Goal: Task Accomplishment & Management: Manage account settings

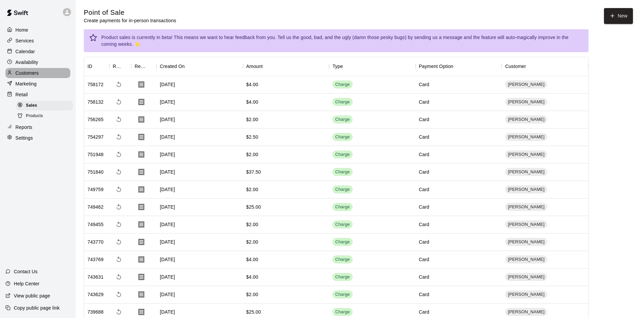
click at [28, 73] on p "Customers" at bounding box center [26, 73] width 23 height 7
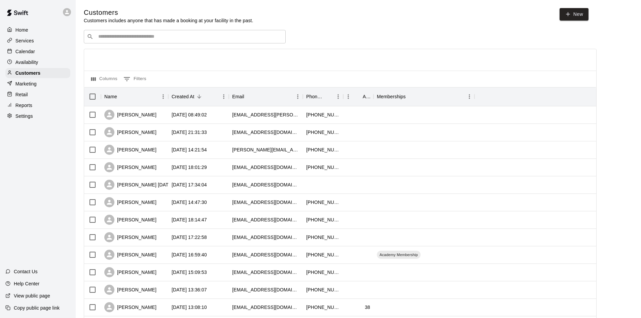
click at [157, 35] on input "Search customers by name or email" at bounding box center [189, 36] width 186 height 7
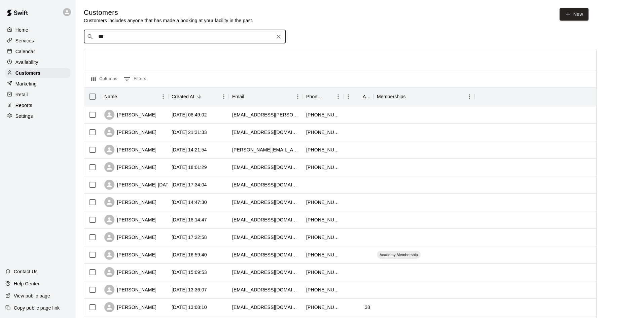
type input "****"
click at [153, 49] on div "Thatcher Carmack invno1247@gmail.com" at bounding box center [192, 55] width 178 height 14
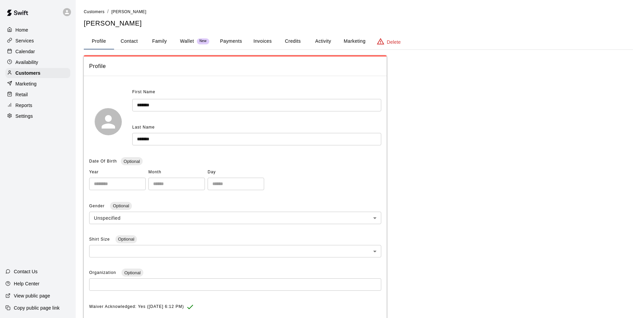
click at [325, 39] on button "Activity" at bounding box center [323, 41] width 30 height 16
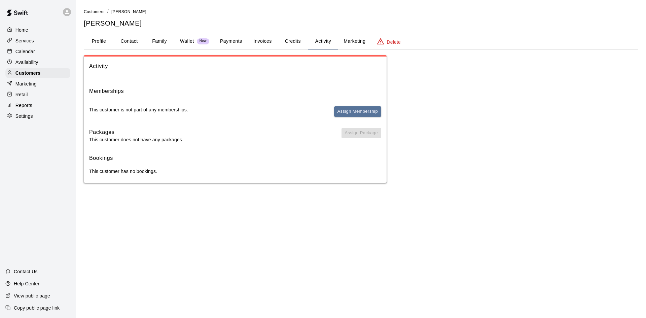
click at [362, 105] on div "Memberships This customer is not part of any memberships. Assign Membership" at bounding box center [235, 105] width 292 height 36
click at [359, 111] on button "Assign Membership" at bounding box center [357, 111] width 47 height 10
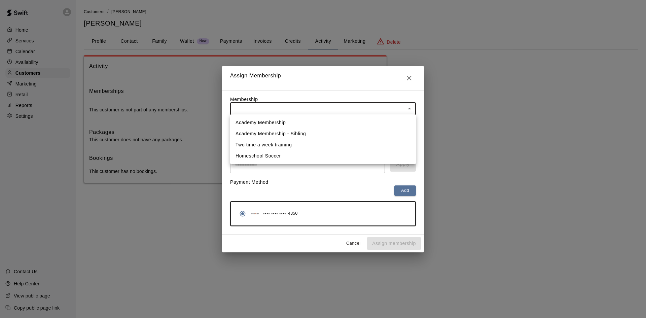
click at [295, 114] on body "Home Services Calendar Availability Customers Marketing Retail Reports Settings…" at bounding box center [323, 98] width 646 height 196
click at [268, 119] on li "Academy Membership" at bounding box center [323, 122] width 186 height 11
type input "**********"
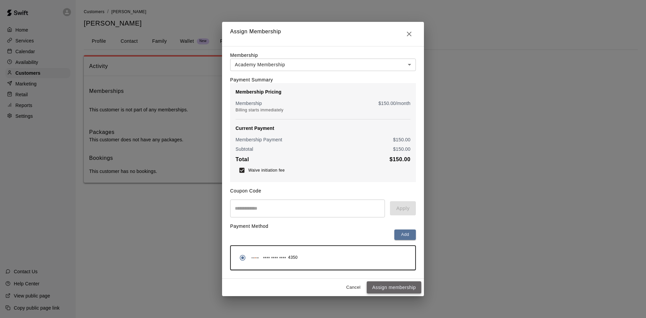
click at [395, 288] on button "Assign membership" at bounding box center [394, 287] width 55 height 12
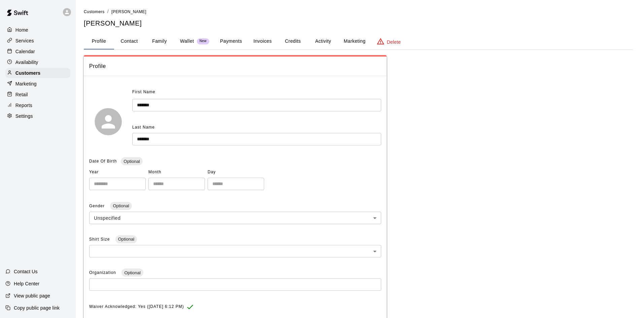
click at [317, 38] on button "Activity" at bounding box center [323, 41] width 30 height 16
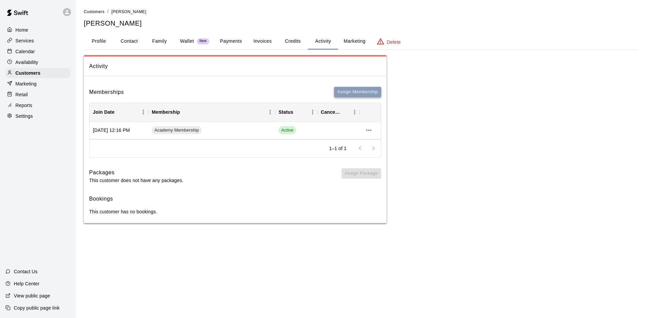
click at [342, 91] on button "Assign Membership" at bounding box center [357, 92] width 47 height 10
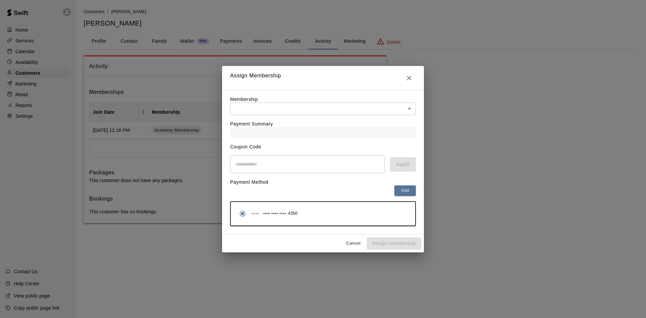
click at [371, 109] on body "Home Services Calendar Availability Customers Marketing Retail Reports Settings…" at bounding box center [323, 118] width 646 height 237
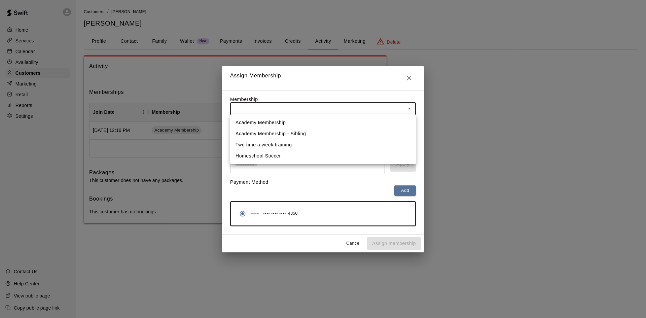
click at [296, 135] on li "Academy Membership - Sibling" at bounding box center [323, 133] width 186 height 11
type input "**********"
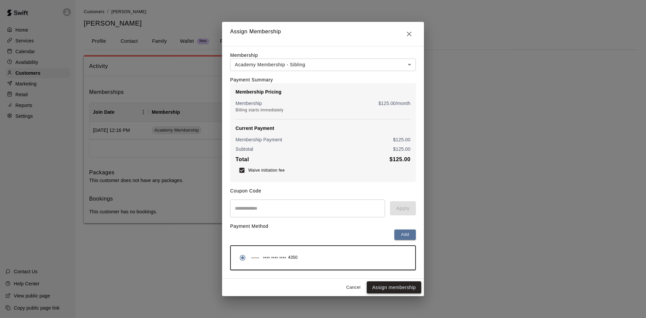
click at [383, 290] on button "Assign membership" at bounding box center [394, 287] width 55 height 12
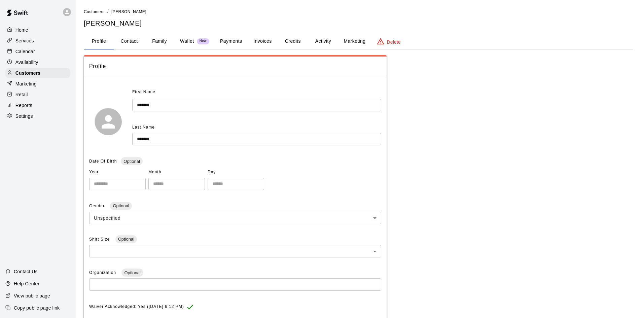
click at [29, 51] on p "Calendar" at bounding box center [25, 51] width 20 height 7
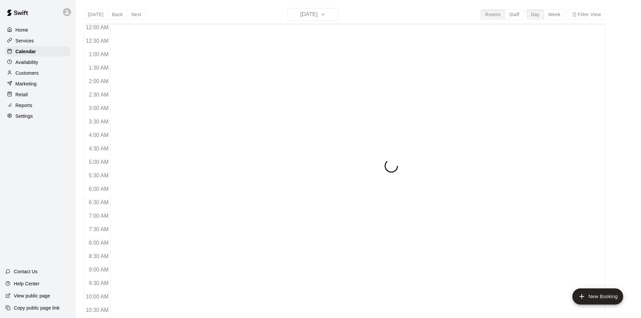
scroll to position [337, 0]
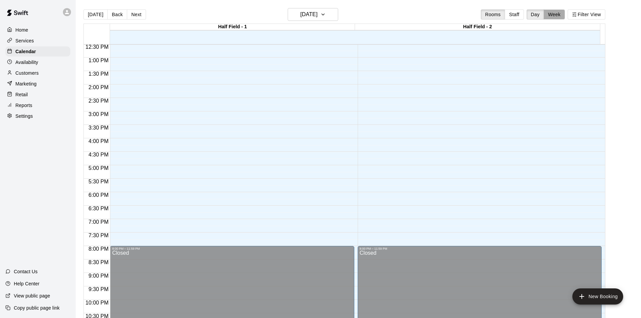
click at [558, 11] on button "Week" at bounding box center [554, 14] width 21 height 10
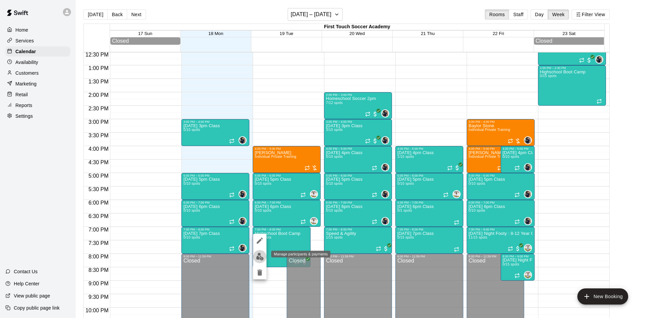
click at [258, 257] on img "edit" at bounding box center [260, 257] width 8 height 8
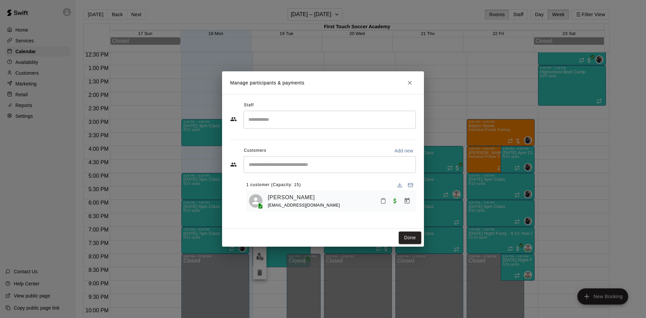
click at [410, 80] on icon "Close" at bounding box center [410, 82] width 7 height 7
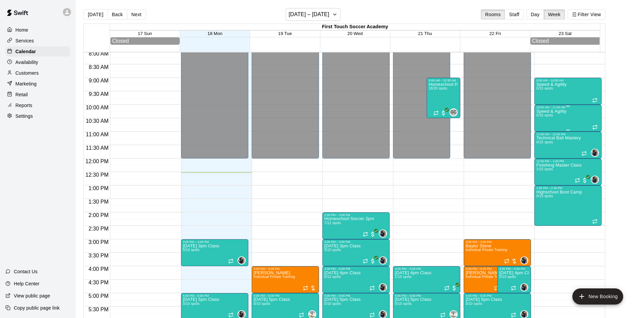
scroll to position [203, 0]
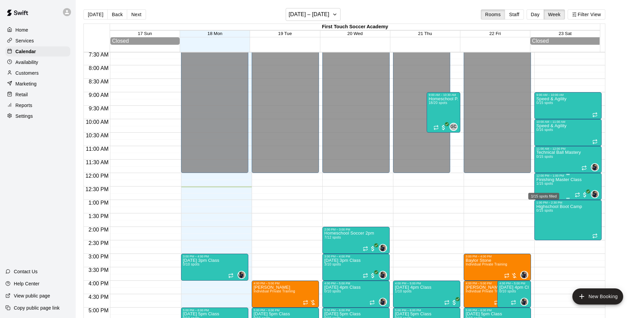
click at [552, 185] on span "1/15 spots" at bounding box center [545, 184] width 16 height 4
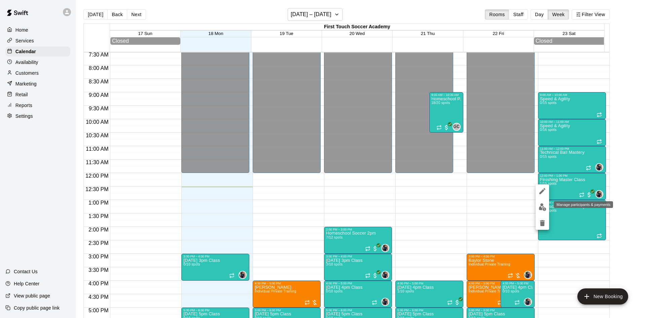
click at [541, 206] on img "edit" at bounding box center [543, 207] width 8 height 8
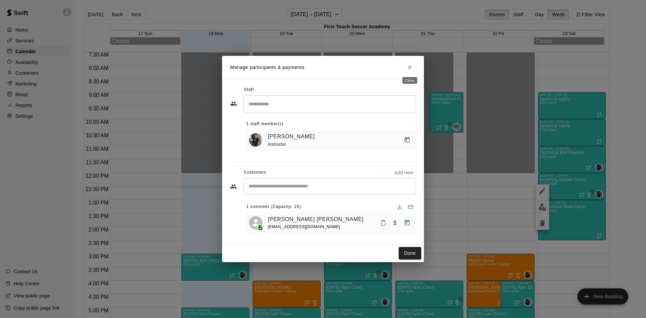
click at [405, 74] on div "Close" at bounding box center [410, 78] width 16 height 12
click at [407, 66] on icon "Close" at bounding box center [410, 67] width 7 height 7
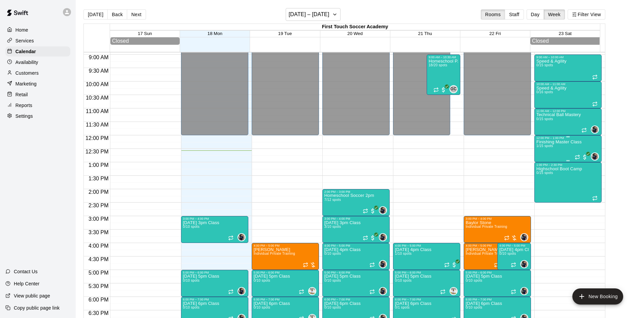
scroll to position [236, 0]
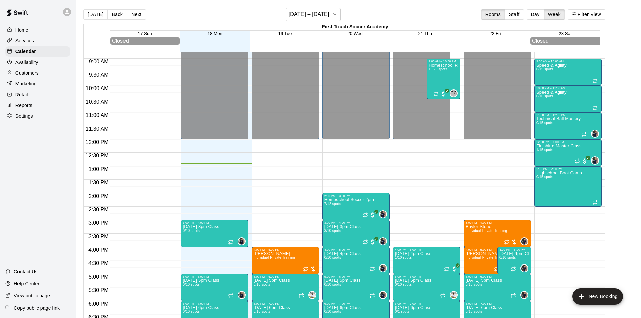
click at [44, 83] on div "Marketing" at bounding box center [37, 84] width 65 height 10
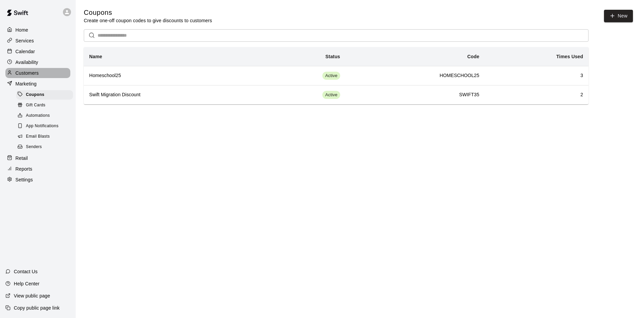
click at [42, 74] on div "Customers" at bounding box center [37, 73] width 65 height 10
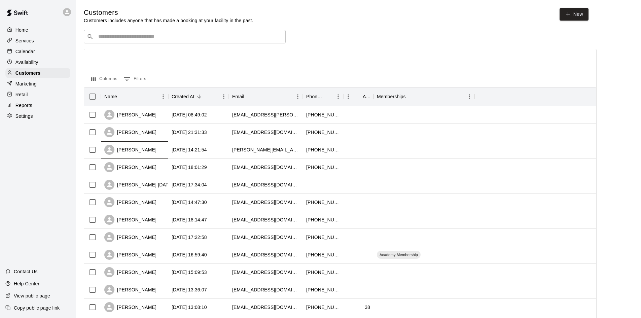
click at [137, 152] on div "[PERSON_NAME]" at bounding box center [130, 150] width 52 height 10
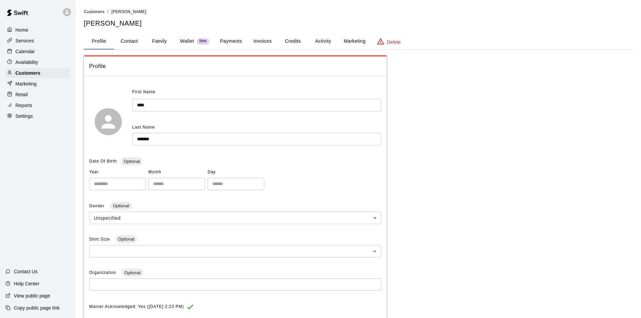
click at [158, 42] on button "Family" at bounding box center [159, 41] width 30 height 16
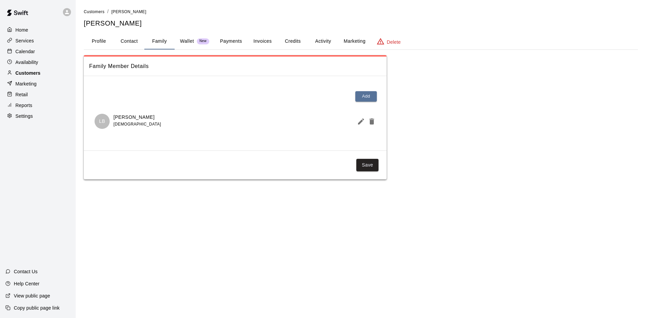
click at [24, 76] on p "Customers" at bounding box center [27, 73] width 25 height 7
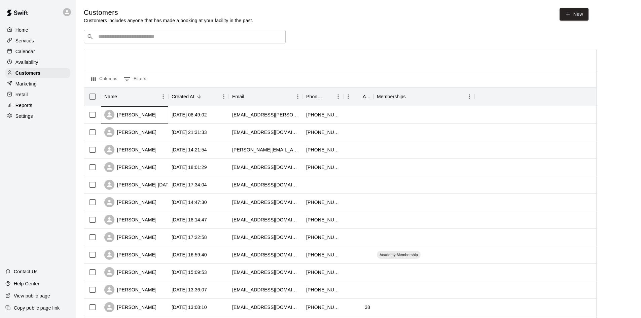
click at [141, 117] on div "[PERSON_NAME]" at bounding box center [130, 115] width 52 height 10
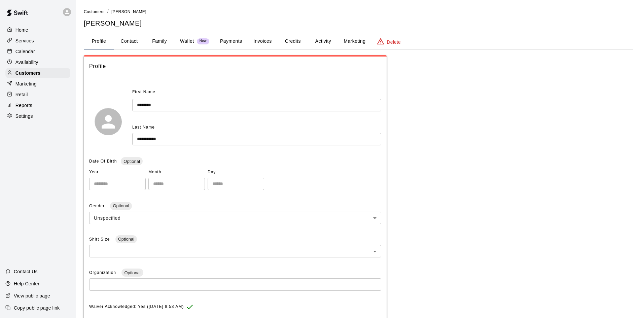
click at [164, 37] on button "Family" at bounding box center [159, 41] width 30 height 16
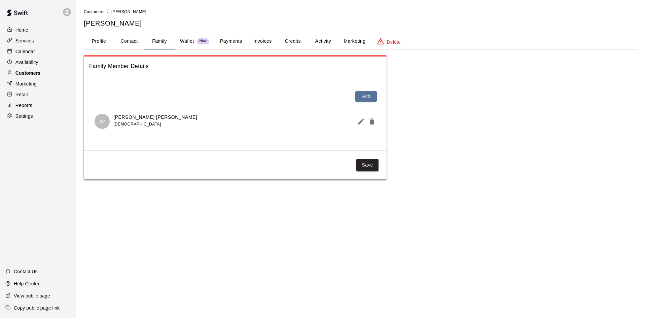
click at [41, 74] on div "Customers" at bounding box center [37, 73] width 65 height 10
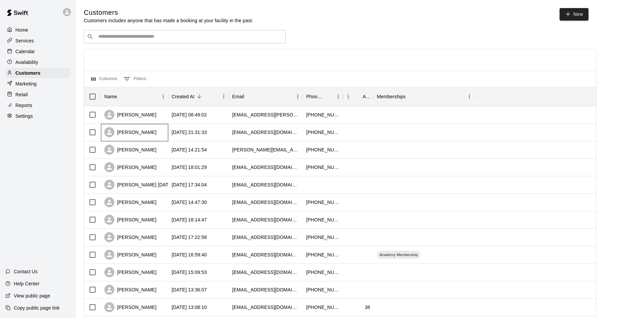
click at [149, 132] on div "[PERSON_NAME]" at bounding box center [130, 132] width 52 height 10
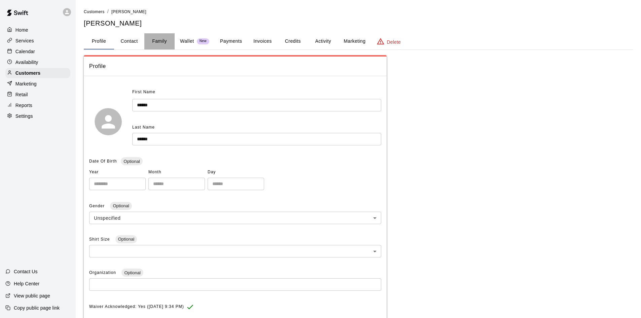
click at [159, 42] on button "Family" at bounding box center [159, 41] width 30 height 16
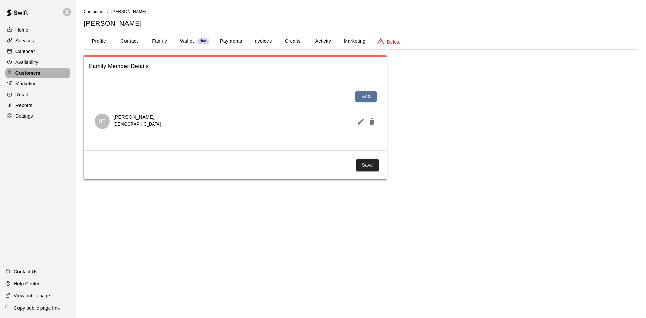
click at [40, 76] on p "Customers" at bounding box center [27, 73] width 25 height 7
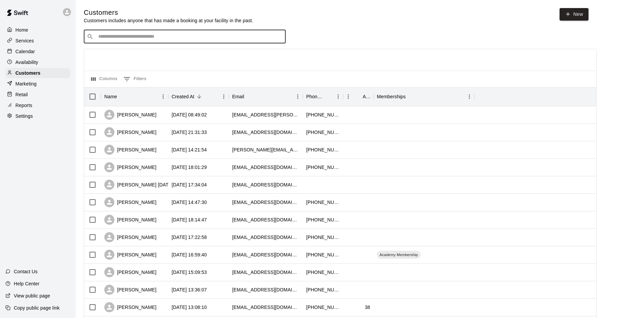
click at [135, 38] on input "Search customers by name or email" at bounding box center [189, 36] width 186 height 7
paste input "**********"
type input "**********"
drag, startPoint x: 171, startPoint y: 37, endPoint x: 70, endPoint y: 44, distance: 102.0
click at [70, 44] on div "**********" at bounding box center [320, 290] width 641 height 581
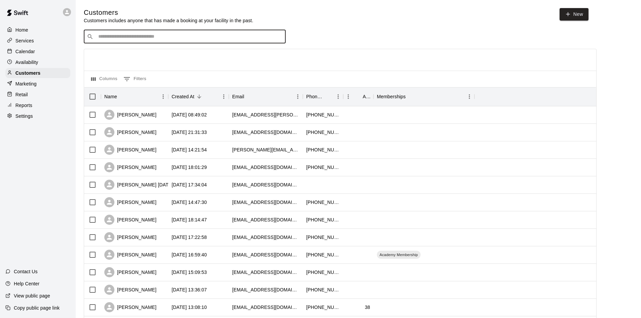
click at [194, 31] on div "​ ​" at bounding box center [185, 36] width 202 height 13
type input "*******"
click at [279, 40] on icon "Clear" at bounding box center [278, 36] width 7 height 7
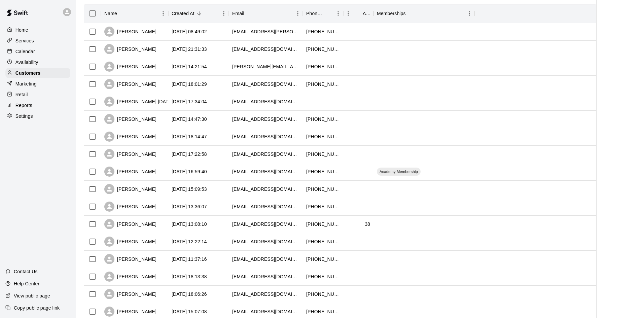
scroll to position [101, 0]
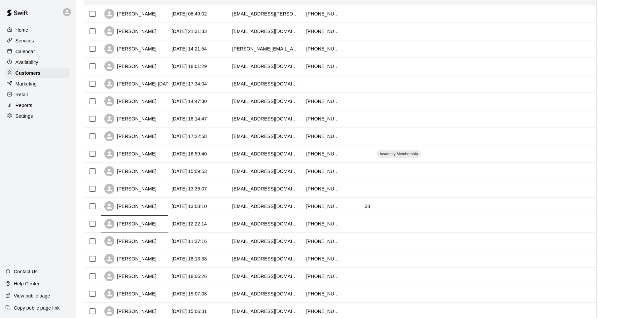
click at [134, 222] on div "[PERSON_NAME]" at bounding box center [130, 224] width 52 height 10
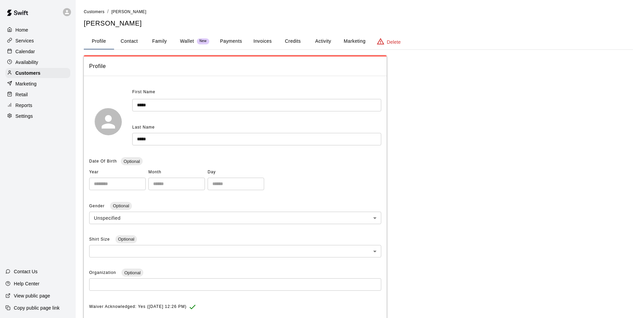
click at [158, 38] on button "Family" at bounding box center [159, 41] width 30 height 16
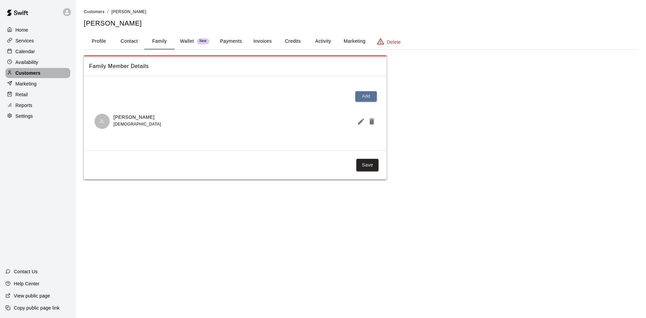
click at [35, 75] on p "Customers" at bounding box center [27, 73] width 25 height 7
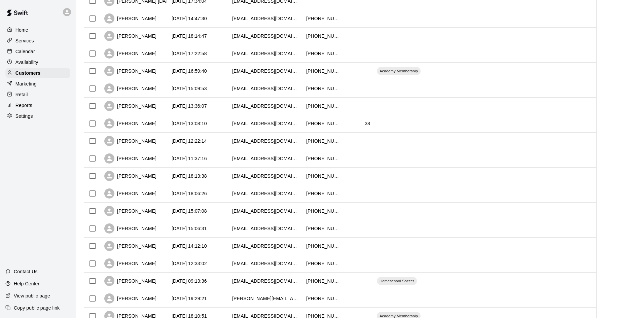
scroll to position [264, 0]
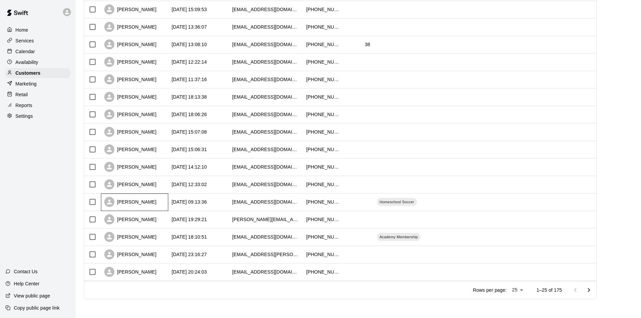
click at [150, 200] on div "[PERSON_NAME]" at bounding box center [130, 202] width 52 height 10
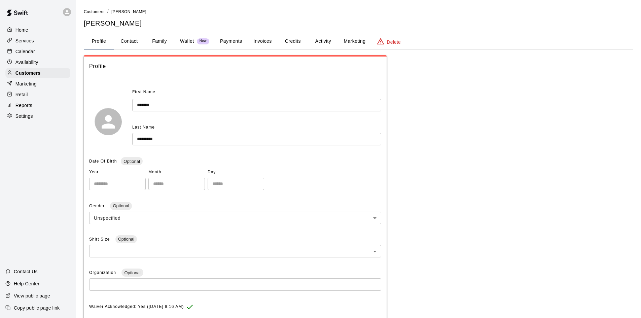
click at [164, 37] on button "Family" at bounding box center [159, 41] width 30 height 16
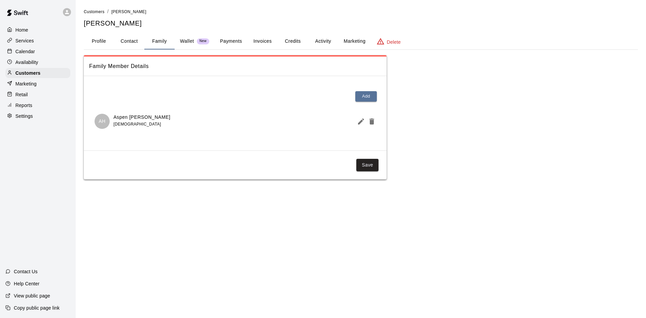
click at [34, 53] on p "Calendar" at bounding box center [25, 51] width 20 height 7
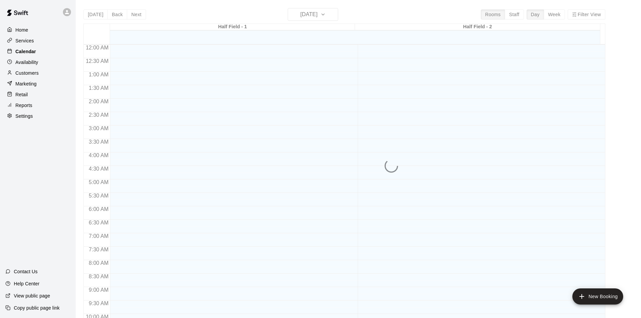
scroll to position [345, 0]
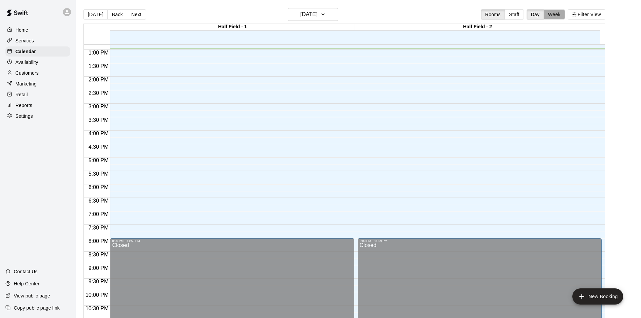
click at [556, 12] on button "Week" at bounding box center [554, 14] width 21 height 10
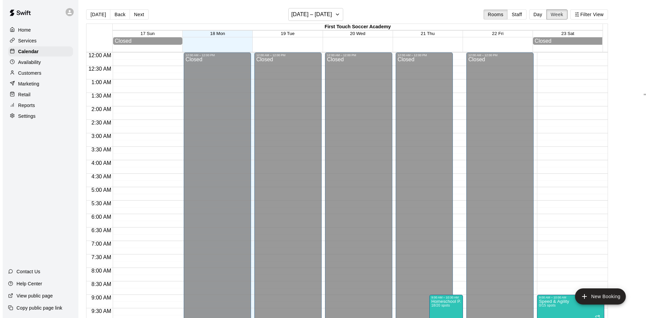
scroll to position [348, 0]
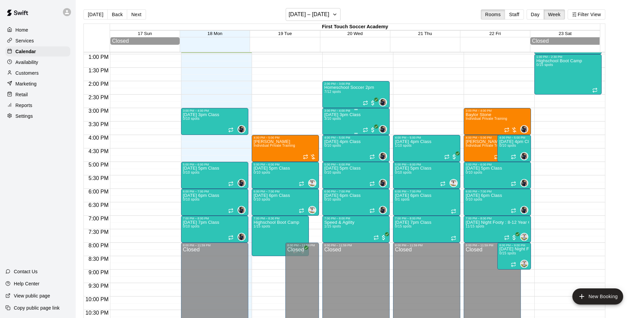
click at [341, 115] on p "[DATE] 3pm Class" at bounding box center [343, 115] width 36 height 0
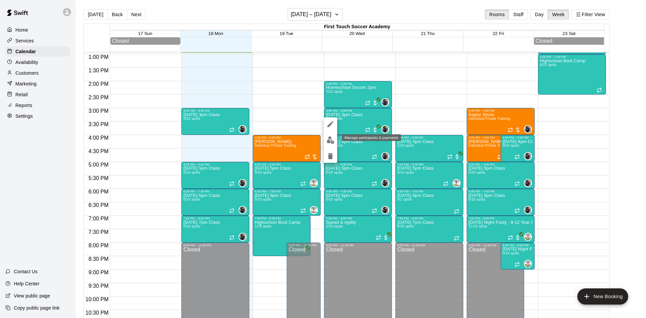
click at [332, 138] on img "edit" at bounding box center [331, 140] width 8 height 8
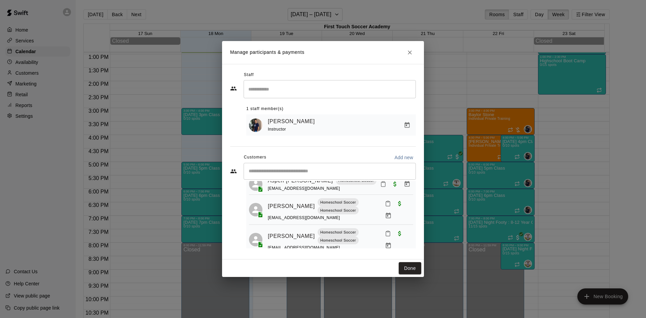
scroll to position [34, 0]
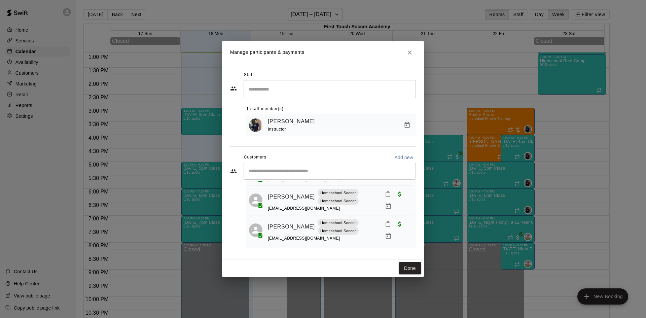
click at [408, 50] on icon "Close" at bounding box center [410, 52] width 7 height 7
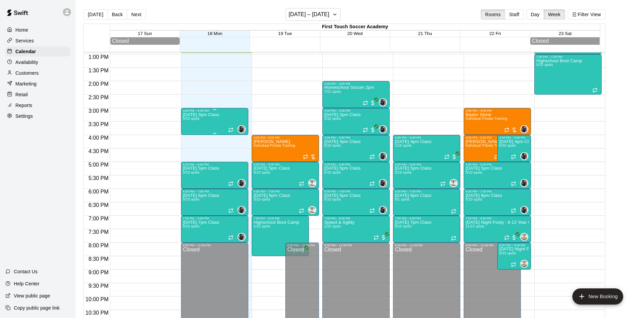
click at [211, 122] on div "[DATE] 3pm Class 0/10 spots" at bounding box center [201, 271] width 36 height 318
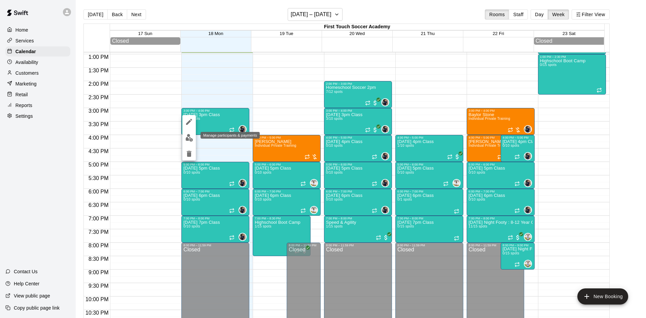
click at [190, 137] on img "edit" at bounding box center [189, 138] width 8 height 8
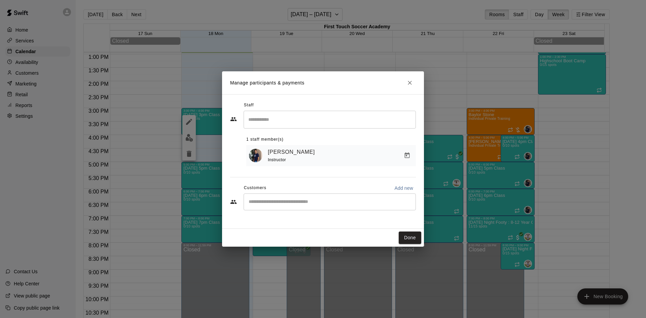
click at [385, 195] on div "​" at bounding box center [330, 202] width 172 height 17
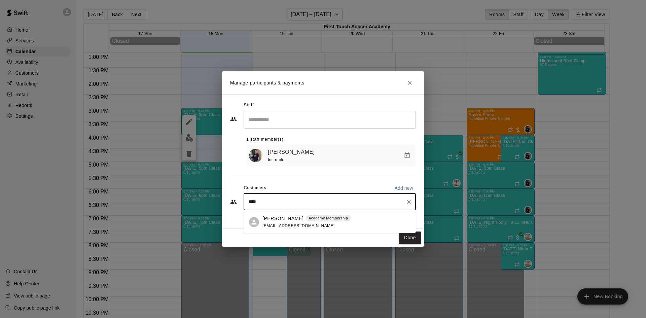
type input "*****"
click at [365, 224] on div "Atticus [PERSON_NAME] Academy Membership [EMAIL_ADDRESS][DOMAIN_NAME]" at bounding box center [337, 222] width 148 height 14
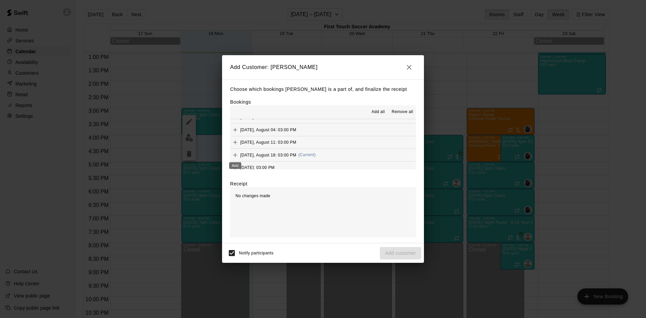
click at [237, 155] on icon "Add" at bounding box center [235, 155] width 7 height 7
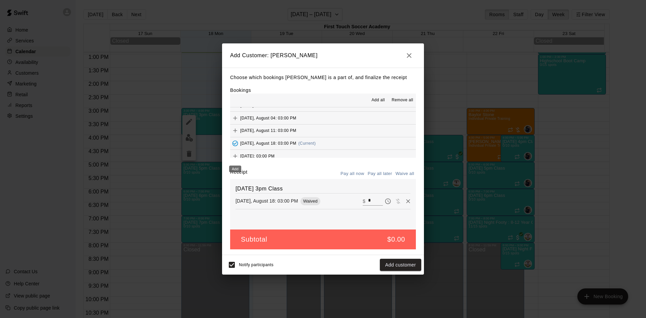
scroll to position [67, 0]
click at [236, 120] on icon "Add" at bounding box center [235, 122] width 7 height 7
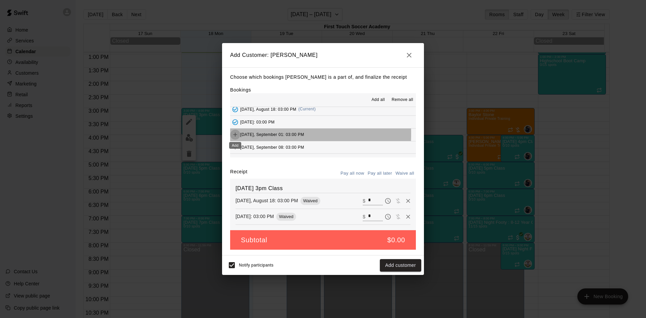
click at [238, 134] on icon "Add" at bounding box center [235, 134] width 7 height 7
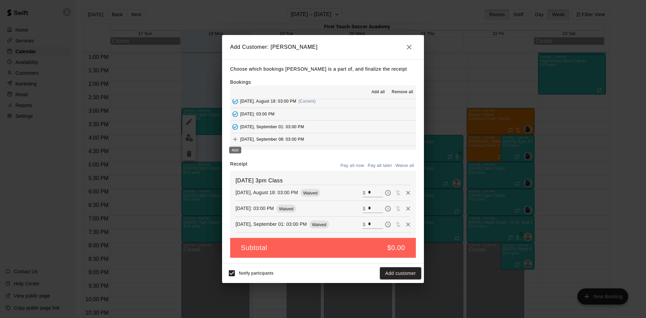
click at [234, 139] on icon "Add" at bounding box center [235, 139] width 7 height 7
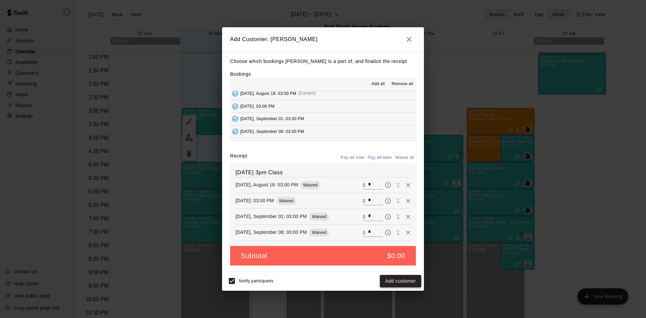
click at [396, 281] on button "Add customer" at bounding box center [400, 281] width 41 height 12
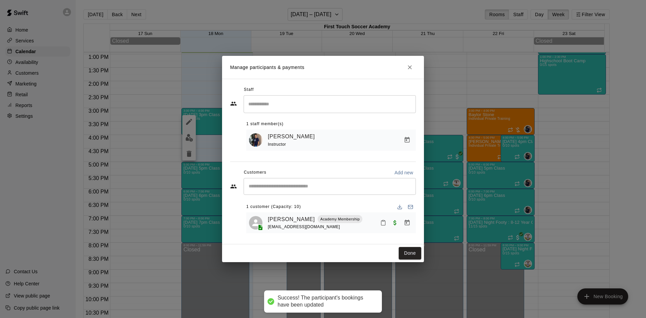
click at [280, 190] on input "Start typing to search customers..." at bounding box center [330, 186] width 166 height 7
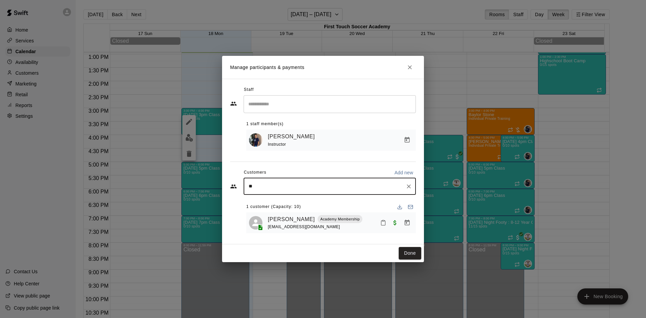
type input "***"
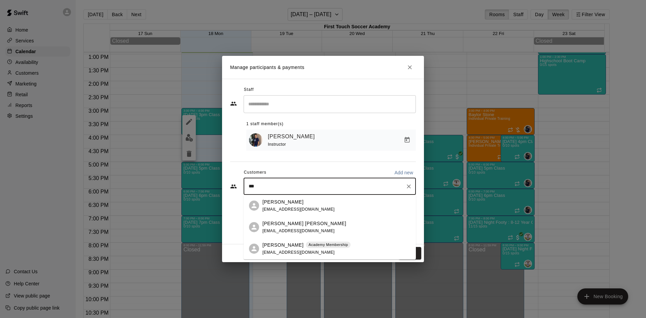
click at [298, 244] on p "[PERSON_NAME]" at bounding box center [283, 245] width 41 height 7
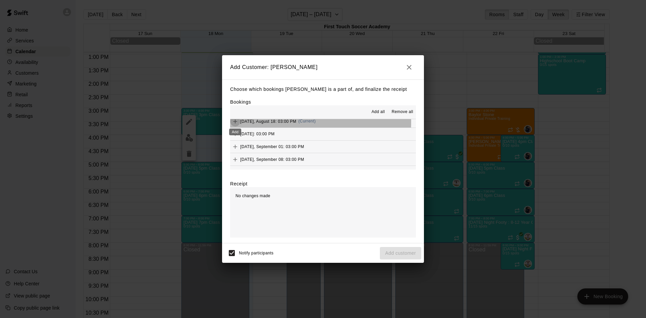
click at [234, 122] on icon "Add" at bounding box center [235, 122] width 4 height 4
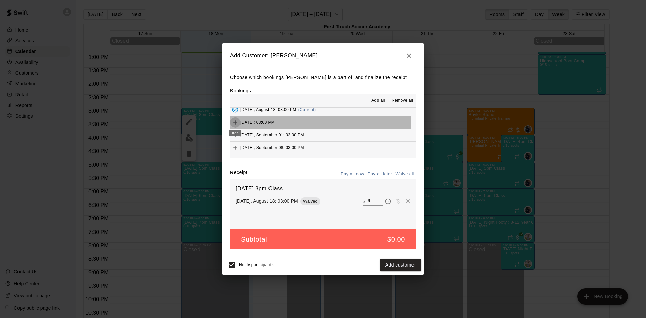
click at [236, 122] on icon "Add" at bounding box center [235, 122] width 7 height 7
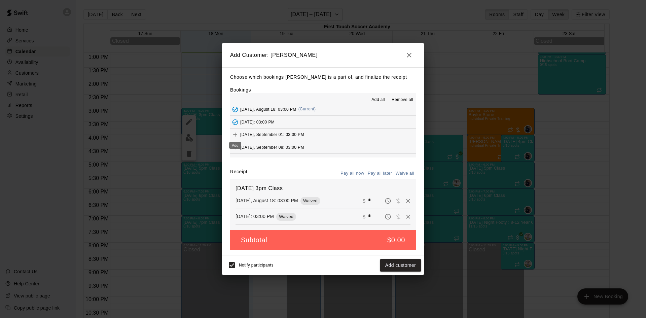
click at [237, 133] on icon "Add" at bounding box center [235, 134] width 7 height 7
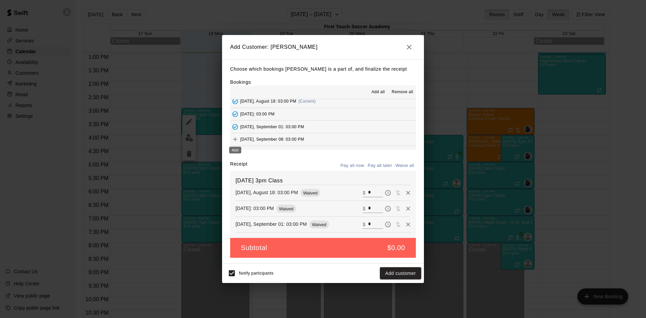
click at [235, 140] on icon "Add" at bounding box center [235, 139] width 7 height 7
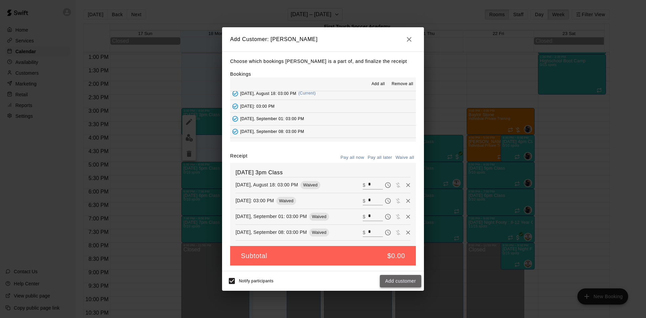
click at [405, 282] on button "Add customer" at bounding box center [400, 281] width 41 height 12
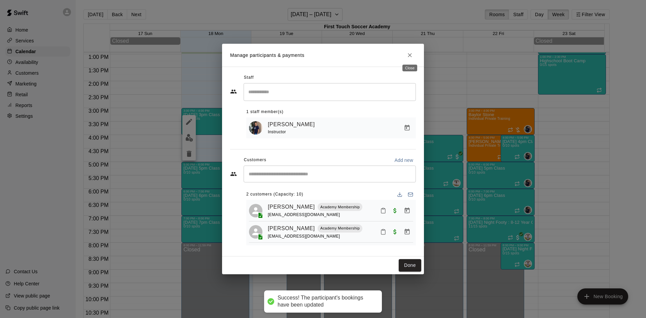
click at [412, 56] on icon "Close" at bounding box center [410, 55] width 7 height 7
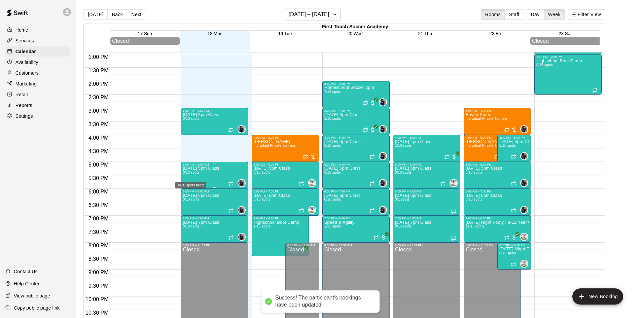
click at [198, 174] on span "0/10 spots" at bounding box center [191, 173] width 16 height 4
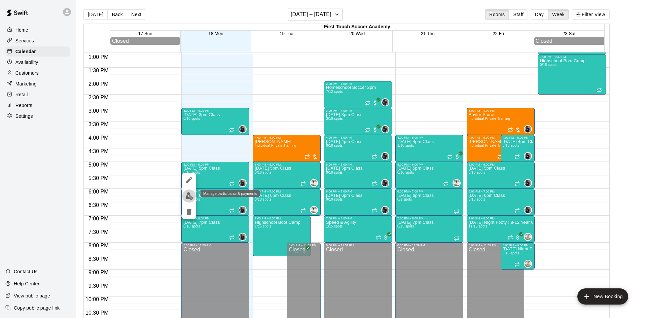
click at [185, 192] on img "edit" at bounding box center [189, 196] width 8 height 8
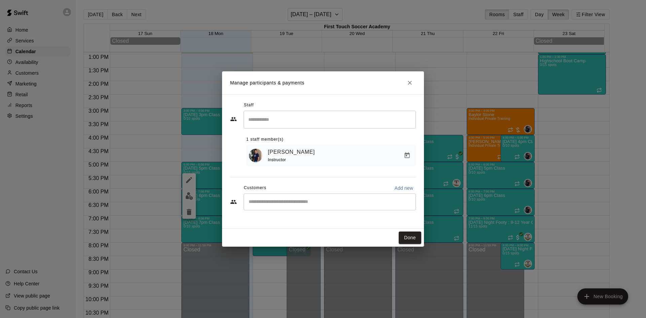
click at [304, 204] on input "Start typing to search customers..." at bounding box center [330, 202] width 166 height 7
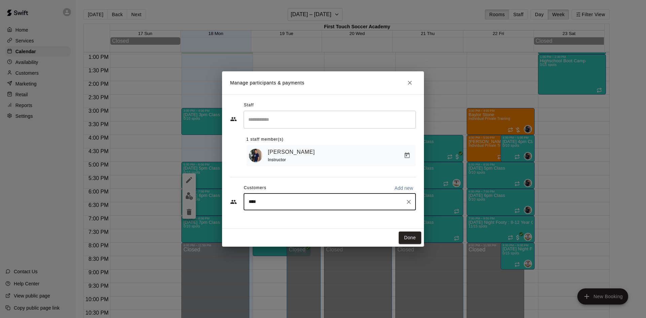
type input "*****"
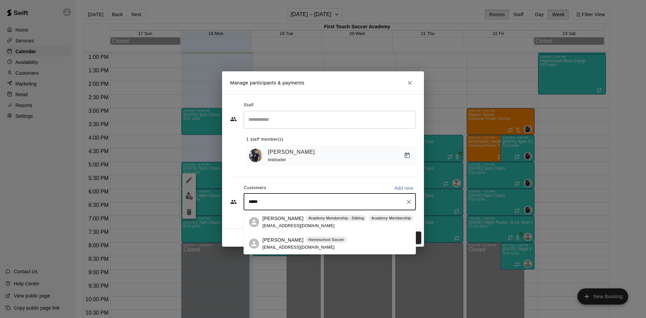
click at [282, 224] on span "[EMAIL_ADDRESS][DOMAIN_NAME]" at bounding box center [299, 226] width 72 height 5
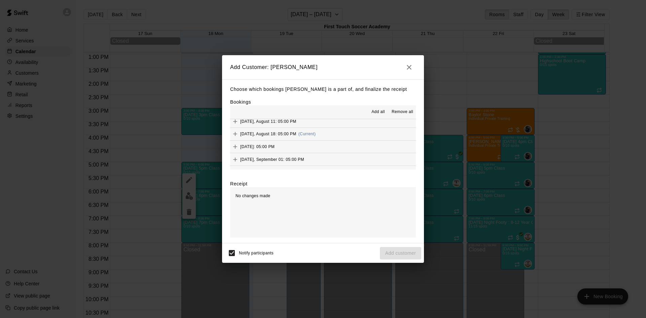
click at [233, 134] on icon "Add" at bounding box center [235, 134] width 7 height 7
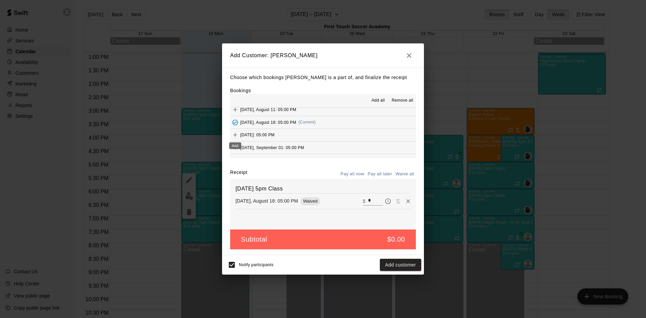
click at [237, 136] on icon "Add" at bounding box center [235, 135] width 7 height 7
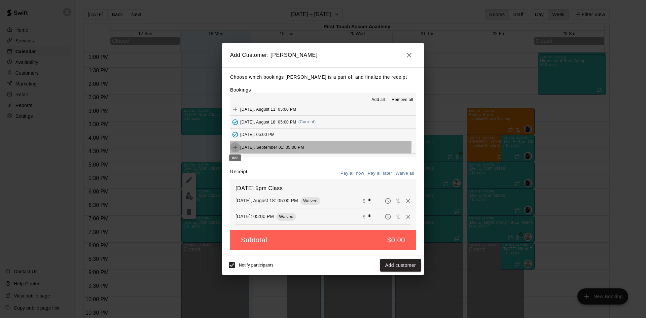
click at [236, 146] on icon "Add" at bounding box center [235, 147] width 7 height 7
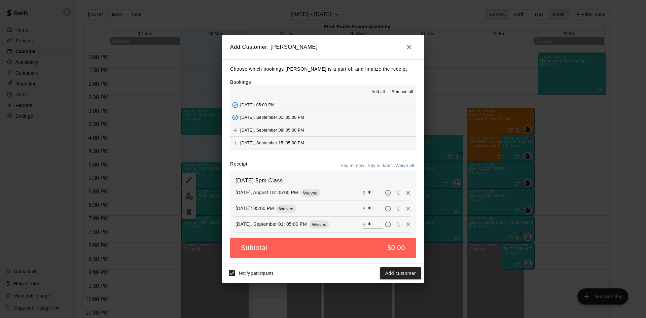
scroll to position [101, 0]
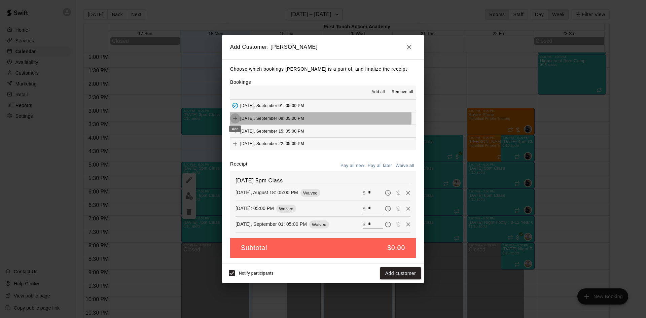
drag, startPoint x: 236, startPoint y: 118, endPoint x: 266, endPoint y: 135, distance: 34.5
click at [235, 118] on icon "Add" at bounding box center [235, 118] width 7 height 7
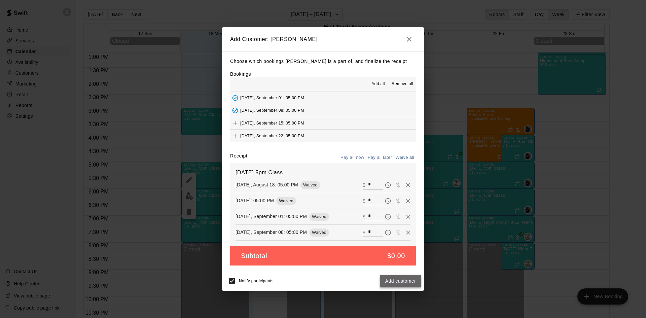
click at [406, 279] on button "Add customer" at bounding box center [400, 281] width 41 height 12
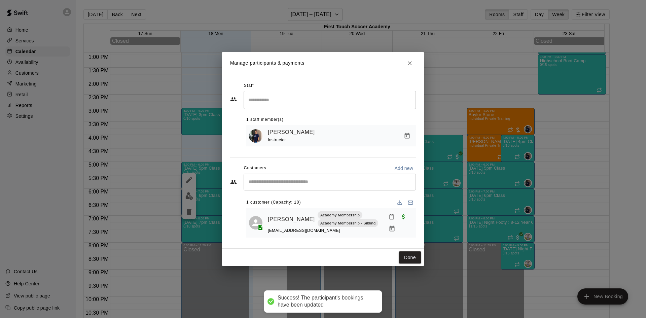
click at [309, 181] on input "Start typing to search customers..." at bounding box center [330, 182] width 166 height 7
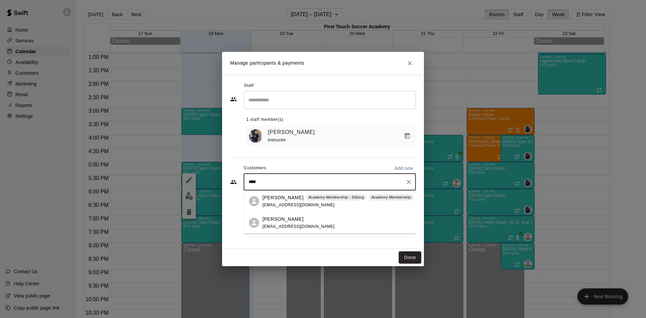
type input "****"
click at [261, 184] on input "****" at bounding box center [325, 182] width 156 height 7
click at [289, 218] on p "[PERSON_NAME]" at bounding box center [283, 219] width 41 height 7
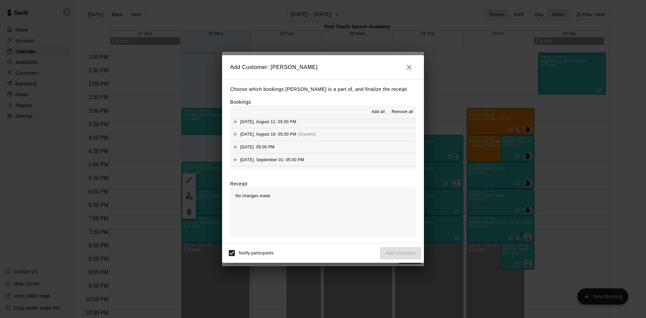
scroll to position [67, 0]
click at [235, 133] on icon "Add" at bounding box center [235, 134] width 4 height 4
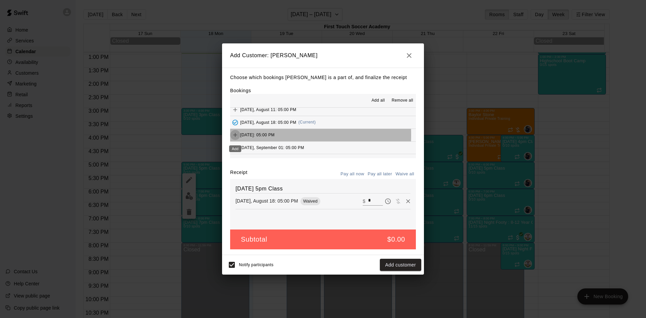
click at [236, 135] on icon "Add" at bounding box center [235, 135] width 7 height 7
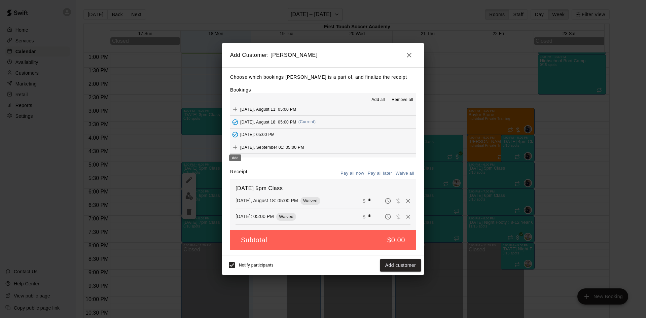
click at [233, 147] on icon "Add" at bounding box center [235, 147] width 7 height 7
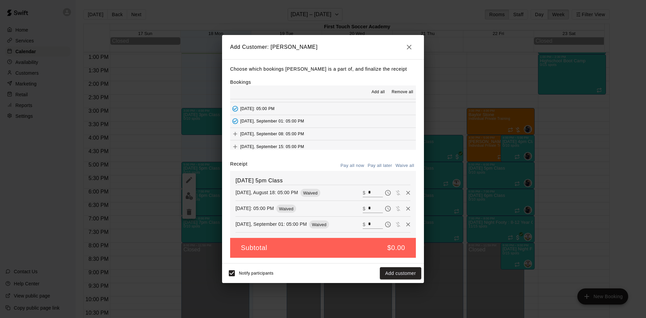
scroll to position [101, 0]
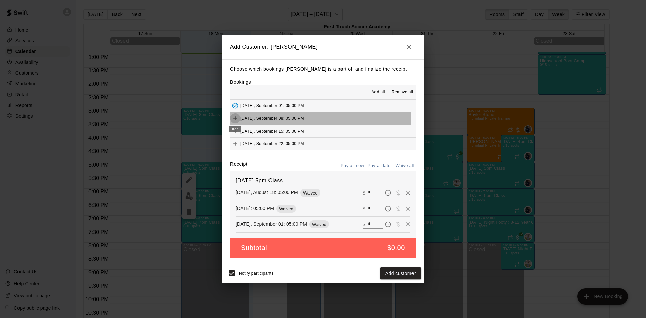
click at [238, 120] on icon "Add" at bounding box center [235, 118] width 7 height 7
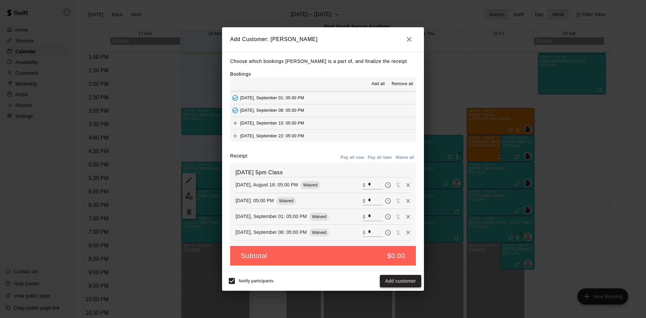
click at [396, 281] on button "Add customer" at bounding box center [400, 281] width 41 height 12
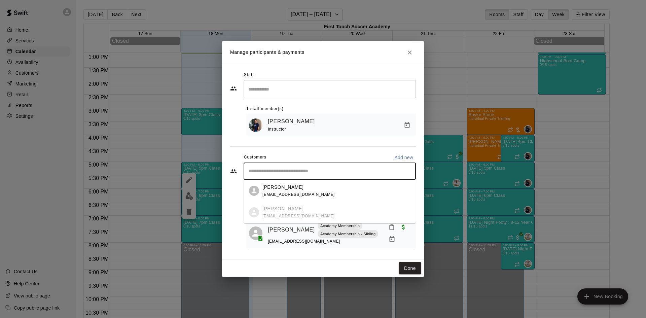
click at [296, 169] on input "Start typing to search customers..." at bounding box center [330, 171] width 166 height 7
type input "***"
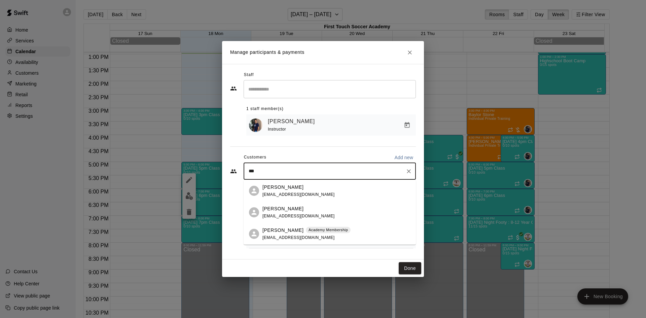
drag, startPoint x: 296, startPoint y: 229, endPoint x: 288, endPoint y: 232, distance: 8.0
click at [295, 229] on p "[PERSON_NAME]" at bounding box center [283, 230] width 41 height 7
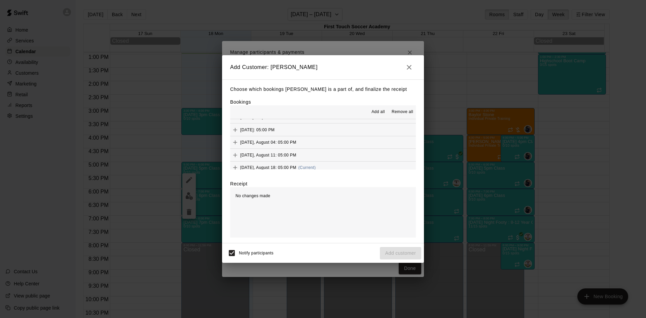
scroll to position [67, 0]
click at [233, 134] on icon "Add" at bounding box center [235, 134] width 7 height 7
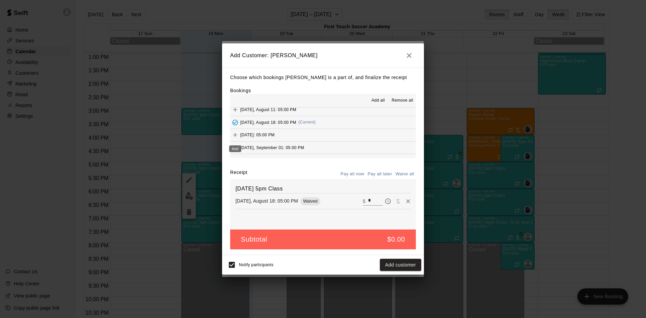
click at [237, 136] on icon "Add" at bounding box center [235, 135] width 7 height 7
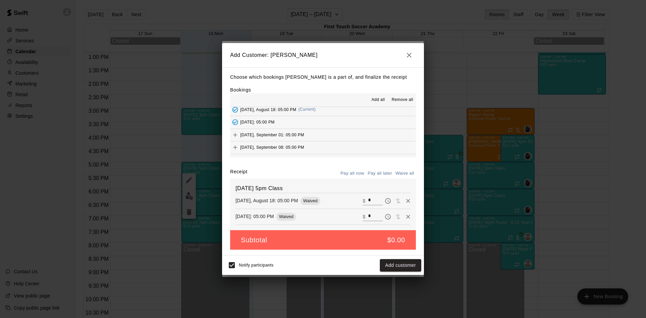
scroll to position [101, 0]
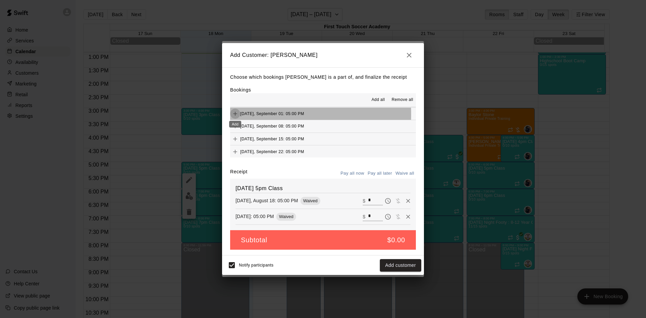
click at [236, 114] on icon "Add" at bounding box center [235, 113] width 7 height 7
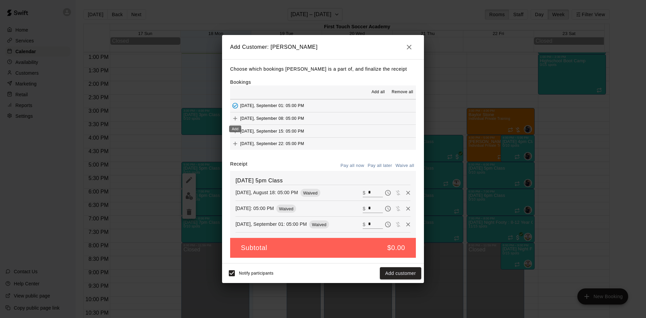
click at [234, 118] on icon "Add" at bounding box center [235, 118] width 7 height 7
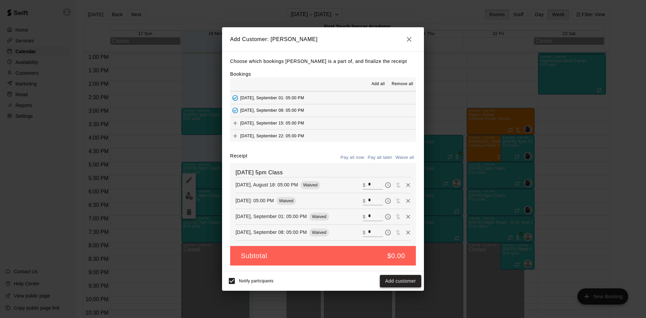
click at [404, 279] on button "Add customer" at bounding box center [400, 281] width 41 height 12
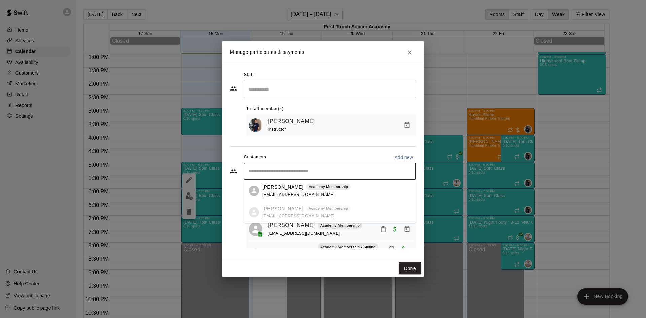
click at [287, 172] on input "Start typing to search customers..." at bounding box center [330, 171] width 166 height 7
type input "*****"
click at [271, 193] on span "[EMAIL_ADDRESS][DOMAIN_NAME]" at bounding box center [299, 194] width 72 height 5
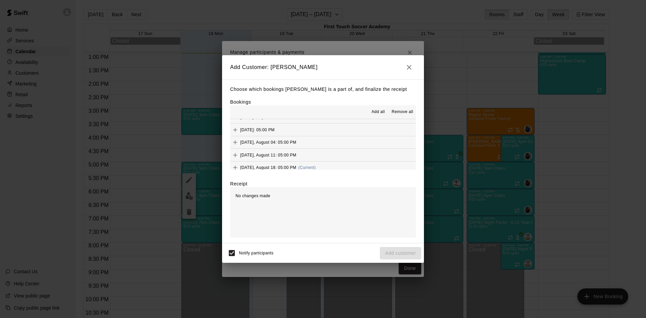
scroll to position [67, 0]
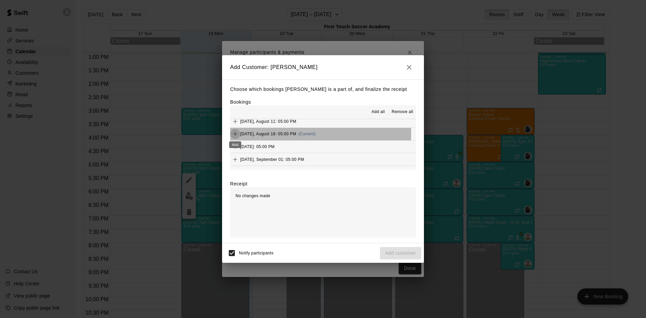
click at [232, 135] on icon "Add" at bounding box center [235, 134] width 7 height 7
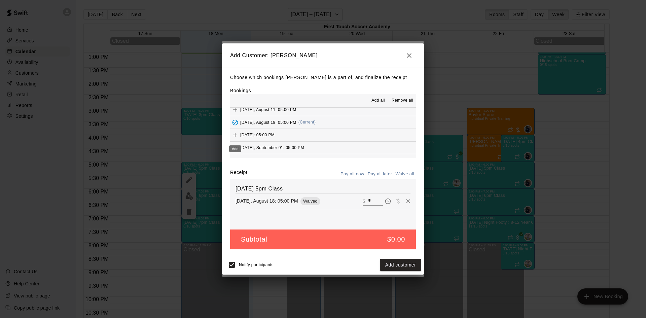
click at [237, 134] on icon "Add" at bounding box center [235, 135] width 7 height 7
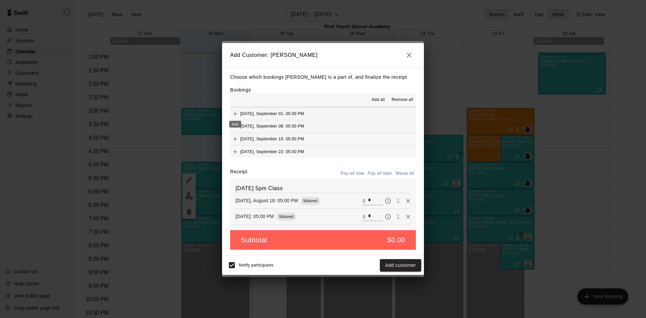
click at [235, 113] on icon "Add" at bounding box center [235, 113] width 7 height 7
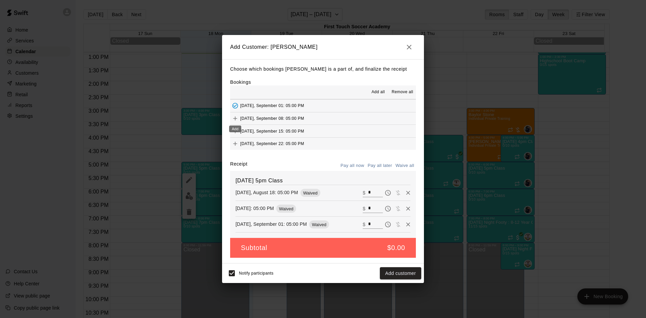
click at [235, 119] on icon "Add" at bounding box center [235, 118] width 4 height 4
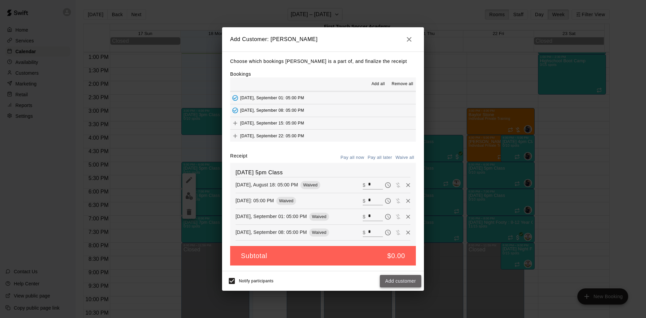
click at [400, 278] on button "Add customer" at bounding box center [400, 281] width 41 height 12
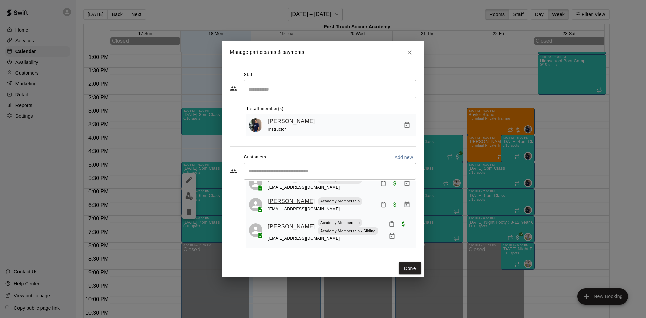
scroll to position [0, 0]
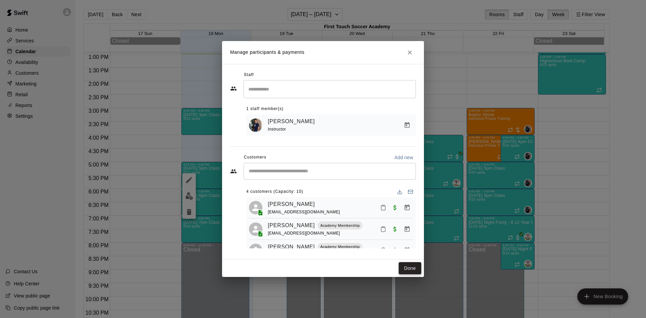
click at [413, 269] on button "Done" at bounding box center [410, 268] width 23 height 12
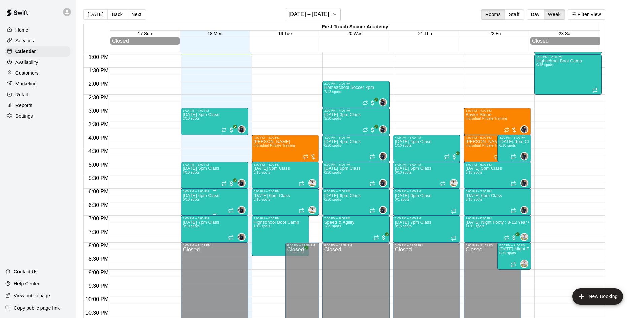
click at [193, 196] on p "[DATE] 6pm Class" at bounding box center [201, 196] width 36 height 0
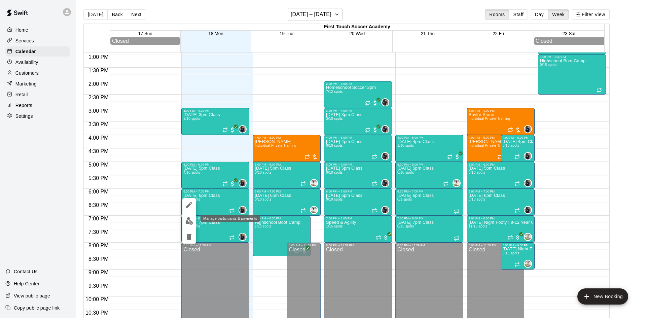
click at [191, 221] on img "edit" at bounding box center [189, 221] width 8 height 8
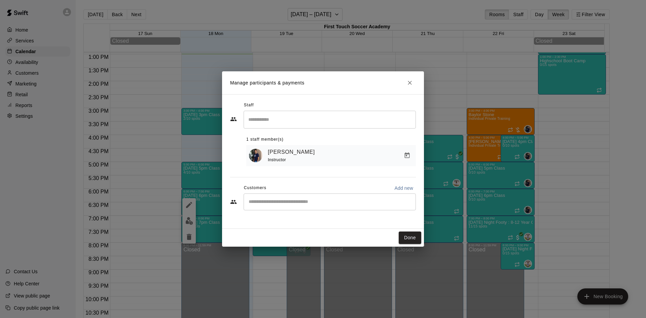
click at [289, 124] on input "Search staff" at bounding box center [330, 120] width 166 height 12
click at [228, 156] on div "Staff ​ 1 staff member(s) [PERSON_NAME] Instructor Customers Add new ​" at bounding box center [323, 161] width 202 height 135
click at [271, 203] on input "Start typing to search customers..." at bounding box center [330, 202] width 166 height 7
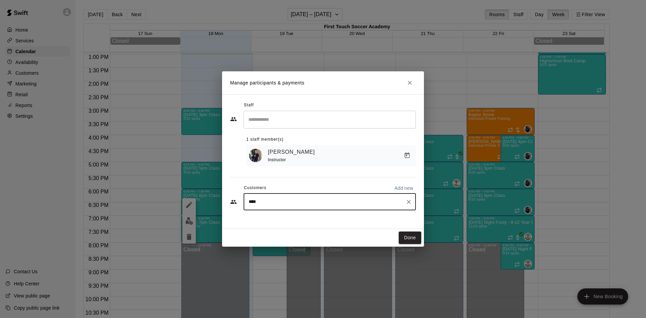
type input "*****"
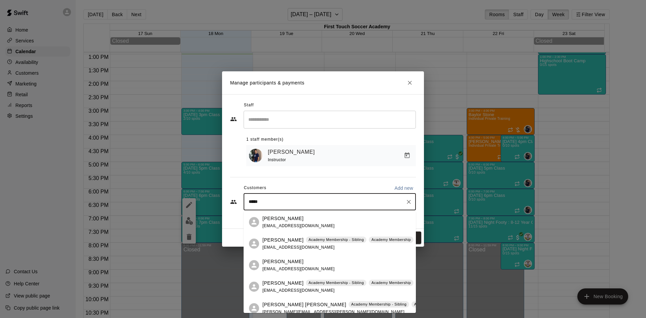
click at [269, 242] on p "[PERSON_NAME]" at bounding box center [283, 240] width 41 height 7
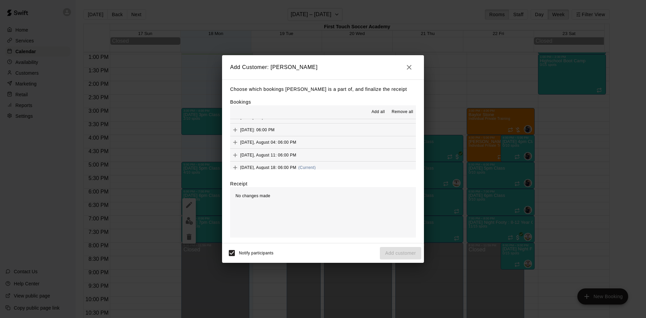
scroll to position [67, 0]
click at [234, 135] on icon "Add" at bounding box center [235, 134] width 4 height 4
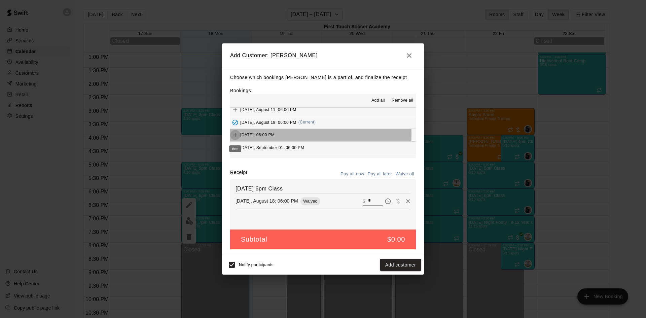
click at [235, 134] on icon "Add" at bounding box center [235, 135] width 7 height 7
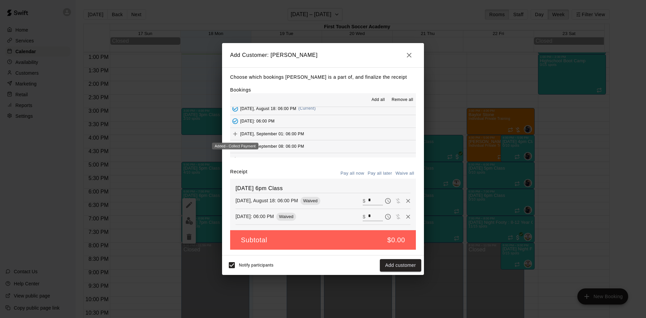
scroll to position [101, 0]
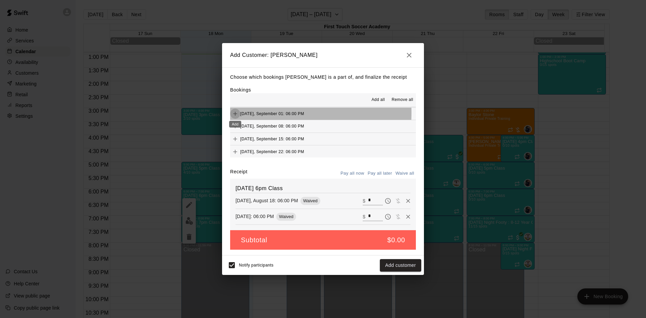
click at [232, 113] on icon "Add" at bounding box center [235, 113] width 7 height 7
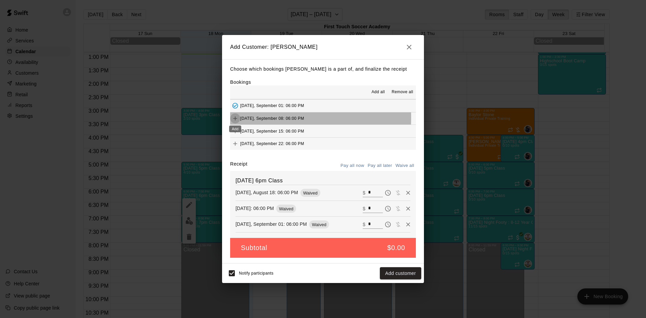
drag, startPoint x: 235, startPoint y: 118, endPoint x: 232, endPoint y: 121, distance: 4.3
click at [234, 120] on icon "Add" at bounding box center [235, 118] width 7 height 7
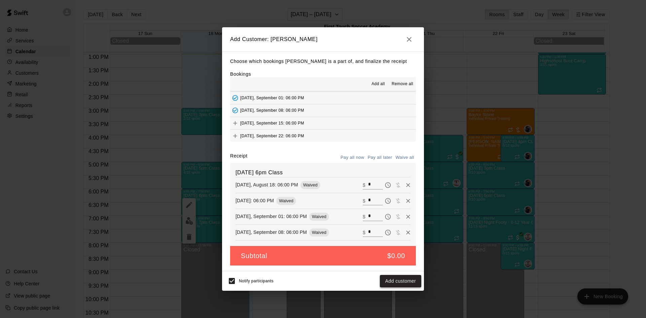
click at [389, 281] on button "Add customer" at bounding box center [400, 281] width 41 height 12
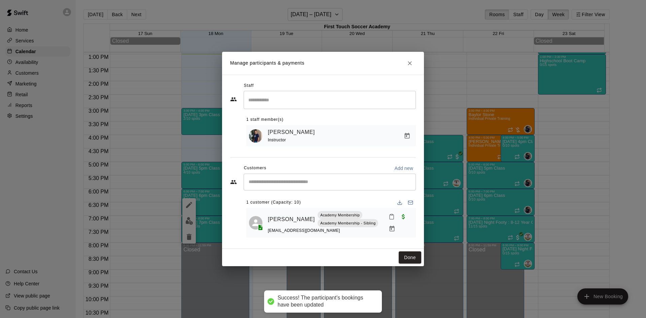
click at [298, 180] on input "Start typing to search customers..." at bounding box center [330, 182] width 166 height 7
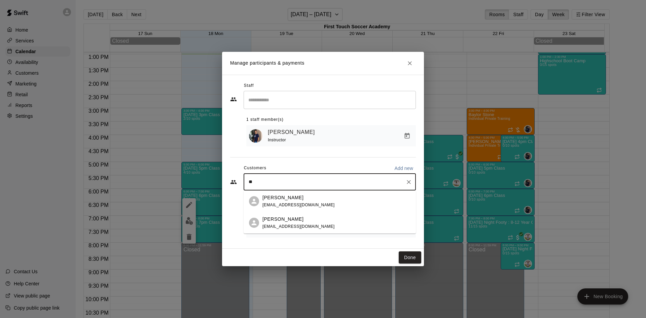
type input "*"
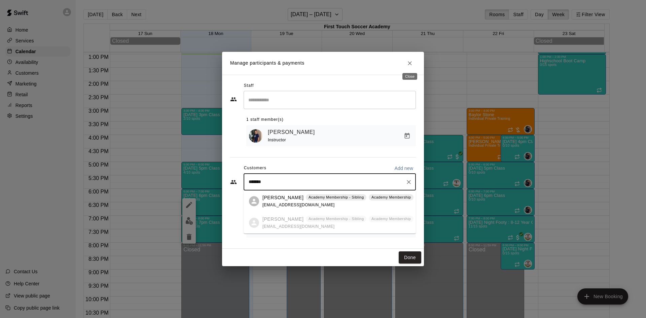
type input "*******"
click at [410, 61] on icon "Close" at bounding box center [410, 63] width 7 height 7
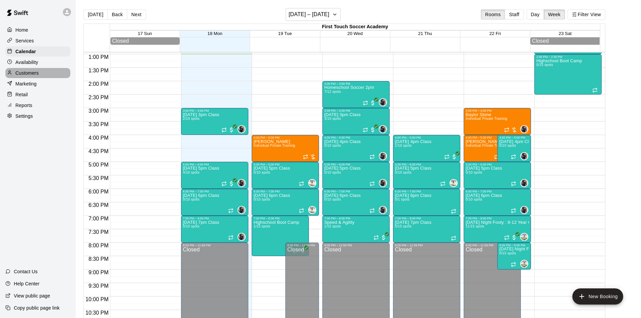
click at [23, 71] on p "Customers" at bounding box center [26, 73] width 23 height 7
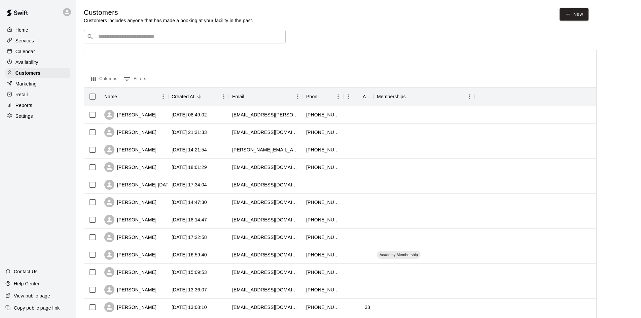
click at [224, 38] on input "Search customers by name or email" at bounding box center [189, 36] width 186 height 7
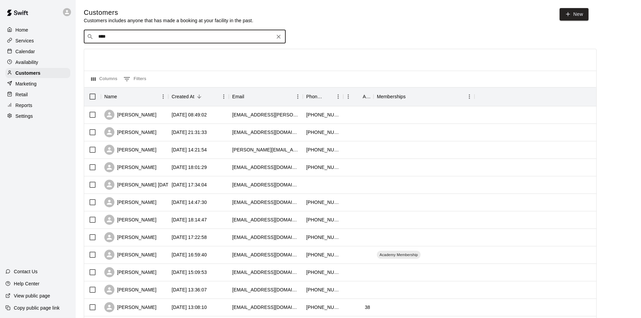
type input "*****"
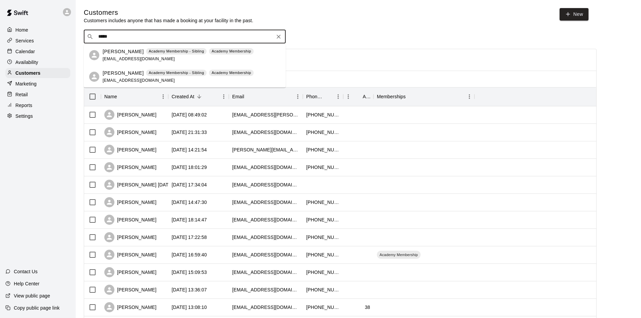
click at [116, 58] on span "[EMAIL_ADDRESS][DOMAIN_NAME]" at bounding box center [139, 59] width 72 height 5
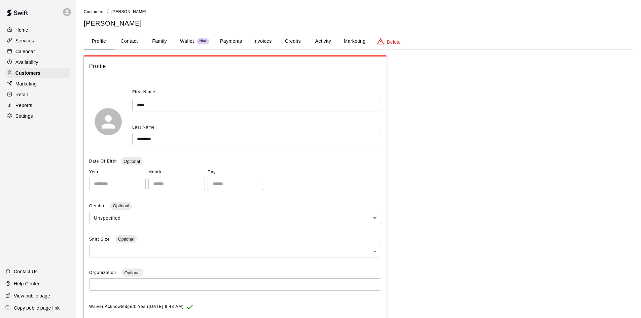
click at [168, 46] on button "Family" at bounding box center [159, 41] width 30 height 16
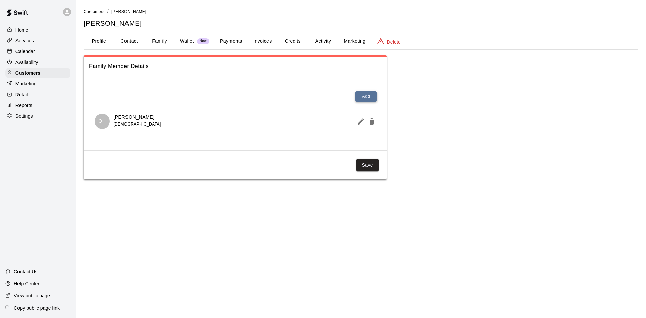
click at [375, 98] on button "Add" at bounding box center [366, 96] width 22 height 10
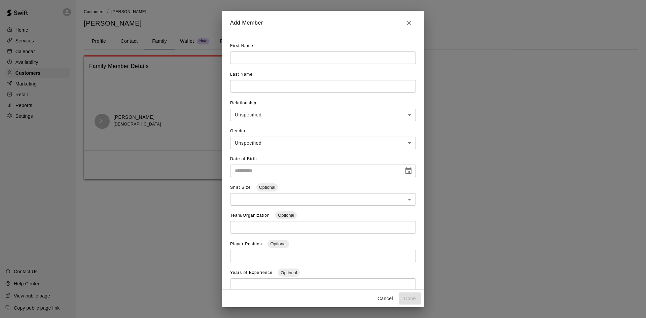
click at [245, 60] on input "text" at bounding box center [323, 58] width 186 height 12
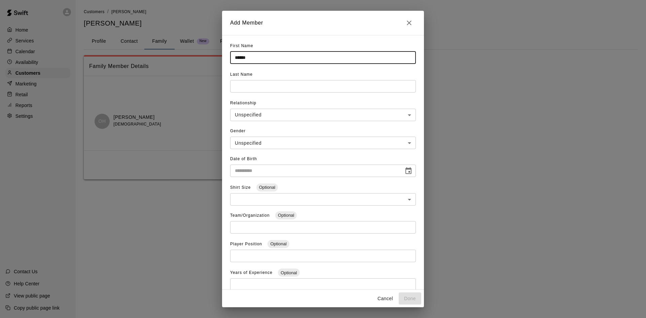
type input "******"
click at [267, 64] on input "text" at bounding box center [323, 58] width 186 height 12
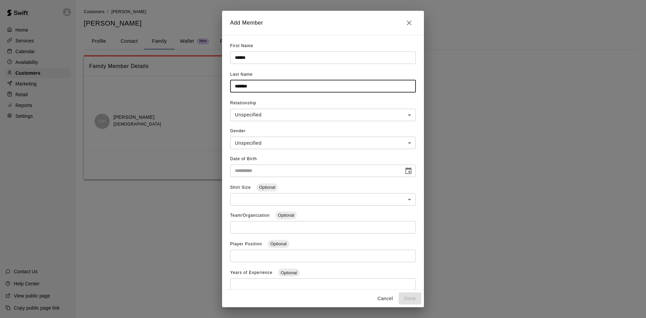
type input "*******"
click at [267, 110] on body "**********" at bounding box center [323, 96] width 646 height 193
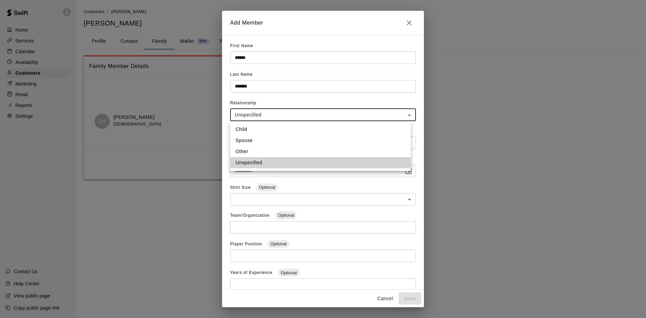
click at [257, 130] on li "Child" at bounding box center [320, 129] width 181 height 11
type input "*****"
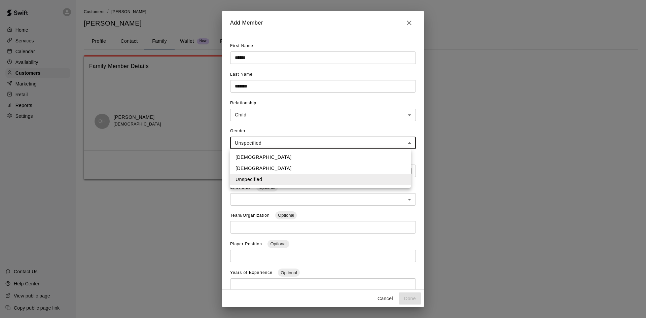
click at [251, 148] on body "**********" at bounding box center [323, 96] width 646 height 193
click at [250, 168] on li "[DEMOGRAPHIC_DATA]" at bounding box center [320, 168] width 181 height 11
type input "******"
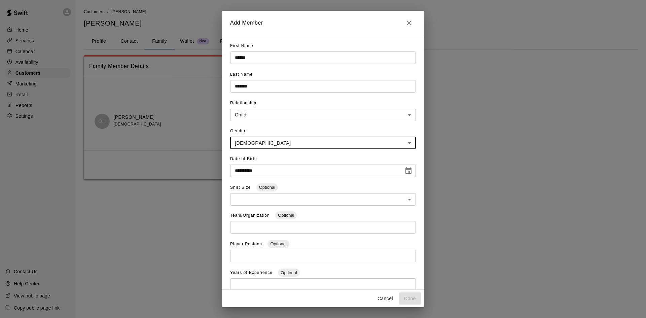
click at [283, 170] on input "**********" at bounding box center [314, 171] width 169 height 12
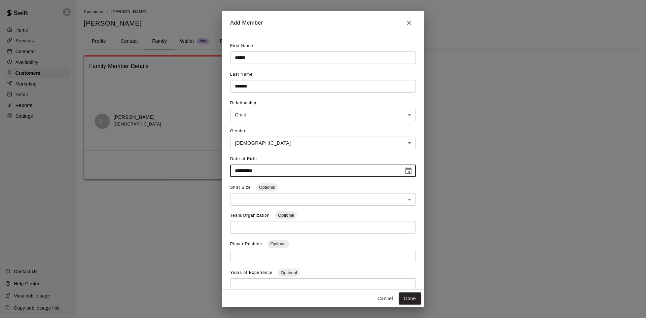
type input "**********"
click at [317, 190] on div "Shirt Size Optional ​ ​" at bounding box center [323, 196] width 186 height 28
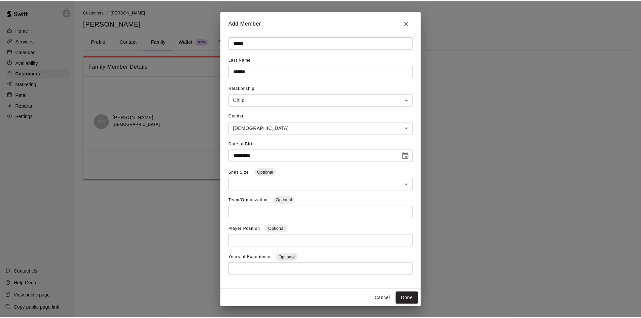
scroll to position [23, 0]
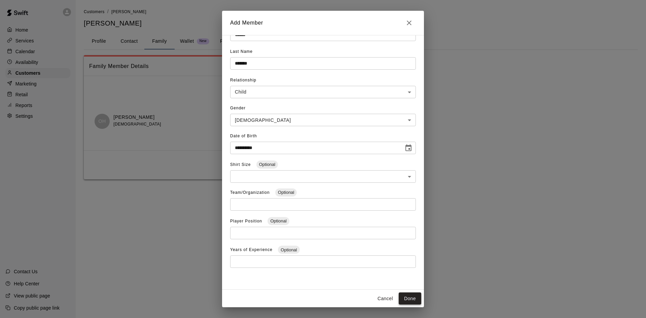
click at [411, 300] on button "Done" at bounding box center [410, 299] width 23 height 12
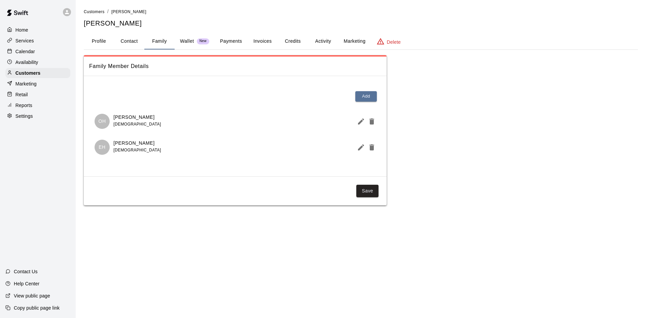
click at [363, 188] on button "Save" at bounding box center [367, 191] width 22 height 12
click at [26, 50] on p "Calendar" at bounding box center [25, 51] width 20 height 7
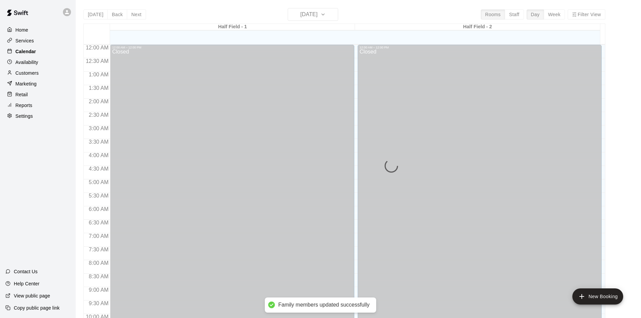
scroll to position [345, 0]
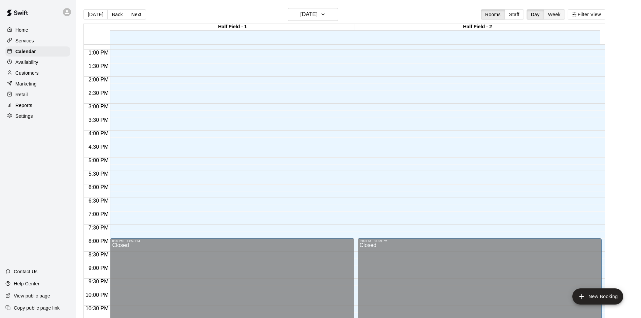
click at [564, 13] on button "Week" at bounding box center [554, 14] width 21 height 10
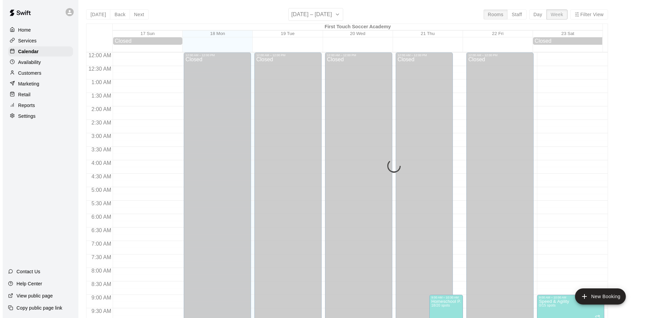
scroll to position [350, 0]
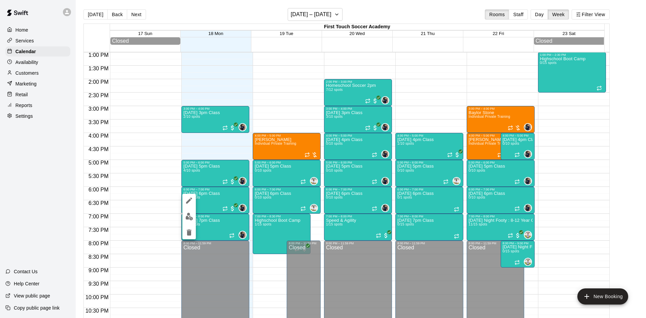
click at [191, 212] on button "edit" at bounding box center [188, 216] width 13 height 13
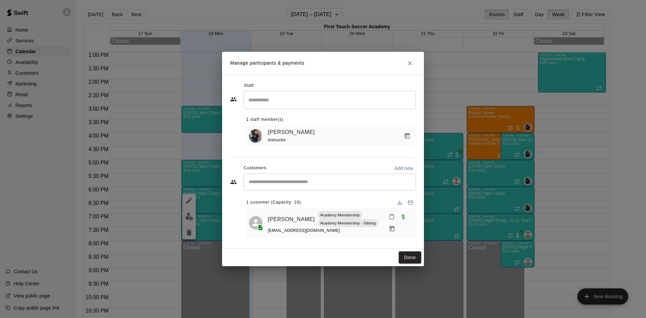
click at [312, 178] on div "​" at bounding box center [330, 182] width 172 height 17
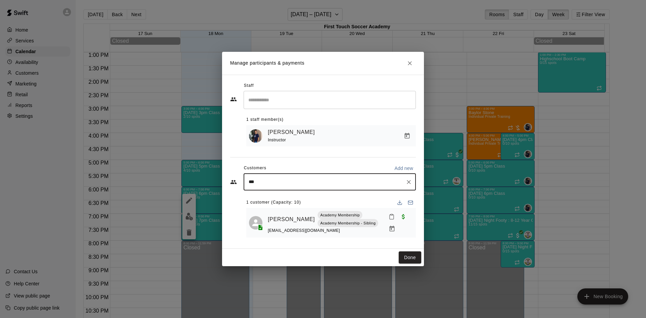
type input "****"
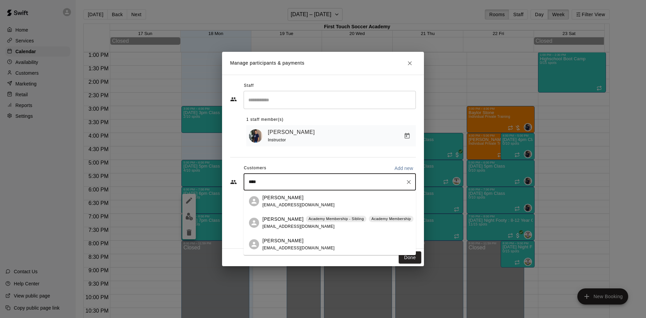
click at [282, 222] on p "[PERSON_NAME]" at bounding box center [283, 219] width 41 height 7
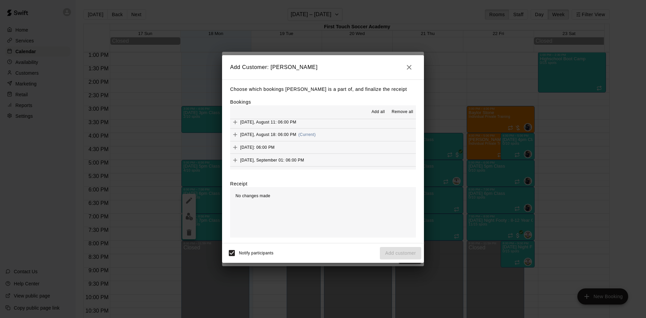
scroll to position [67, 0]
click at [232, 135] on icon "Add" at bounding box center [235, 134] width 7 height 7
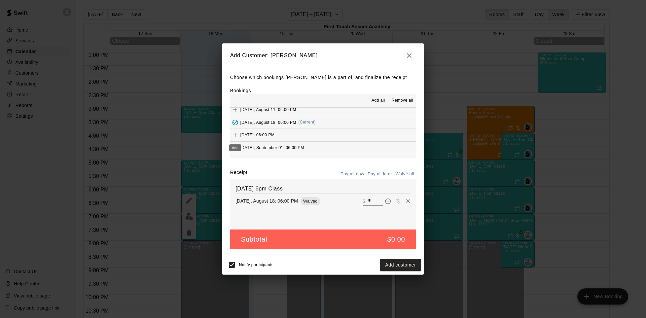
click at [235, 134] on icon "Add" at bounding box center [235, 135] width 7 height 7
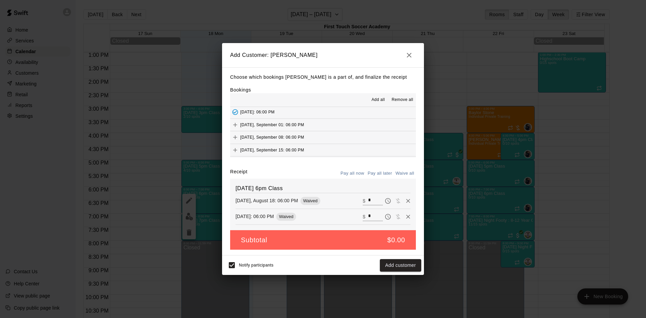
scroll to position [101, 0]
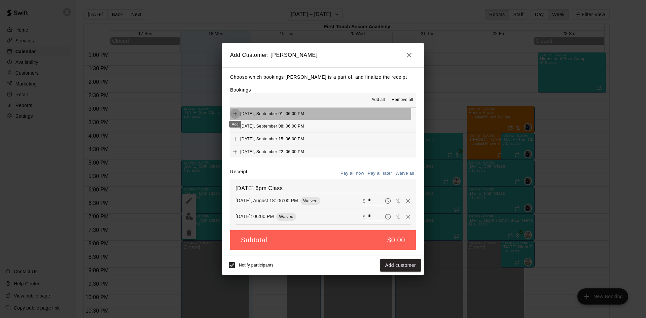
click at [235, 114] on icon "Add" at bounding box center [235, 114] width 4 height 4
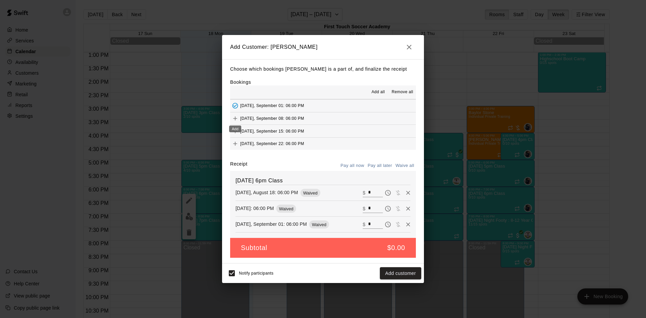
click at [233, 118] on icon "Add" at bounding box center [235, 118] width 7 height 7
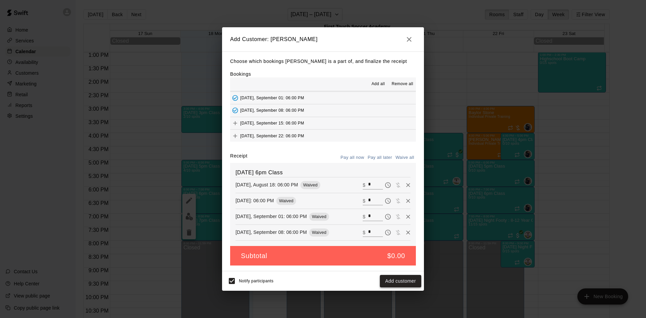
click at [406, 281] on button "Add customer" at bounding box center [400, 281] width 41 height 12
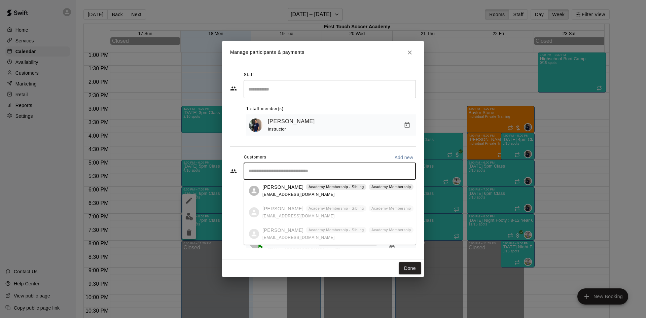
click at [303, 170] on input "Start typing to search customers..." at bounding box center [330, 171] width 166 height 7
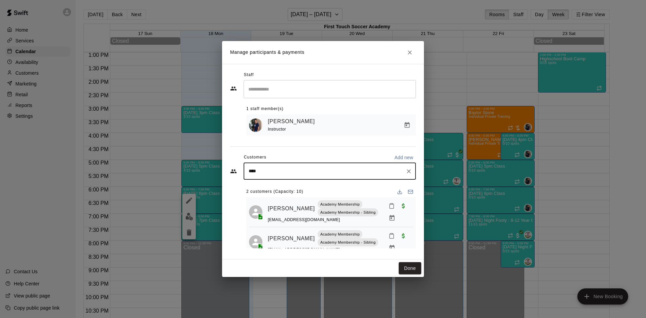
type input "*****"
click at [267, 191] on div "[PERSON_NAME] Academy Membership [EMAIL_ADDRESS][DOMAIN_NAME]" at bounding box center [307, 191] width 88 height 14
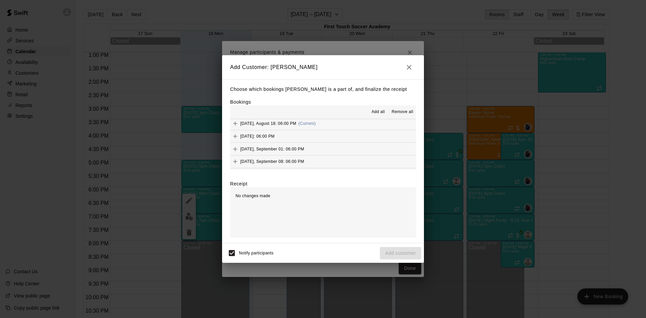
scroll to position [67, 0]
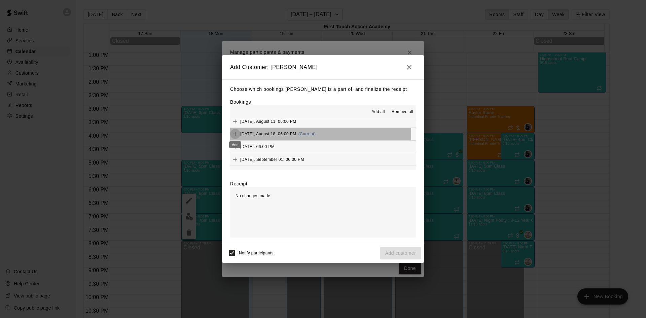
click at [234, 134] on icon "Add" at bounding box center [235, 134] width 4 height 4
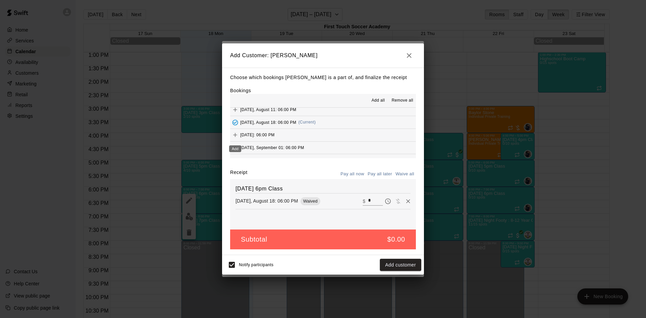
click at [236, 133] on icon "Add" at bounding box center [235, 135] width 7 height 7
click at [235, 146] on icon "Add" at bounding box center [235, 147] width 7 height 7
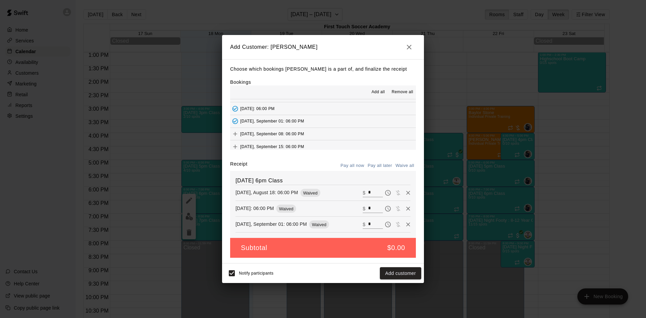
scroll to position [101, 0]
click at [236, 117] on icon "Add" at bounding box center [235, 118] width 7 height 7
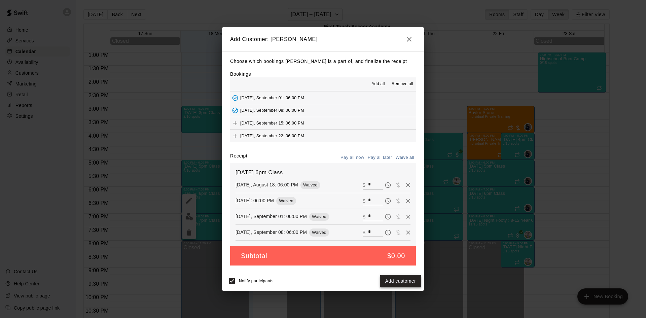
click at [398, 279] on button "Add customer" at bounding box center [400, 281] width 41 height 12
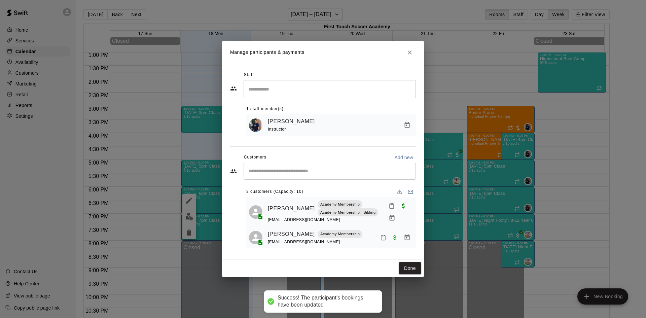
click at [305, 168] on input "Start typing to search customers..." at bounding box center [330, 171] width 166 height 7
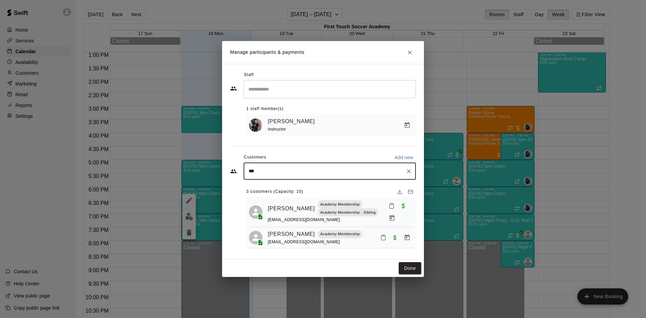
type input "****"
click at [258, 190] on icon at bounding box center [254, 191] width 8 height 8
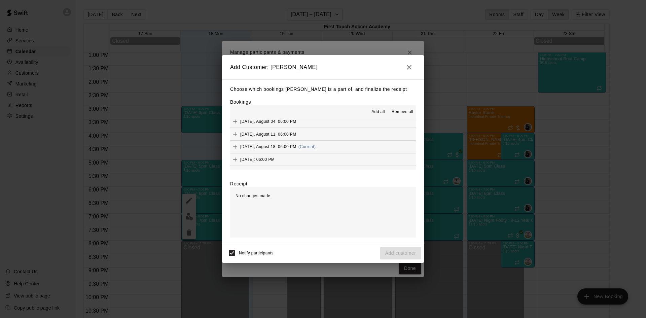
scroll to position [67, 0]
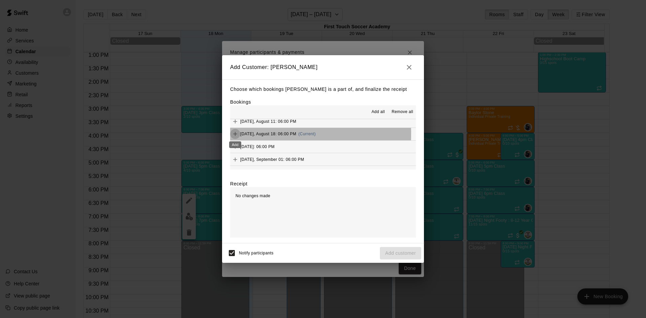
click at [235, 134] on icon "Add" at bounding box center [235, 134] width 4 height 4
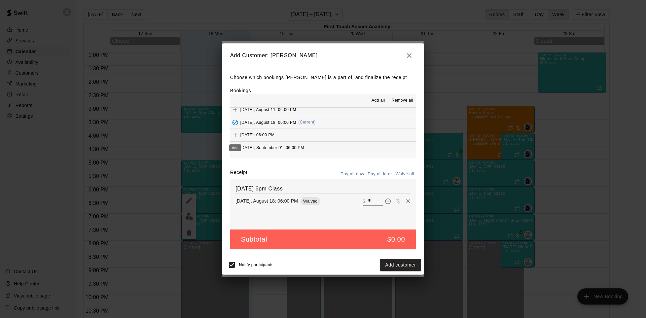
click at [235, 134] on icon "Add" at bounding box center [235, 135] width 4 height 4
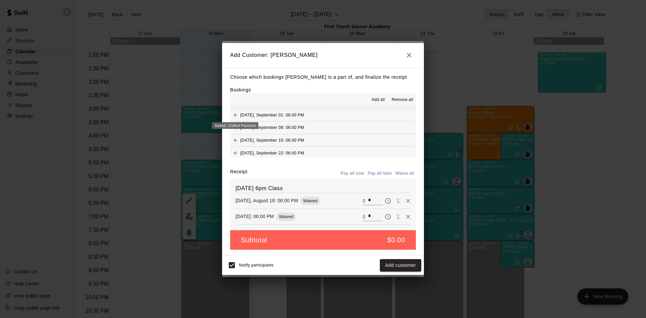
scroll to position [101, 0]
click at [234, 111] on icon "Add" at bounding box center [235, 113] width 7 height 7
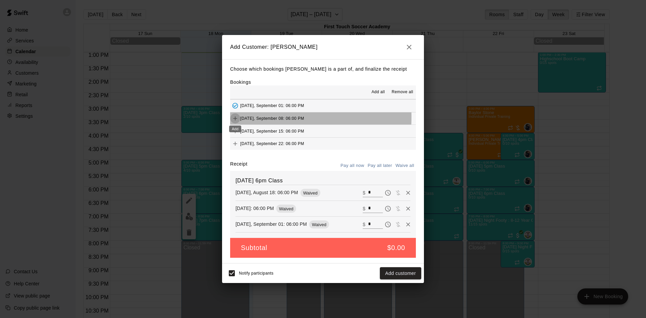
click at [237, 117] on icon "Add" at bounding box center [235, 118] width 7 height 7
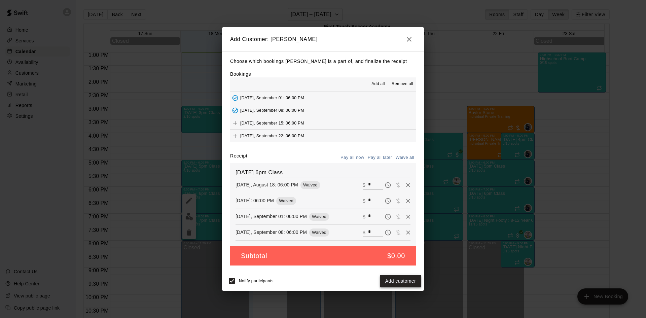
click at [399, 278] on button "Add customer" at bounding box center [400, 281] width 41 height 12
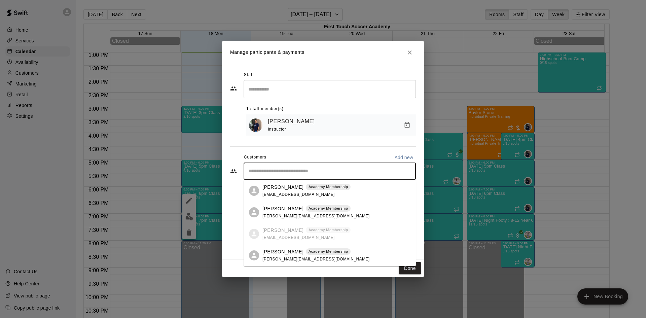
click at [292, 172] on input "Start typing to search customers..." at bounding box center [330, 171] width 166 height 7
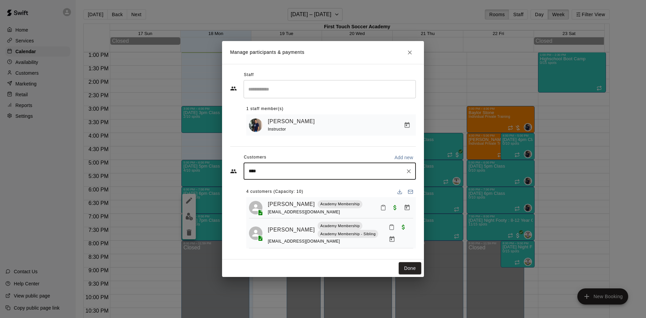
type input "*****"
click at [273, 181] on div "[PERSON_NAME] Berling [EMAIL_ADDRESS][PERSON_NAME][DOMAIN_NAME]" at bounding box center [330, 191] width 172 height 22
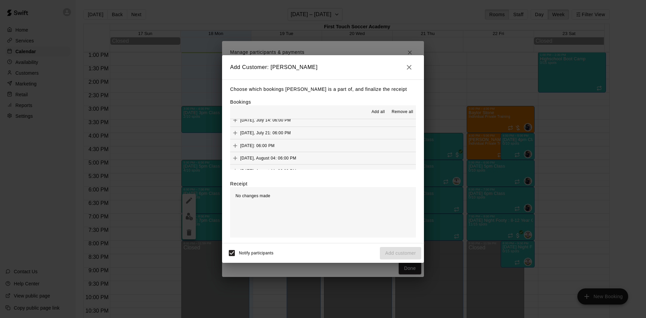
scroll to position [67, 0]
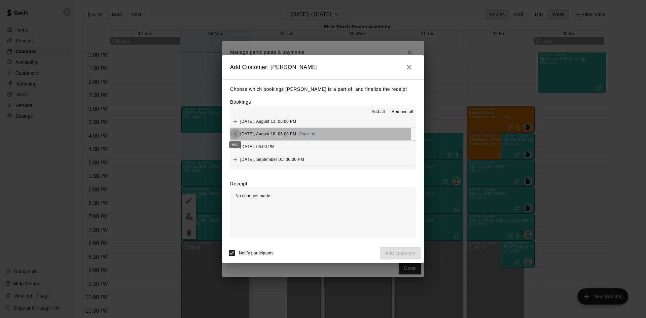
click at [236, 134] on icon "Add" at bounding box center [235, 134] width 7 height 7
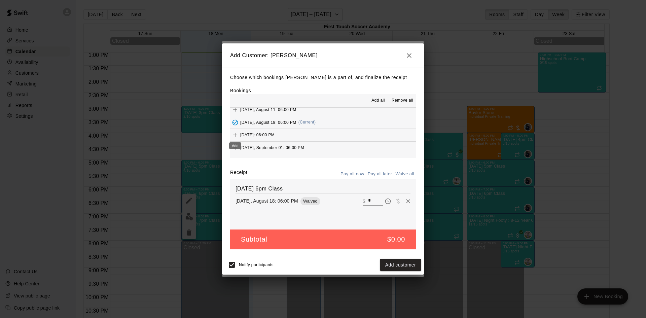
click at [236, 134] on icon "Add" at bounding box center [235, 135] width 7 height 7
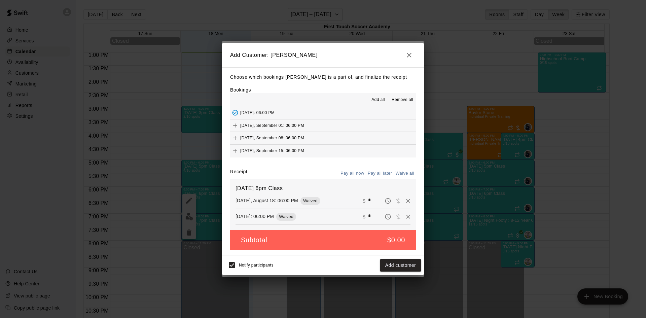
scroll to position [101, 0]
click at [235, 110] on icon "Add" at bounding box center [235, 113] width 7 height 7
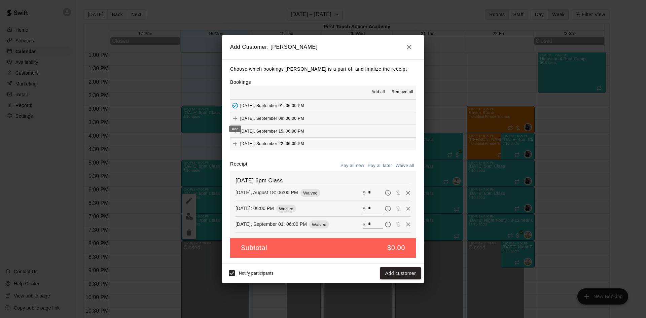
click at [236, 116] on icon "Add" at bounding box center [235, 118] width 7 height 7
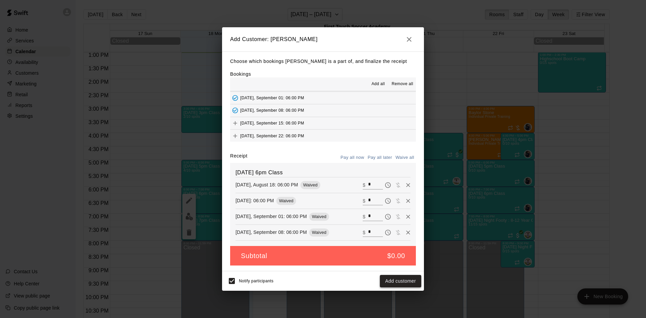
click at [398, 279] on button "Add customer" at bounding box center [400, 281] width 41 height 12
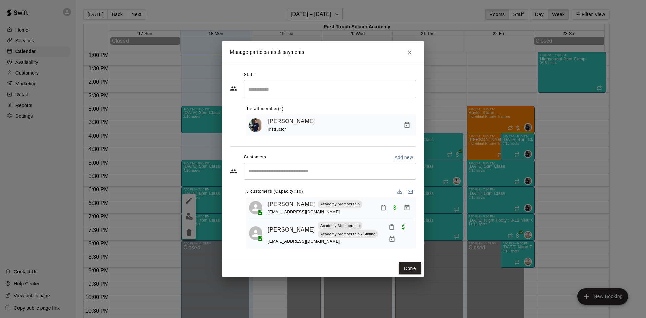
click at [350, 175] on div "​" at bounding box center [330, 171] width 172 height 17
type input "*****"
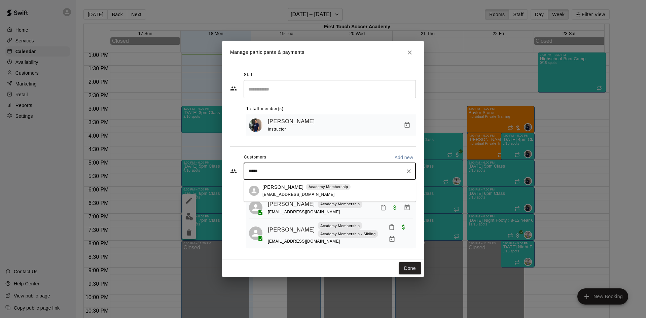
click at [409, 170] on icon "Clear" at bounding box center [409, 171] width 7 height 7
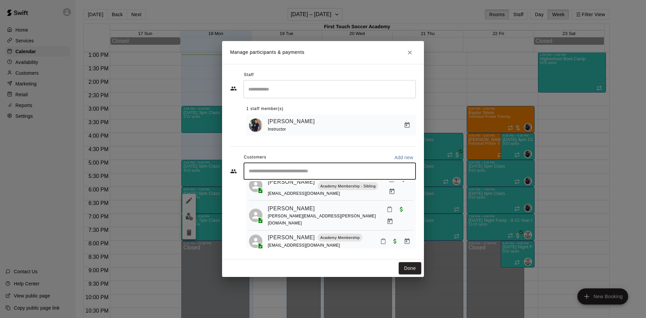
scroll to position [0, 0]
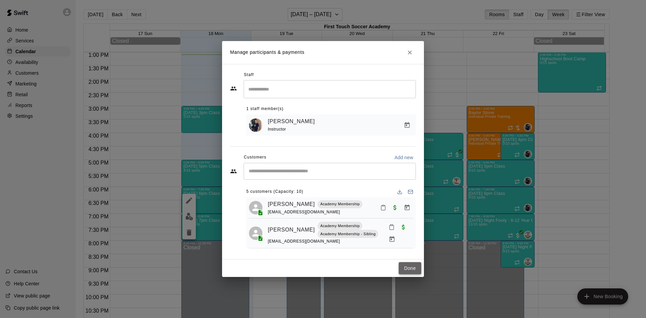
click at [411, 266] on button "Done" at bounding box center [410, 268] width 23 height 12
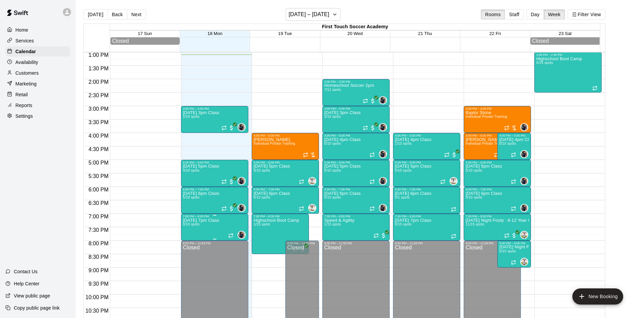
click at [210, 220] on p "[DATE] 7pm Class" at bounding box center [201, 220] width 36 height 0
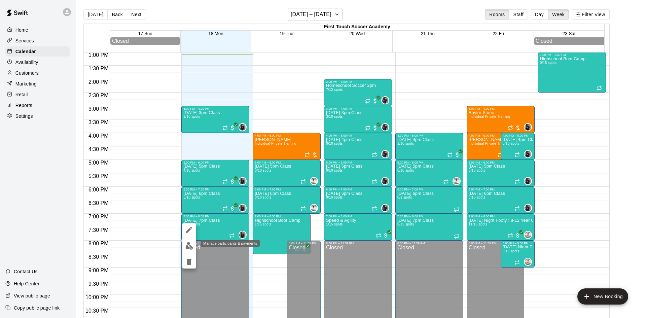
click at [187, 246] on img "edit" at bounding box center [189, 246] width 8 height 8
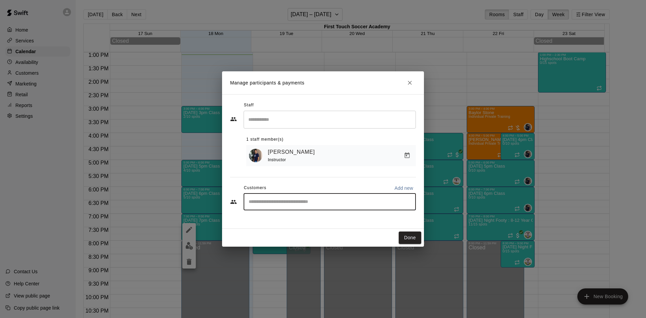
click at [337, 204] on input "Start typing to search customers..." at bounding box center [330, 202] width 166 height 7
type input "****"
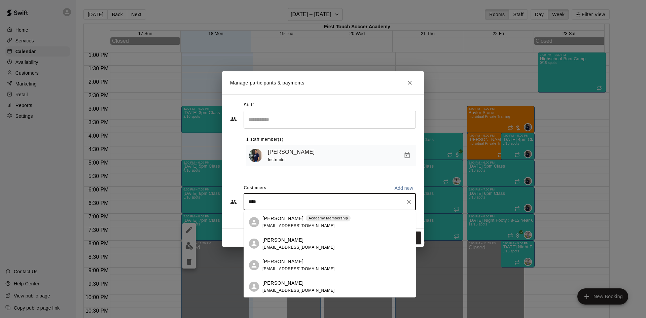
click at [287, 258] on div "[PERSON_NAME]" at bounding box center [299, 261] width 72 height 7
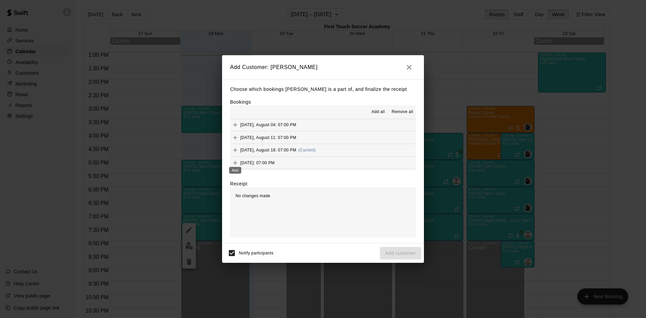
scroll to position [67, 0]
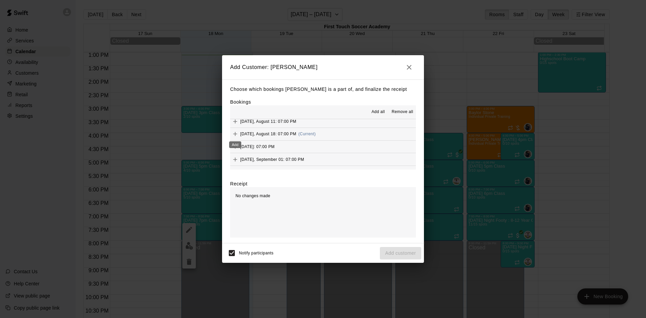
click at [237, 133] on icon "Add" at bounding box center [235, 134] width 7 height 7
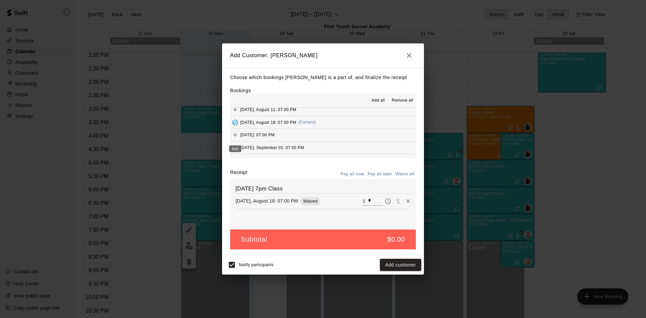
click at [237, 133] on icon "Add" at bounding box center [235, 135] width 7 height 7
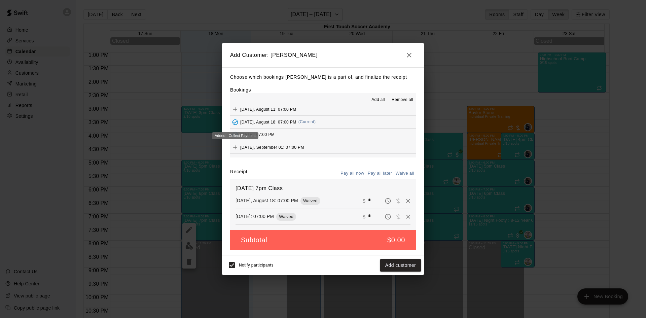
scroll to position [101, 0]
click at [237, 116] on icon "Add" at bounding box center [235, 113] width 7 height 7
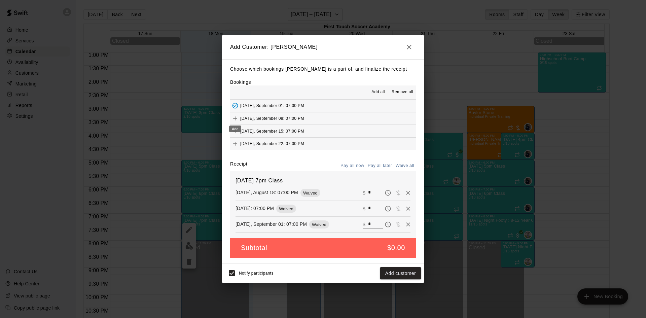
click at [235, 120] on icon "Add" at bounding box center [235, 118] width 4 height 4
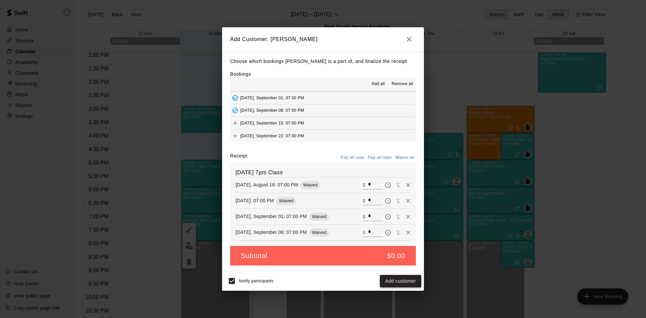
click at [402, 283] on button "Add customer" at bounding box center [400, 281] width 41 height 12
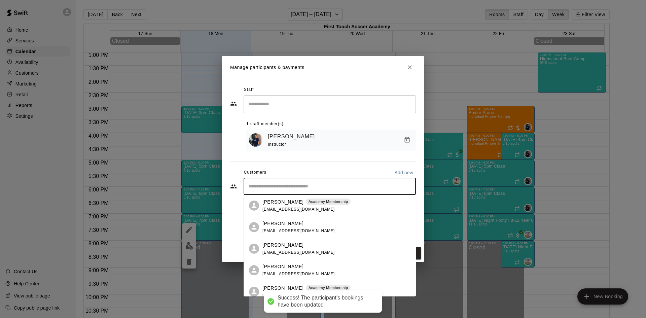
click at [298, 184] on input "Start typing to search customers..." at bounding box center [330, 186] width 166 height 7
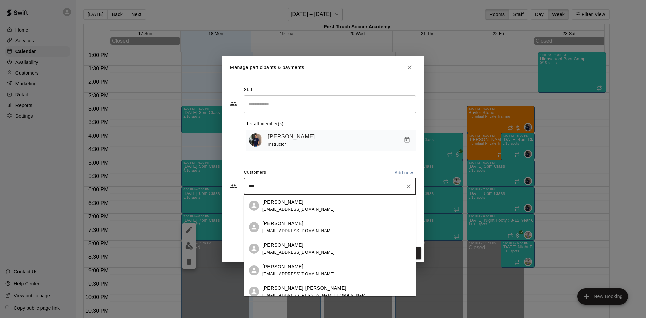
type input "****"
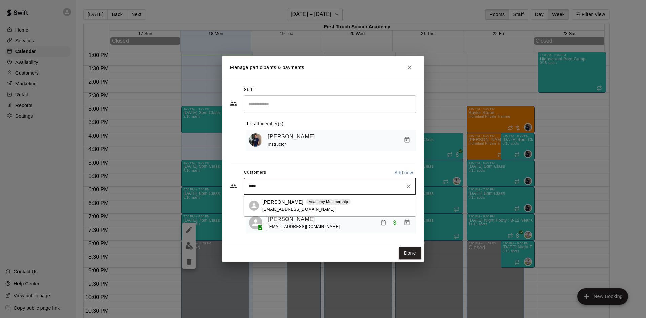
click at [272, 200] on p "[PERSON_NAME]" at bounding box center [283, 202] width 41 height 7
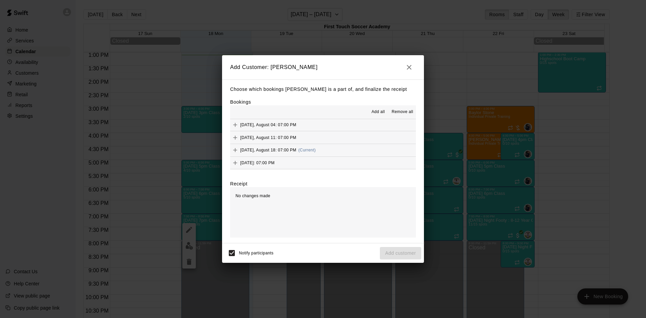
scroll to position [67, 0]
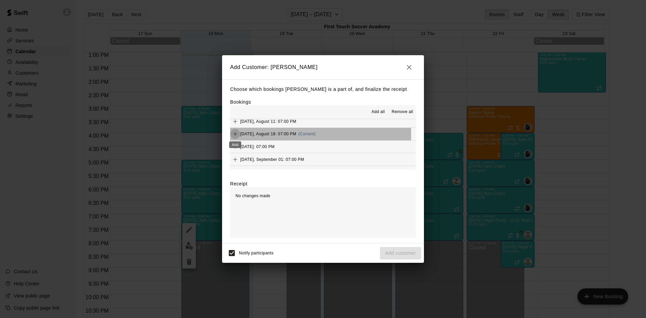
click at [235, 135] on icon "Add" at bounding box center [235, 134] width 4 height 4
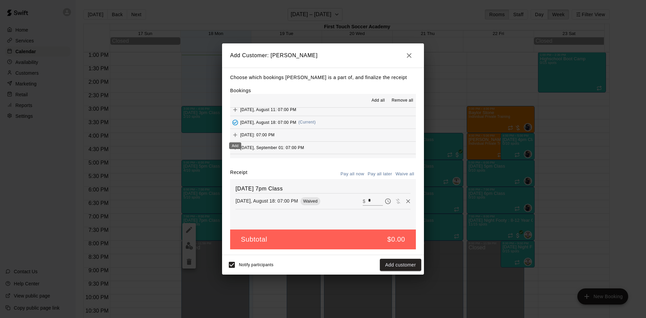
click at [234, 134] on icon "Add" at bounding box center [235, 135] width 7 height 7
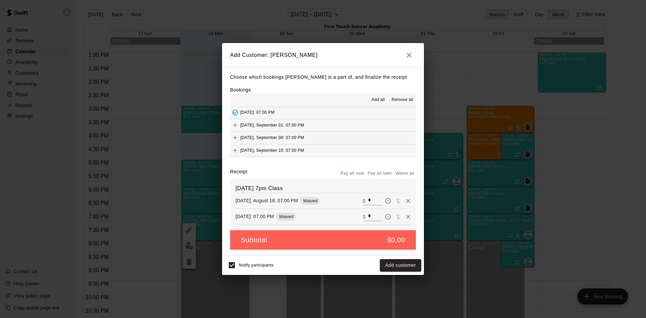
scroll to position [101, 0]
click at [235, 115] on icon "Add" at bounding box center [235, 113] width 7 height 7
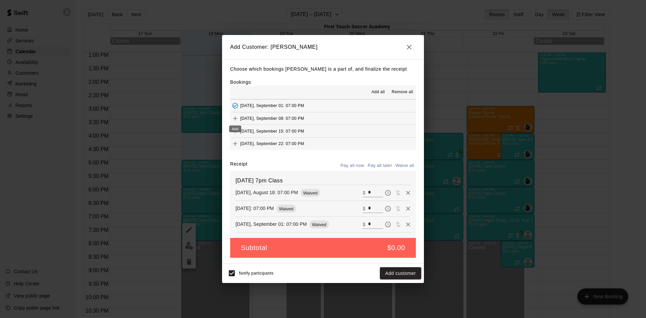
click at [234, 118] on icon "Add" at bounding box center [235, 118] width 7 height 7
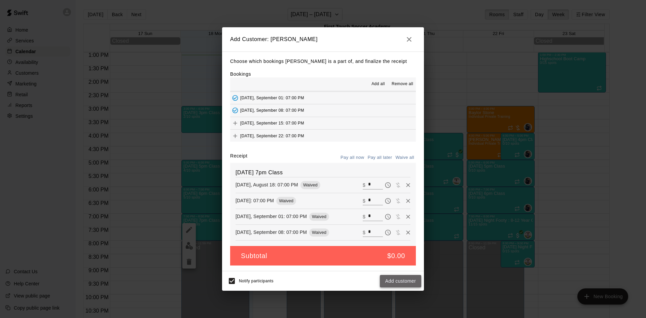
click at [408, 279] on button "Add customer" at bounding box center [400, 281] width 41 height 12
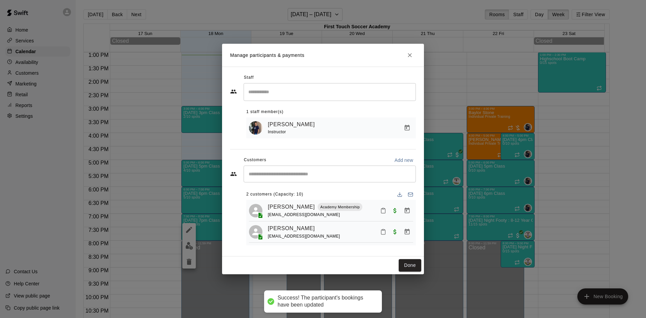
click at [314, 175] on input "Start typing to search customers..." at bounding box center [330, 174] width 166 height 7
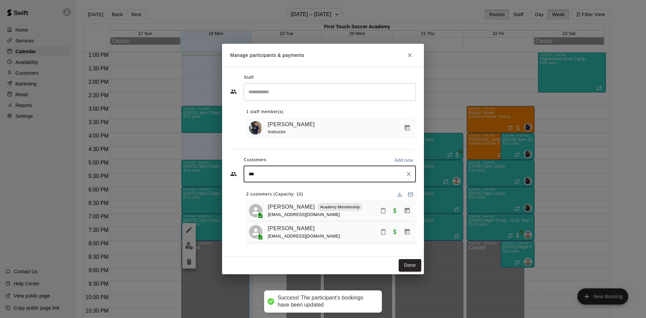
type input "****"
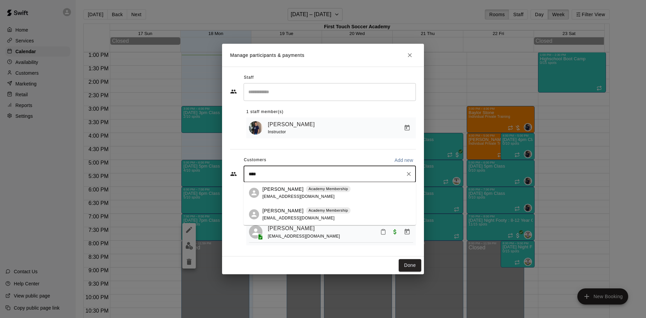
click at [264, 210] on p "[PERSON_NAME]" at bounding box center [283, 210] width 41 height 7
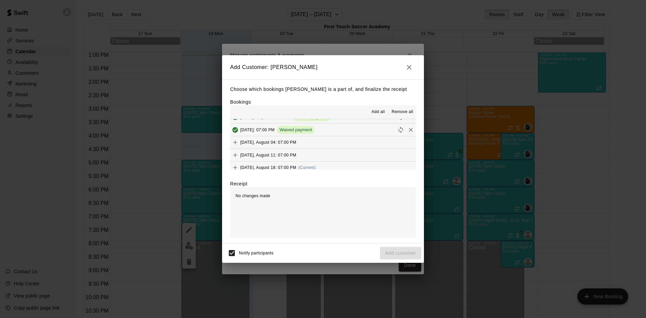
scroll to position [67, 0]
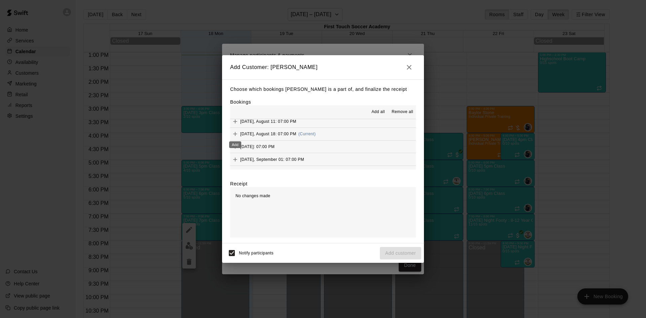
click at [235, 132] on icon "Add" at bounding box center [235, 134] width 7 height 7
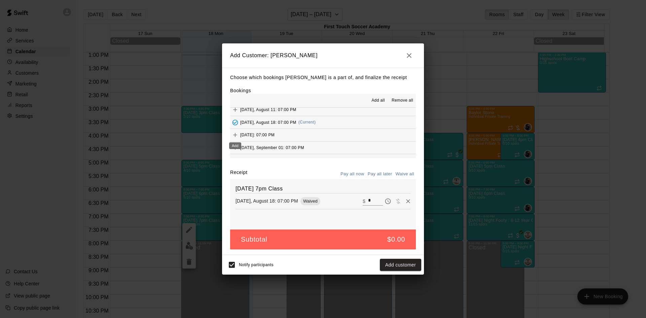
click at [236, 134] on icon "Add" at bounding box center [235, 135] width 7 height 7
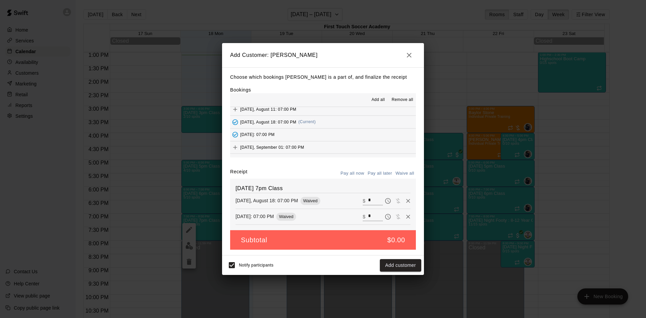
scroll to position [101, 0]
click at [237, 111] on icon "Add" at bounding box center [235, 113] width 7 height 7
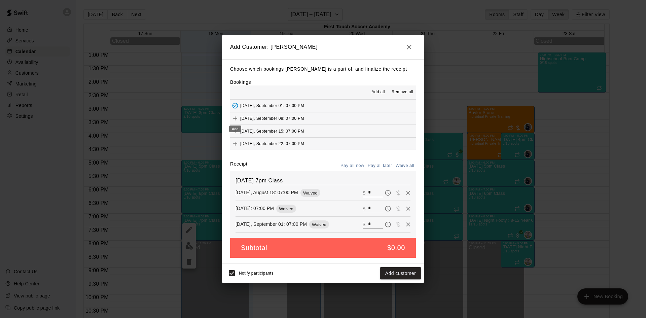
click at [235, 118] on icon "Add" at bounding box center [235, 118] width 7 height 7
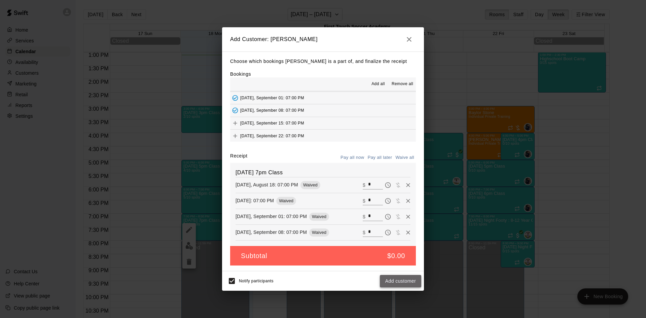
click at [395, 281] on button "Add customer" at bounding box center [400, 281] width 41 height 12
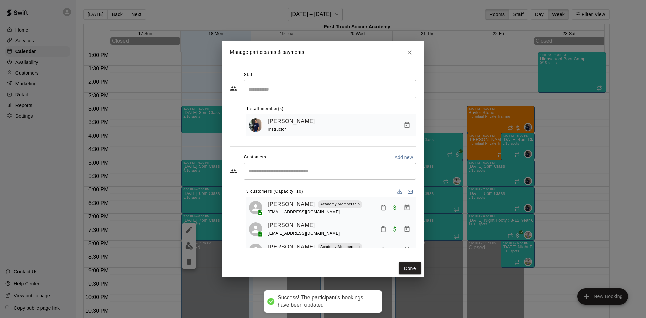
click at [326, 175] on div "​" at bounding box center [330, 171] width 172 height 17
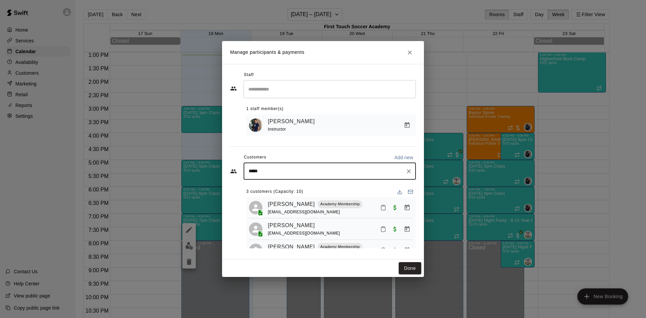
type input "******"
click at [296, 192] on span "[EMAIL_ADDRESS][DOMAIN_NAME]" at bounding box center [299, 194] width 72 height 5
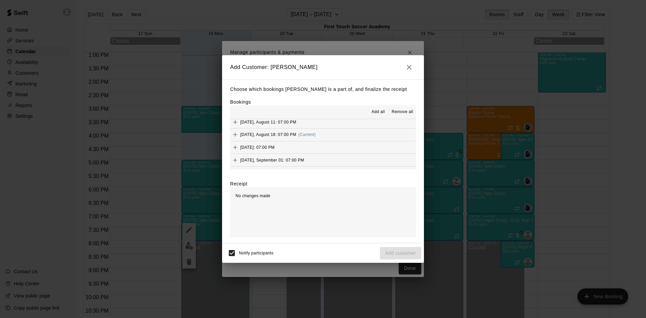
scroll to position [67, 0]
click at [235, 134] on icon "Add" at bounding box center [235, 134] width 7 height 7
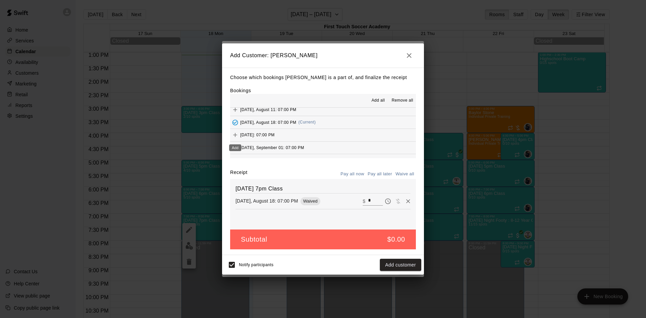
click at [235, 134] on icon "Add" at bounding box center [235, 135] width 7 height 7
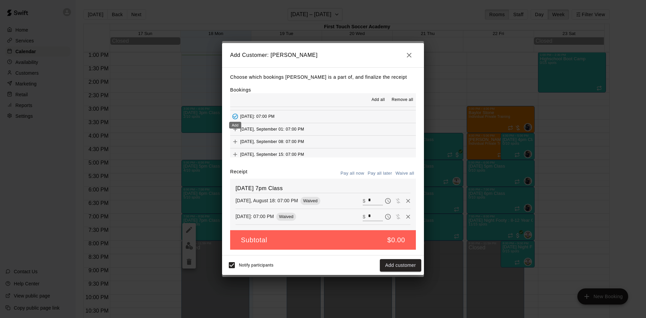
scroll to position [101, 0]
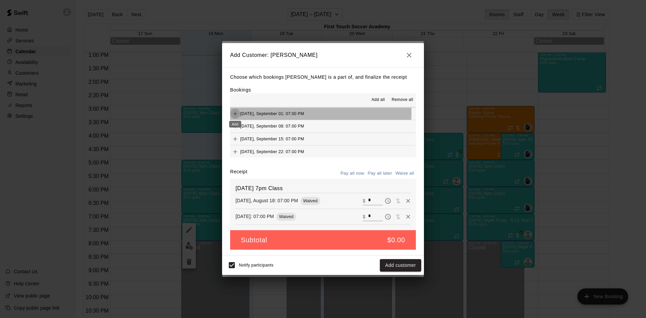
click at [234, 113] on icon "Add" at bounding box center [235, 113] width 7 height 7
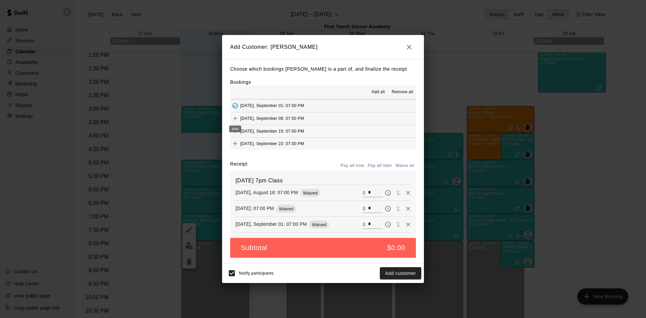
click at [236, 118] on icon "Add" at bounding box center [235, 118] width 7 height 7
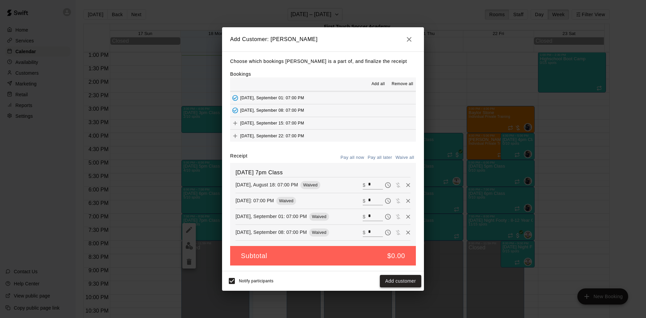
click at [402, 277] on button "Add customer" at bounding box center [400, 281] width 41 height 12
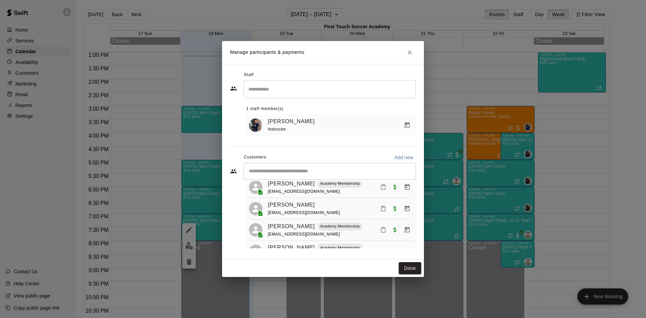
scroll to position [41, 0]
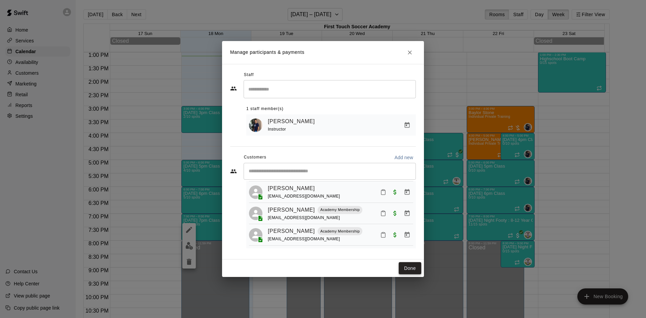
click at [404, 270] on button "Done" at bounding box center [410, 268] width 23 height 12
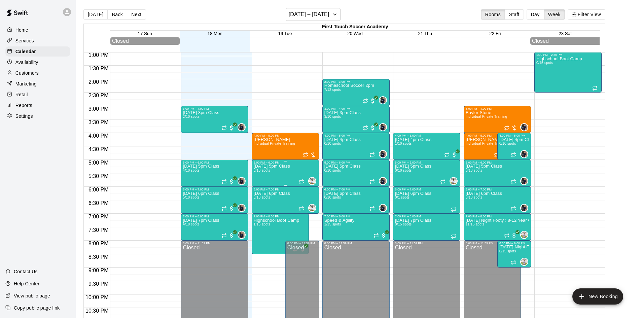
click at [285, 172] on div "[DATE] 5pm Class 0/10 spots" at bounding box center [272, 323] width 36 height 318
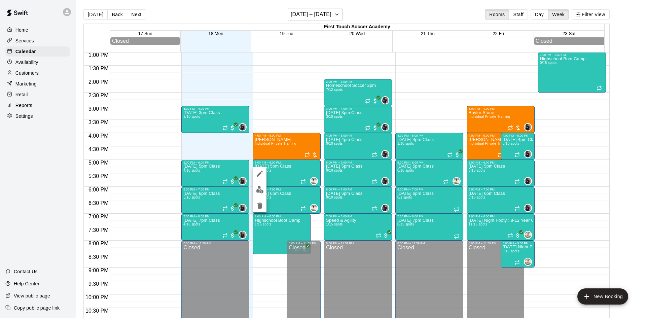
click at [258, 191] on img "edit" at bounding box center [260, 190] width 8 height 8
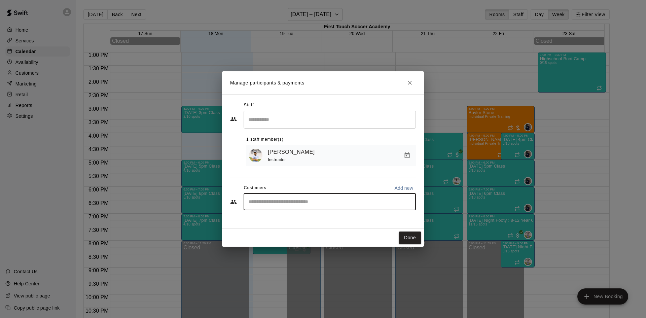
click at [289, 204] on input "Start typing to search customers..." at bounding box center [330, 202] width 166 height 7
type input "*****"
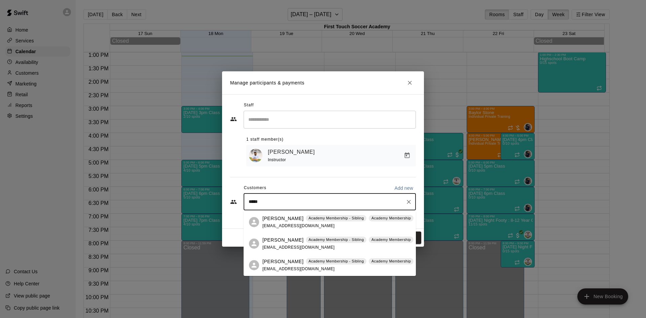
click at [287, 243] on div "[PERSON_NAME] Academy Membership - Sibling Academy Membership [EMAIL_ADDRESS][D…" at bounding box center [338, 244] width 151 height 14
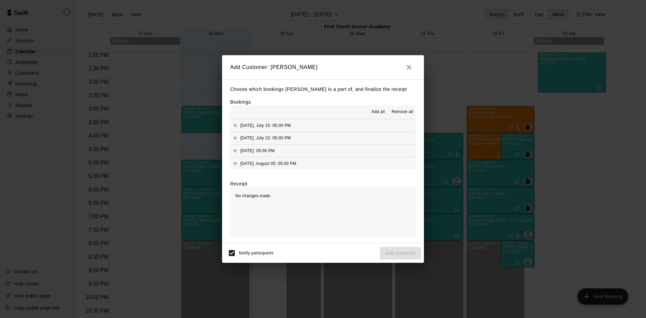
scroll to position [67, 0]
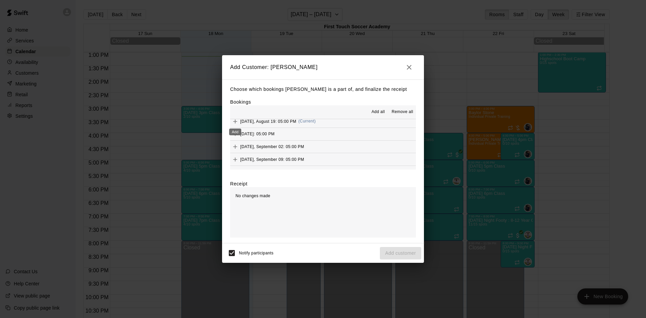
click at [236, 125] on div "Add" at bounding box center [235, 130] width 13 height 12
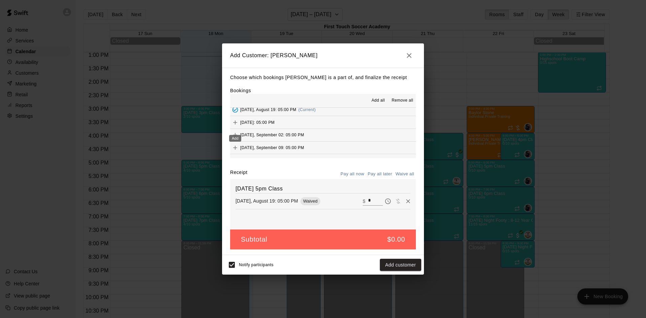
click at [236, 125] on icon "Add" at bounding box center [235, 122] width 7 height 7
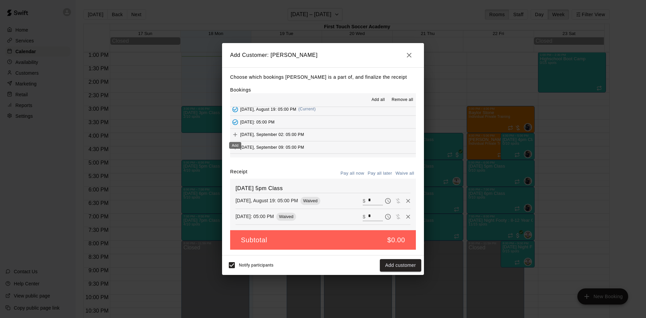
click at [236, 134] on icon "Add" at bounding box center [235, 134] width 7 height 7
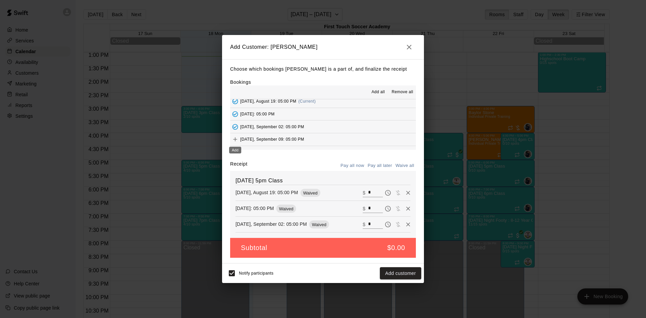
click at [236, 138] on icon "Add" at bounding box center [235, 139] width 7 height 7
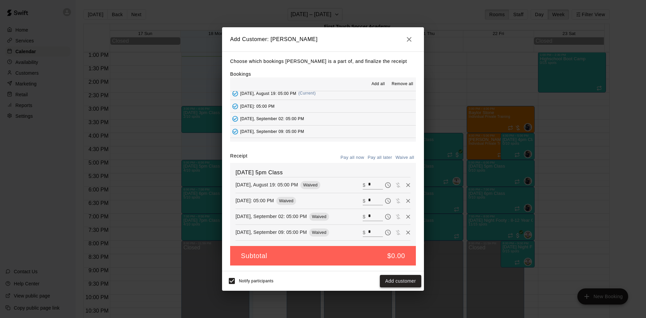
click at [400, 281] on button "Add customer" at bounding box center [400, 281] width 41 height 12
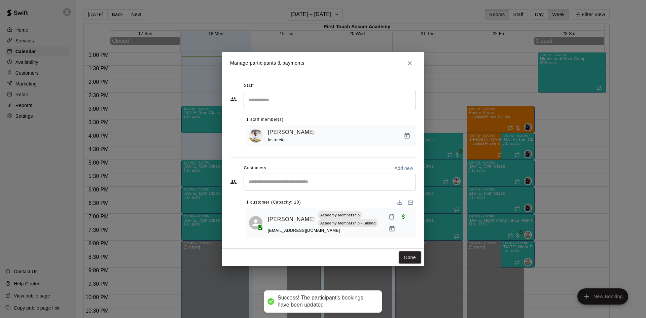
click at [335, 190] on div "​" at bounding box center [330, 182] width 172 height 17
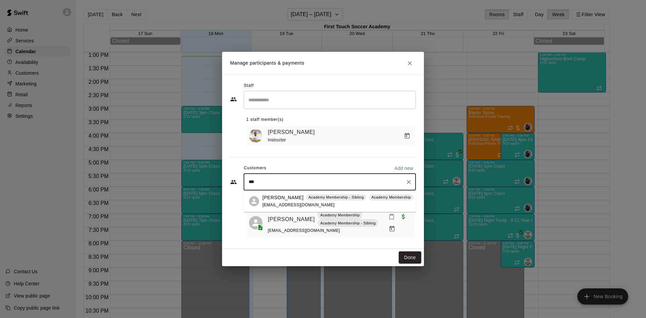
type input "****"
click at [283, 195] on p "[PERSON_NAME]" at bounding box center [283, 197] width 41 height 7
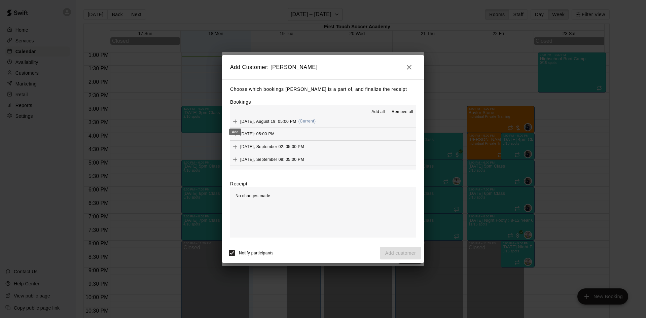
click at [233, 122] on icon "Add" at bounding box center [235, 121] width 7 height 7
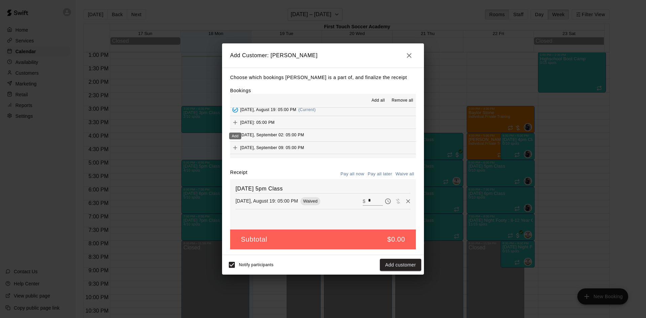
click at [233, 121] on icon "Add" at bounding box center [235, 122] width 7 height 7
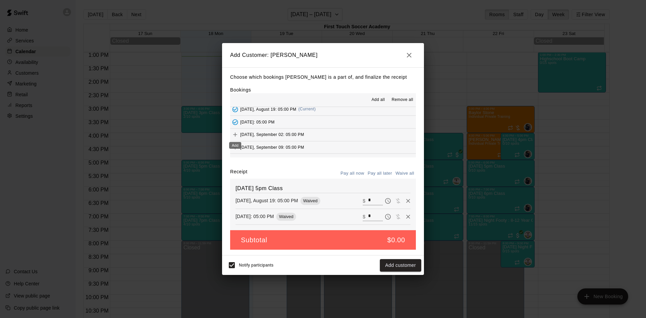
click at [235, 134] on icon "Add" at bounding box center [235, 135] width 4 height 4
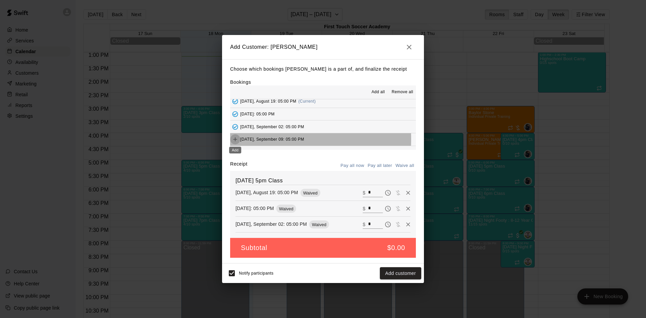
click at [232, 139] on icon "Add" at bounding box center [235, 139] width 7 height 7
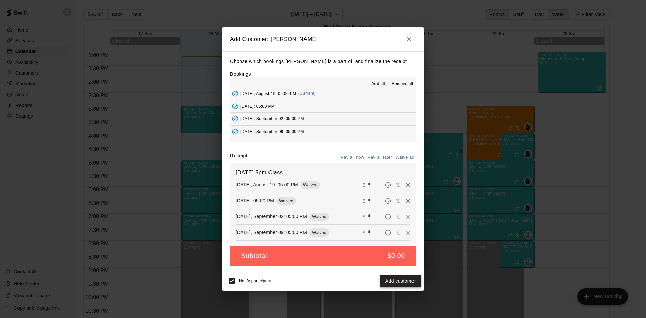
click at [388, 277] on button "Add customer" at bounding box center [400, 281] width 41 height 12
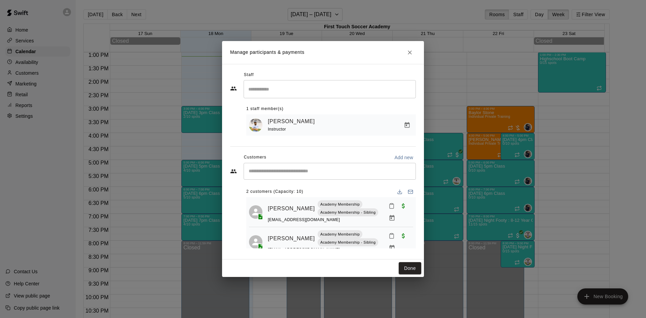
click at [281, 92] on input "Search staff" at bounding box center [330, 89] width 166 height 12
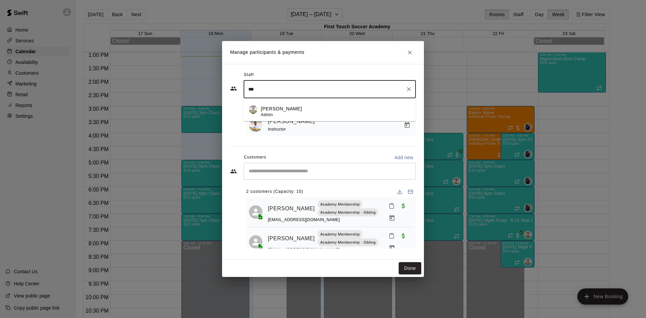
click at [312, 102] on li "[PERSON_NAME] Admin" at bounding box center [330, 109] width 172 height 23
type input "***"
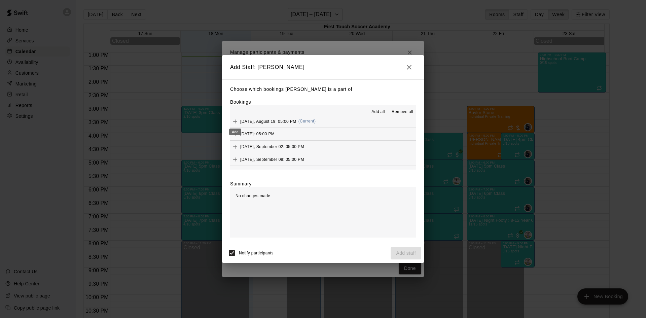
click at [236, 122] on icon "Add" at bounding box center [235, 122] width 4 height 4
click at [404, 254] on button "Add staff" at bounding box center [406, 253] width 31 height 12
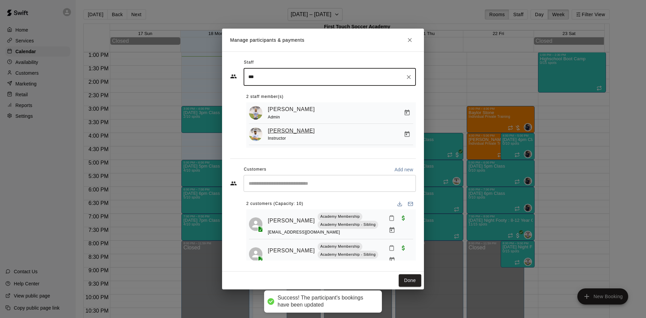
click at [286, 129] on link "[PERSON_NAME]" at bounding box center [291, 131] width 47 height 9
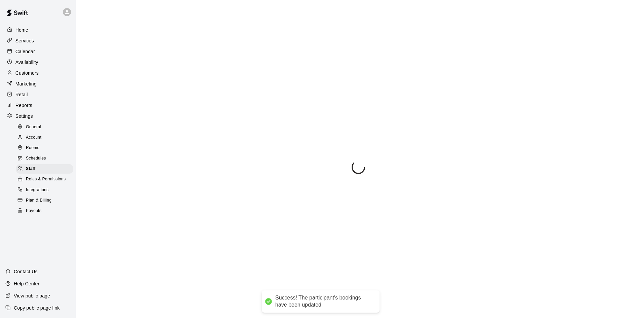
select select "**"
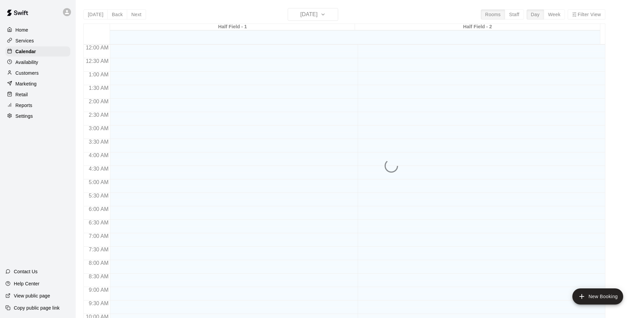
scroll to position [345, 0]
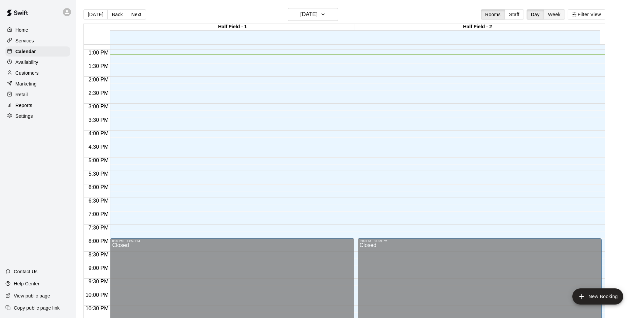
click at [561, 11] on button "Week" at bounding box center [554, 14] width 21 height 10
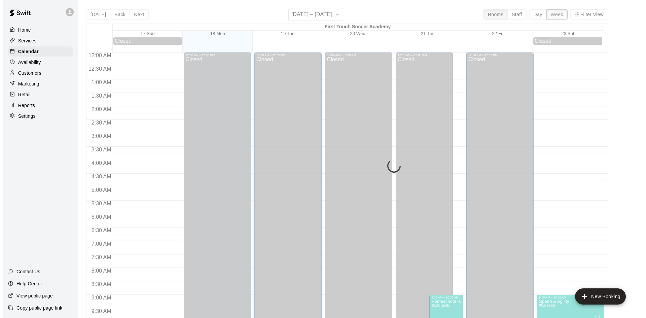
scroll to position [355, 0]
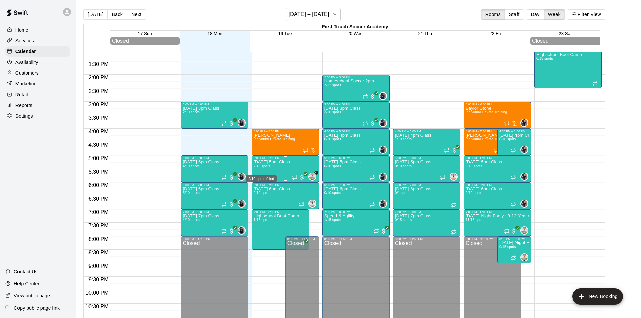
click at [270, 168] on span "2/10 spots" at bounding box center [262, 166] width 16 height 4
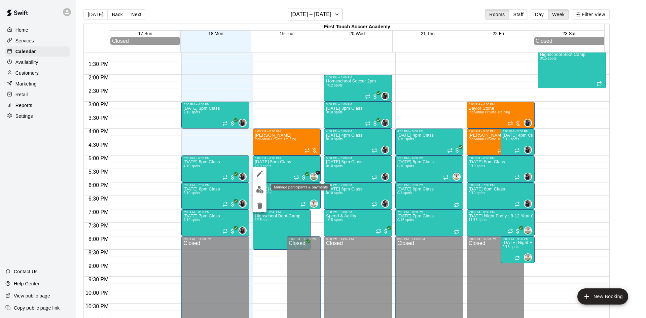
click at [257, 189] on img "edit" at bounding box center [260, 190] width 8 height 8
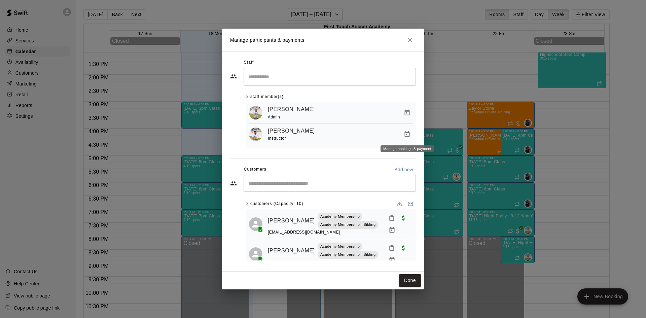
click at [408, 134] on icon "Manage bookings & payment" at bounding box center [407, 134] width 5 height 6
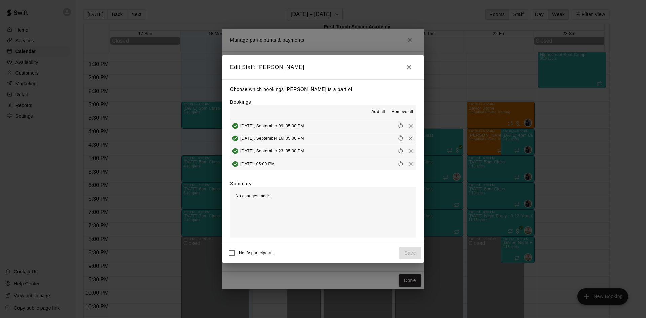
scroll to position [67, 0]
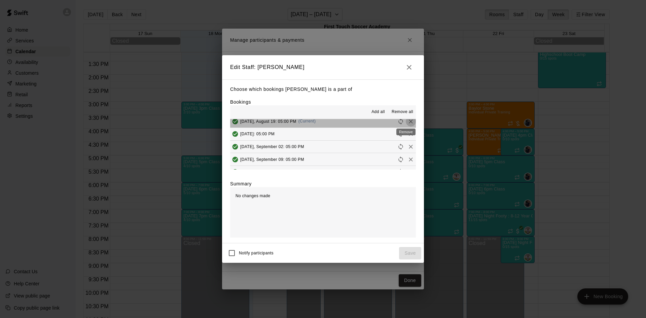
click at [408, 121] on icon "Remove" at bounding box center [411, 121] width 7 height 7
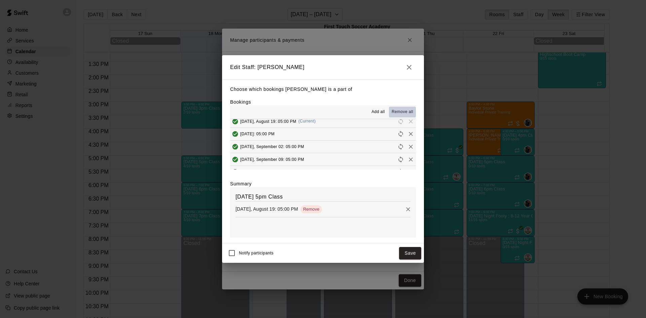
click at [406, 111] on span "Remove all" at bounding box center [403, 112] width 22 height 7
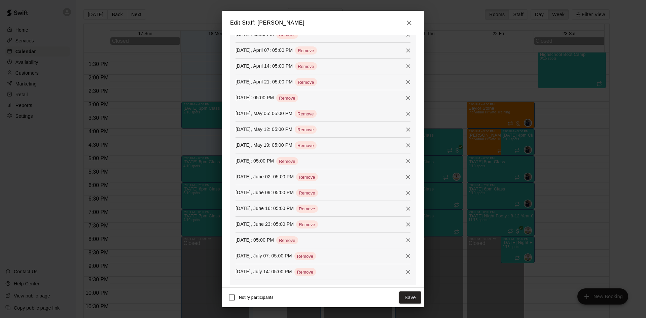
scroll to position [720, 0]
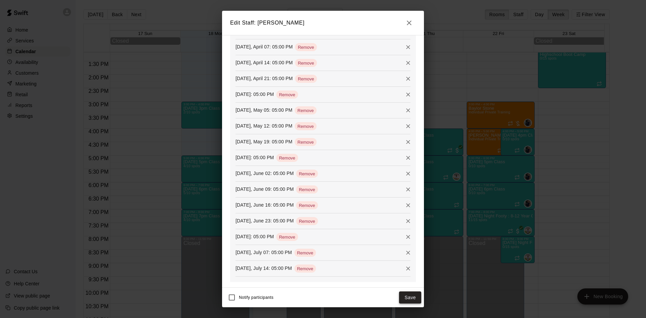
click at [410, 300] on button "Save" at bounding box center [410, 298] width 22 height 12
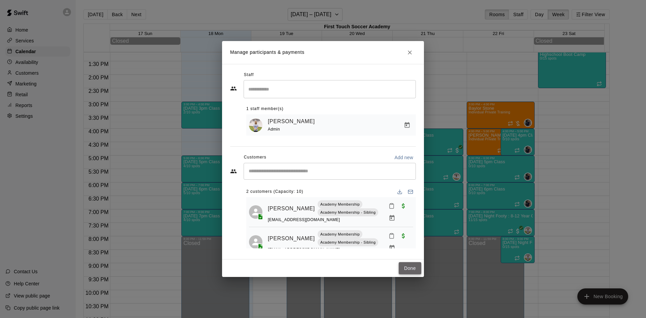
click at [406, 269] on button "Done" at bounding box center [410, 268] width 23 height 12
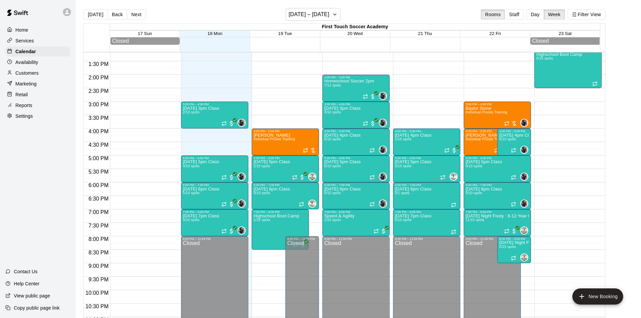
click at [274, 107] on div "12:00 AM – 12:00 PM Closed 4:00 PM – 5:00 PM [PERSON_NAME] Individual Private T…" at bounding box center [285, 21] width 67 height 646
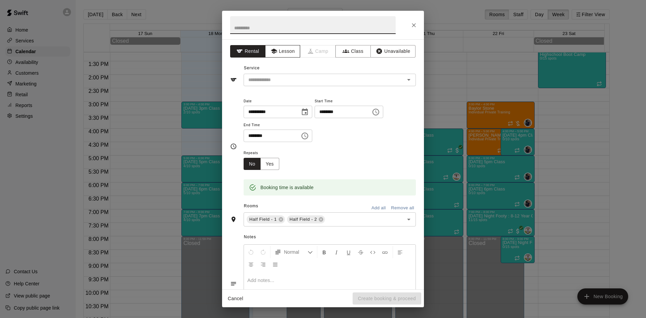
click at [280, 52] on button "Lesson" at bounding box center [282, 51] width 35 height 12
click at [278, 79] on input "text" at bounding box center [320, 80] width 148 height 8
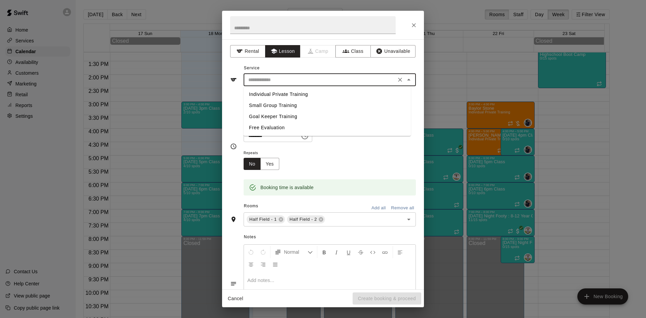
click at [283, 103] on li "Small Group Training" at bounding box center [327, 105] width 167 height 11
type input "**********"
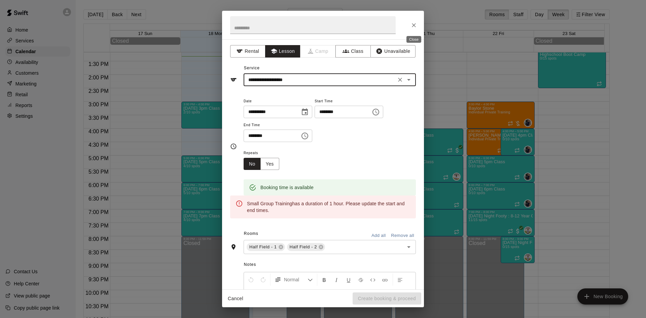
click at [416, 27] on icon "Close" at bounding box center [414, 25] width 7 height 7
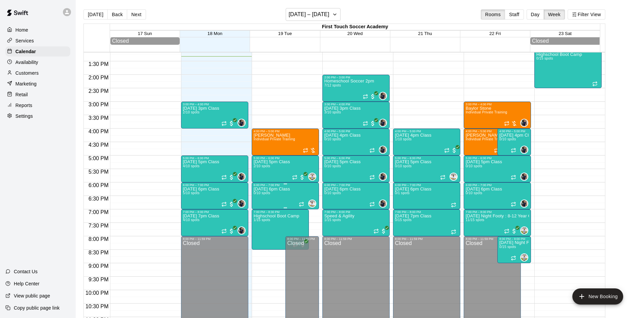
click at [265, 189] on p "[DATE] 6pm Class" at bounding box center [272, 189] width 36 height 0
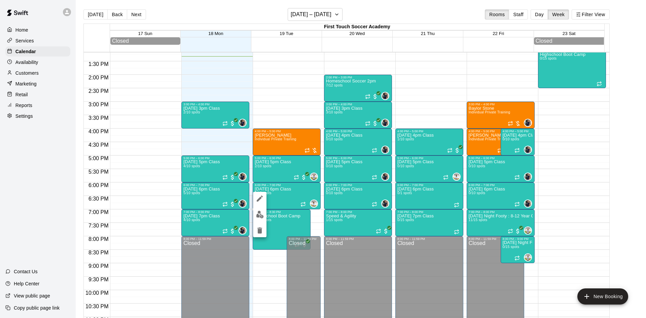
click at [260, 211] on img "edit" at bounding box center [260, 215] width 8 height 8
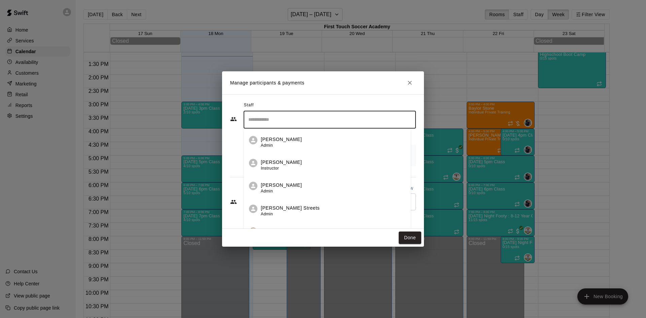
click at [266, 124] on input "Search staff" at bounding box center [330, 120] width 166 height 12
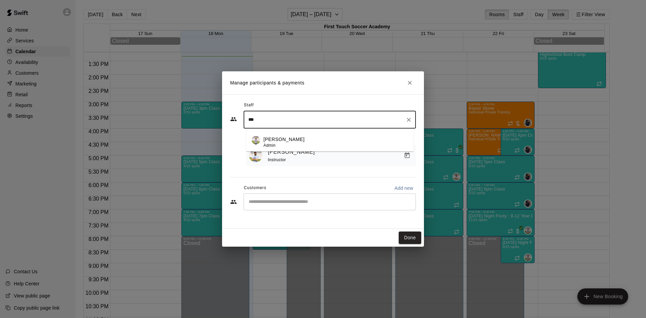
click at [275, 146] on span "Admin" at bounding box center [270, 145] width 12 height 5
type input "***"
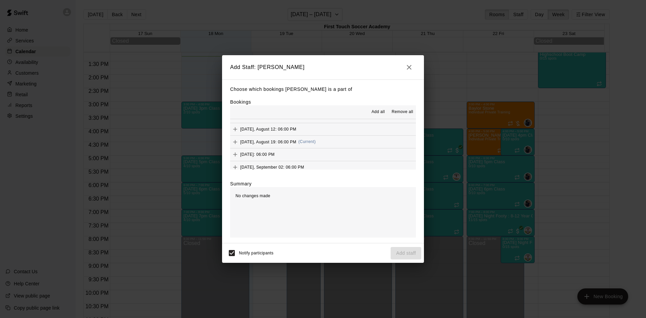
scroll to position [34, 0]
click at [235, 154] on icon "Add" at bounding box center [235, 155] width 7 height 7
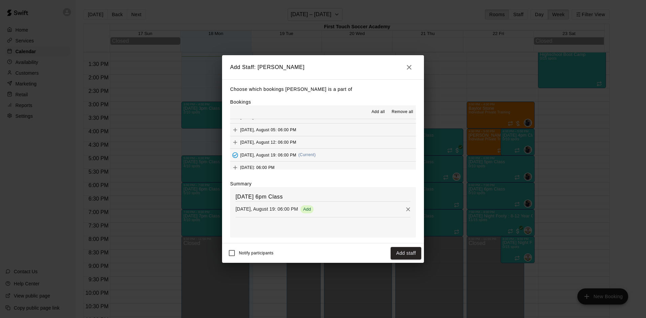
click at [415, 250] on button "Add staff" at bounding box center [406, 253] width 31 height 12
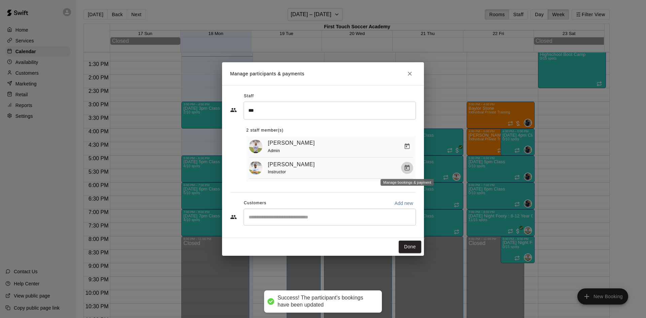
click at [408, 167] on icon "Manage bookings & payment" at bounding box center [407, 168] width 5 height 6
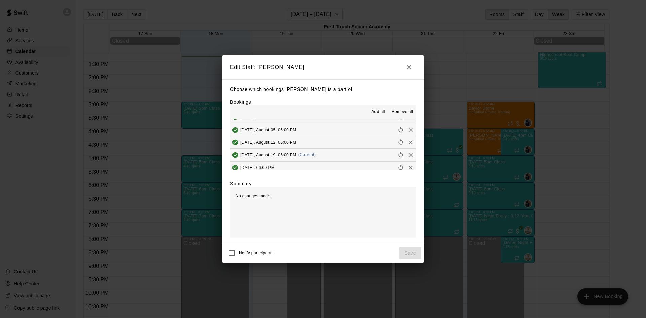
click at [408, 154] on icon "Remove" at bounding box center [411, 155] width 7 height 7
click at [411, 252] on button "Save" at bounding box center [410, 253] width 22 height 12
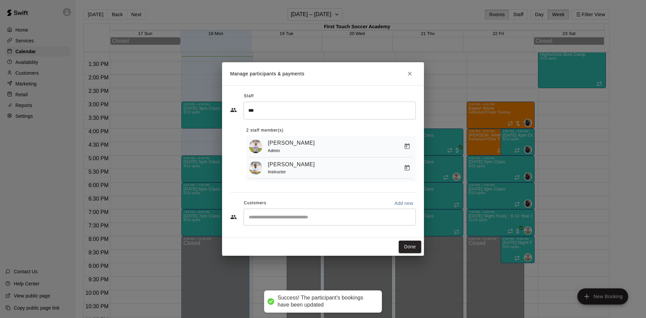
click at [315, 210] on div "​" at bounding box center [330, 217] width 172 height 17
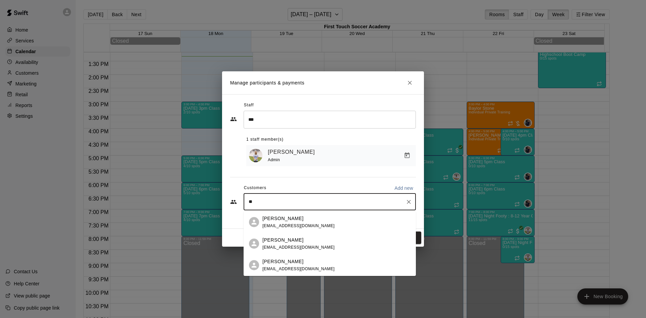
type input "*"
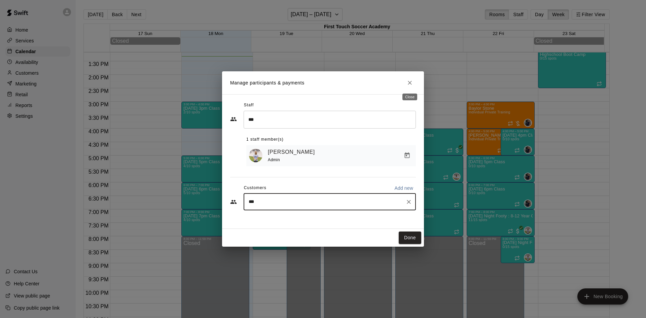
type input "***"
click at [409, 82] on icon "Close" at bounding box center [410, 82] width 7 height 7
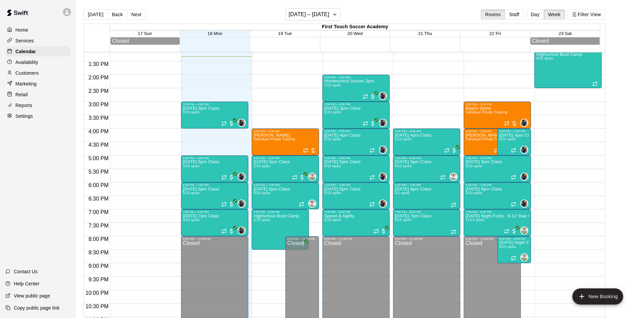
click at [27, 71] on div "Customers" at bounding box center [37, 73] width 65 height 10
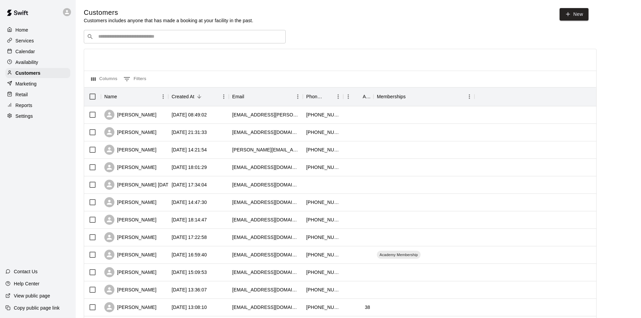
click at [257, 46] on div "​ ​ Columns 0 Filters Name Created At Email Phone Number Age Memberships [PERSO…" at bounding box center [340, 296] width 513 height 532
click at [255, 41] on div "​ ​" at bounding box center [185, 36] width 202 height 13
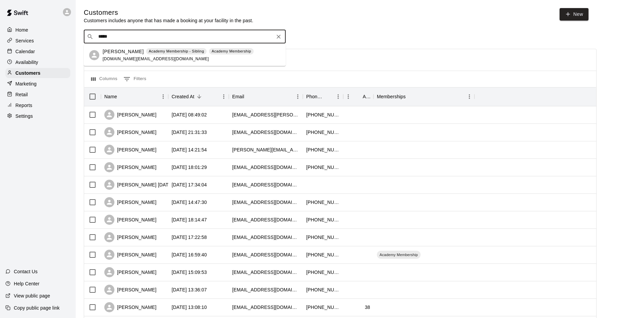
drag, startPoint x: 112, startPoint y: 39, endPoint x: 74, endPoint y: 35, distance: 38.3
click at [74, 35] on div "Home Services Calendar Availability Customers Marketing Retail Reports Settings…" at bounding box center [320, 290] width 641 height 581
type input "*****"
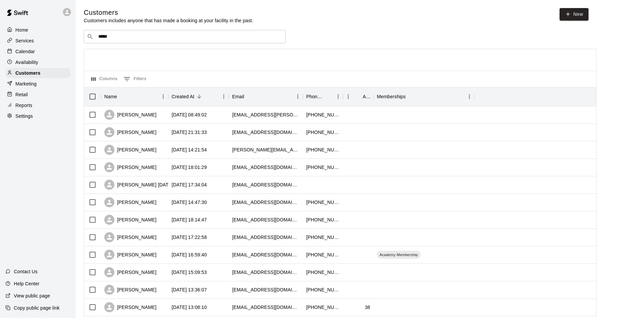
click at [30, 53] on p "Calendar" at bounding box center [25, 51] width 20 height 7
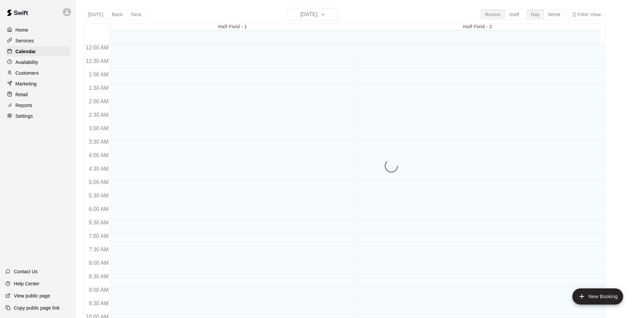
scroll to position [345, 0]
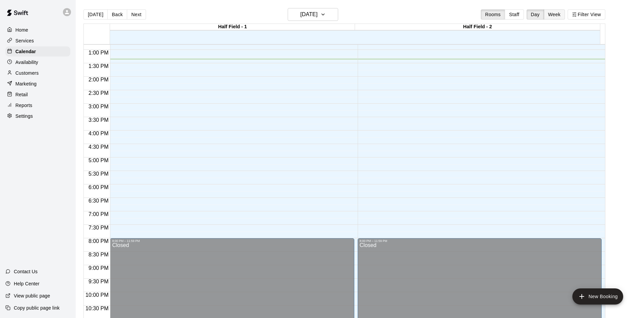
click at [555, 14] on button "Week" at bounding box center [554, 14] width 21 height 10
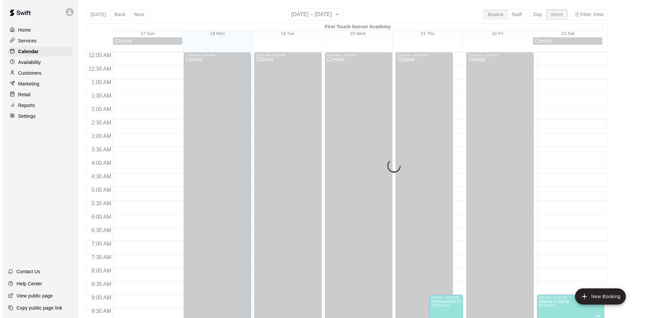
scroll to position [359, 0]
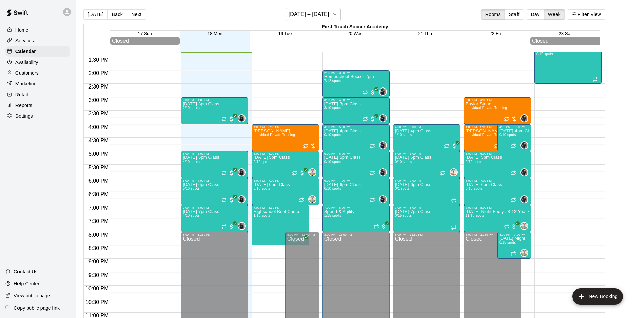
click at [266, 185] on p "[DATE] 6pm Class" at bounding box center [272, 185] width 36 height 0
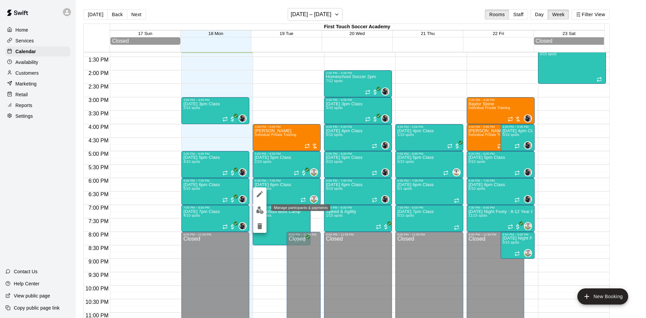
click at [257, 207] on img "edit" at bounding box center [260, 210] width 8 height 8
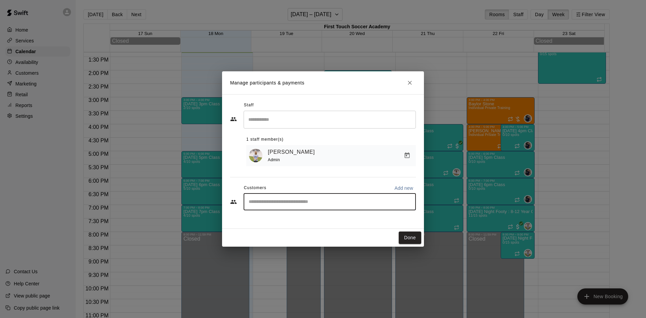
click at [293, 205] on input "Start typing to search customers..." at bounding box center [330, 202] width 166 height 7
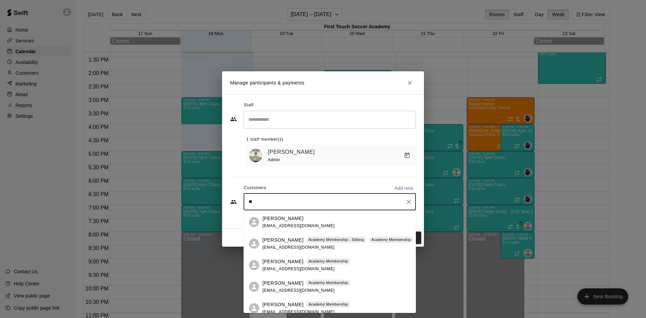
type input "***"
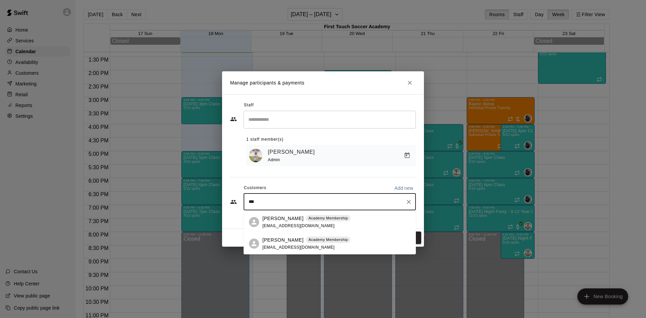
click at [287, 251] on div "[PERSON_NAME] Academy Membership [EMAIL_ADDRESS][DOMAIN_NAME]" at bounding box center [307, 244] width 88 height 14
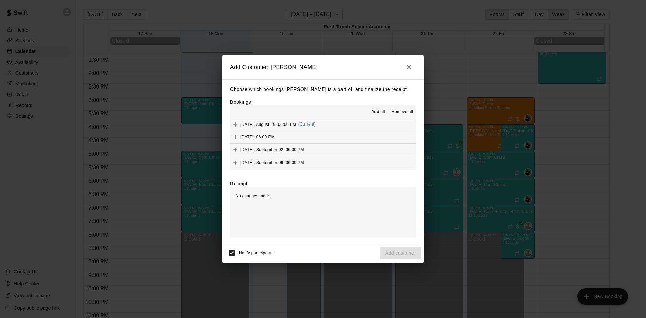
scroll to position [67, 0]
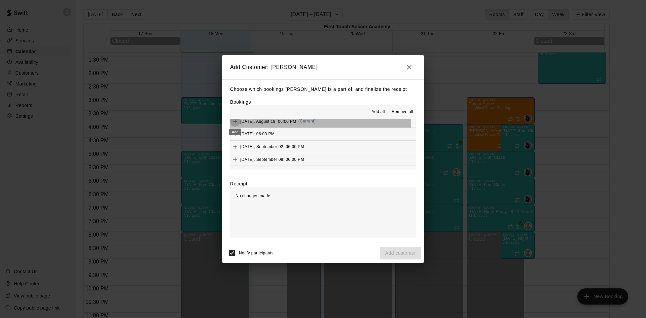
click at [232, 122] on button "Add" at bounding box center [235, 121] width 10 height 10
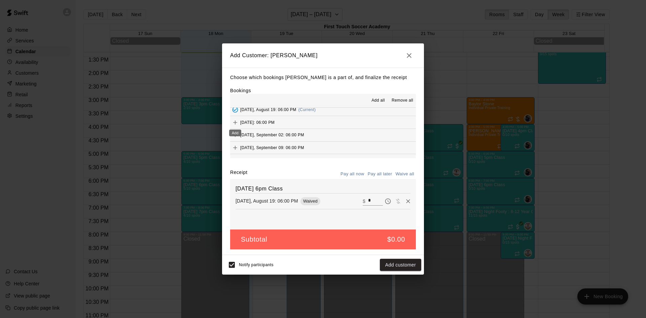
click at [236, 122] on icon "Add" at bounding box center [235, 122] width 7 height 7
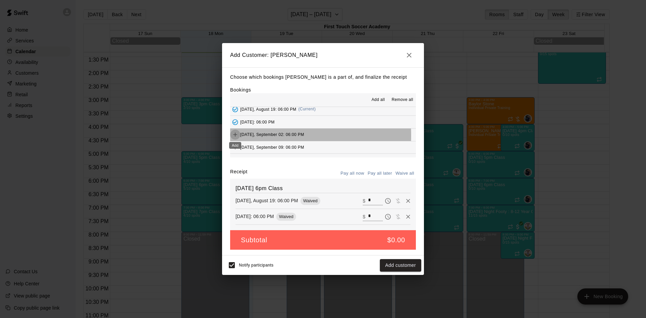
click at [236, 136] on icon "Add" at bounding box center [235, 134] width 7 height 7
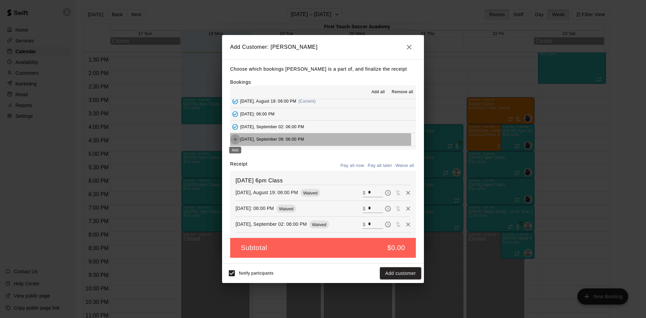
click at [236, 139] on icon "Add" at bounding box center [235, 139] width 7 height 7
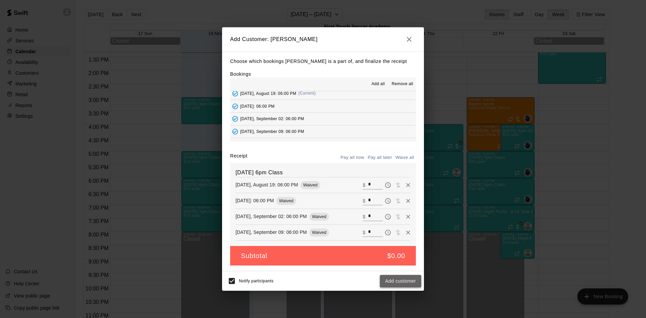
click at [406, 278] on button "Add customer" at bounding box center [400, 281] width 41 height 12
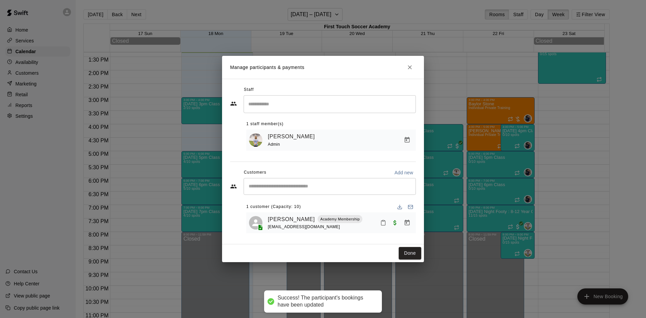
click at [328, 191] on div "​" at bounding box center [330, 186] width 172 height 17
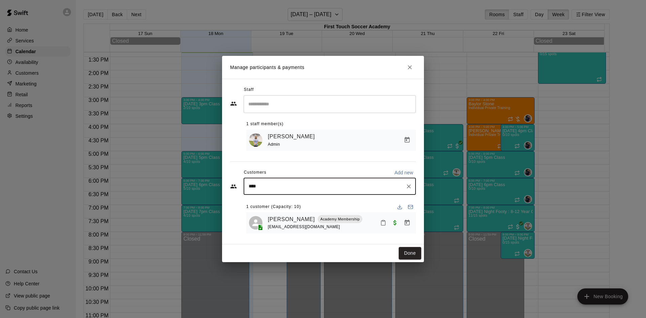
type input "*****"
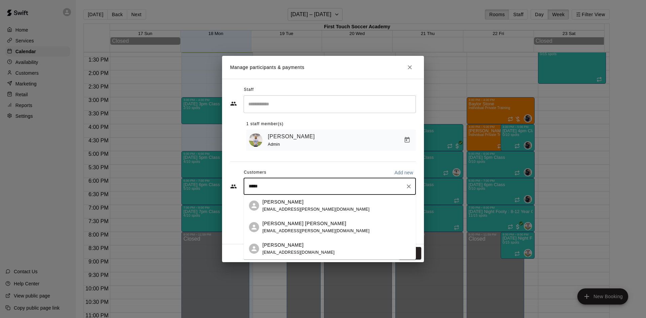
click at [300, 250] on span "[EMAIL_ADDRESS][DOMAIN_NAME]" at bounding box center [299, 252] width 72 height 5
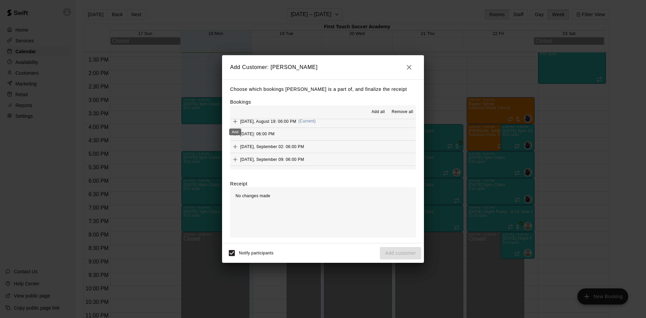
click at [235, 123] on icon "Add" at bounding box center [235, 121] width 7 height 7
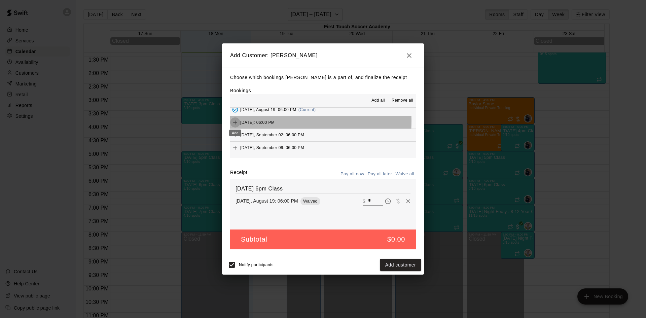
click at [235, 121] on icon "Add" at bounding box center [235, 123] width 4 height 4
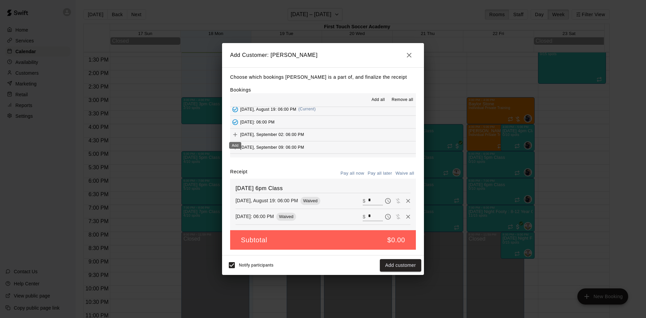
click at [232, 132] on icon "Add" at bounding box center [235, 134] width 7 height 7
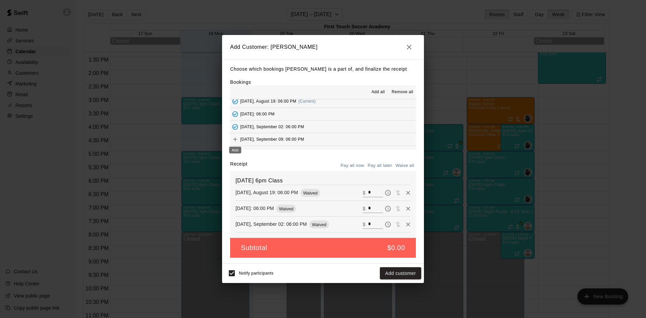
click at [231, 138] on button "Add" at bounding box center [235, 139] width 10 height 10
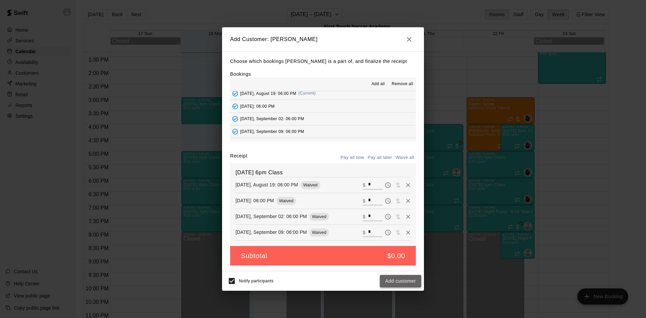
click at [397, 284] on button "Add customer" at bounding box center [400, 281] width 41 height 12
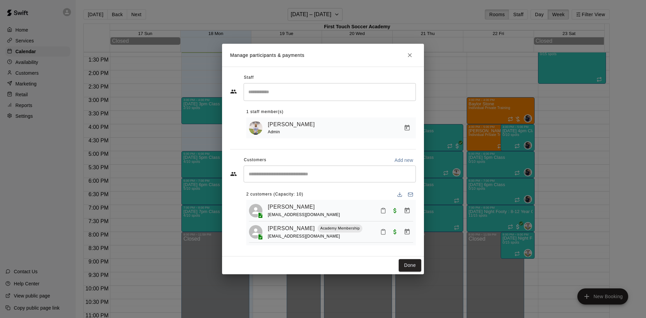
click at [317, 179] on div "​" at bounding box center [330, 174] width 172 height 17
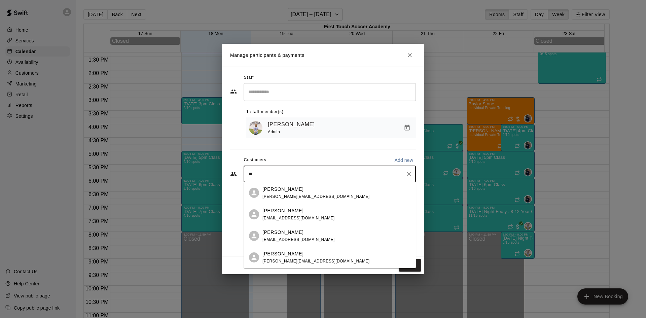
type input "*"
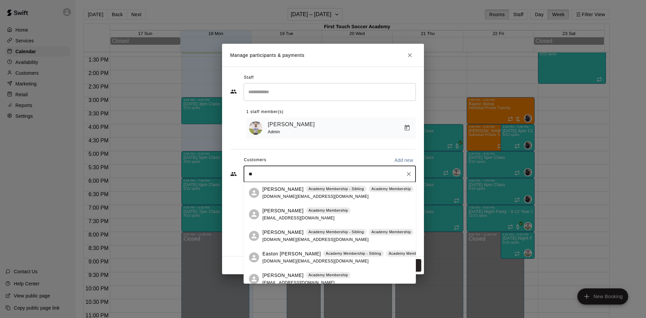
type input "*"
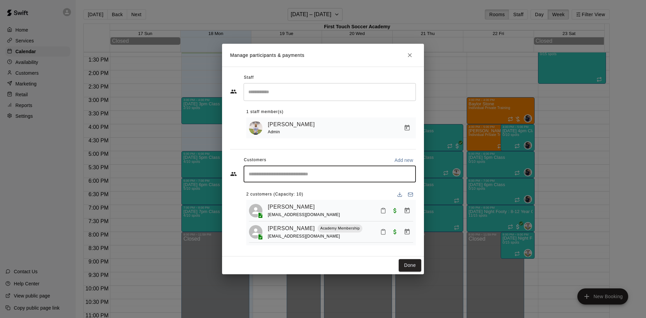
click at [292, 174] on input "Start typing to search customers..." at bounding box center [330, 174] width 166 height 7
type input "*****"
click at [291, 189] on p "[PERSON_NAME] [PERSON_NAME]" at bounding box center [305, 189] width 84 height 7
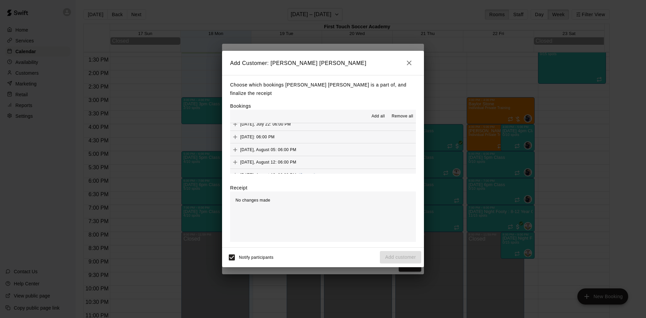
scroll to position [34, 0]
click at [234, 157] on icon "Add" at bounding box center [235, 159] width 4 height 4
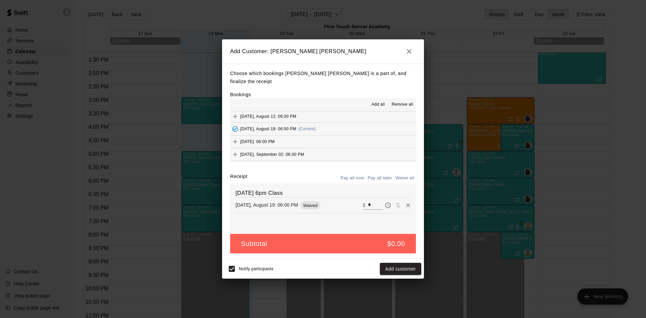
scroll to position [67, 0]
click at [231, 122] on button "Add" at bounding box center [235, 127] width 10 height 10
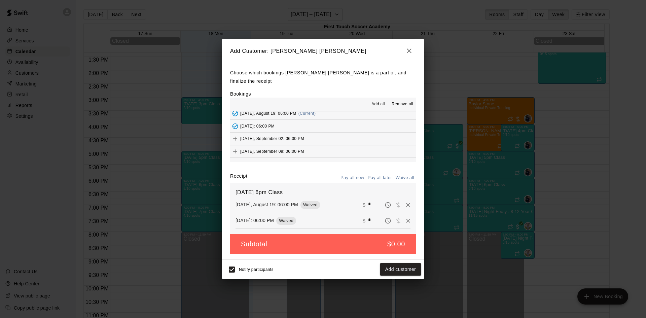
click at [235, 135] on icon "Add" at bounding box center [235, 138] width 7 height 7
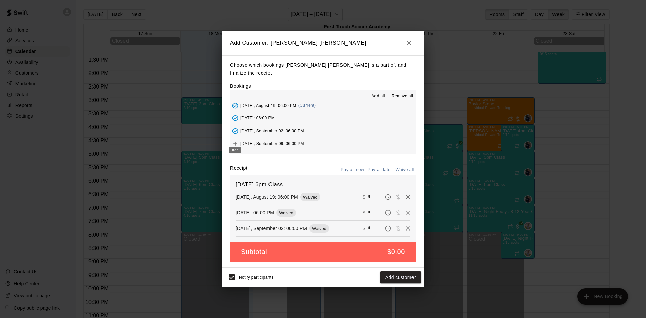
click at [237, 140] on icon "Add" at bounding box center [235, 143] width 7 height 7
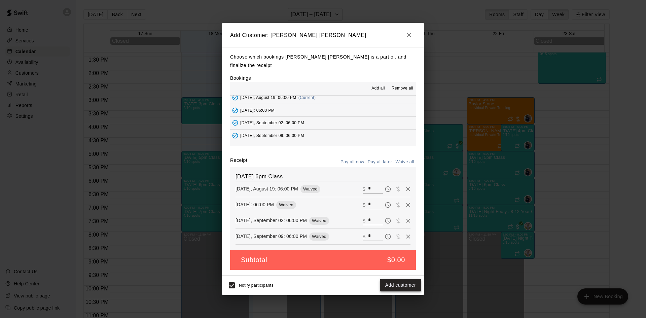
click at [398, 283] on button "Add customer" at bounding box center [400, 285] width 41 height 12
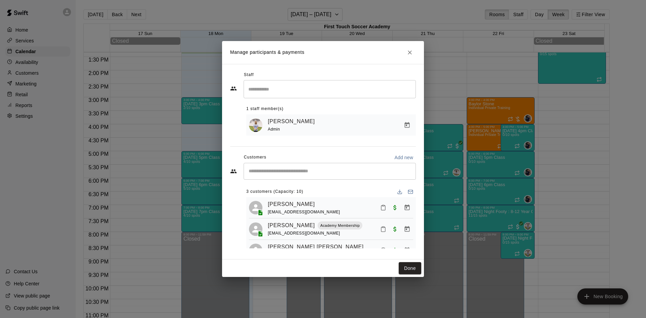
click at [289, 169] on input "Start typing to search customers..." at bounding box center [330, 171] width 166 height 7
type input "****"
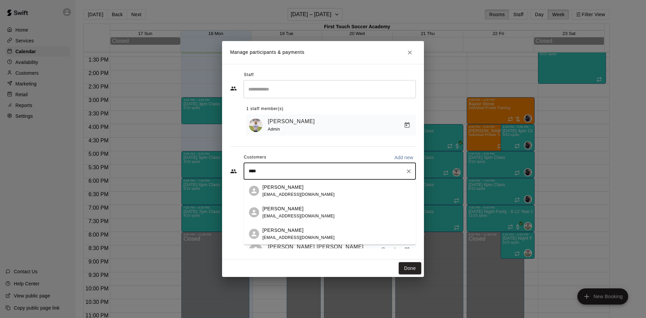
click at [310, 237] on div "[PERSON_NAME] [EMAIL_ADDRESS][DOMAIN_NAME]" at bounding box center [337, 234] width 148 height 14
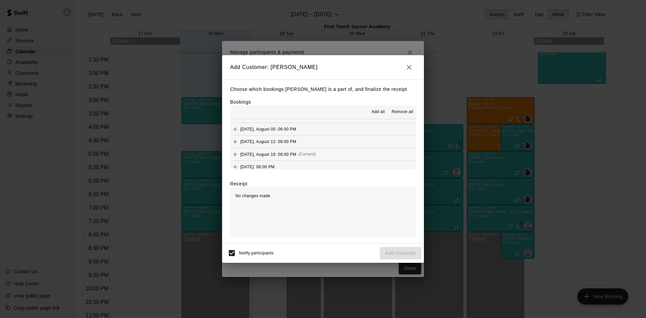
scroll to position [34, 0]
click at [234, 157] on icon "Add" at bounding box center [235, 155] width 7 height 7
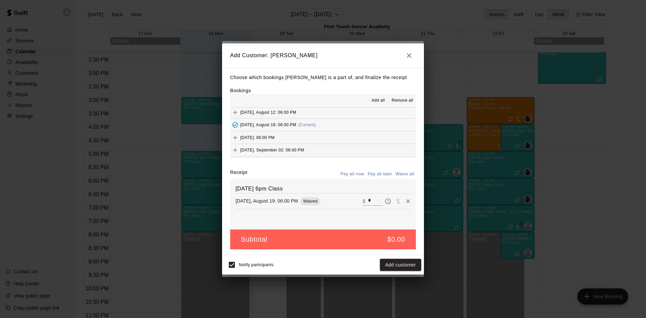
scroll to position [67, 0]
click at [238, 122] on icon "Add" at bounding box center [235, 122] width 7 height 7
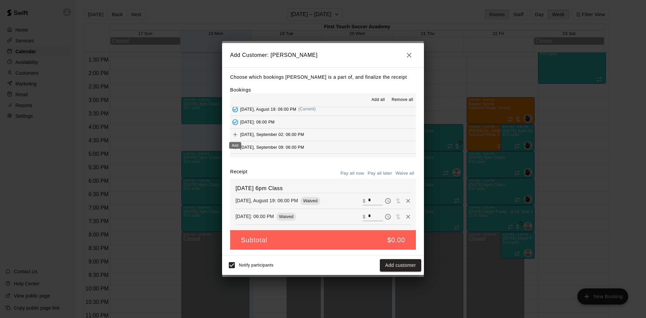
click at [236, 133] on icon "Add" at bounding box center [235, 134] width 7 height 7
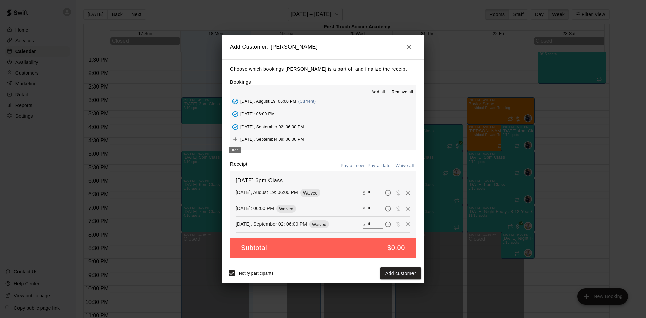
click at [237, 141] on icon "Add" at bounding box center [235, 139] width 7 height 7
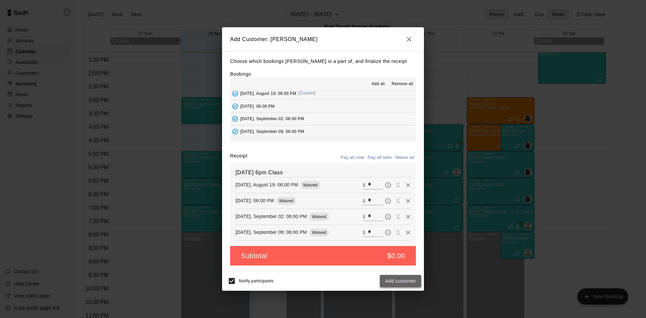
click at [398, 280] on button "Add customer" at bounding box center [400, 281] width 41 height 12
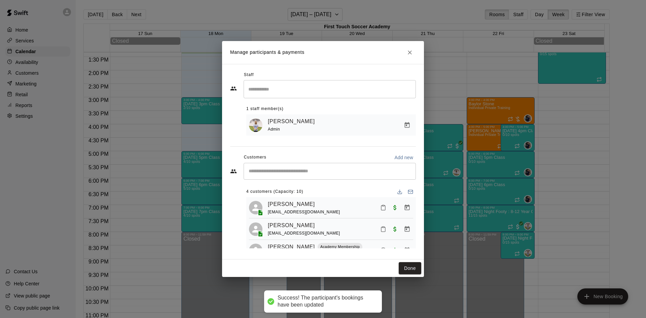
click at [307, 173] on input "Start typing to search customers..." at bounding box center [330, 171] width 166 height 7
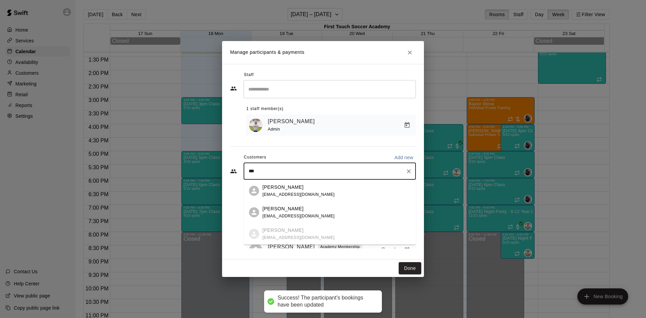
type input "****"
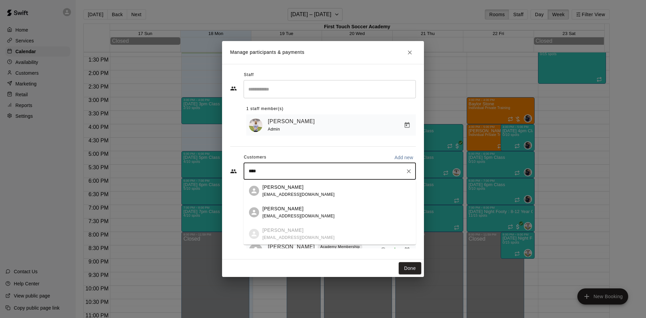
click at [292, 212] on div "[PERSON_NAME] [EMAIL_ADDRESS][DOMAIN_NAME]" at bounding box center [299, 212] width 72 height 14
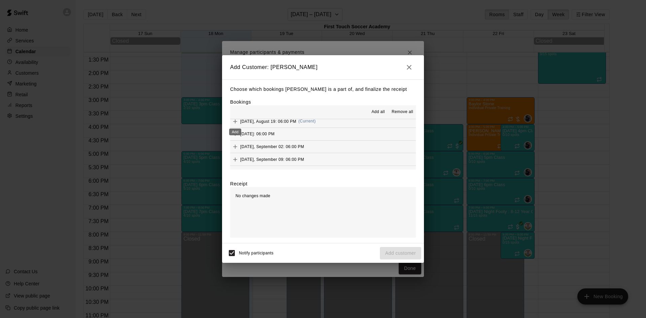
click at [237, 121] on icon "Add" at bounding box center [235, 121] width 7 height 7
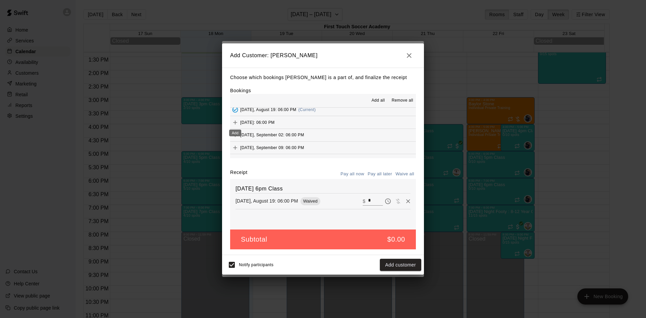
click at [237, 124] on icon "Add" at bounding box center [235, 122] width 7 height 7
click at [235, 133] on icon "Add" at bounding box center [235, 135] width 4 height 4
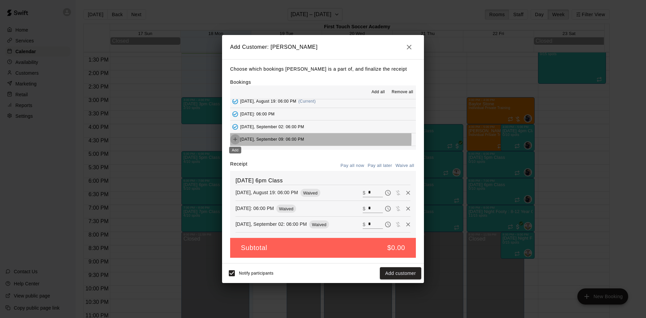
click at [236, 138] on icon "Add" at bounding box center [235, 139] width 7 height 7
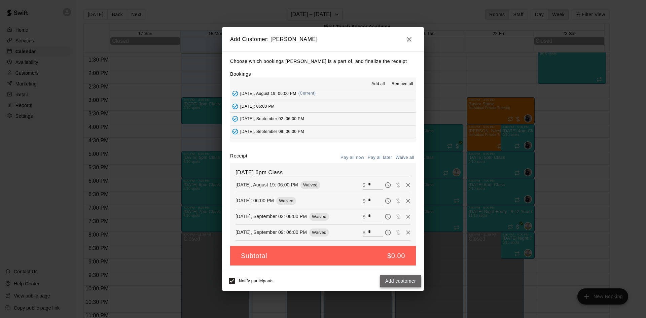
click at [410, 282] on button "Add customer" at bounding box center [400, 281] width 41 height 12
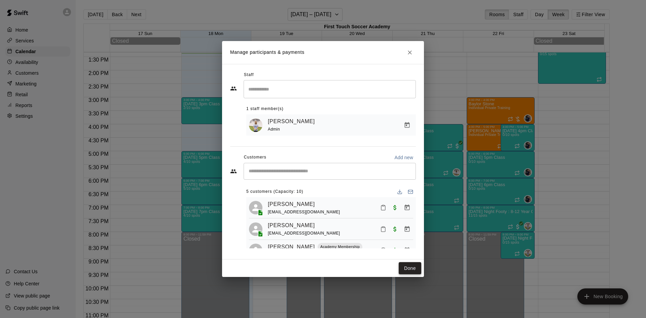
click at [414, 263] on button "Done" at bounding box center [410, 268] width 23 height 12
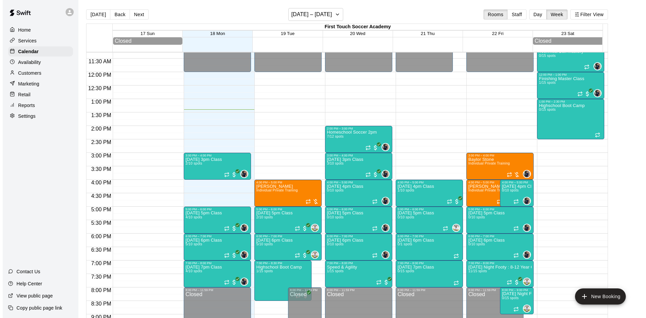
scroll to position [292, 0]
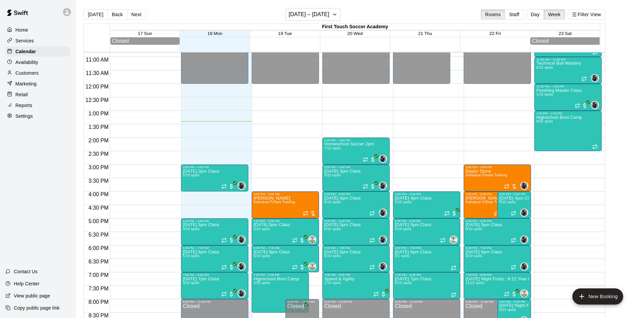
click at [340, 114] on div "12:00 AM – 12:00 PM Closed 2:00 PM – 3:00 PM Homeschool Soccer 2pm [DATE] spots…" at bounding box center [355, 84] width 67 height 646
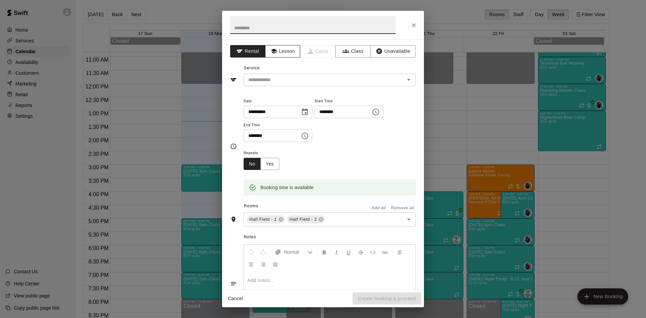
click at [284, 53] on button "Lesson" at bounding box center [282, 51] width 35 height 12
click at [287, 82] on input "text" at bounding box center [320, 80] width 148 height 8
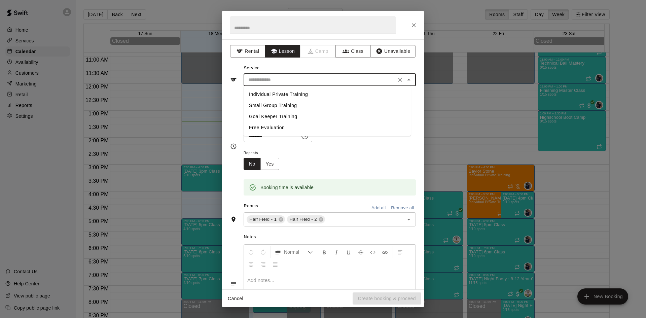
click at [288, 96] on li "Individual Private Training" at bounding box center [327, 94] width 167 height 11
type input "**********"
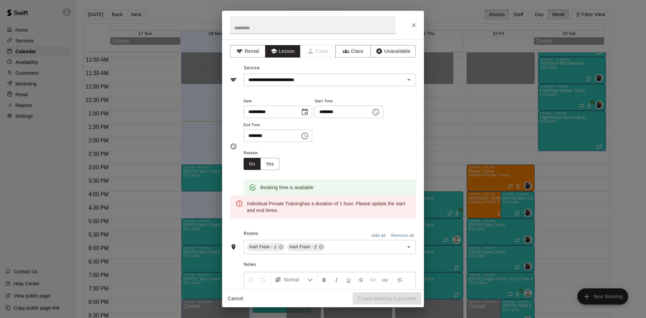
click at [308, 137] on div "******** ​" at bounding box center [278, 136] width 69 height 12
click at [309, 136] on icon "Choose time, selected time is 1:30 PM" at bounding box center [305, 136] width 8 height 8
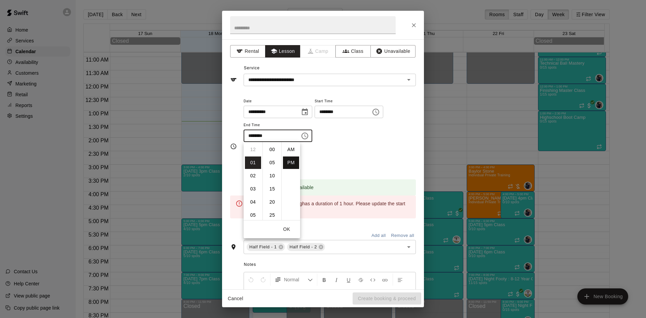
scroll to position [12, 0]
click at [253, 162] on li "02" at bounding box center [253, 163] width 16 height 12
click at [272, 152] on li "00" at bounding box center [272, 149] width 16 height 12
type input "********"
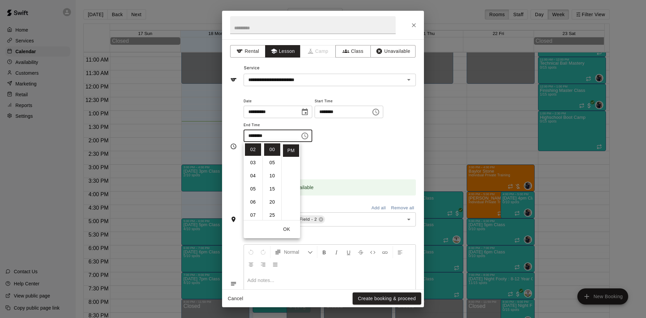
click at [353, 138] on div "**********" at bounding box center [330, 119] width 172 height 45
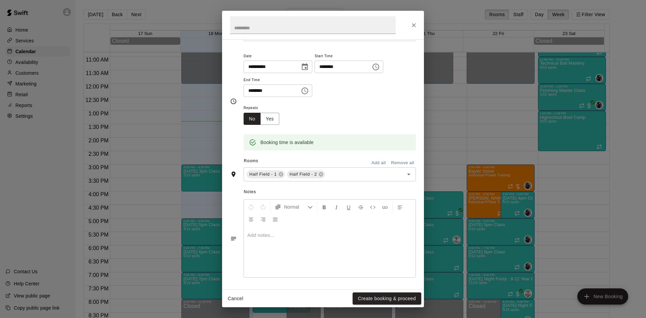
scroll to position [46, 0]
click at [253, 29] on input "text" at bounding box center [313, 25] width 166 height 18
type input "**********"
click at [367, 299] on button "Create booking & proceed" at bounding box center [387, 299] width 69 height 12
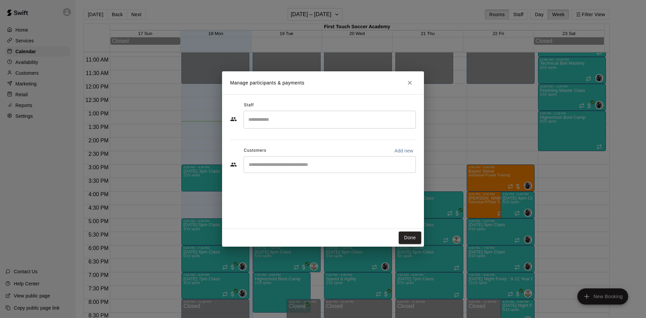
click at [285, 122] on input "Search staff" at bounding box center [330, 120] width 166 height 12
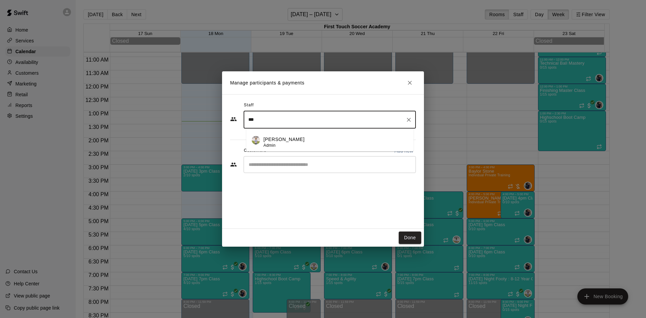
click at [288, 135] on li "[PERSON_NAME] Admin" at bounding box center [329, 140] width 167 height 23
click at [304, 170] on div "​" at bounding box center [330, 164] width 172 height 17
type input "***"
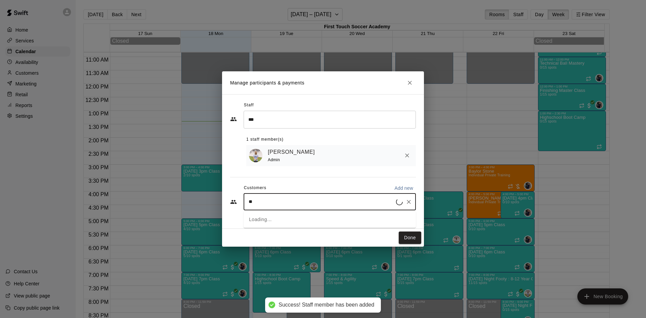
type input "***"
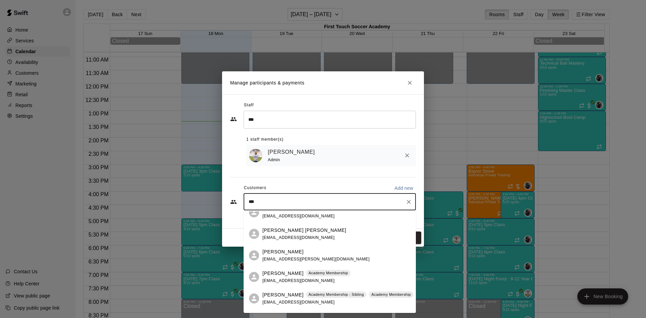
scroll to position [0, 0]
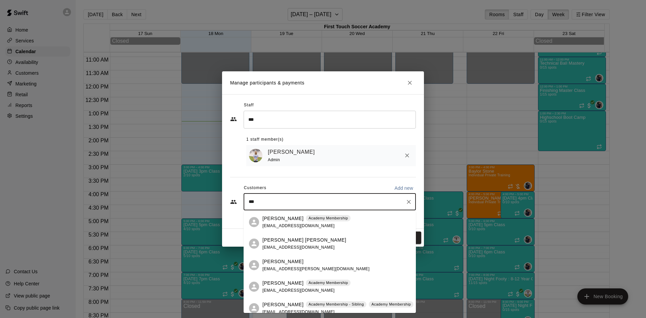
click at [304, 265] on div "[PERSON_NAME] [PERSON_NAME][EMAIL_ADDRESS][PERSON_NAME][DOMAIN_NAME]" at bounding box center [316, 265] width 107 height 14
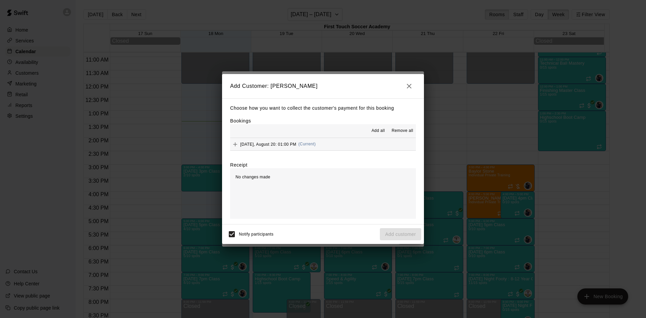
click at [235, 144] on icon "Add" at bounding box center [235, 144] width 4 height 4
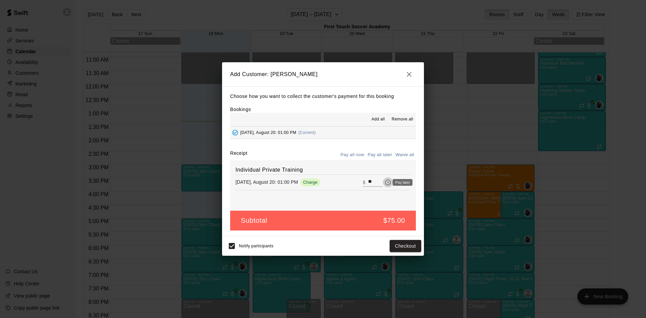
click at [385, 182] on icon "Pay later" at bounding box center [388, 182] width 7 height 7
click at [399, 245] on button "Add customer" at bounding box center [400, 246] width 41 height 12
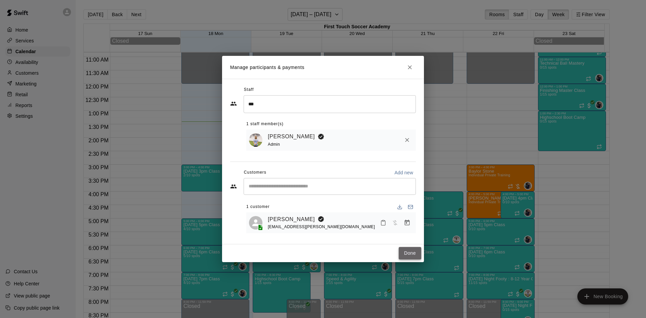
click at [403, 251] on button "Done" at bounding box center [410, 253] width 23 height 12
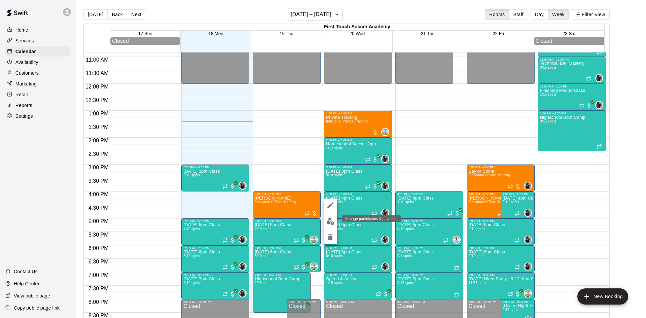
click at [329, 218] on img "edit" at bounding box center [331, 221] width 8 height 8
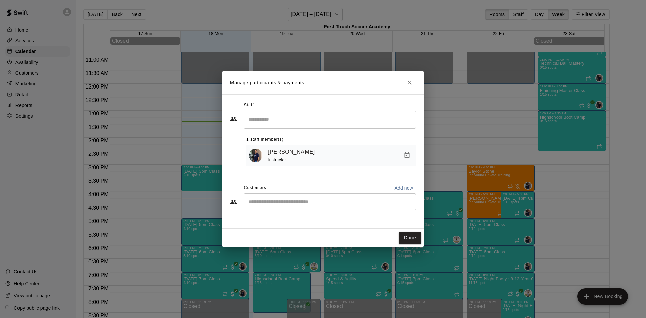
click at [404, 82] on button "Close" at bounding box center [410, 83] width 12 height 12
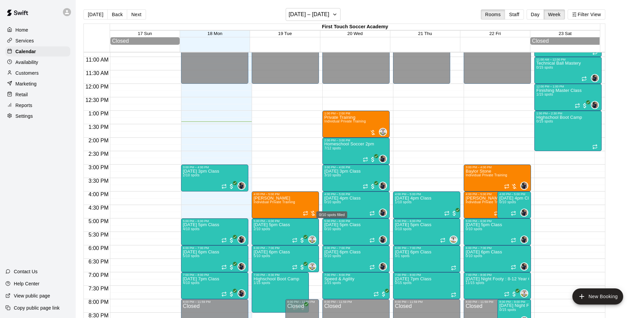
click at [338, 208] on div "0/10 spots filled" at bounding box center [332, 213] width 32 height 12
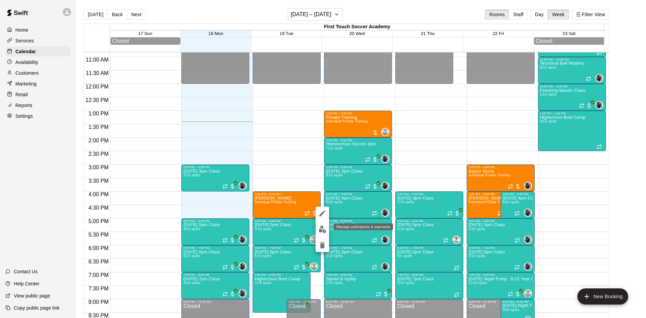
click at [320, 228] on img "edit" at bounding box center [323, 230] width 8 height 8
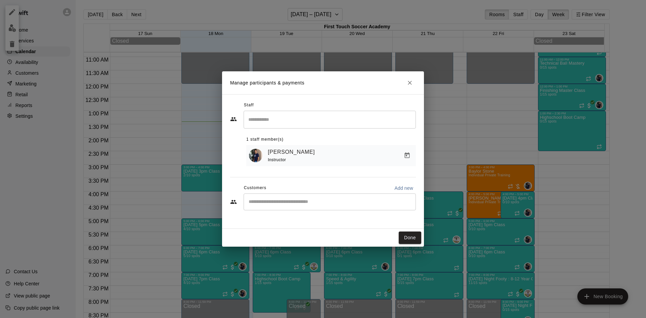
click at [271, 210] on div "​" at bounding box center [330, 202] width 172 height 17
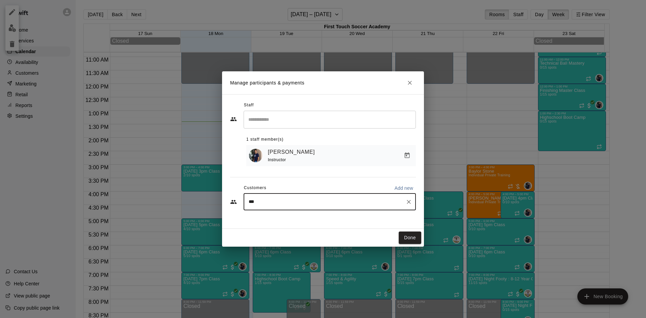
type input "****"
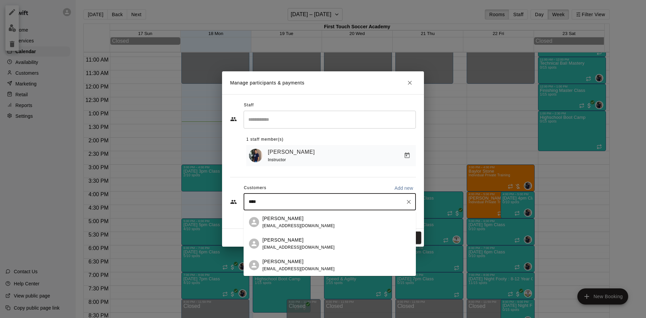
click at [297, 240] on p "[PERSON_NAME]" at bounding box center [283, 240] width 41 height 7
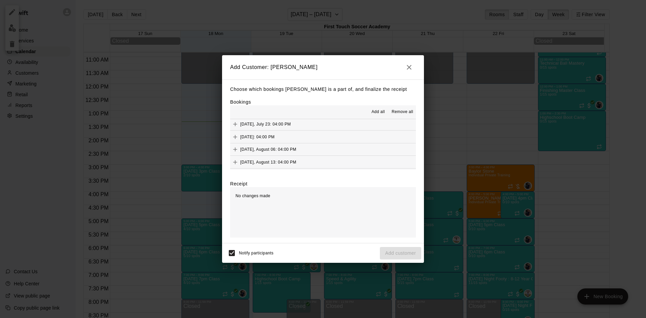
scroll to position [67, 0]
click at [232, 135] on button "Add" at bounding box center [235, 134] width 10 height 10
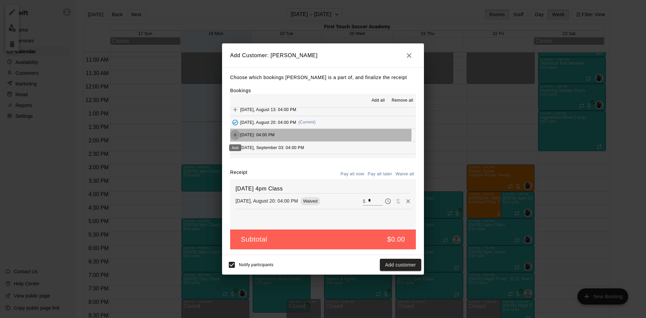
click at [232, 134] on icon "Add" at bounding box center [235, 135] width 7 height 7
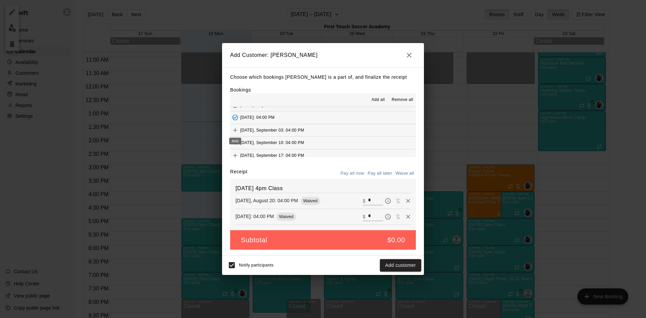
scroll to position [101, 0]
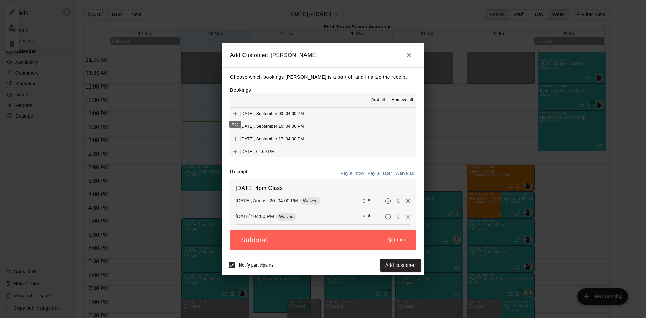
click at [235, 114] on icon "Add" at bounding box center [235, 114] width 4 height 4
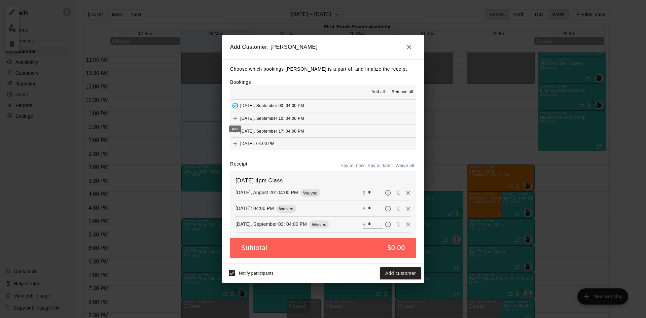
click at [236, 116] on icon "Add" at bounding box center [235, 118] width 7 height 7
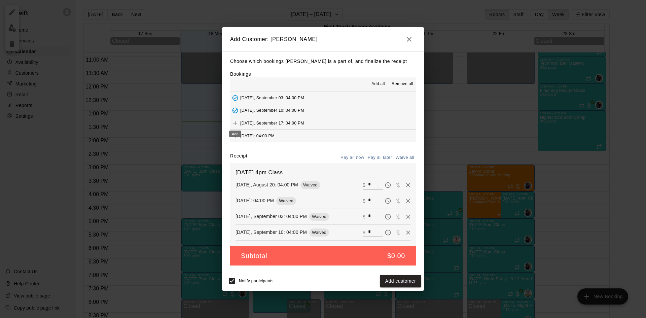
click at [236, 122] on icon "Add" at bounding box center [235, 123] width 7 height 7
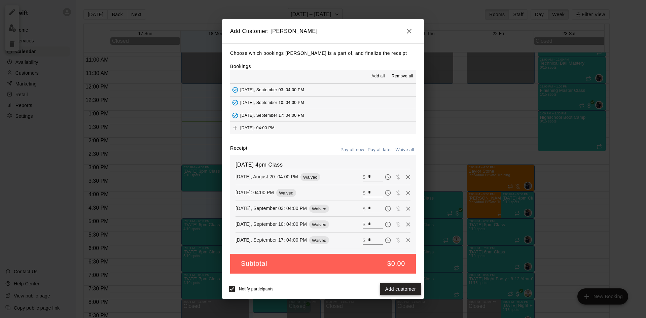
click at [395, 288] on button "Add customer" at bounding box center [400, 289] width 41 height 12
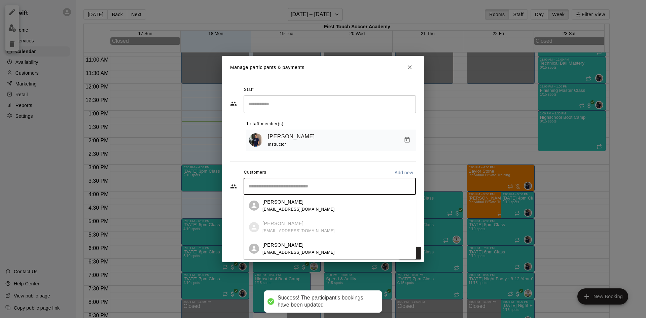
click at [315, 188] on input "Start typing to search customers..." at bounding box center [330, 186] width 166 height 7
type input "***"
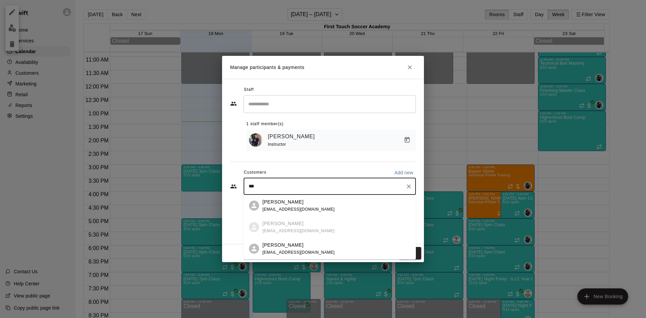
click at [307, 248] on div "[PERSON_NAME] [EMAIL_ADDRESS][DOMAIN_NAME]" at bounding box center [337, 249] width 148 height 14
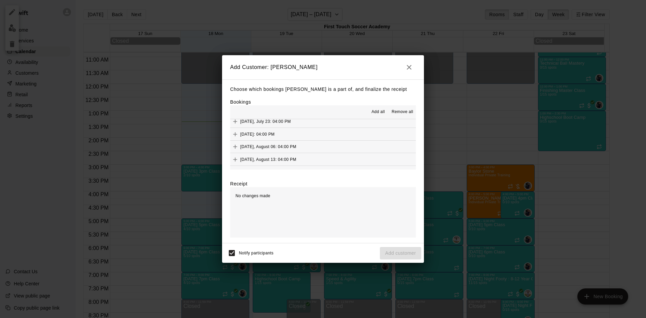
scroll to position [67, 0]
click at [233, 134] on icon "Add" at bounding box center [235, 134] width 7 height 7
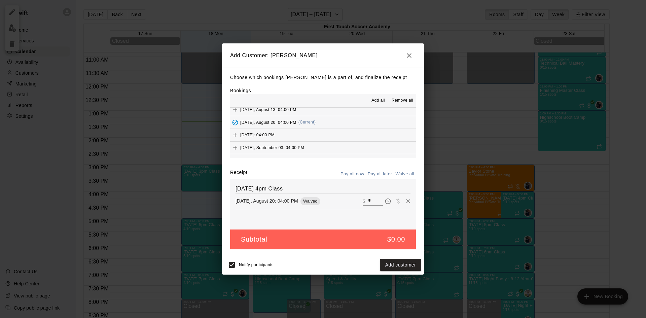
click at [235, 135] on icon "Add" at bounding box center [235, 135] width 7 height 7
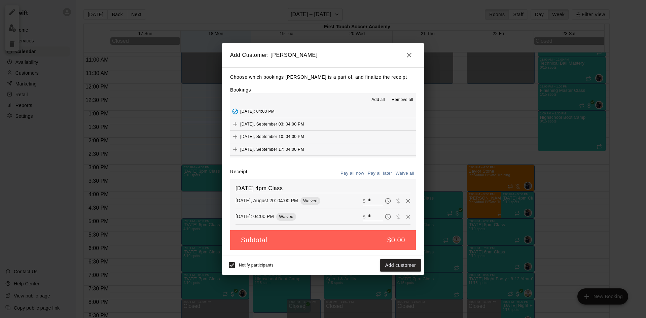
scroll to position [101, 0]
click at [234, 113] on icon "Add" at bounding box center [235, 113] width 7 height 7
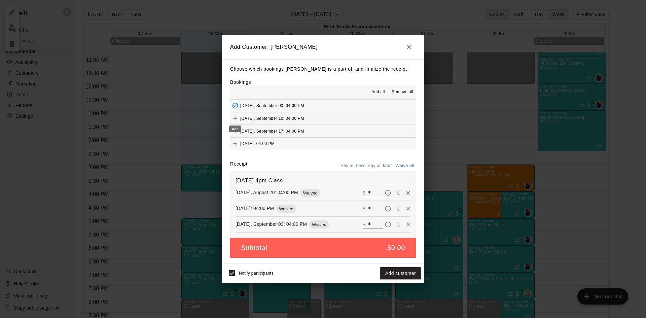
click at [234, 117] on icon "Add" at bounding box center [235, 118] width 7 height 7
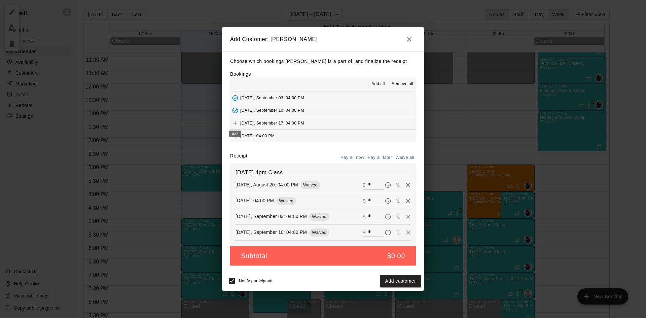
click at [237, 121] on icon "Add" at bounding box center [235, 123] width 7 height 7
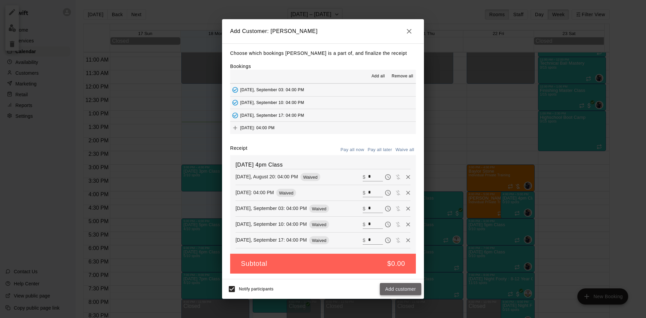
click at [399, 290] on button "Add customer" at bounding box center [400, 289] width 41 height 12
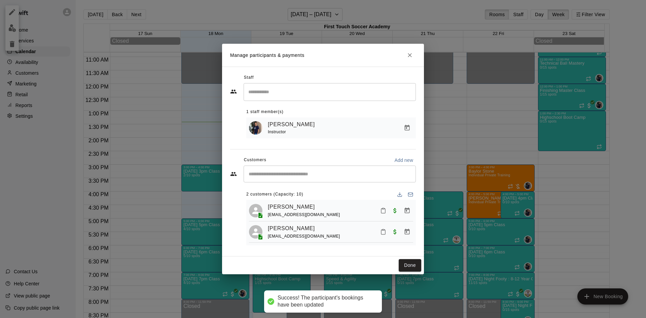
click at [370, 177] on div "​" at bounding box center [330, 174] width 172 height 17
type input "****"
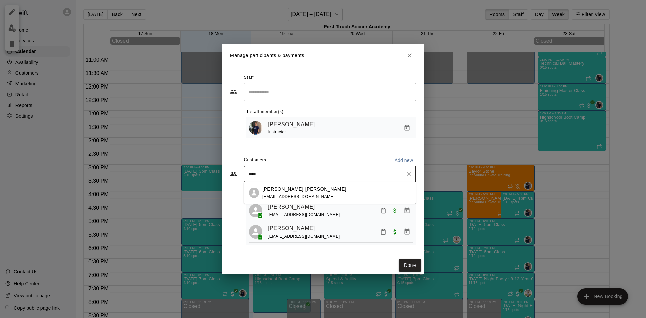
click at [332, 193] on div "[PERSON_NAME] [PERSON_NAME] [EMAIL_ADDRESS][DOMAIN_NAME]" at bounding box center [337, 193] width 148 height 14
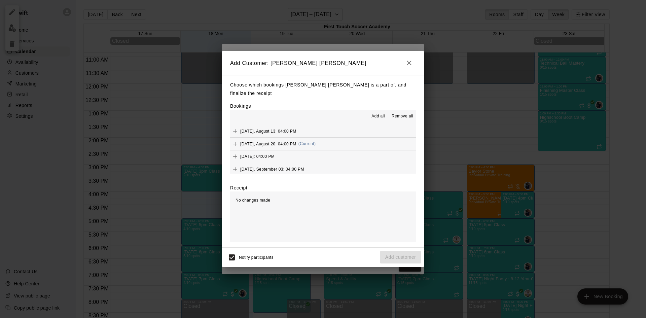
scroll to position [67, 0]
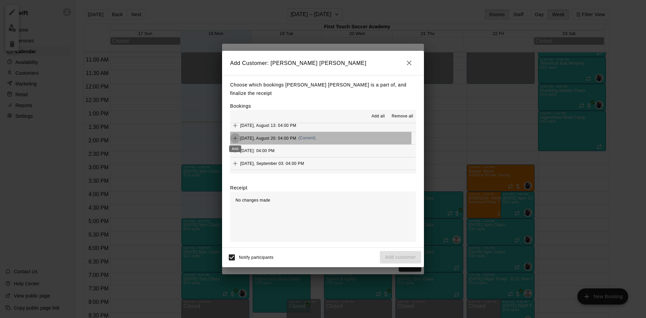
click at [234, 137] on icon "Add" at bounding box center [235, 138] width 7 height 7
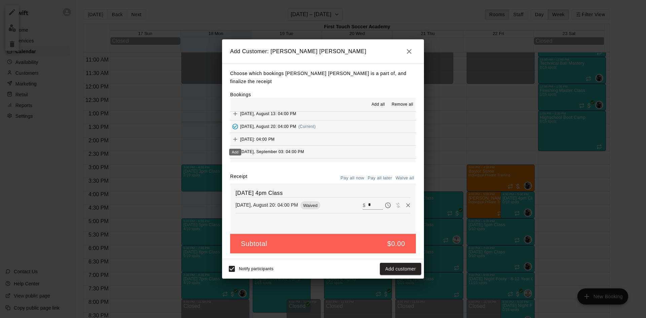
click at [235, 138] on icon "Add" at bounding box center [235, 139] width 4 height 4
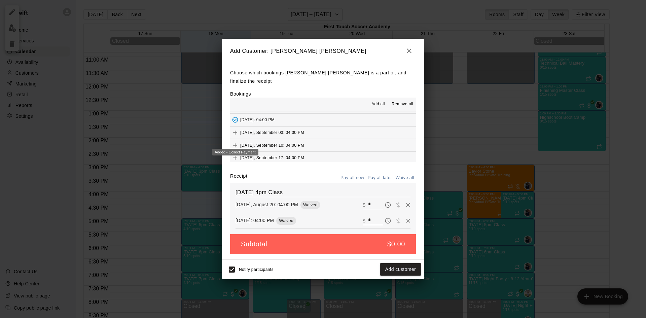
scroll to position [101, 0]
click at [234, 114] on button "Add" at bounding box center [235, 118] width 10 height 10
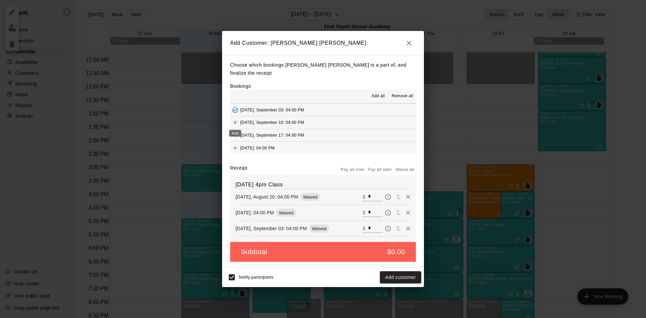
click at [237, 122] on icon "Add" at bounding box center [235, 122] width 7 height 7
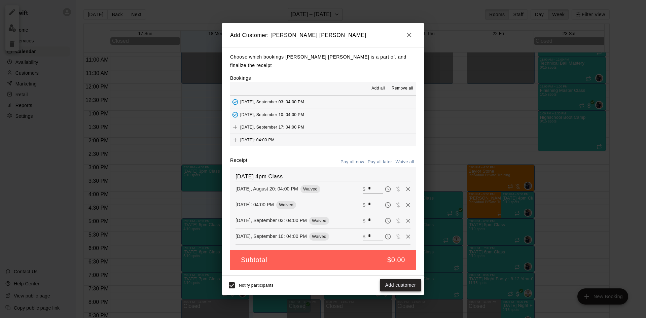
click at [397, 283] on button "Add customer" at bounding box center [400, 285] width 41 height 12
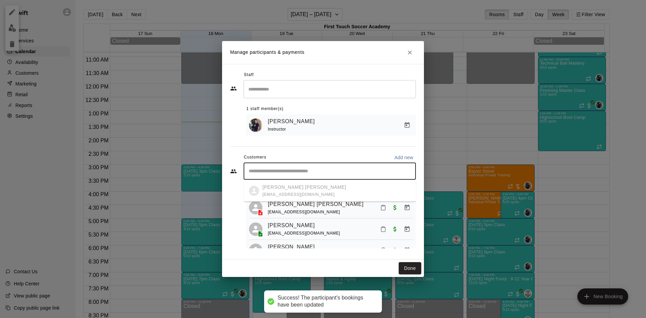
click at [277, 171] on input "Start typing to search customers..." at bounding box center [330, 171] width 166 height 7
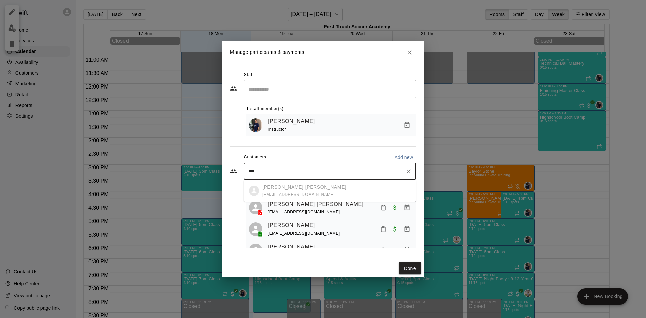
type input "****"
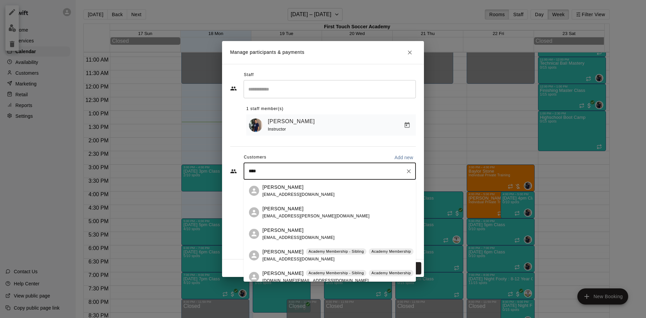
scroll to position [6, 0]
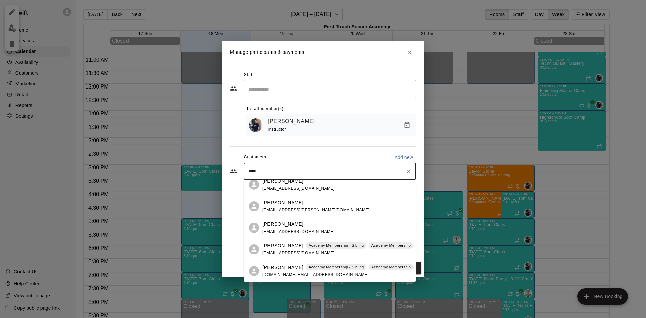
click at [274, 273] on span "[DOMAIN_NAME][EMAIL_ADDRESS][DOMAIN_NAME]" at bounding box center [316, 274] width 106 height 5
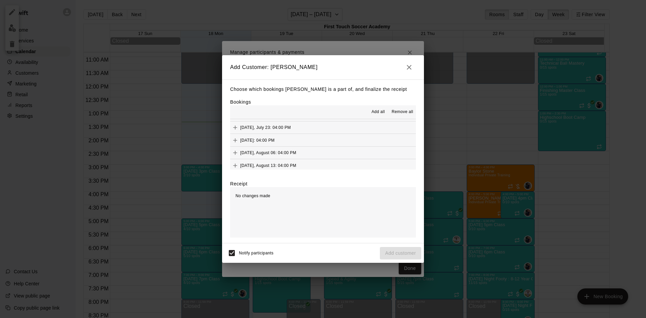
scroll to position [67, 0]
click at [230, 134] on button "Add" at bounding box center [235, 134] width 10 height 10
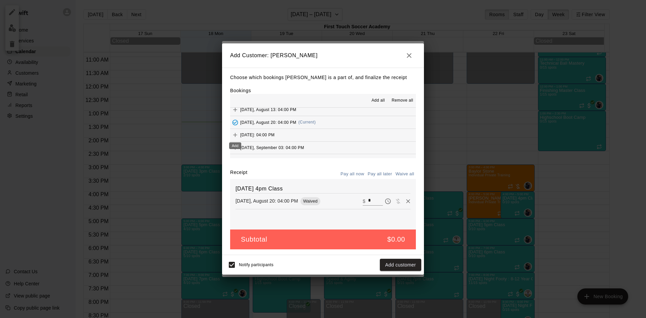
click at [236, 133] on icon "Add" at bounding box center [235, 135] width 7 height 7
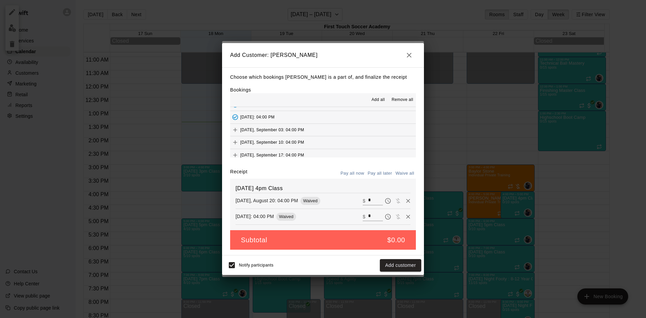
scroll to position [101, 0]
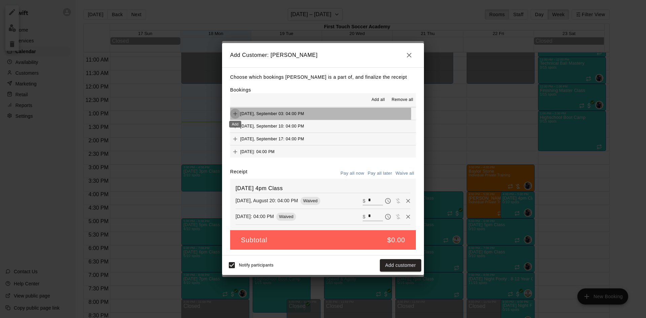
click at [235, 114] on icon "Add" at bounding box center [235, 114] width 4 height 4
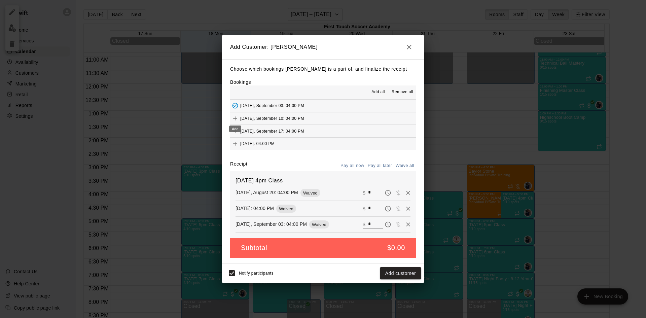
click at [235, 117] on icon "Add" at bounding box center [235, 118] width 4 height 4
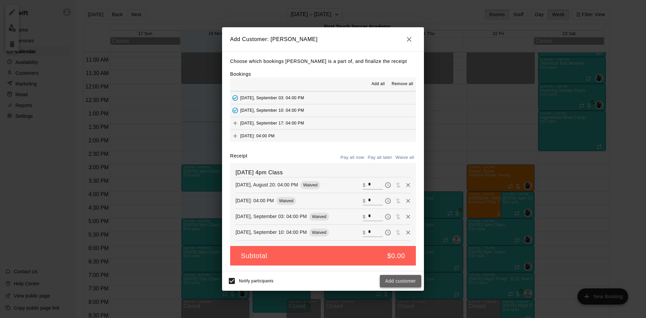
click at [410, 284] on button "Add customer" at bounding box center [400, 281] width 41 height 12
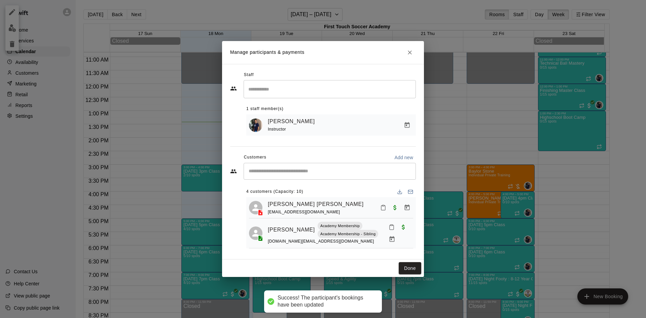
click at [303, 172] on input "Start typing to search customers..." at bounding box center [330, 171] width 166 height 7
type input "****"
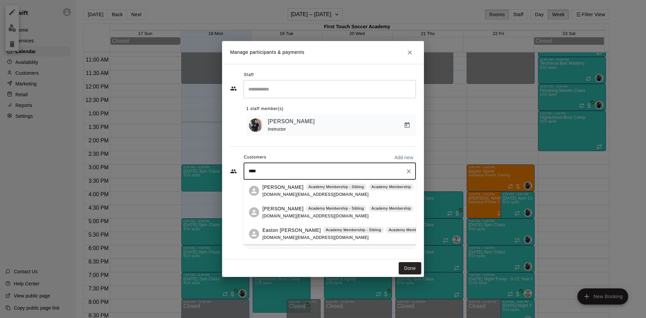
click at [279, 207] on p "[PERSON_NAME]" at bounding box center [283, 208] width 41 height 7
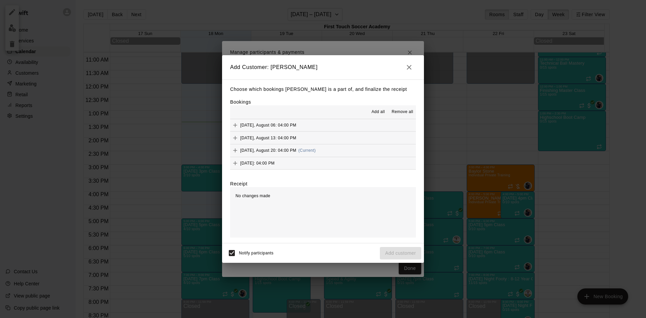
scroll to position [67, 0]
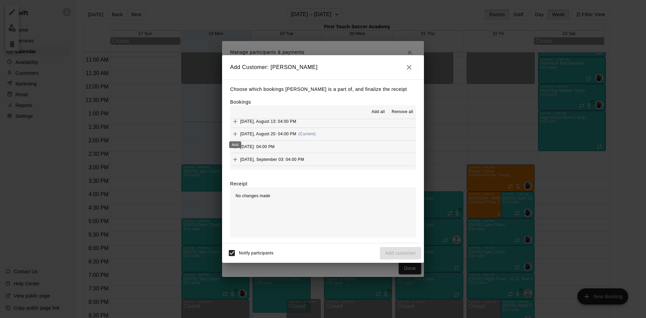
click at [232, 131] on icon "Add" at bounding box center [235, 134] width 7 height 7
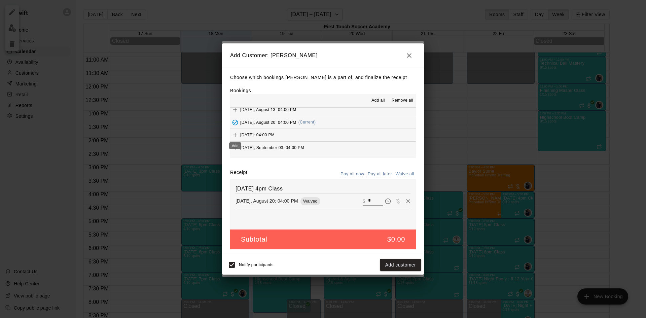
click at [236, 135] on icon "Add" at bounding box center [235, 135] width 4 height 4
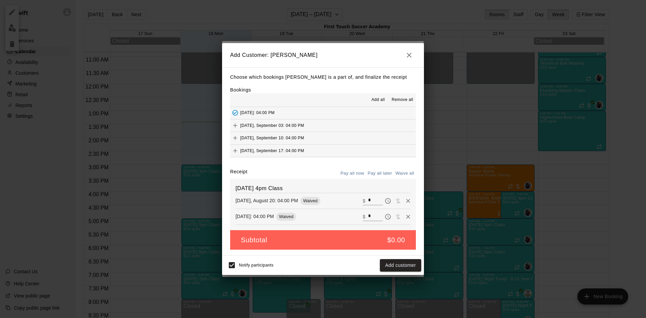
scroll to position [101, 0]
click at [234, 115] on icon "Add" at bounding box center [235, 113] width 7 height 7
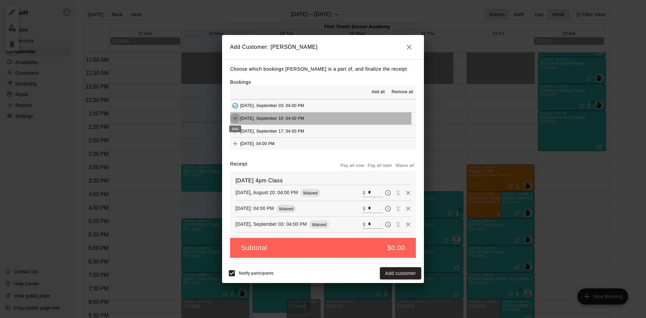
click at [236, 118] on icon "Add" at bounding box center [235, 118] width 7 height 7
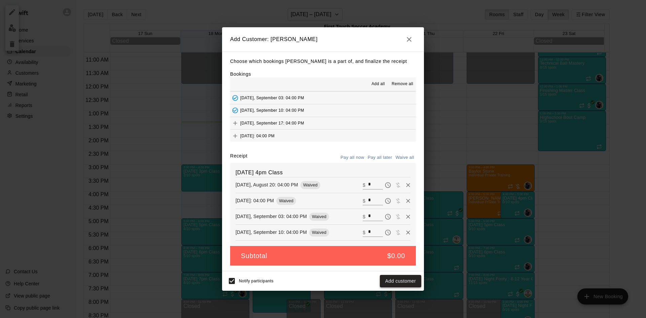
click at [403, 283] on button "Add customer" at bounding box center [400, 281] width 41 height 12
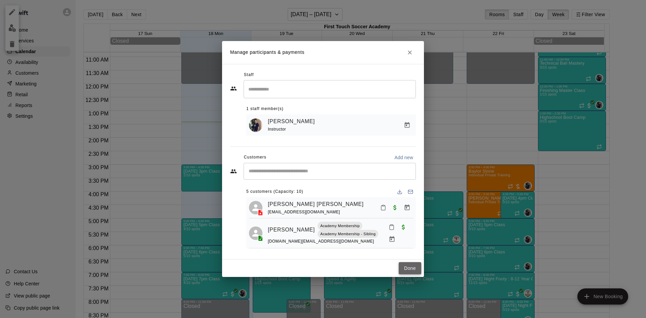
click at [403, 265] on button "Done" at bounding box center [410, 268] width 23 height 12
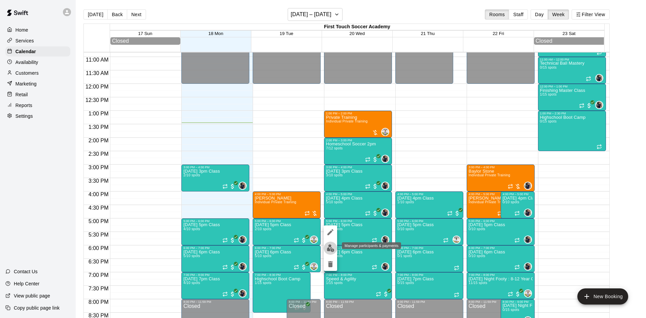
click at [329, 246] on img "edit" at bounding box center [331, 248] width 8 height 8
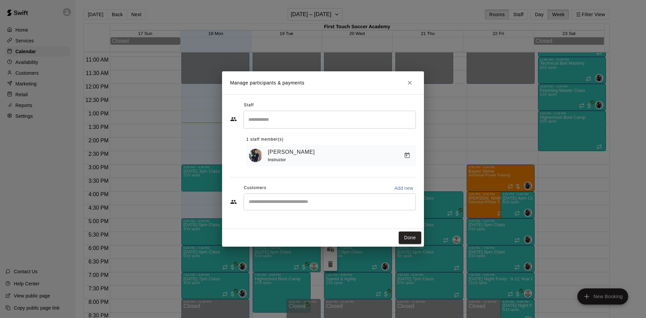
click at [283, 203] on input "Start typing to search customers..." at bounding box center [330, 202] width 166 height 7
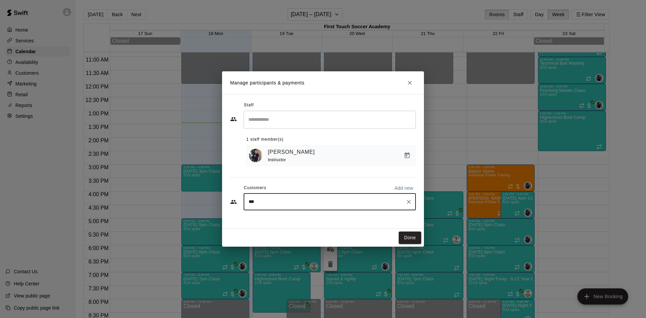
type input "****"
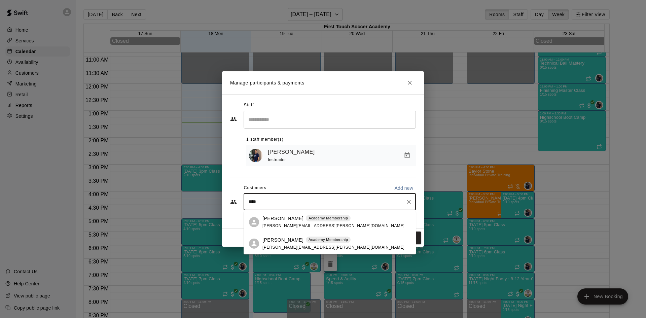
click at [279, 240] on p "[PERSON_NAME]" at bounding box center [283, 240] width 41 height 7
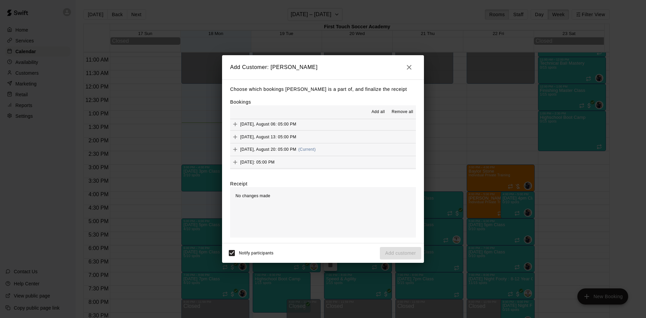
scroll to position [67, 0]
click at [232, 133] on icon "Add" at bounding box center [235, 134] width 7 height 7
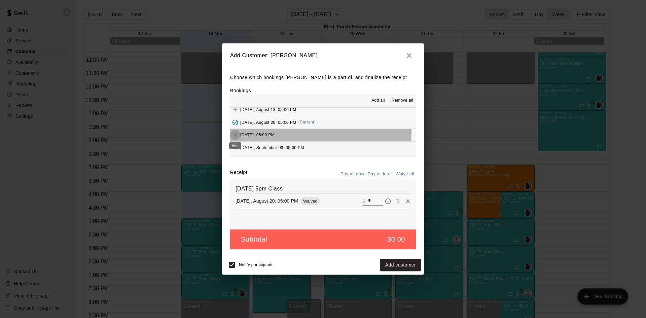
click at [235, 133] on icon "Add" at bounding box center [235, 135] width 7 height 7
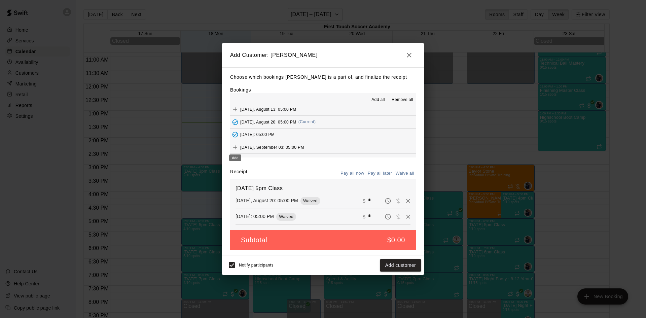
click at [234, 145] on icon "Add" at bounding box center [235, 147] width 7 height 7
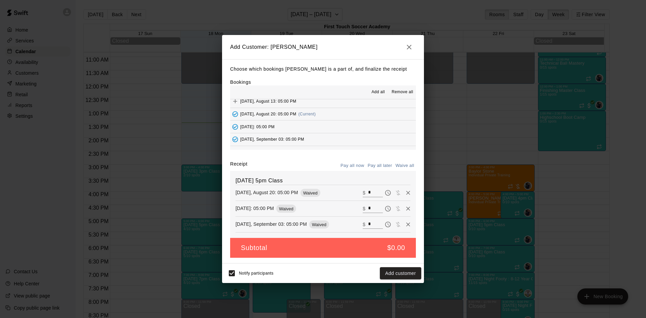
scroll to position [101, 0]
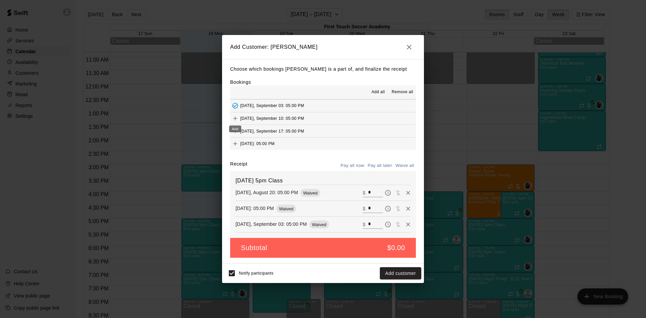
click at [233, 118] on icon "Add" at bounding box center [235, 118] width 7 height 7
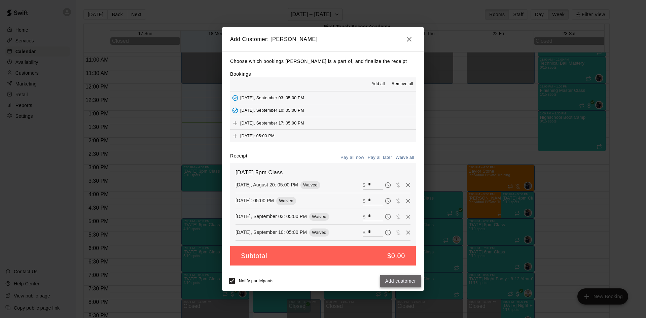
click at [399, 284] on button "Add customer" at bounding box center [400, 281] width 41 height 12
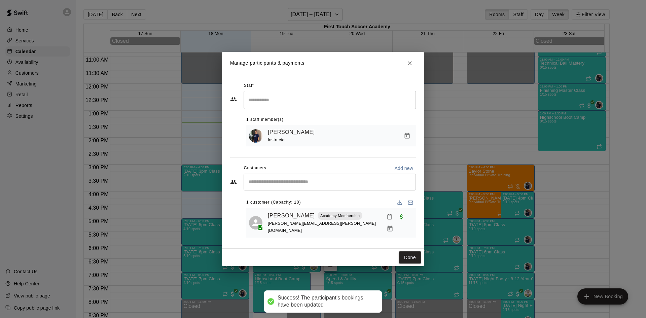
click at [302, 191] on div "​" at bounding box center [330, 182] width 172 height 17
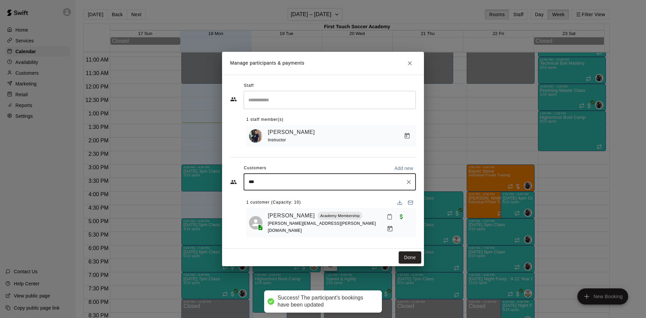
type input "****"
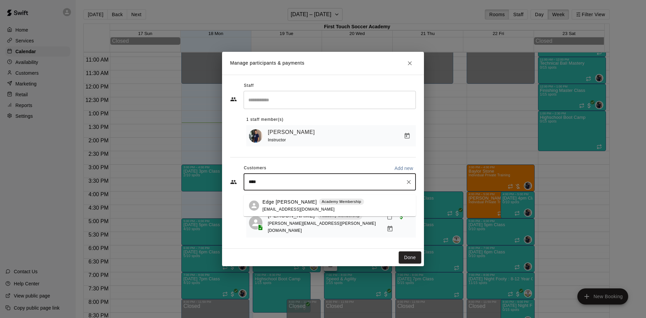
click at [284, 200] on p "Edge [PERSON_NAME]" at bounding box center [290, 202] width 55 height 7
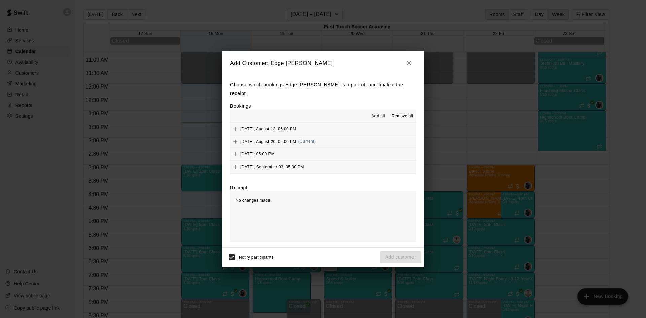
scroll to position [67, 0]
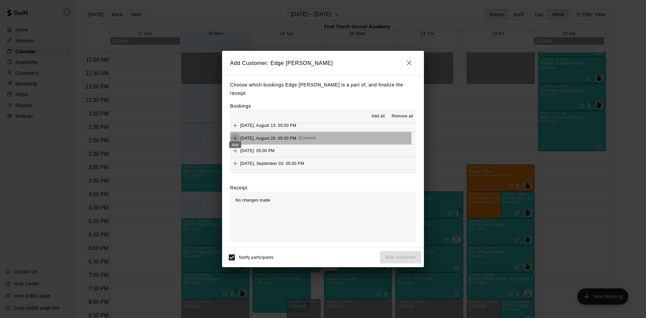
click at [231, 133] on button "Add" at bounding box center [235, 138] width 10 height 10
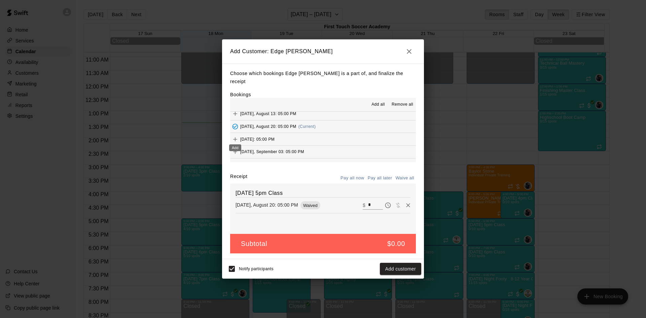
click at [234, 136] on icon "Add" at bounding box center [235, 139] width 7 height 7
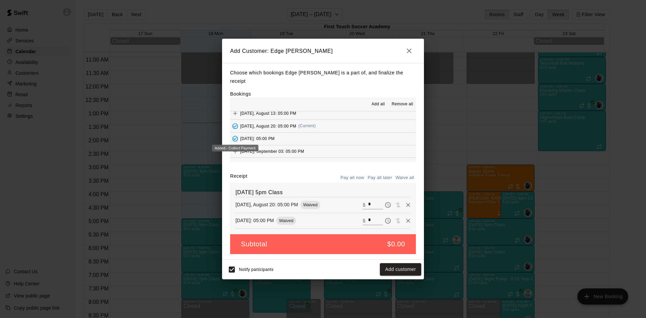
scroll to position [101, 0]
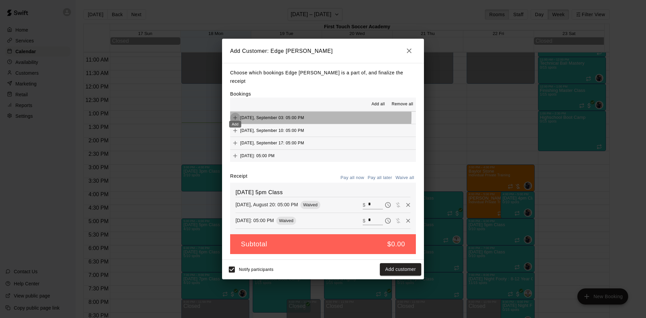
click at [237, 114] on icon "Add" at bounding box center [235, 117] width 7 height 7
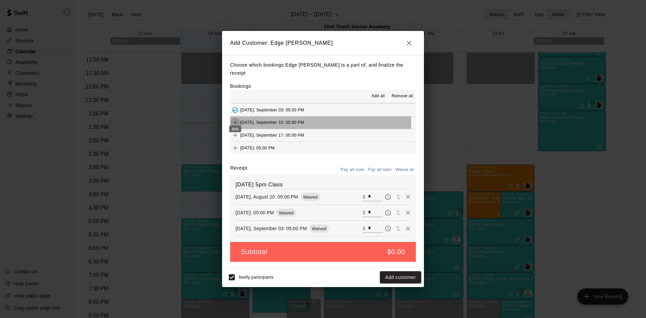
click at [237, 119] on icon "Add" at bounding box center [235, 122] width 7 height 7
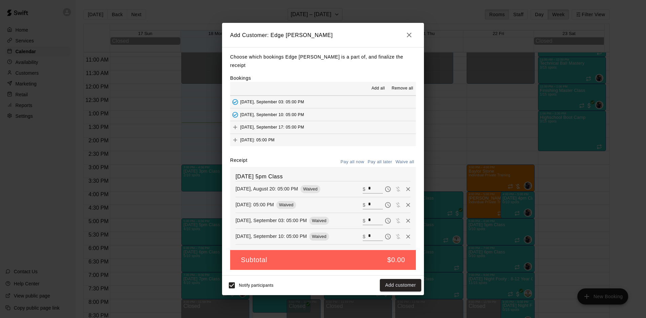
click at [409, 281] on button "Add customer" at bounding box center [400, 285] width 41 height 12
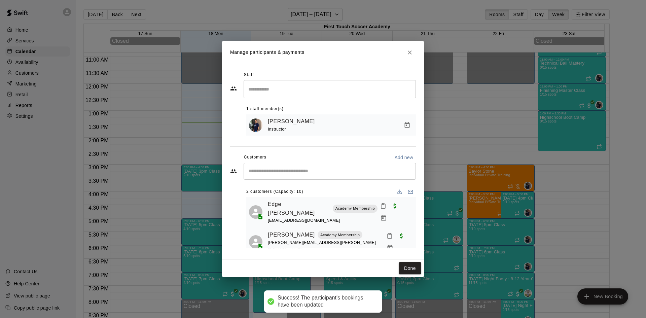
click at [280, 177] on div "​" at bounding box center [330, 171] width 172 height 17
type input "****"
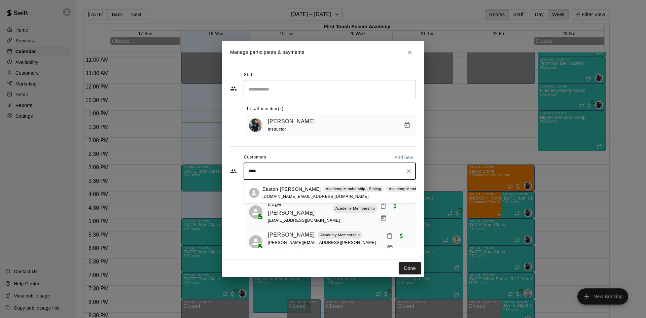
click at [278, 190] on p "Easton [PERSON_NAME]" at bounding box center [292, 189] width 59 height 7
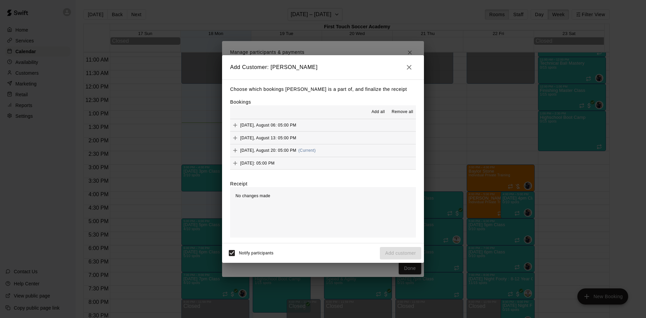
scroll to position [67, 0]
click at [232, 134] on button "Add" at bounding box center [235, 134] width 10 height 10
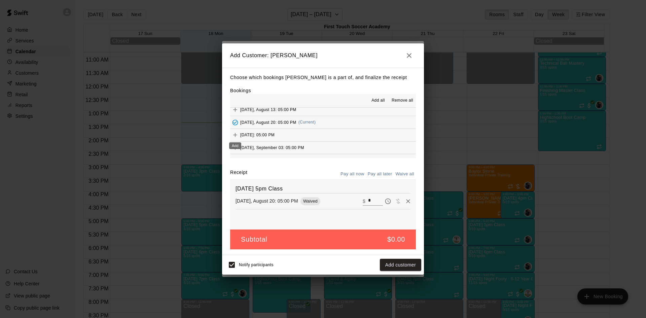
click at [233, 134] on icon "Add" at bounding box center [235, 135] width 7 height 7
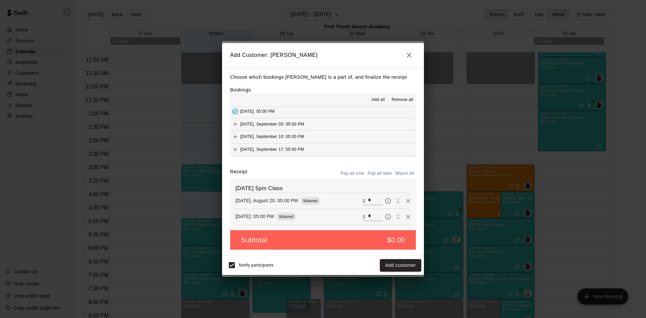
scroll to position [101, 0]
click at [232, 115] on icon "Add" at bounding box center [235, 113] width 7 height 7
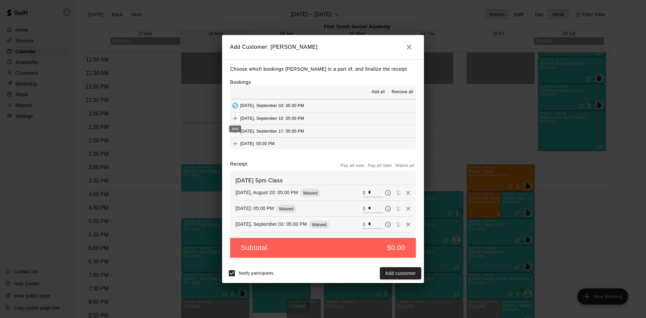
click at [235, 116] on icon "Add" at bounding box center [235, 118] width 7 height 7
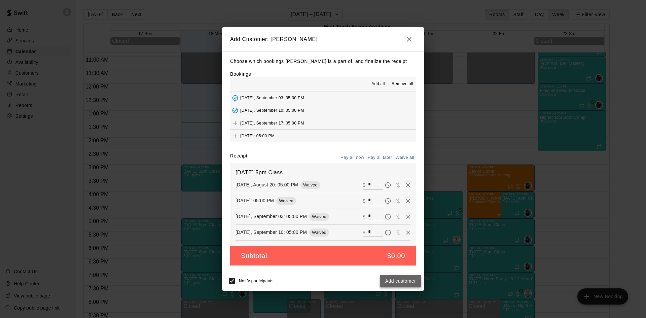
click at [405, 278] on button "Add customer" at bounding box center [400, 281] width 41 height 12
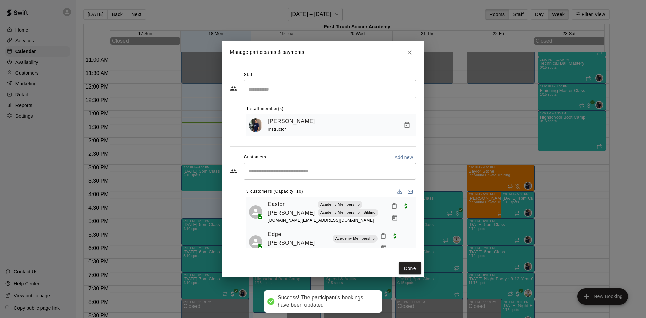
click at [290, 171] on input "Start typing to search customers..." at bounding box center [330, 171] width 166 height 7
type input "******"
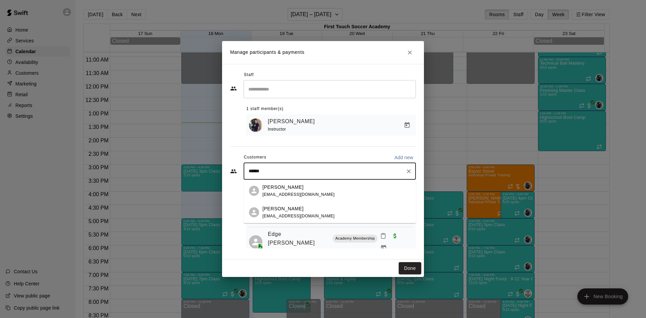
click at [287, 190] on p "[PERSON_NAME]" at bounding box center [283, 187] width 41 height 7
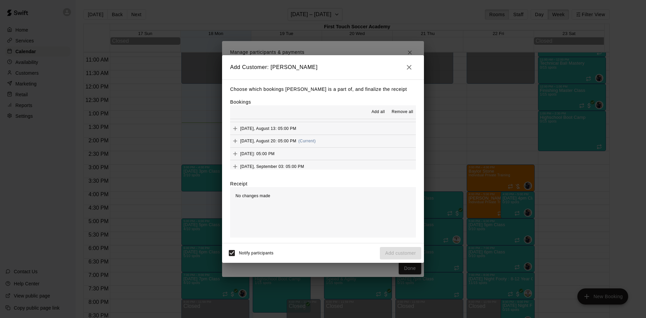
scroll to position [67, 0]
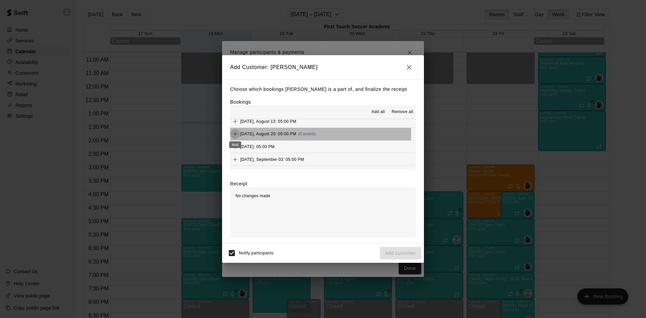
click at [234, 134] on icon "Add" at bounding box center [235, 134] width 7 height 7
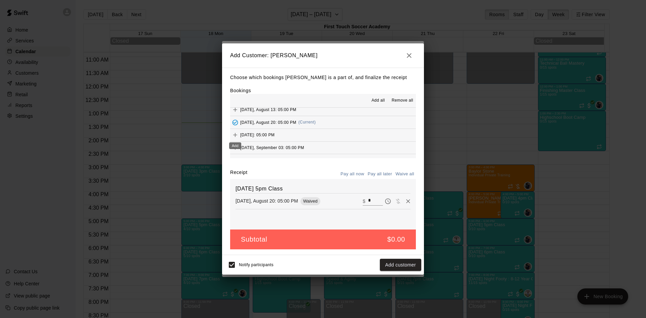
click at [235, 132] on icon "Add" at bounding box center [235, 135] width 7 height 7
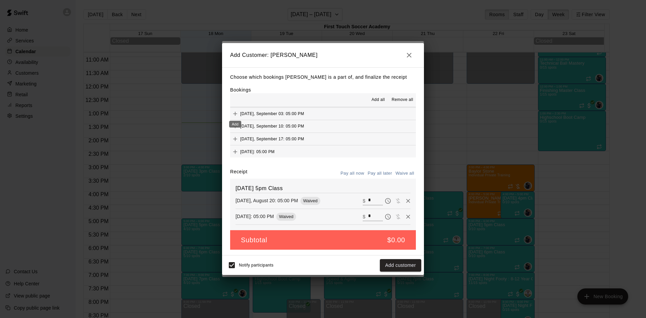
click at [234, 112] on icon "Add" at bounding box center [235, 113] width 7 height 7
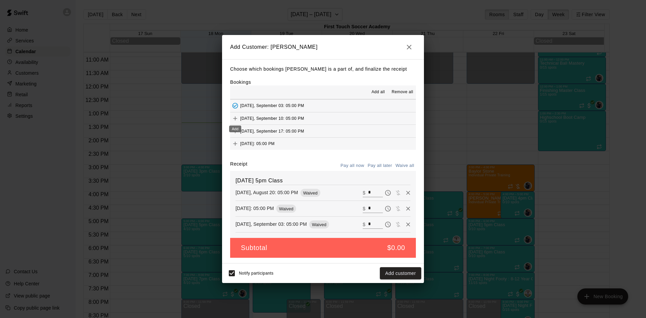
click at [238, 117] on icon "Add" at bounding box center [235, 118] width 7 height 7
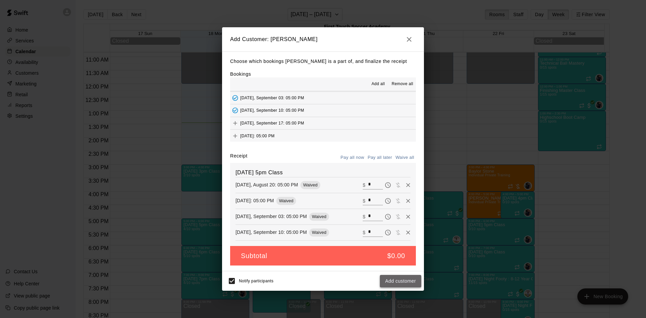
click at [397, 281] on button "Add customer" at bounding box center [400, 281] width 41 height 12
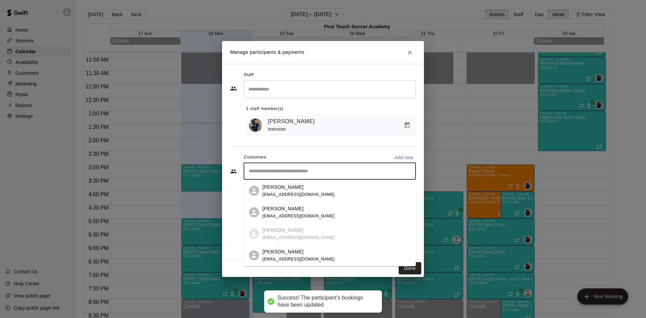
click at [288, 170] on input "Start typing to search customers..." at bounding box center [330, 171] width 166 height 7
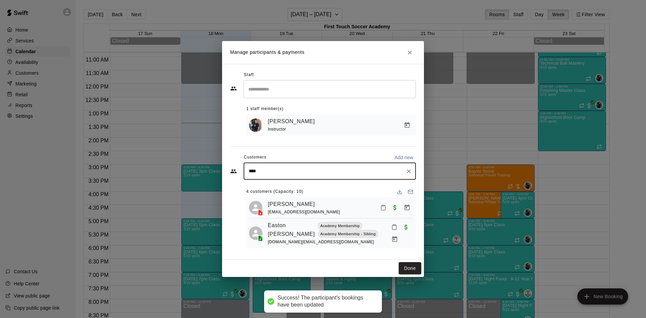
type input "*****"
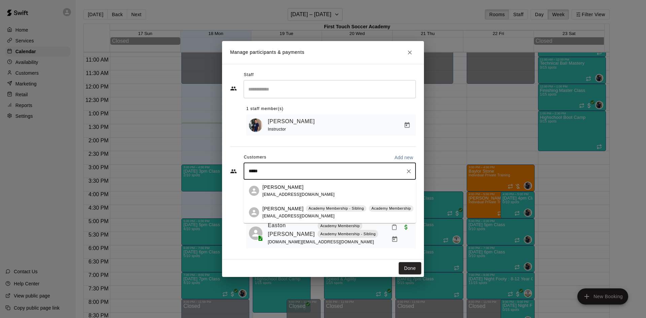
click at [277, 186] on p "[PERSON_NAME]" at bounding box center [283, 187] width 41 height 7
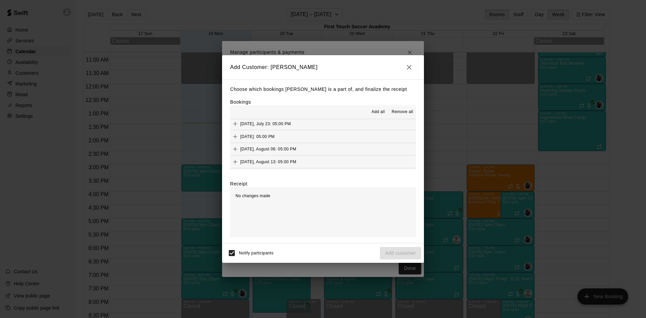
scroll to position [67, 0]
click at [237, 132] on icon "Add" at bounding box center [235, 134] width 7 height 7
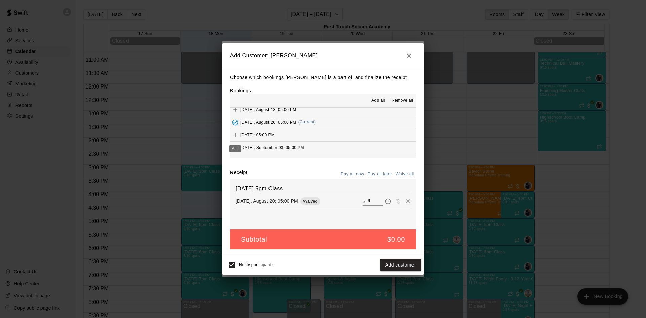
click at [236, 135] on icon "Add" at bounding box center [235, 135] width 7 height 7
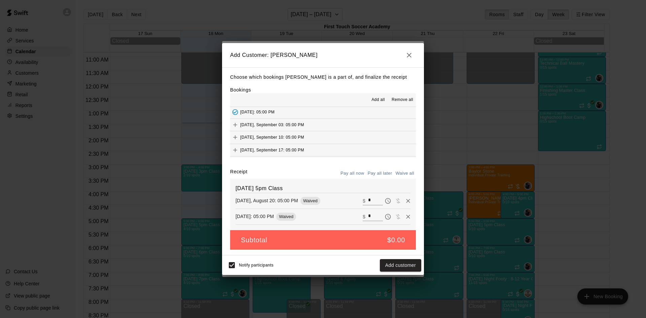
scroll to position [101, 0]
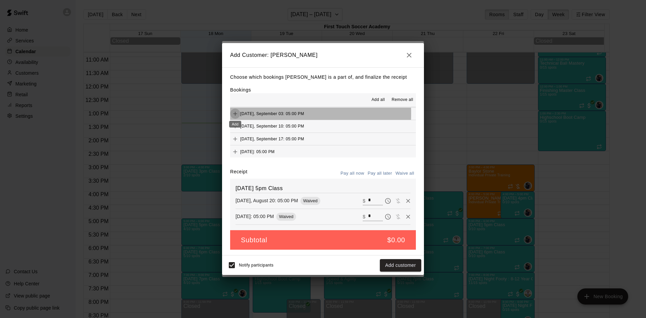
click at [238, 113] on icon "Add" at bounding box center [235, 113] width 7 height 7
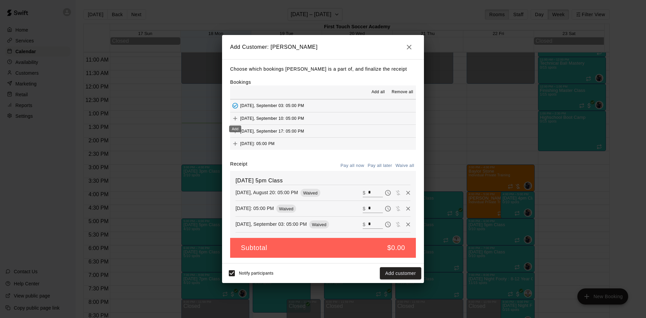
click at [235, 114] on button "Add" at bounding box center [235, 118] width 10 height 10
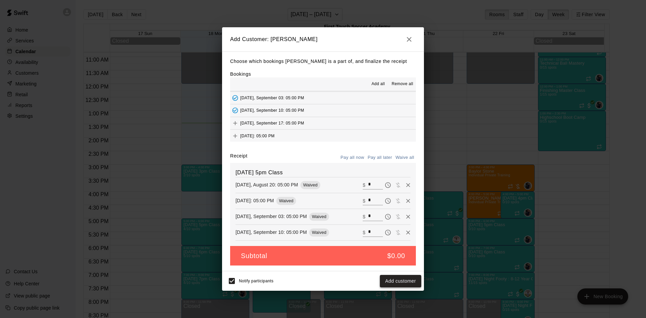
click at [400, 282] on button "Add customer" at bounding box center [400, 281] width 41 height 12
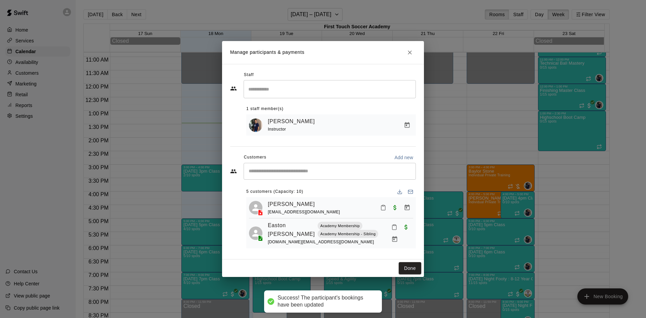
click at [306, 171] on input "Start typing to search customers..." at bounding box center [330, 171] width 166 height 7
type input "****"
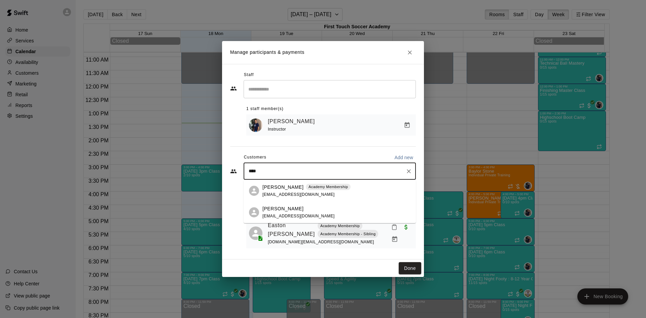
click at [268, 214] on span "[EMAIL_ADDRESS][DOMAIN_NAME]" at bounding box center [299, 216] width 72 height 5
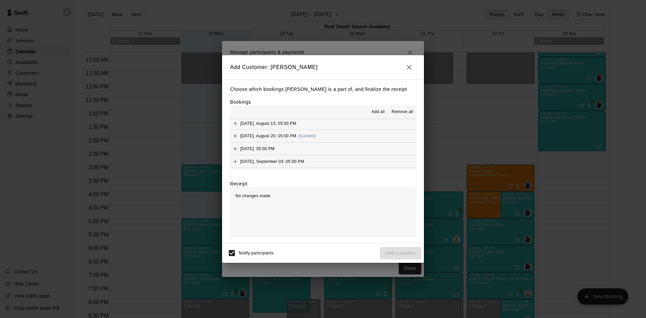
scroll to position [67, 0]
click at [236, 133] on icon "Add" at bounding box center [235, 134] width 7 height 7
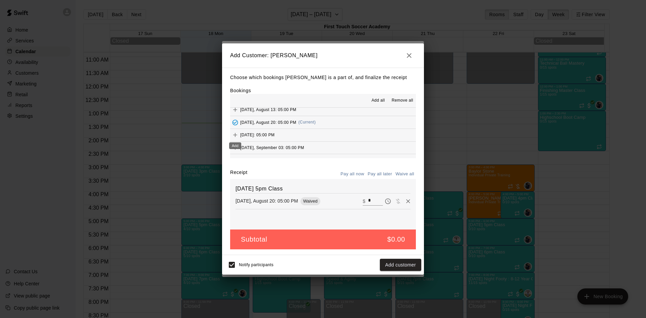
click at [236, 132] on icon "Add" at bounding box center [235, 135] width 7 height 7
click at [237, 146] on icon "Add" at bounding box center [235, 147] width 7 height 7
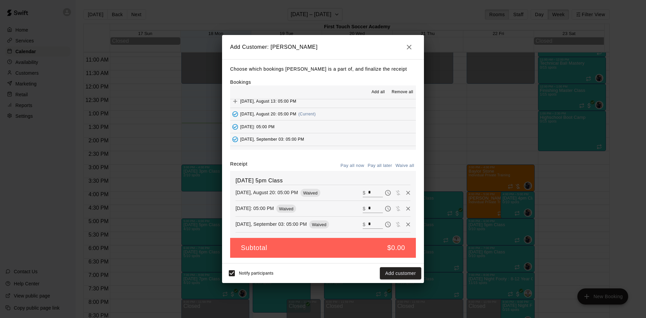
scroll to position [101, 0]
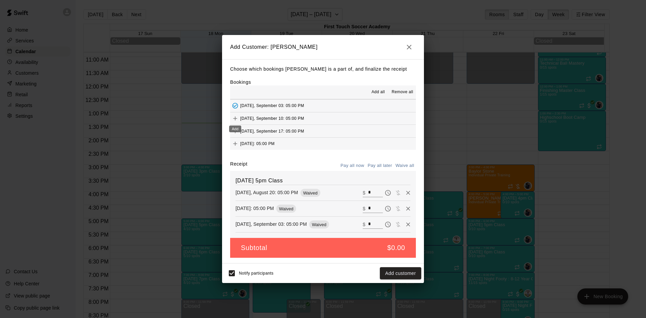
click at [235, 117] on icon "Add" at bounding box center [235, 118] width 4 height 4
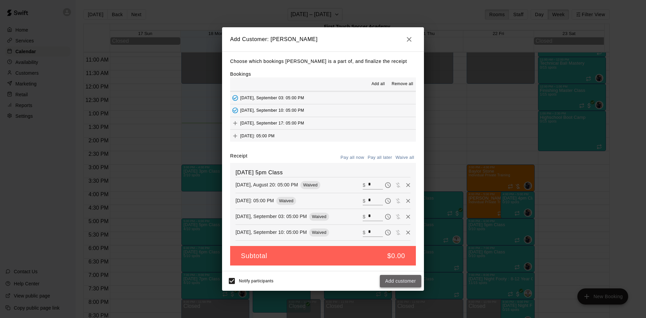
click at [412, 278] on button "Add customer" at bounding box center [400, 281] width 41 height 12
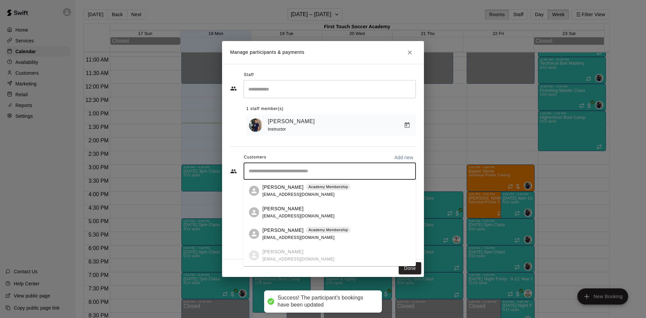
click at [311, 173] on input "Start typing to search customers..." at bounding box center [330, 171] width 166 height 7
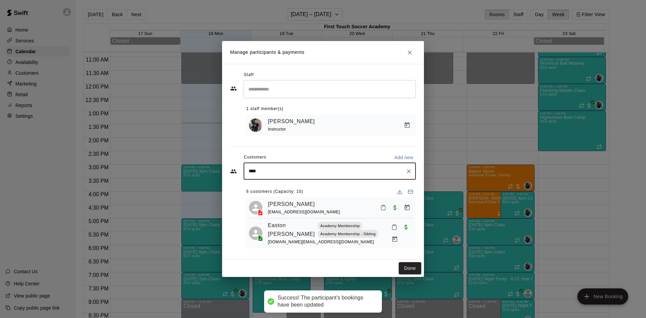
type input "*****"
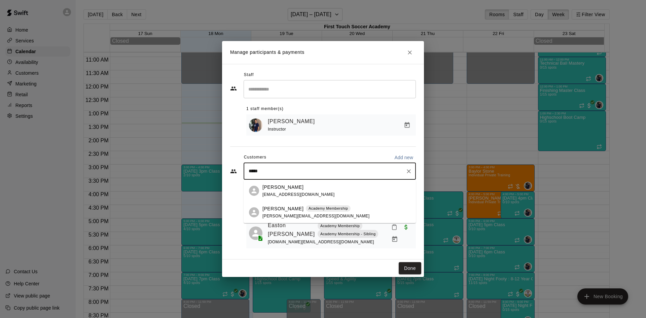
click at [274, 206] on p "[PERSON_NAME]" at bounding box center [283, 208] width 41 height 7
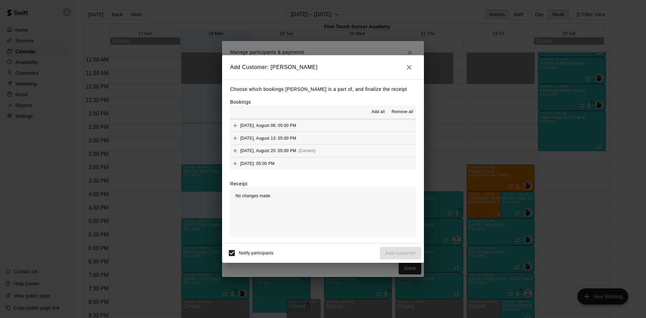
scroll to position [67, 0]
click at [233, 134] on icon "Add" at bounding box center [235, 134] width 7 height 7
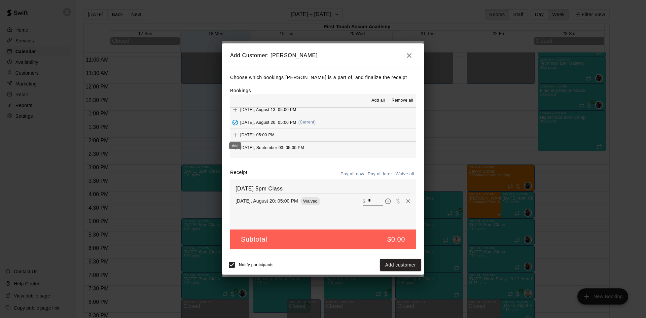
click at [233, 133] on icon "Add" at bounding box center [235, 135] width 7 height 7
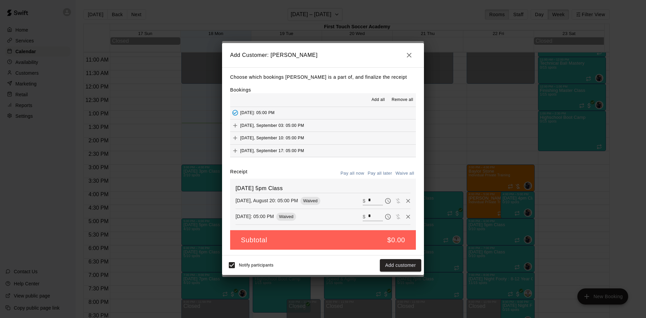
scroll to position [101, 0]
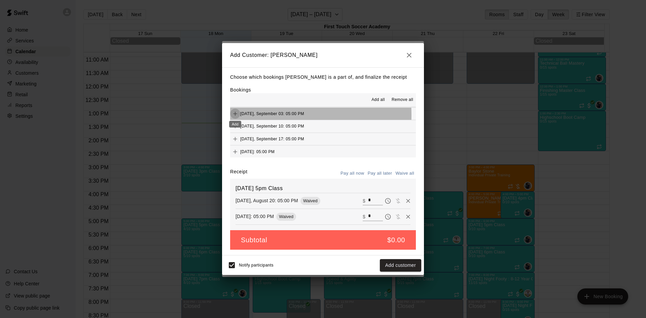
click at [234, 115] on icon "Add" at bounding box center [235, 113] width 7 height 7
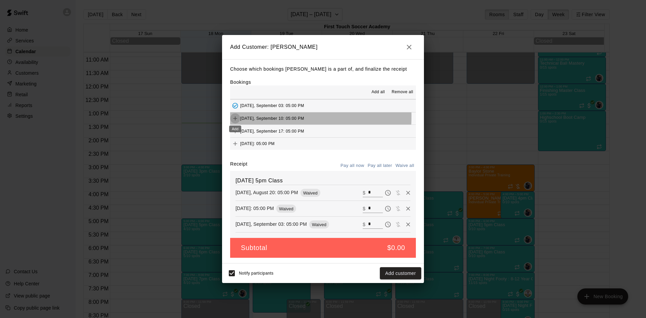
click at [237, 117] on icon "Add" at bounding box center [235, 118] width 7 height 7
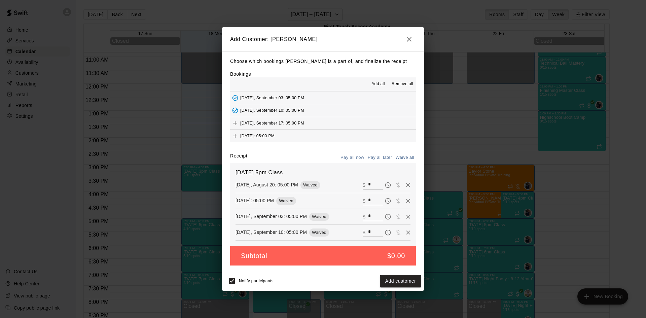
click at [405, 279] on button "Add customer" at bounding box center [400, 281] width 41 height 12
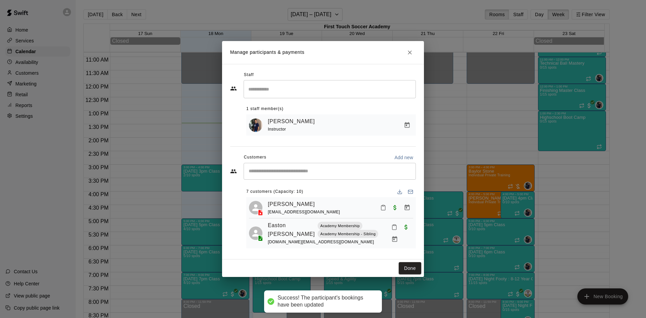
click at [289, 175] on div "​" at bounding box center [330, 171] width 172 height 17
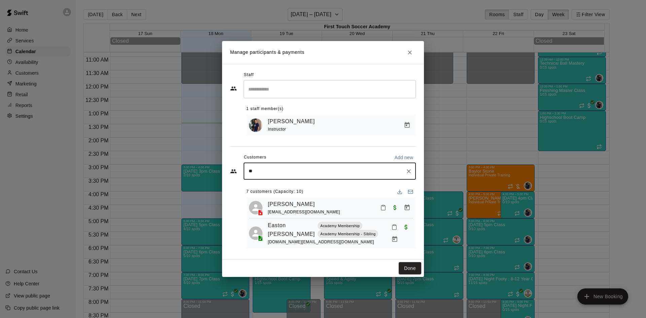
type input "***"
click at [283, 185] on p "[PERSON_NAME]" at bounding box center [283, 183] width 41 height 7
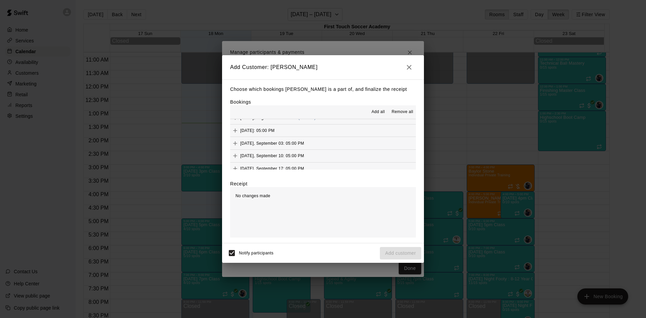
scroll to position [67, 0]
click at [236, 134] on icon "Add" at bounding box center [235, 134] width 4 height 4
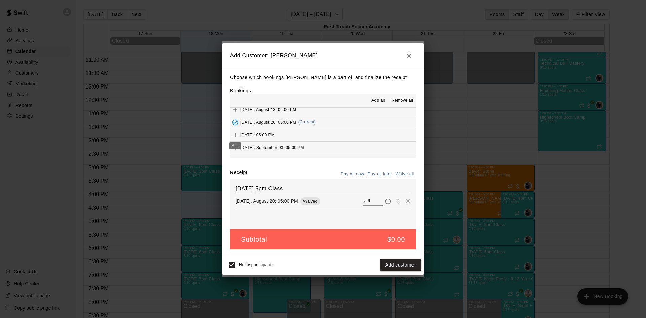
click at [229, 134] on div "Choose which bookings [PERSON_NAME] is a part of, and finalize the receipt Book…" at bounding box center [323, 162] width 202 height 188
click at [234, 133] on icon "Add" at bounding box center [235, 135] width 7 height 7
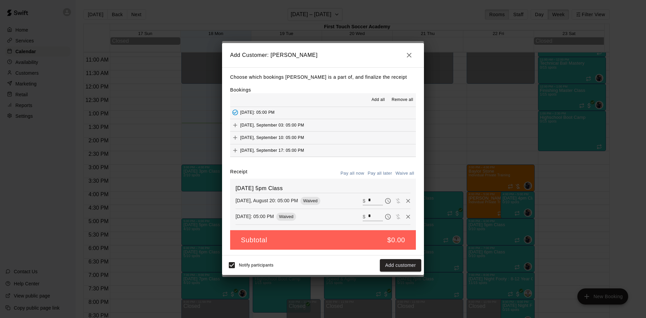
scroll to position [101, 0]
click at [235, 112] on icon "Add" at bounding box center [235, 113] width 7 height 7
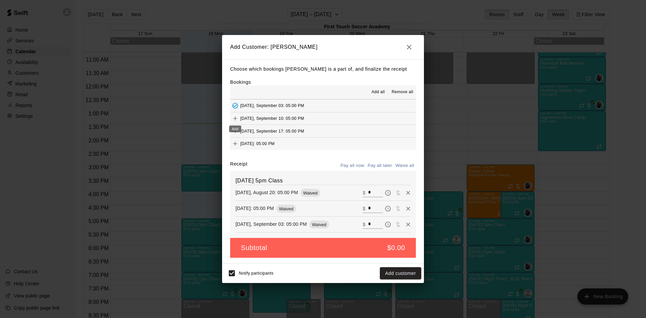
click at [234, 117] on icon "Add" at bounding box center [235, 118] width 7 height 7
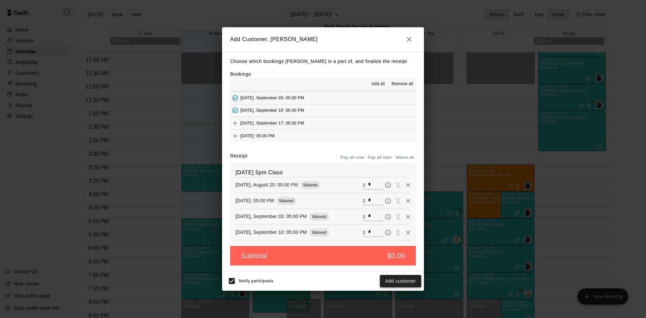
click at [405, 284] on button "Add customer" at bounding box center [400, 281] width 41 height 12
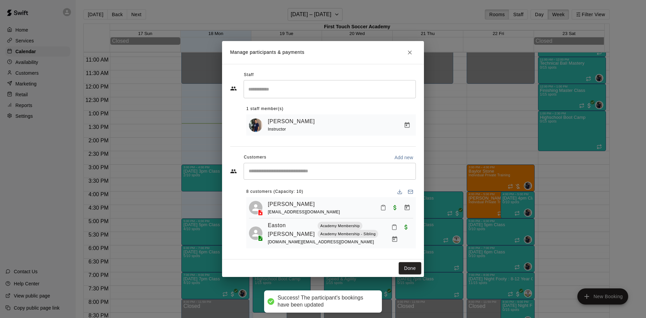
click at [293, 171] on input "Start typing to search customers..." at bounding box center [330, 171] width 166 height 7
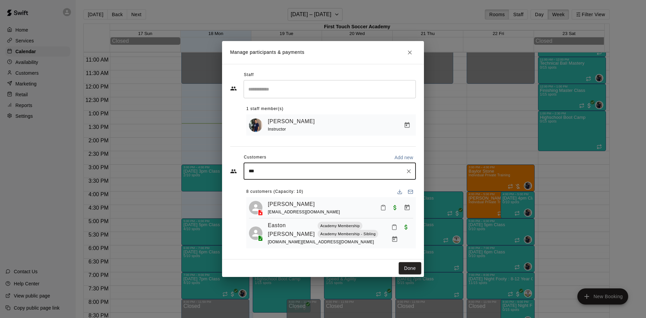
type input "****"
click at [276, 192] on div "[PERSON_NAME] Academy Membership [EMAIL_ADDRESS][DOMAIN_NAME]" at bounding box center [307, 191] width 88 height 14
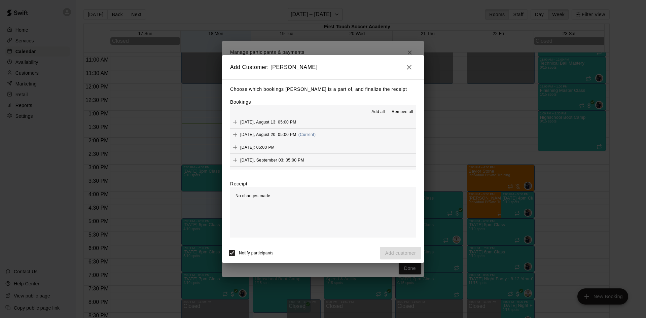
scroll to position [67, 0]
click at [231, 132] on button "Add" at bounding box center [235, 134] width 10 height 10
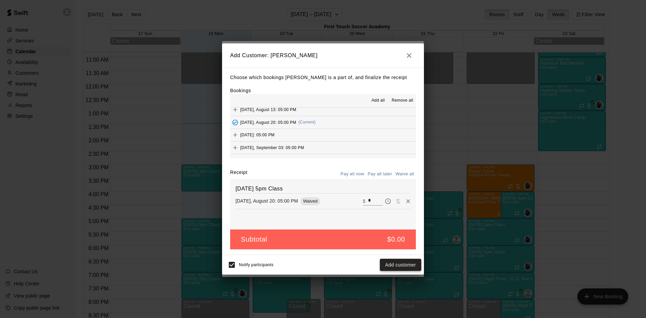
click at [395, 263] on button "Add customer" at bounding box center [400, 265] width 41 height 12
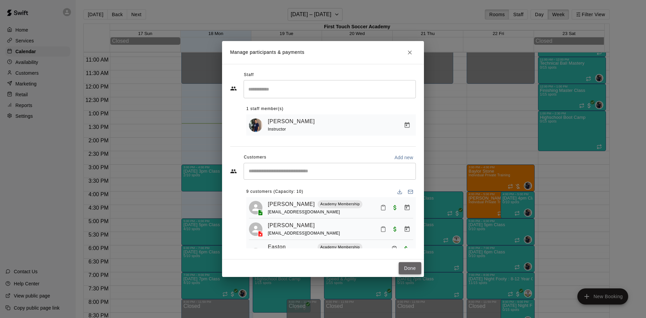
click at [415, 268] on button "Done" at bounding box center [410, 268] width 23 height 12
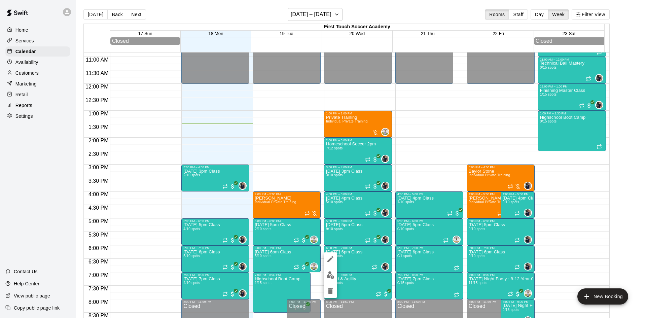
click at [331, 272] on img "edit" at bounding box center [331, 275] width 8 height 8
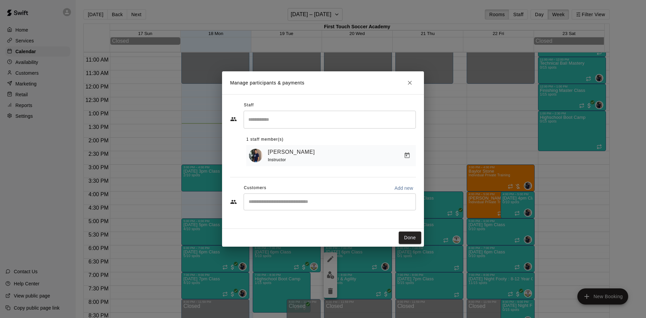
click at [272, 200] on input "Start typing to search customers..." at bounding box center [330, 202] width 166 height 7
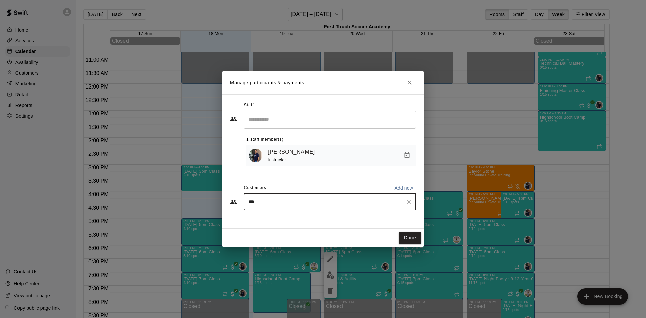
type input "****"
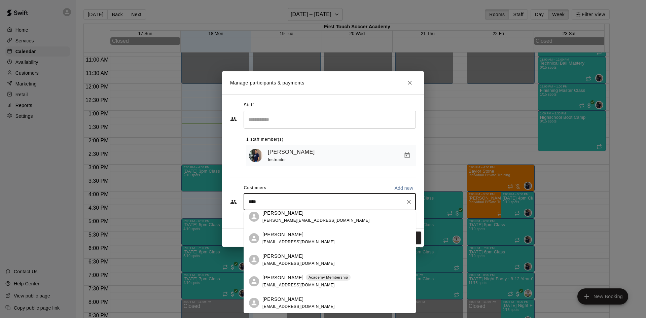
scroll to position [71, 0]
click at [278, 278] on p "[PERSON_NAME]" at bounding box center [283, 277] width 41 height 7
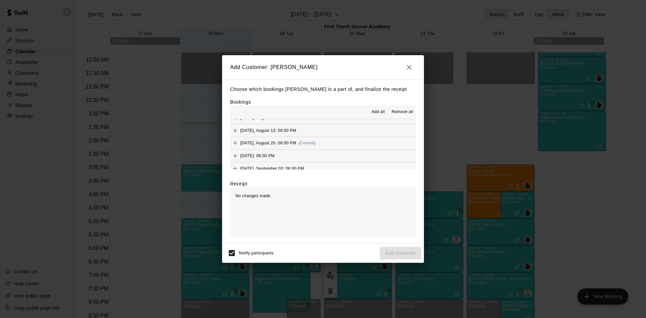
scroll to position [67, 0]
click at [234, 134] on icon "Add" at bounding box center [235, 134] width 7 height 7
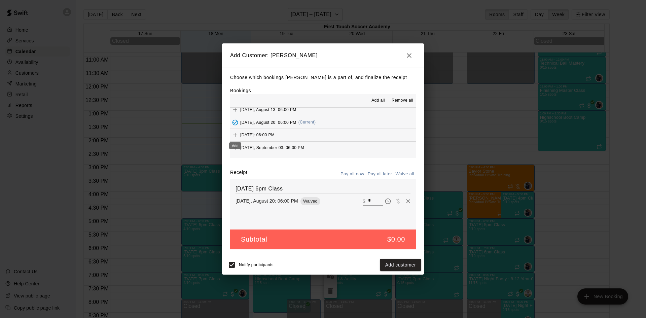
click at [235, 134] on icon "Add" at bounding box center [235, 135] width 7 height 7
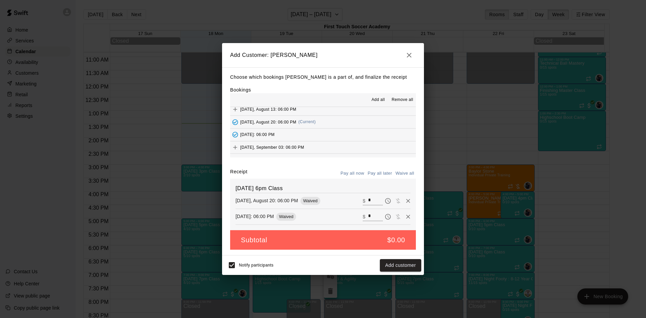
scroll to position [101, 0]
click at [234, 115] on icon "Add" at bounding box center [235, 113] width 7 height 7
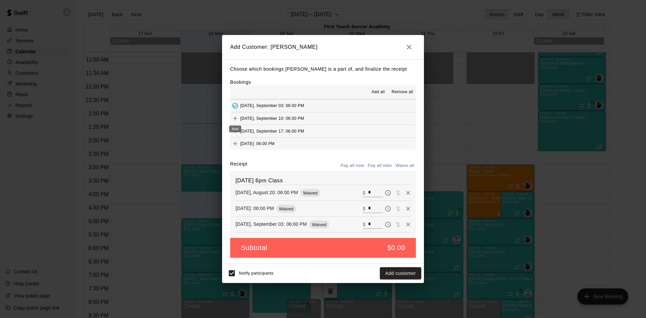
click at [236, 119] on icon "Add" at bounding box center [235, 118] width 4 height 4
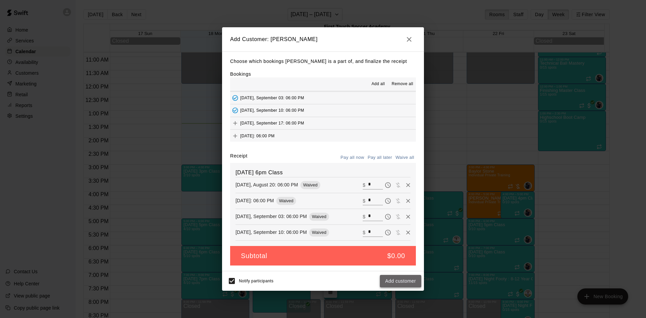
click at [416, 281] on button "Add customer" at bounding box center [400, 281] width 41 height 12
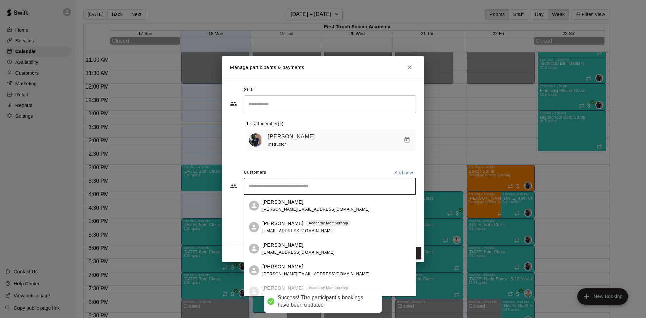
click at [315, 185] on input "Start typing to search customers..." at bounding box center [330, 186] width 166 height 7
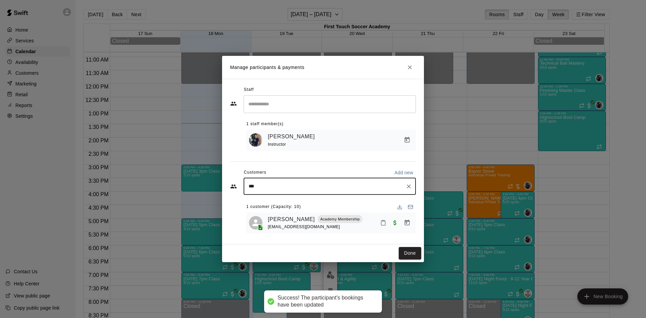
type input "****"
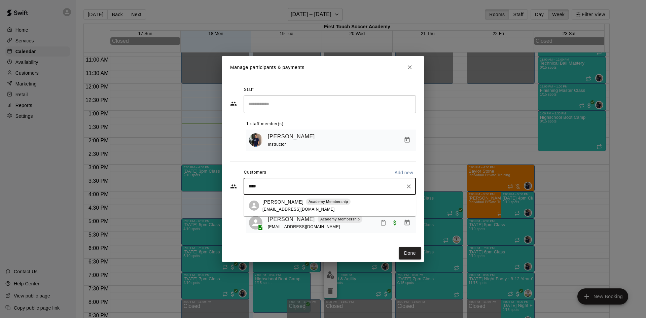
click at [276, 202] on p "[PERSON_NAME]" at bounding box center [283, 202] width 41 height 7
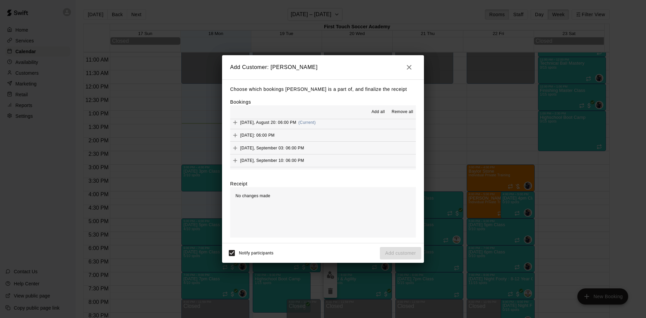
scroll to position [67, 0]
click at [238, 132] on icon "Add" at bounding box center [235, 134] width 7 height 7
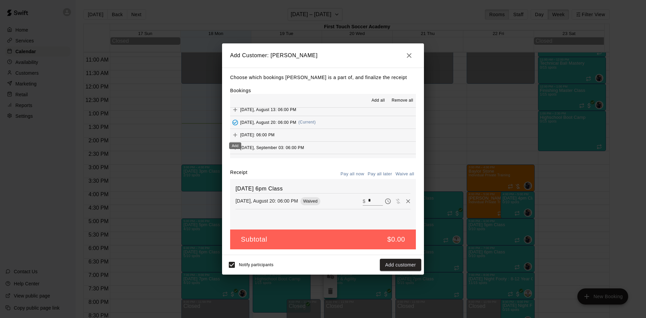
click at [234, 133] on icon "Add" at bounding box center [235, 135] width 7 height 7
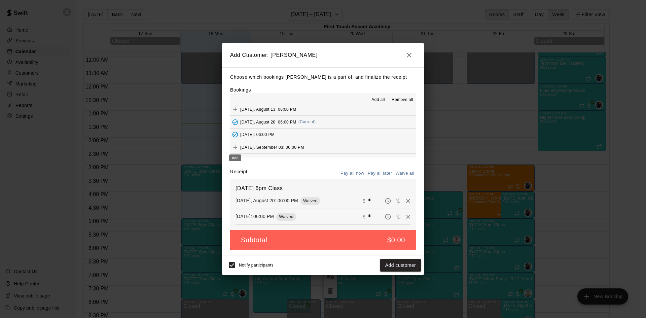
click at [235, 145] on icon "Add" at bounding box center [235, 147] width 7 height 7
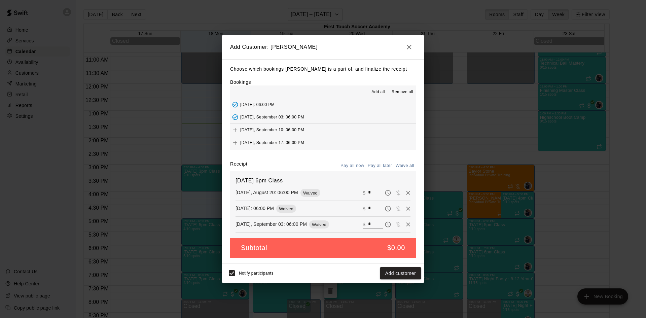
scroll to position [101, 0]
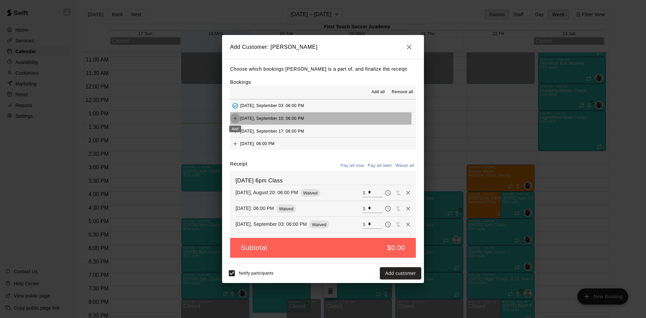
click at [232, 116] on icon "Add" at bounding box center [235, 118] width 7 height 7
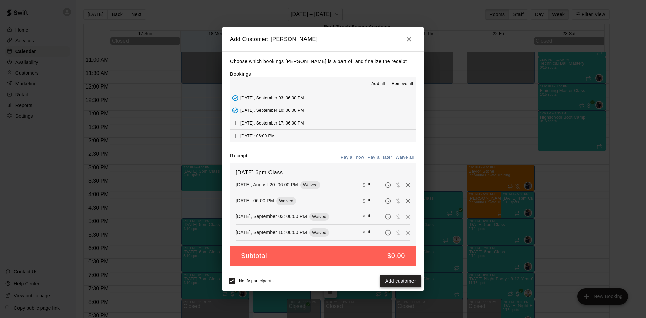
click at [398, 278] on button "Add customer" at bounding box center [400, 281] width 41 height 12
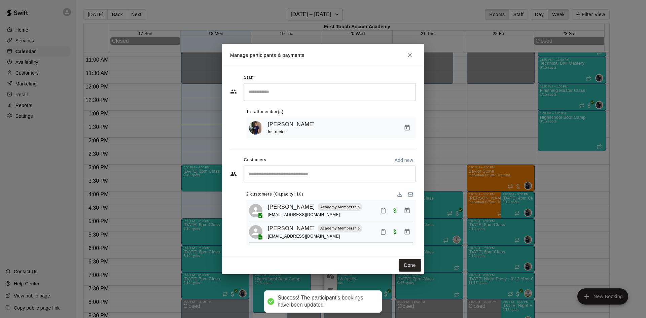
click at [309, 178] on div "​" at bounding box center [330, 174] width 172 height 17
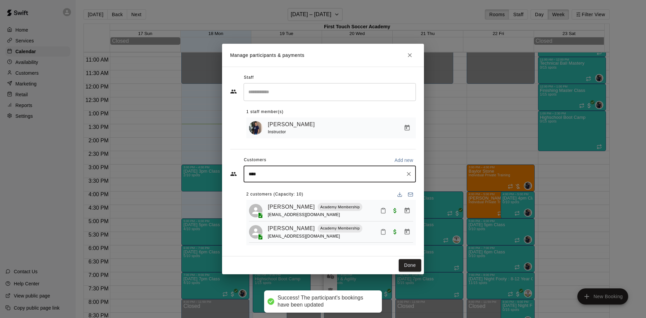
type input "*****"
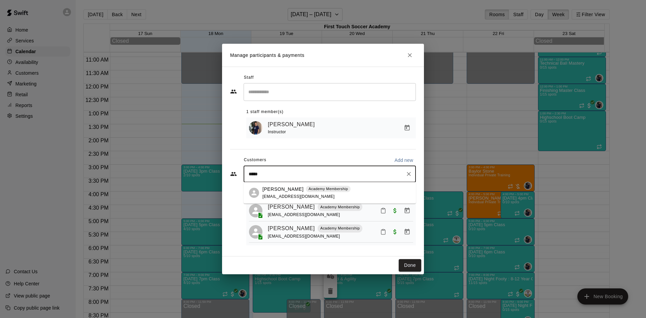
click at [292, 190] on p "[PERSON_NAME]" at bounding box center [283, 189] width 41 height 7
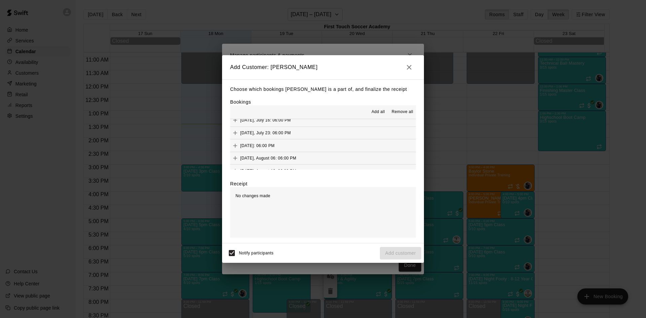
scroll to position [67, 0]
click at [235, 132] on icon "Add" at bounding box center [235, 134] width 7 height 7
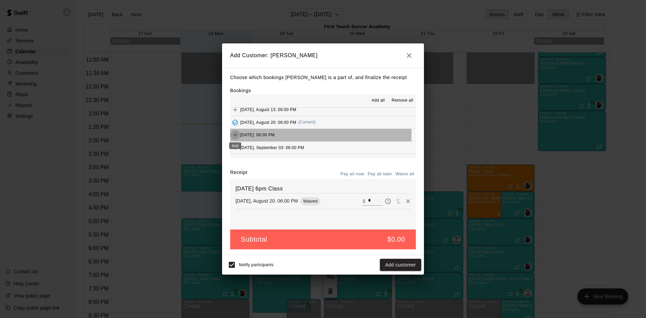
click at [235, 133] on icon "Add" at bounding box center [235, 135] width 7 height 7
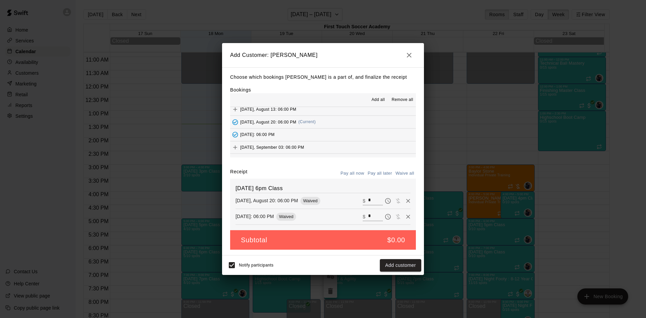
scroll to position [101, 0]
click at [234, 111] on icon "Add" at bounding box center [235, 113] width 7 height 7
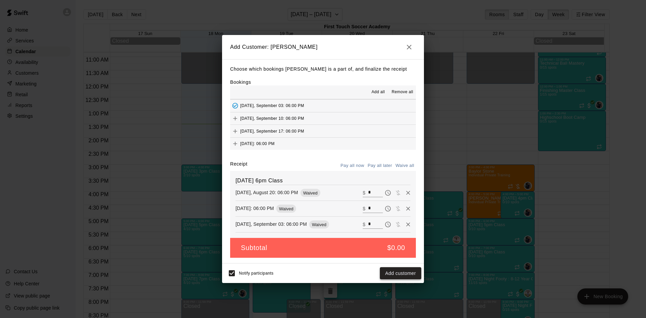
click at [397, 273] on button "Add customer" at bounding box center [400, 273] width 41 height 12
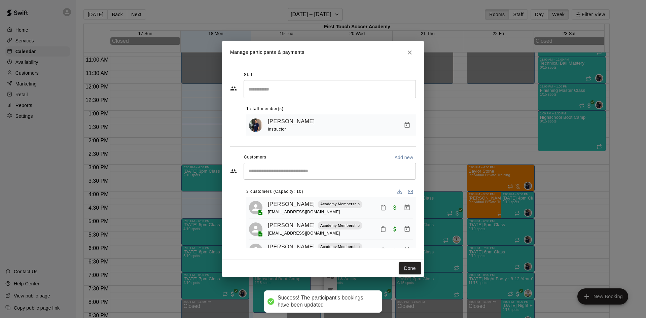
click at [304, 172] on input "Start typing to search customers..." at bounding box center [330, 171] width 166 height 7
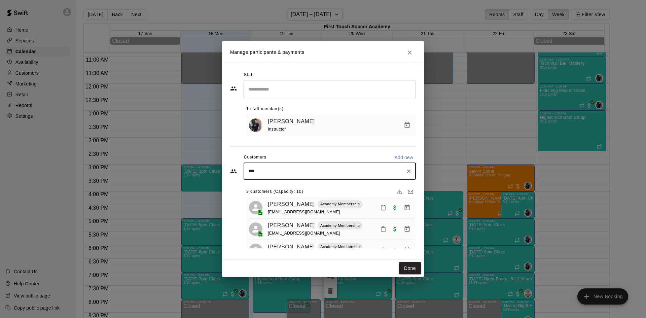
type input "****"
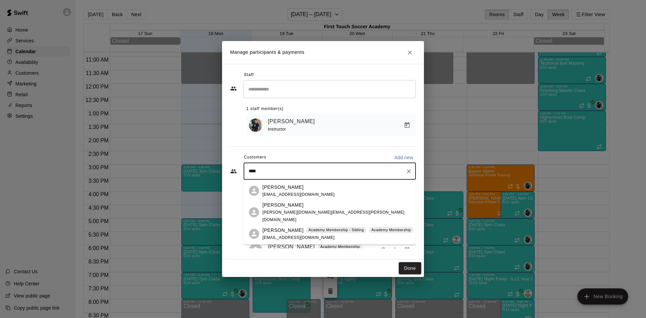
click at [300, 193] on span "[EMAIL_ADDRESS][DOMAIN_NAME]" at bounding box center [299, 194] width 72 height 5
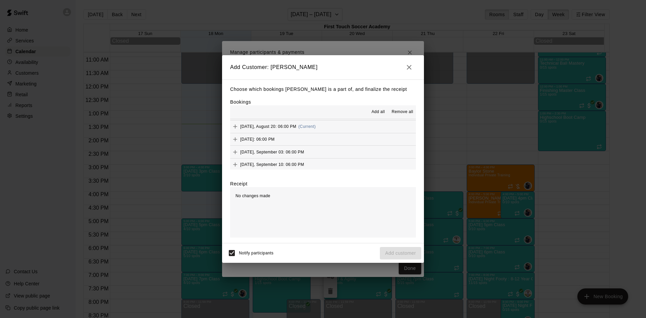
scroll to position [67, 0]
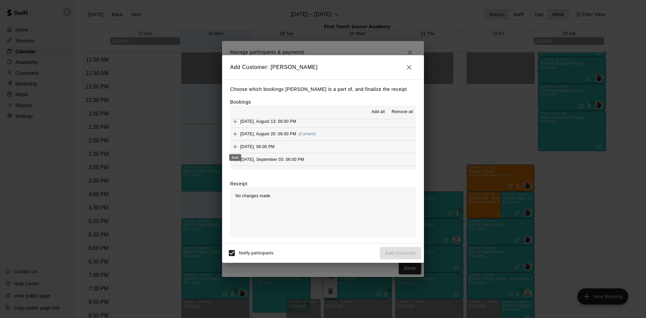
click at [236, 147] on icon "Add" at bounding box center [235, 146] width 7 height 7
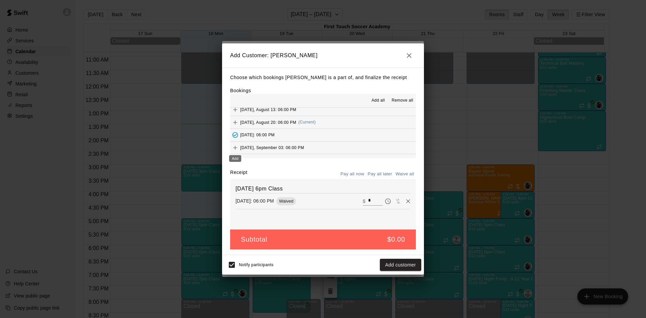
click at [233, 148] on icon "Add" at bounding box center [235, 147] width 7 height 7
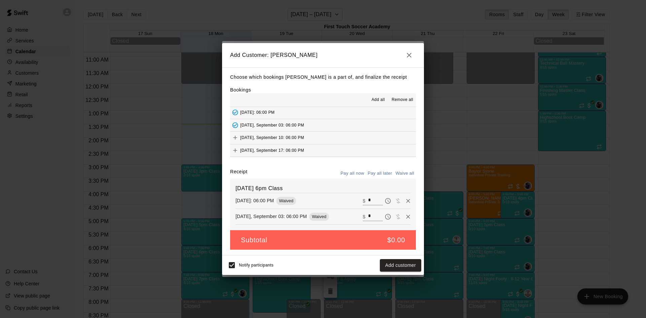
scroll to position [101, 0]
click at [238, 127] on icon "Add" at bounding box center [235, 126] width 7 height 7
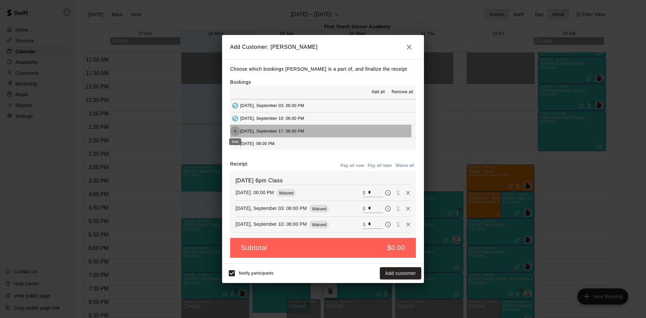
click at [235, 129] on icon "Add" at bounding box center [235, 131] width 7 height 7
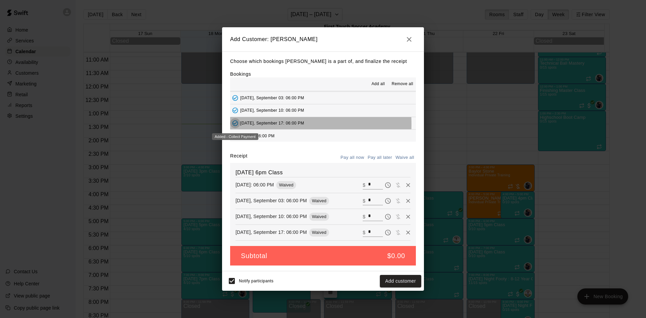
click at [237, 125] on icon "Added - Collect Payment" at bounding box center [235, 123] width 7 height 7
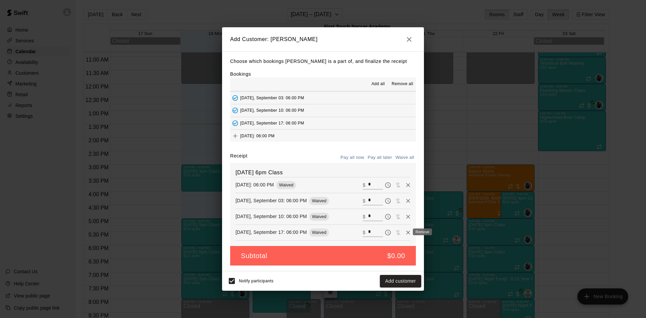
click at [406, 234] on icon "Remove" at bounding box center [408, 233] width 4 height 4
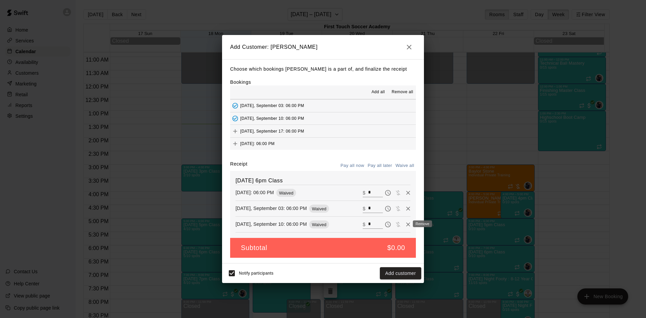
click at [405, 223] on icon "Remove" at bounding box center [408, 224] width 7 height 7
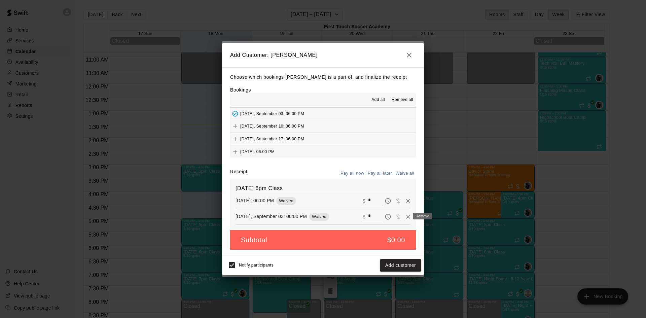
click at [405, 215] on icon "Remove" at bounding box center [408, 216] width 7 height 7
click at [388, 266] on button "Add customer" at bounding box center [400, 265] width 41 height 12
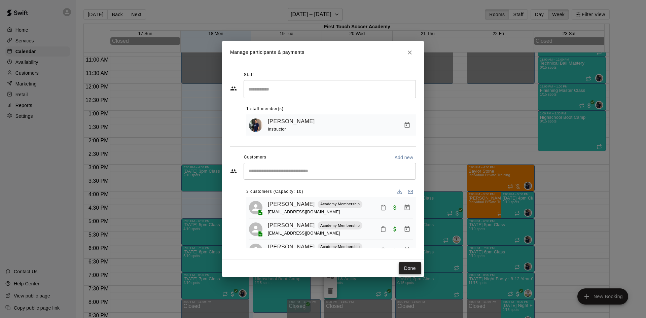
click at [413, 270] on button "Done" at bounding box center [410, 268] width 23 height 12
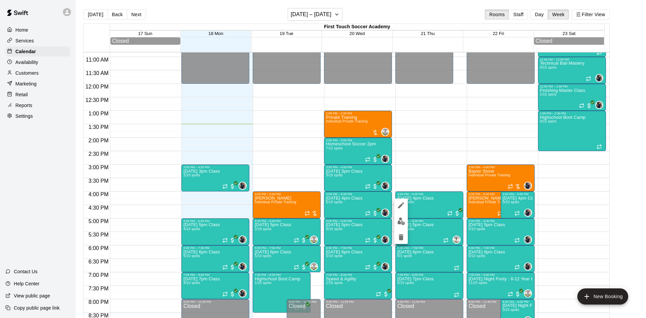
click at [400, 216] on button "edit" at bounding box center [401, 221] width 13 height 13
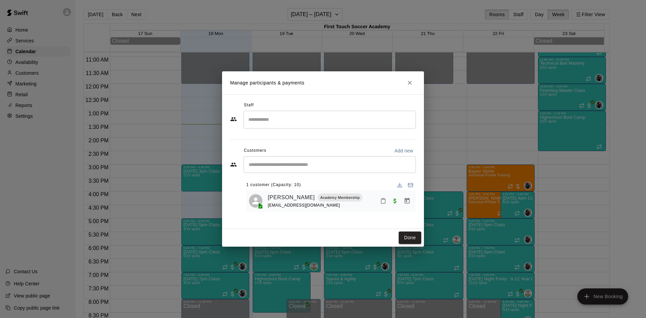
click at [309, 166] on input "Start typing to search customers..." at bounding box center [330, 164] width 166 height 7
drag, startPoint x: 377, startPoint y: 169, endPoint x: 239, endPoint y: 159, distance: 138.4
click at [239, 159] on div "******* ​" at bounding box center [323, 164] width 186 height 17
type input "*"
type input "****"
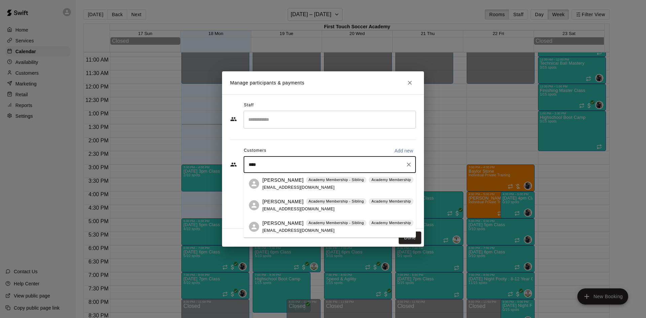
click at [280, 227] on div "[PERSON_NAME] Academy Membership - Sibling Academy Membership [EMAIL_ADDRESS][D…" at bounding box center [338, 227] width 151 height 14
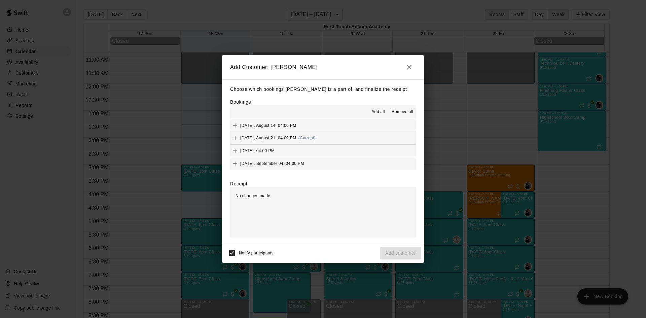
click at [235, 136] on icon "Add" at bounding box center [235, 138] width 7 height 7
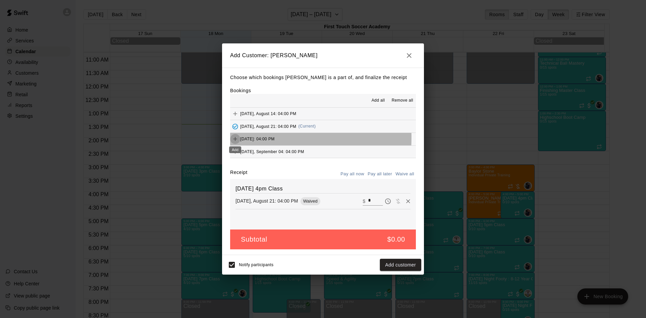
click at [236, 138] on icon "Add" at bounding box center [235, 139] width 7 height 7
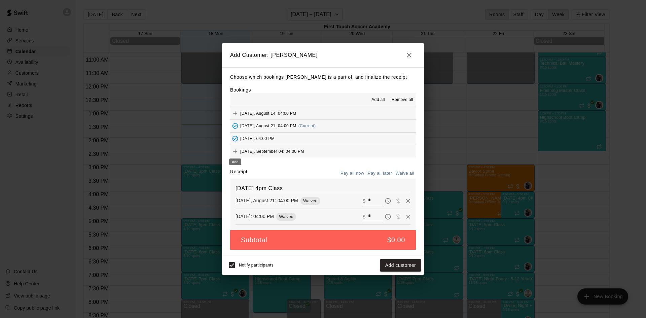
click at [237, 149] on icon "Add" at bounding box center [235, 151] width 7 height 7
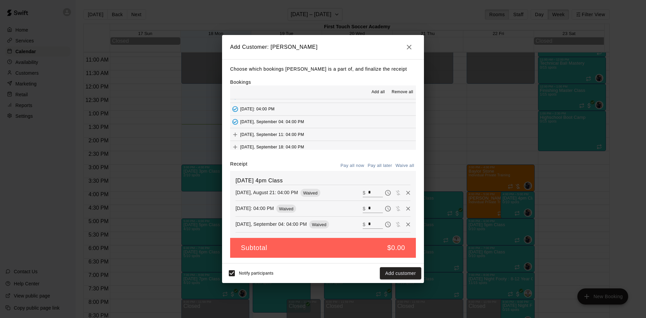
scroll to position [34, 0]
click at [234, 120] on icon "Add" at bounding box center [235, 122] width 7 height 7
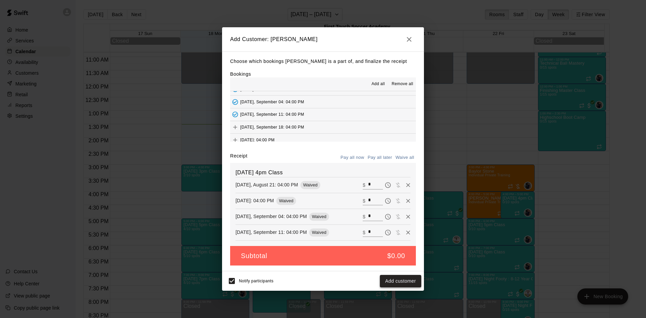
click at [408, 282] on button "Add customer" at bounding box center [400, 281] width 41 height 12
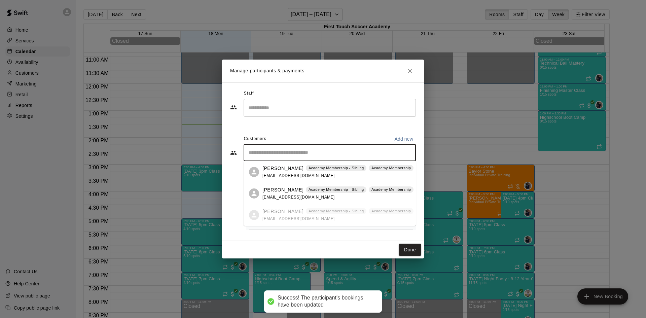
click at [313, 152] on input "Start typing to search customers..." at bounding box center [330, 152] width 166 height 7
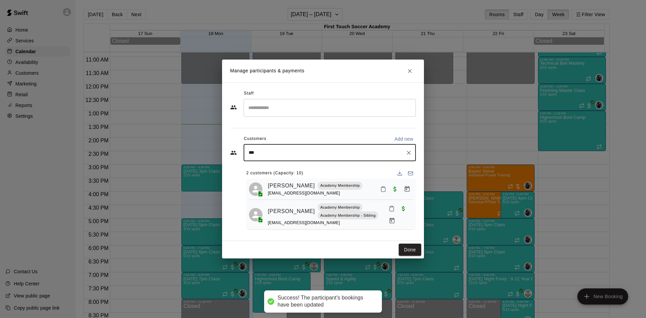
type input "****"
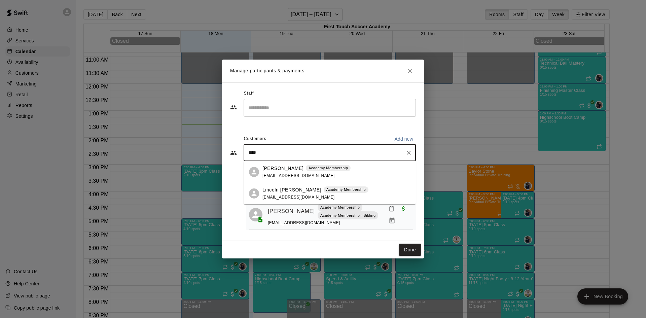
click at [276, 197] on span "[EMAIL_ADDRESS][DOMAIN_NAME]" at bounding box center [299, 197] width 72 height 5
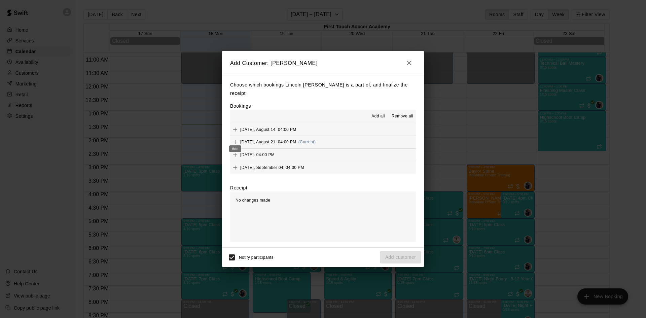
click at [235, 141] on div "Add" at bounding box center [235, 147] width 13 height 12
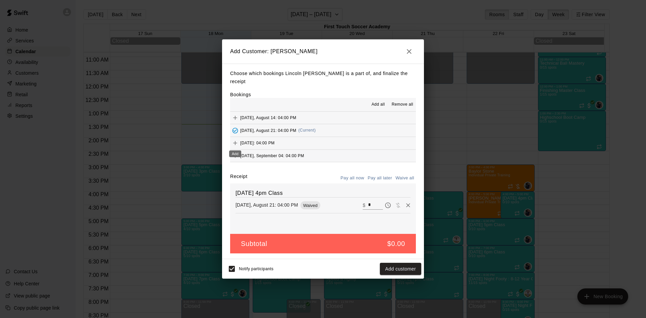
click at [234, 140] on icon "Add" at bounding box center [235, 143] width 7 height 7
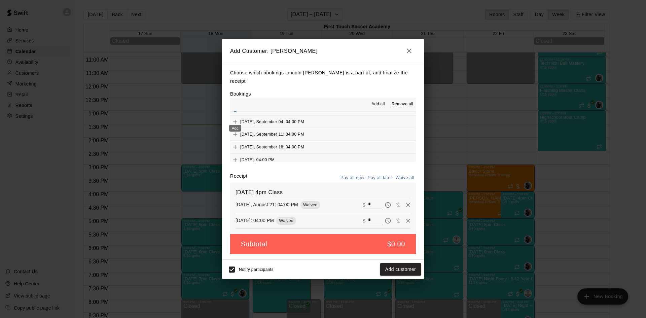
click at [234, 119] on icon "Add" at bounding box center [235, 121] width 7 height 7
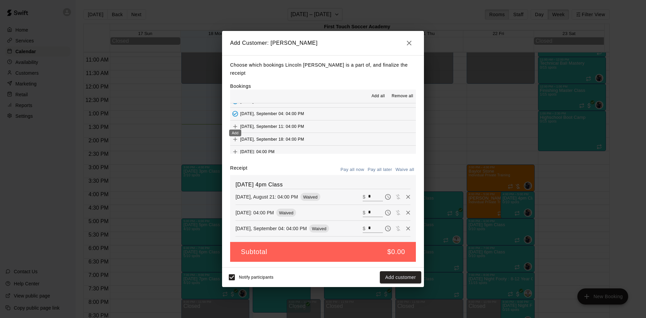
click at [234, 123] on icon "Add" at bounding box center [235, 126] width 7 height 7
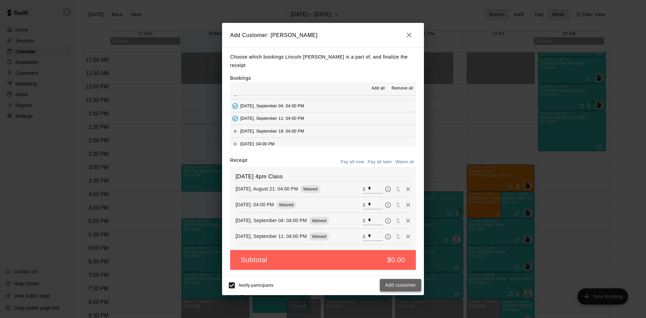
click at [406, 279] on button "Add customer" at bounding box center [400, 285] width 41 height 12
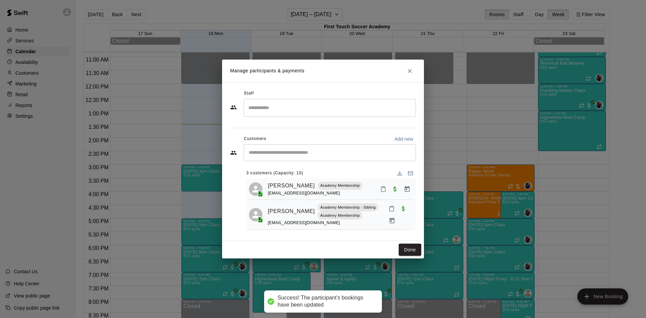
click at [305, 155] on input "Start typing to search customers..." at bounding box center [330, 152] width 166 height 7
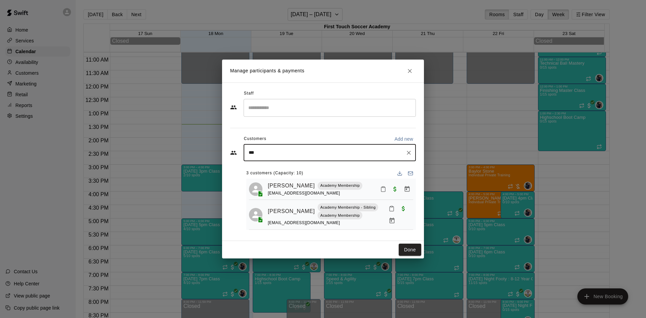
type input "****"
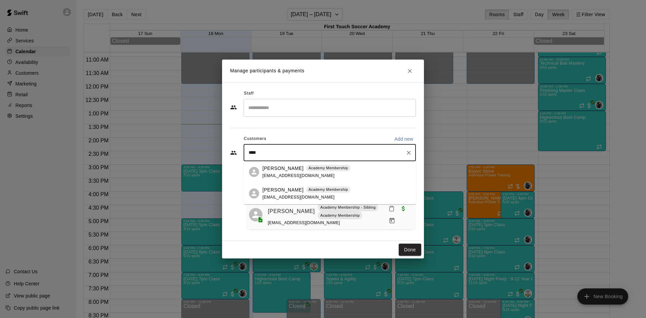
click at [283, 190] on p "[PERSON_NAME]" at bounding box center [283, 189] width 41 height 7
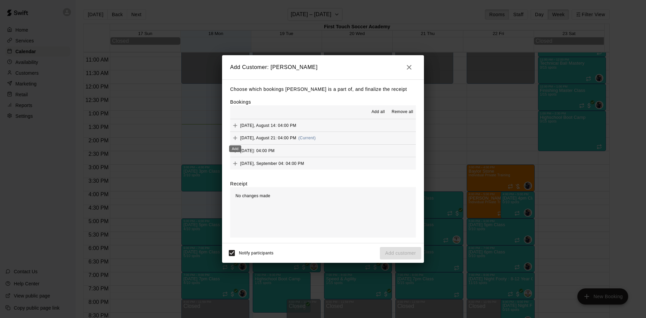
click at [237, 138] on icon "Add" at bounding box center [235, 138] width 7 height 7
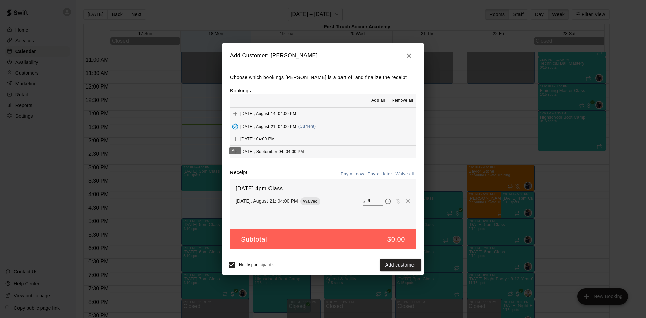
click at [237, 138] on icon "Add" at bounding box center [235, 139] width 7 height 7
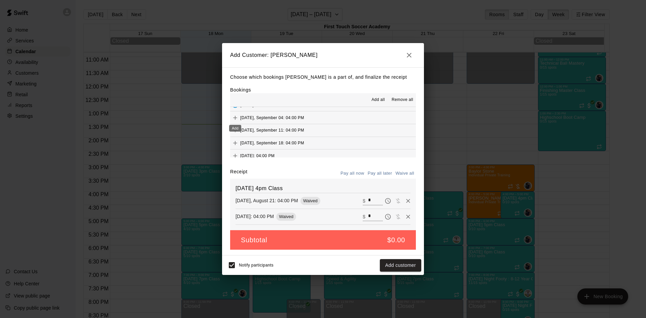
click at [234, 117] on icon "Add" at bounding box center [235, 117] width 7 height 7
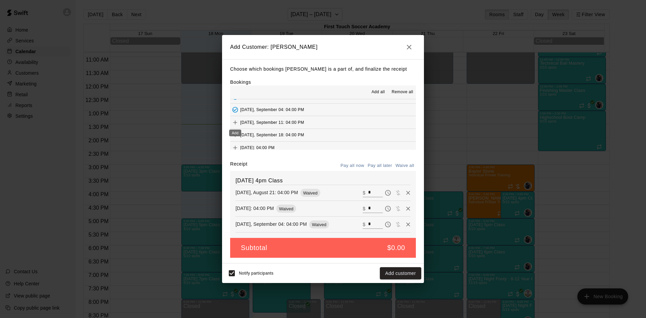
click at [234, 121] on icon "Add" at bounding box center [235, 122] width 7 height 7
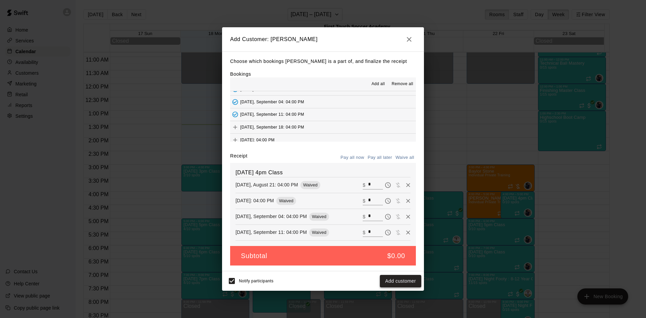
click at [408, 279] on button "Add customer" at bounding box center [400, 281] width 41 height 12
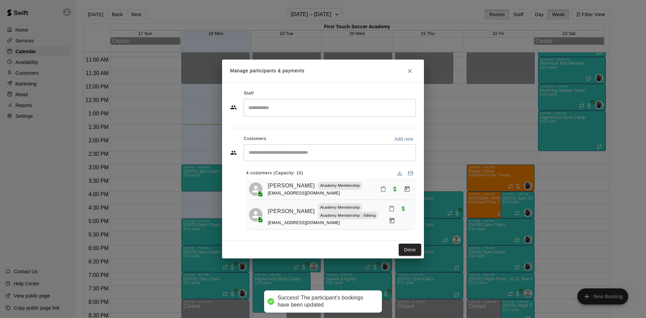
click at [274, 154] on input "Start typing to search customers..." at bounding box center [330, 152] width 166 height 7
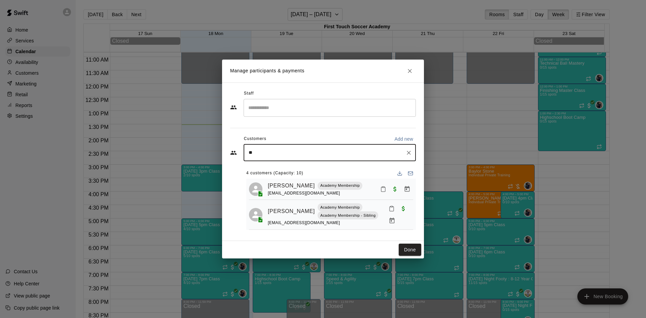
type input "***"
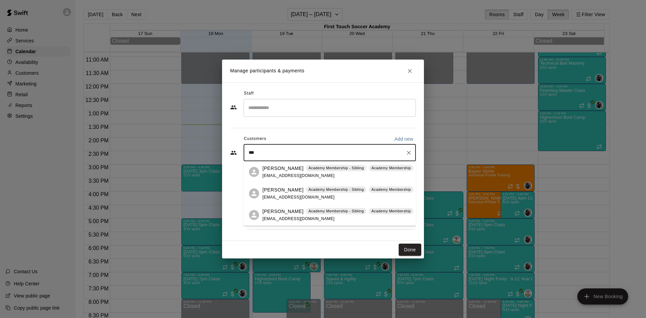
click at [280, 198] on span "[EMAIL_ADDRESS][DOMAIN_NAME]" at bounding box center [299, 197] width 72 height 5
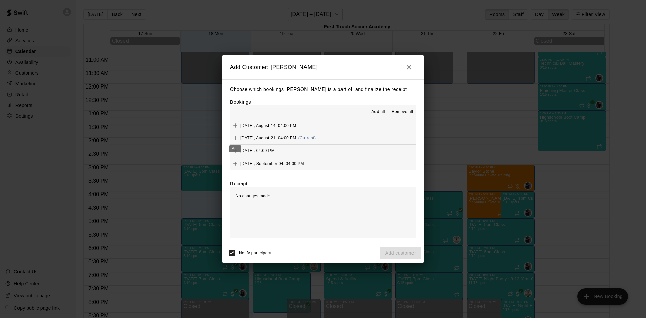
click at [236, 138] on icon "Add" at bounding box center [235, 138] width 4 height 4
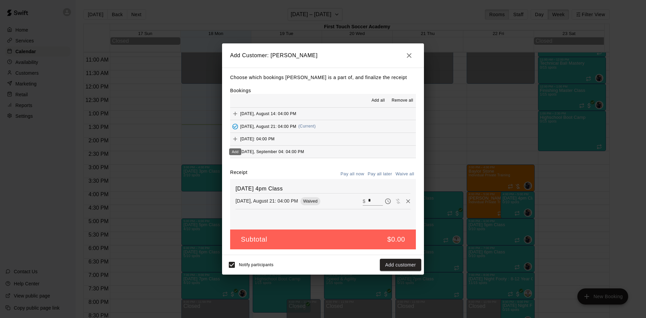
click at [233, 140] on icon "Add" at bounding box center [235, 139] width 7 height 7
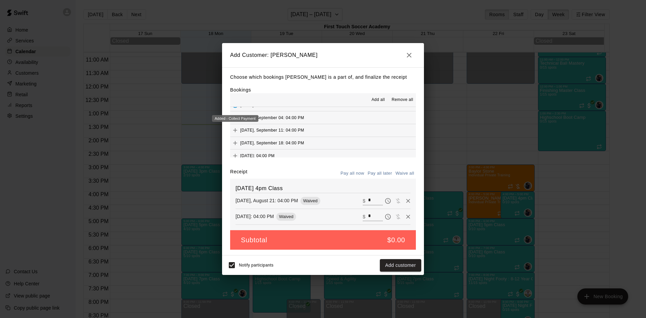
click at [233, 115] on div "Added - Collect Payment" at bounding box center [235, 118] width 46 height 7
click at [233, 117] on icon "Add" at bounding box center [235, 117] width 7 height 7
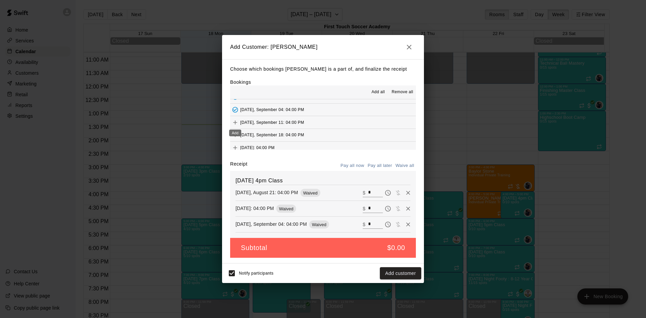
click at [237, 123] on icon "Add" at bounding box center [235, 123] width 4 height 4
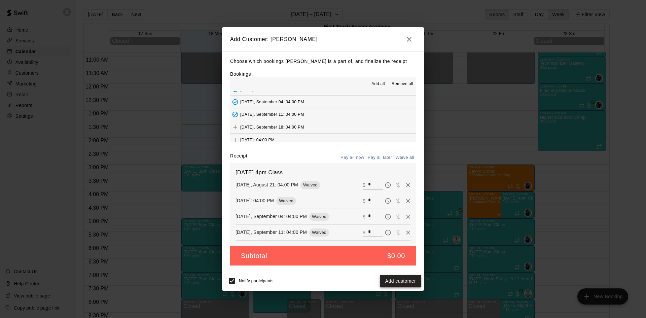
click at [408, 285] on button "Add customer" at bounding box center [400, 281] width 41 height 12
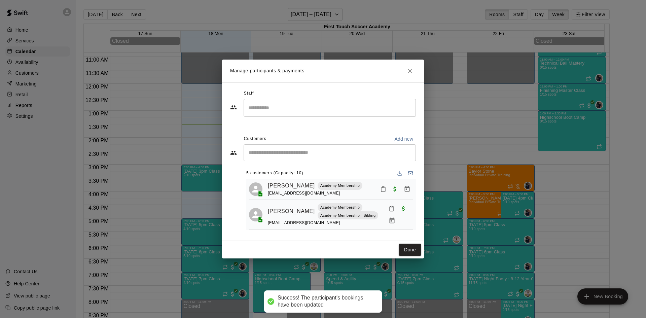
click at [326, 156] on input "Start typing to search customers..." at bounding box center [330, 152] width 166 height 7
type input "****"
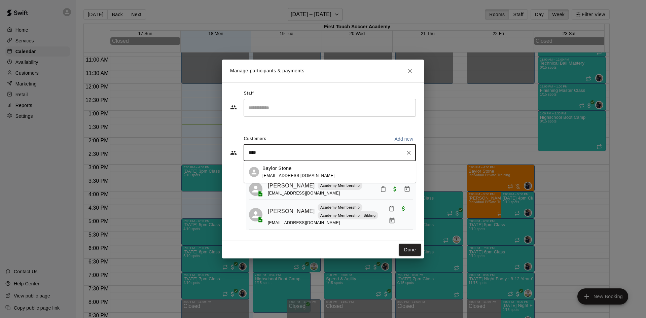
click at [286, 170] on p "Baylor Stone" at bounding box center [277, 168] width 29 height 7
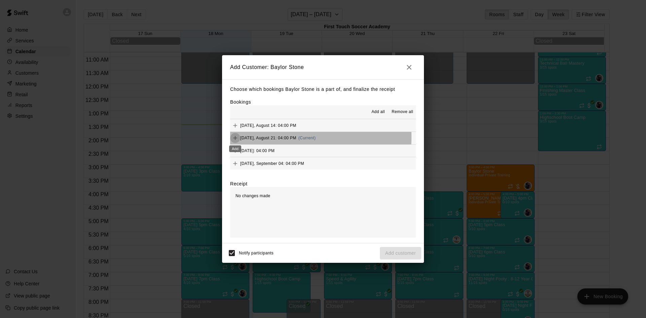
click at [231, 137] on button "Add" at bounding box center [235, 138] width 10 height 10
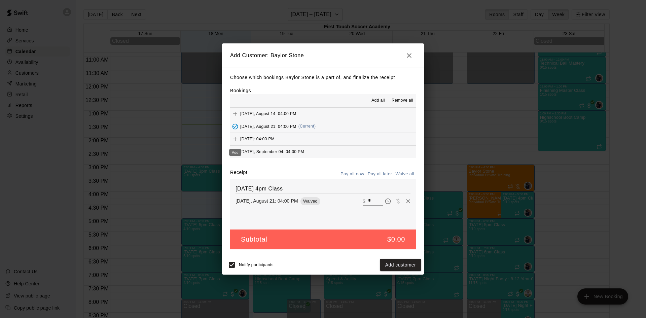
click at [235, 139] on icon "Add" at bounding box center [235, 139] width 4 height 4
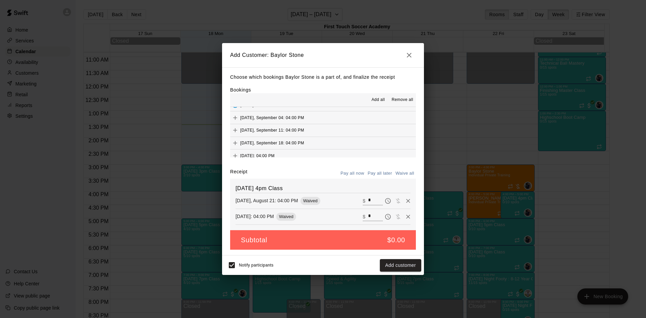
click at [237, 117] on icon "Add" at bounding box center [235, 117] width 7 height 7
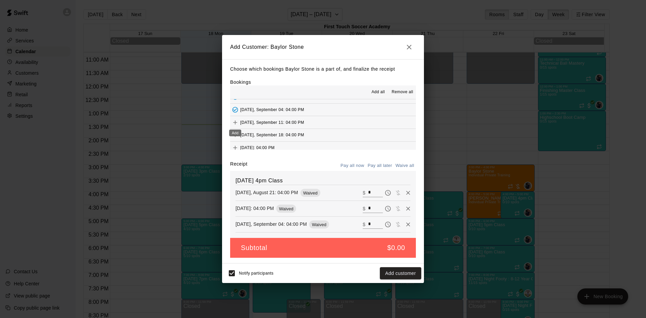
click at [234, 122] on icon "Add" at bounding box center [235, 122] width 7 height 7
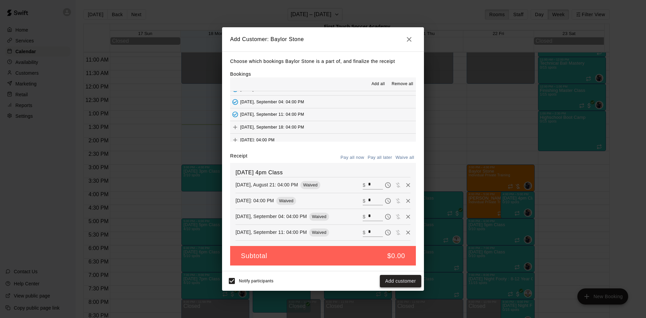
click at [394, 281] on button "Add customer" at bounding box center [400, 281] width 41 height 12
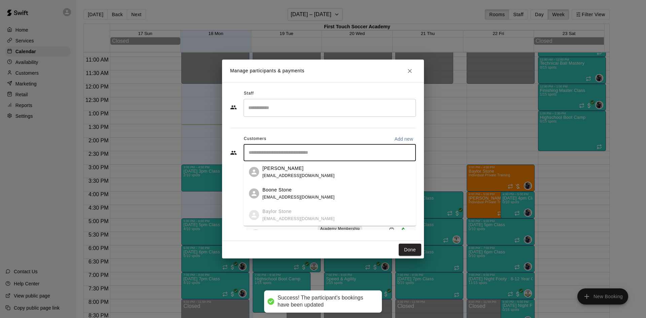
click at [305, 156] on input "Start typing to search customers..." at bounding box center [330, 152] width 166 height 7
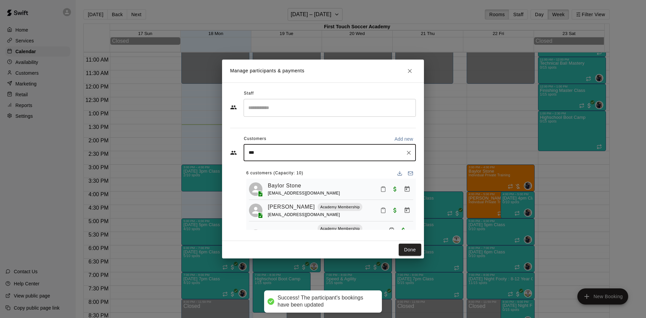
type input "****"
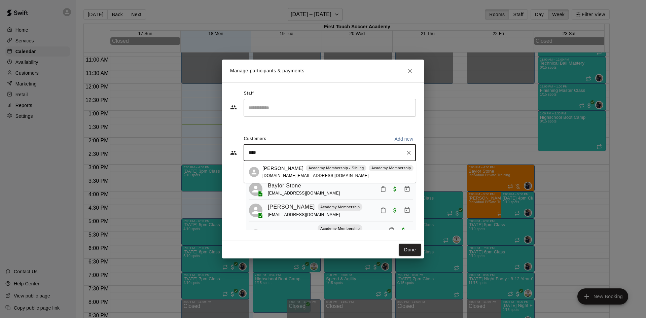
click at [279, 172] on div "[PERSON_NAME] Academy Membership - Sibling Academy Membership [DOMAIN_NAME][EMA…" at bounding box center [338, 172] width 151 height 14
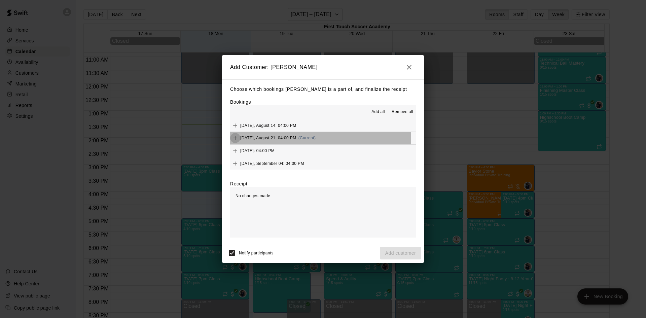
click at [236, 138] on icon "Add" at bounding box center [235, 138] width 7 height 7
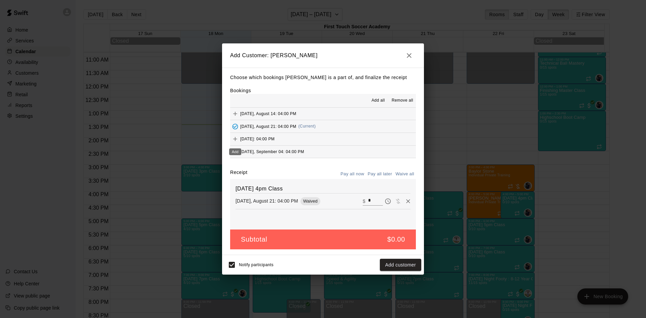
click at [237, 138] on icon "Add" at bounding box center [235, 139] width 7 height 7
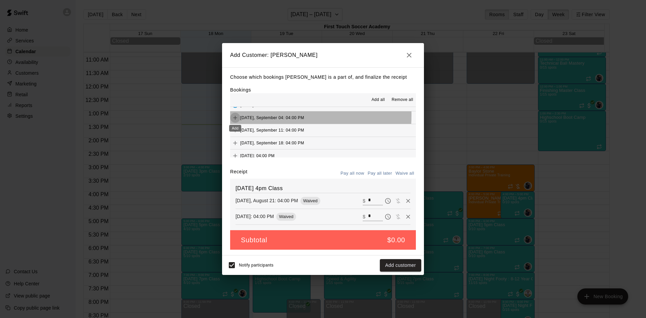
click at [235, 115] on icon "Add" at bounding box center [235, 117] width 7 height 7
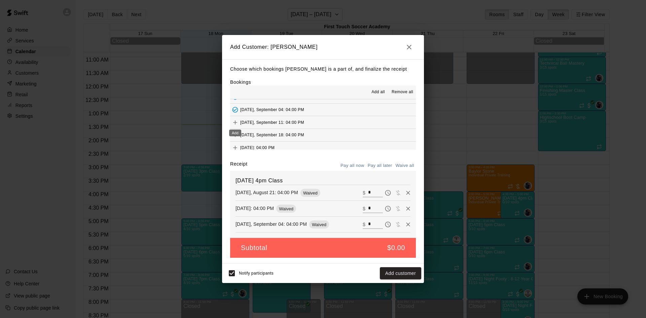
click at [237, 122] on icon "Add" at bounding box center [235, 122] width 7 height 7
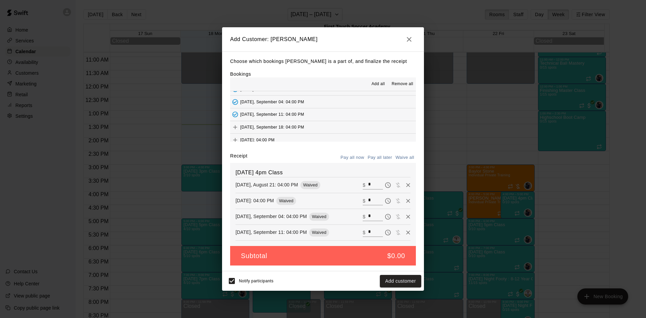
click at [400, 284] on button "Add customer" at bounding box center [400, 281] width 41 height 12
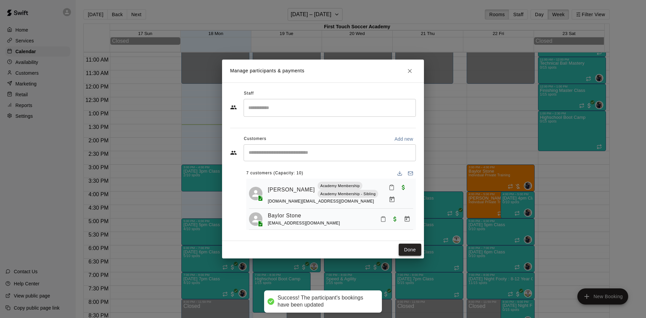
click at [408, 249] on button "Done" at bounding box center [410, 250] width 23 height 12
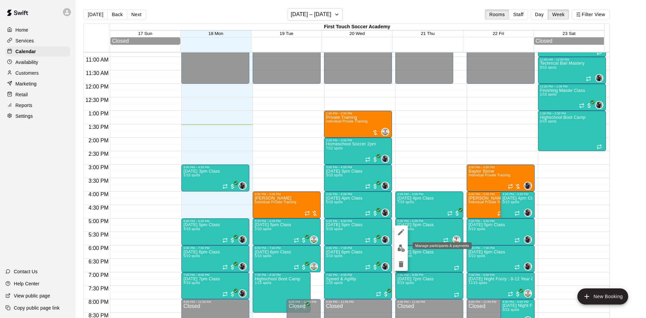
click at [401, 248] on img "edit" at bounding box center [402, 248] width 8 height 8
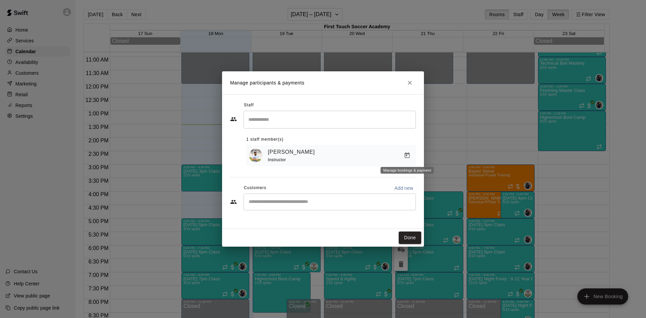
click at [410, 154] on icon "Manage bookings & payment" at bounding box center [407, 155] width 7 height 7
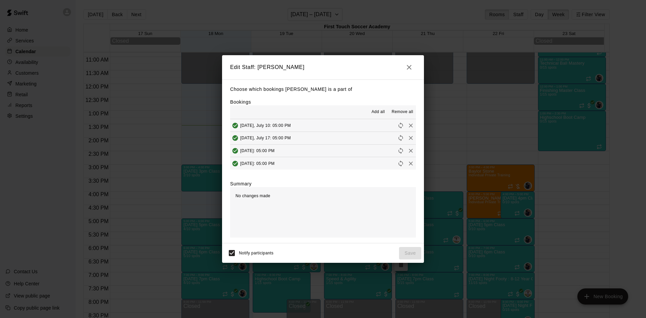
click at [407, 111] on span "Remove all" at bounding box center [403, 112] width 22 height 7
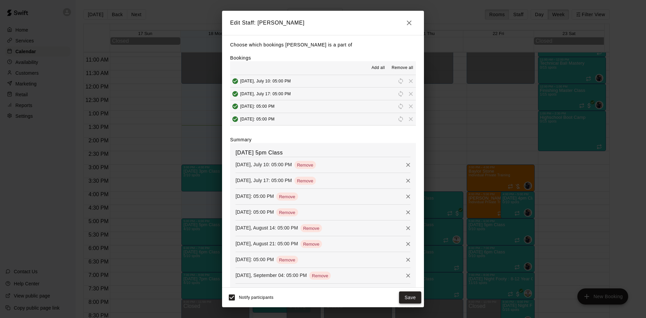
click at [409, 298] on button "Save" at bounding box center [410, 298] width 22 height 12
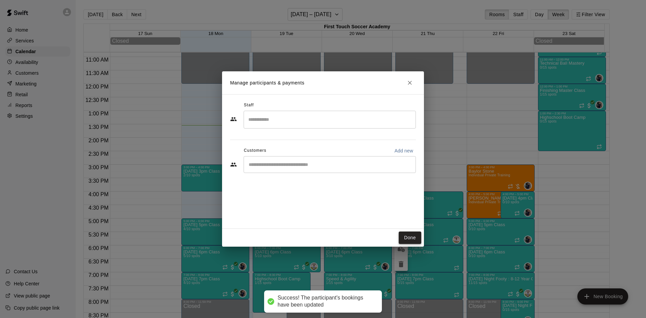
click at [404, 239] on button "Done" at bounding box center [410, 238] width 23 height 12
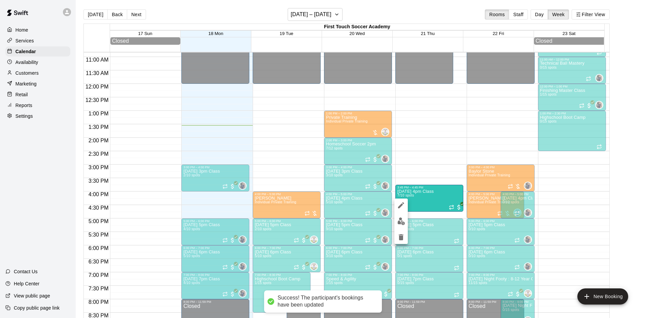
click at [400, 220] on img "edit" at bounding box center [402, 221] width 8 height 8
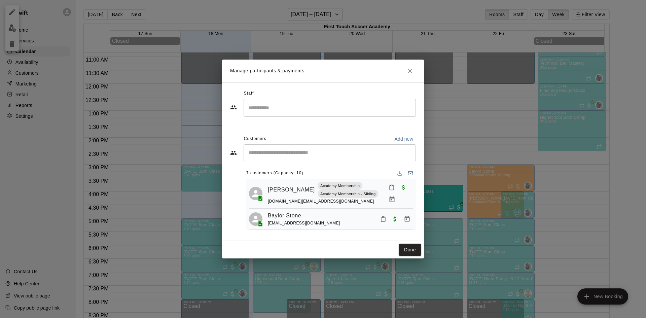
click at [292, 106] on input "Search staff" at bounding box center [330, 108] width 166 height 12
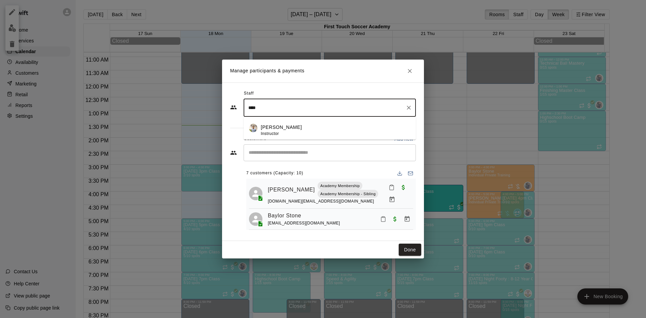
click at [288, 131] on div "[PERSON_NAME] Instructor" at bounding box center [336, 130] width 150 height 13
type input "****"
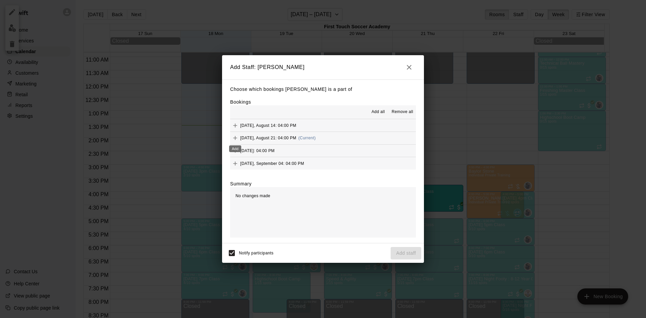
click at [235, 138] on icon "Add" at bounding box center [235, 138] width 4 height 4
click at [406, 258] on button "Add staff" at bounding box center [406, 253] width 31 height 12
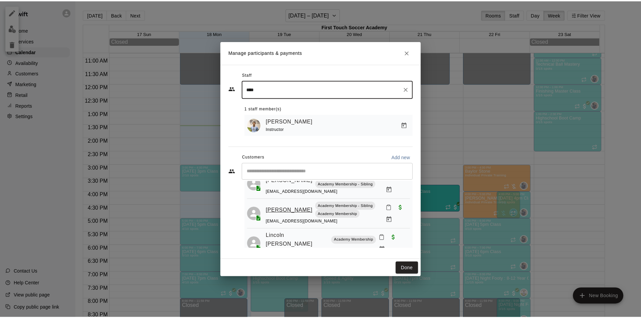
scroll to position [134, 0]
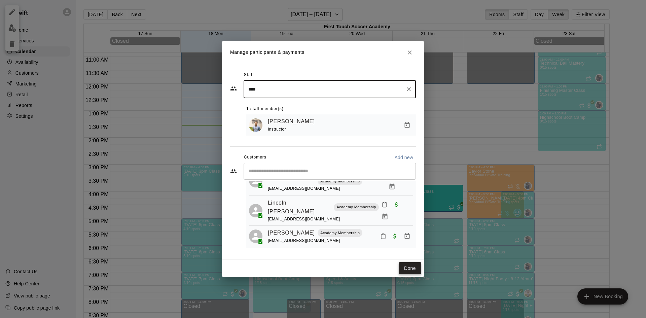
click at [415, 266] on button "Done" at bounding box center [410, 268] width 23 height 12
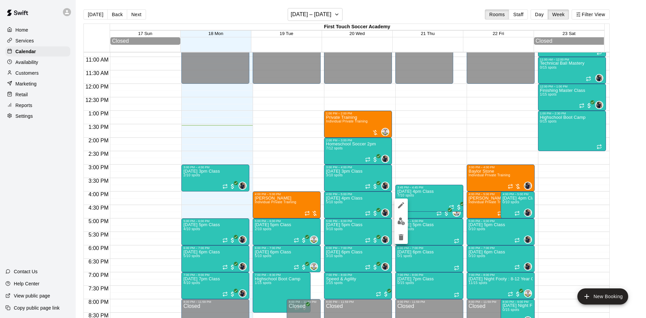
click at [399, 218] on img "edit" at bounding box center [402, 221] width 8 height 8
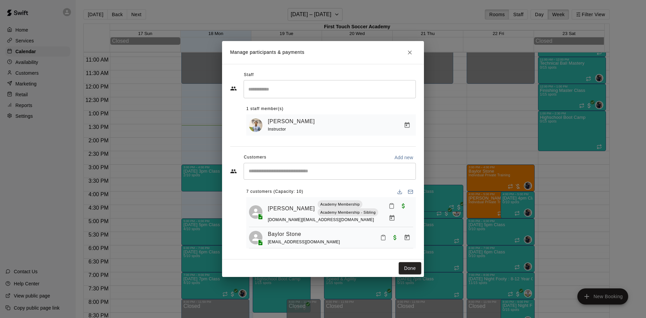
click at [411, 50] on icon "Close" at bounding box center [410, 52] width 4 height 4
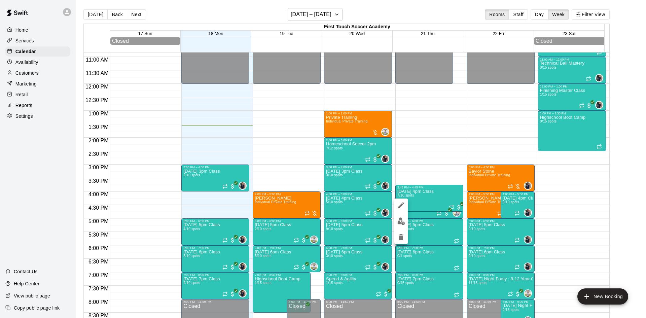
click at [401, 202] on icon "edit" at bounding box center [401, 205] width 8 height 8
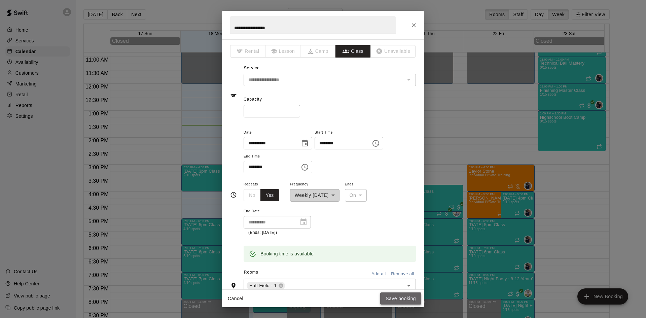
click at [398, 296] on button "Save booking" at bounding box center [400, 299] width 41 height 12
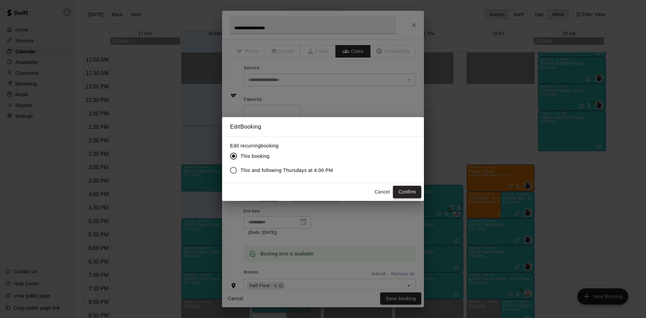
click at [397, 189] on button "Confirm" at bounding box center [407, 192] width 28 height 12
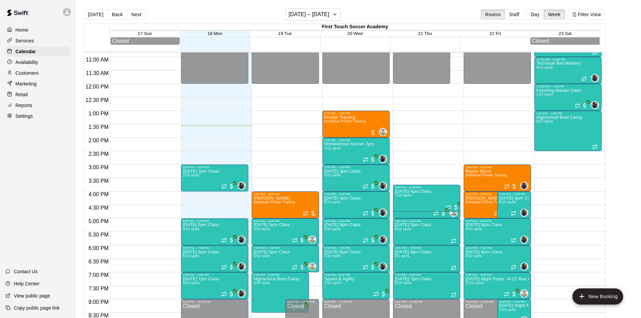
click at [414, 192] on p "[DATE] 4pm Class" at bounding box center [413, 192] width 36 height 0
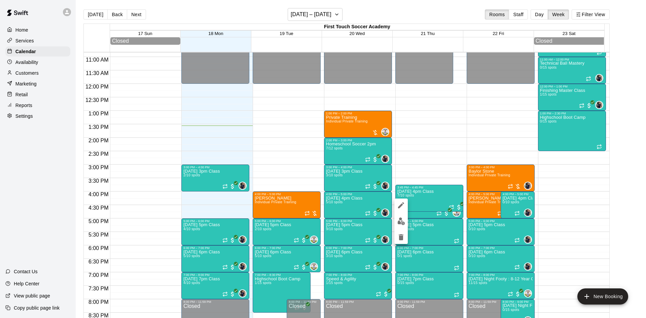
click at [420, 205] on div at bounding box center [323, 159] width 646 height 318
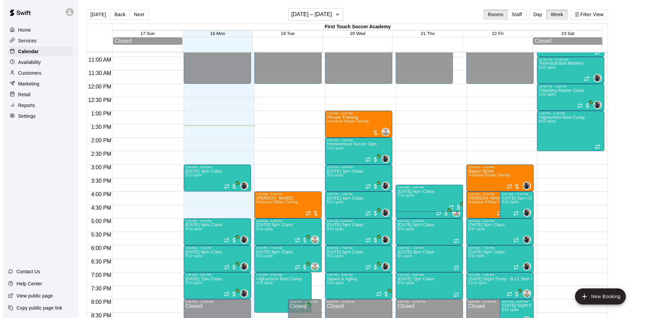
scroll to position [326, 0]
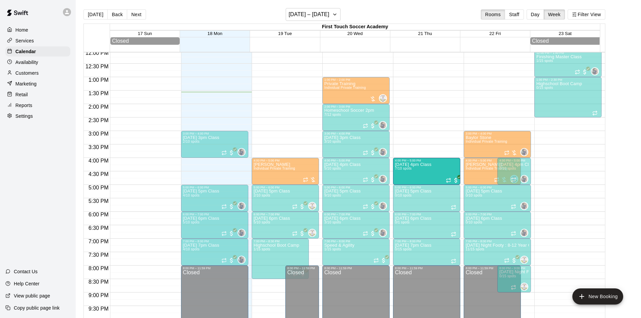
drag, startPoint x: 408, startPoint y: 172, endPoint x: 411, endPoint y: 182, distance: 10.0
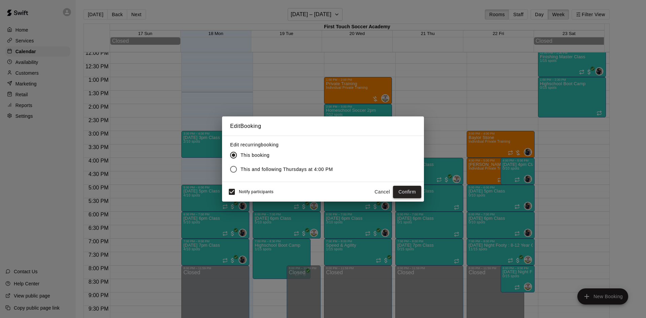
click at [411, 190] on button "Confirm" at bounding box center [407, 192] width 28 height 12
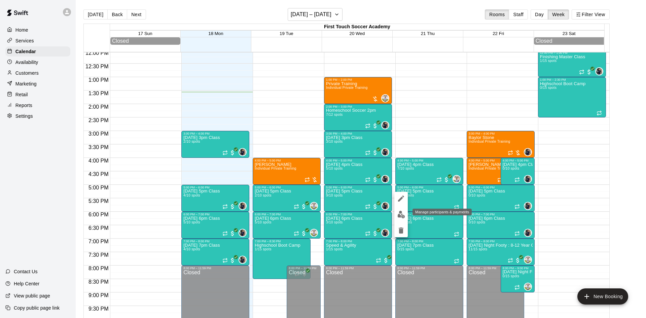
click at [398, 212] on img "edit" at bounding box center [402, 215] width 8 height 8
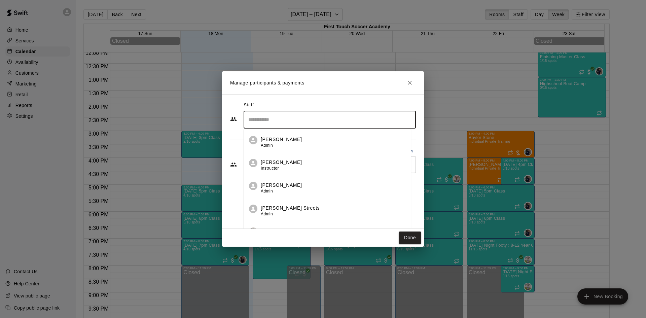
click at [306, 125] on input "Search staff" at bounding box center [330, 120] width 166 height 12
type input "****"
click at [409, 119] on icon "Clear" at bounding box center [409, 119] width 7 height 7
click at [299, 97] on div "Staff ​ [PERSON_NAME] Admin [PERSON_NAME] Instructor [PERSON_NAME] Admin [PERSO…" at bounding box center [323, 161] width 202 height 135
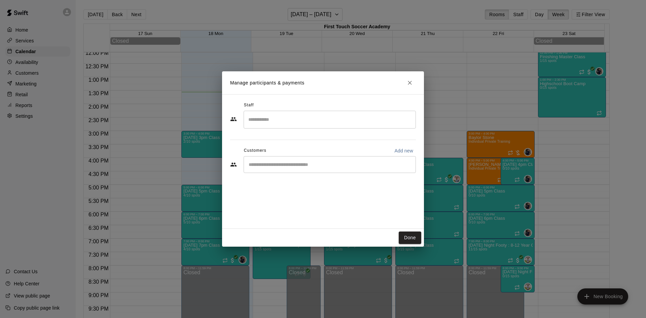
click at [279, 167] on input "Start typing to search customers..." at bounding box center [330, 164] width 166 height 7
type input "*"
click at [312, 166] on input "Start typing to search customers..." at bounding box center [330, 164] width 166 height 7
type input "*******"
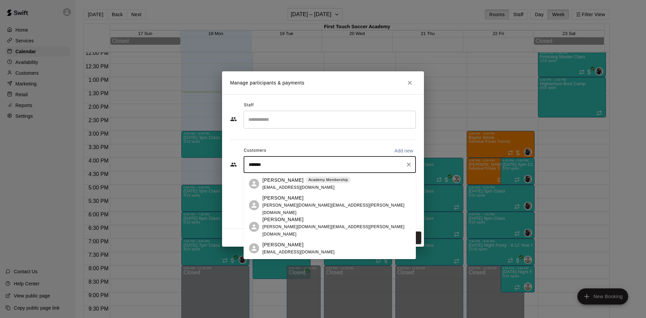
click at [277, 186] on span "[EMAIL_ADDRESS][DOMAIN_NAME]" at bounding box center [299, 187] width 72 height 5
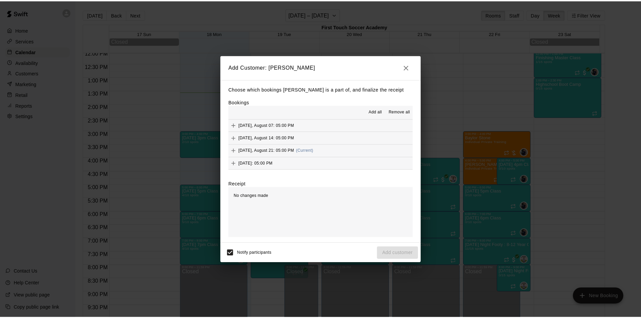
scroll to position [67, 0]
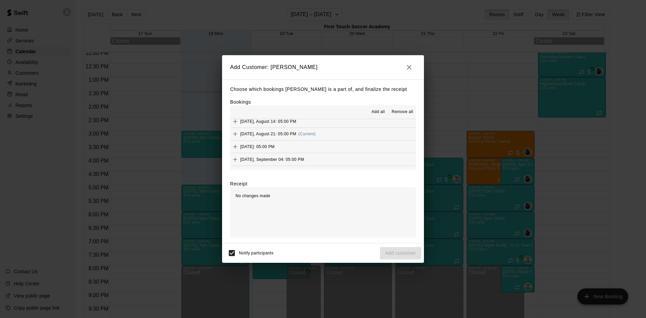
click at [410, 65] on icon "button" at bounding box center [409, 67] width 8 height 8
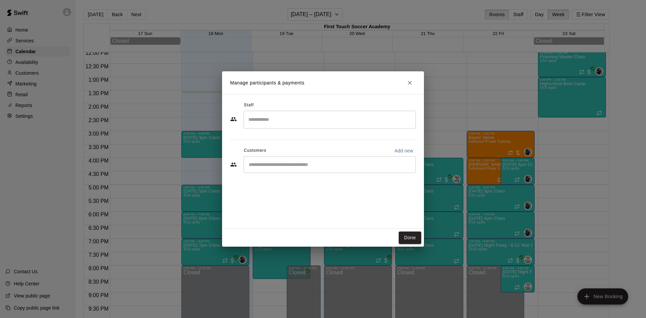
click at [408, 78] on button "Close" at bounding box center [410, 83] width 12 height 12
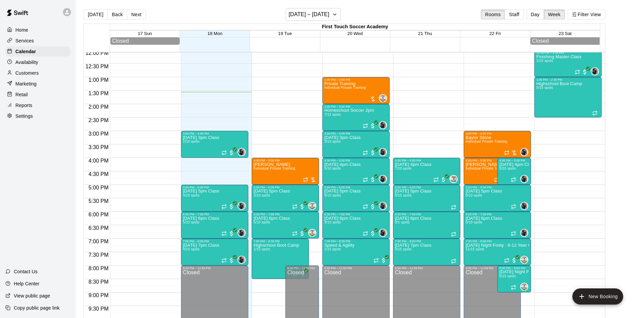
click at [14, 75] on div at bounding box center [11, 73] width 8 height 6
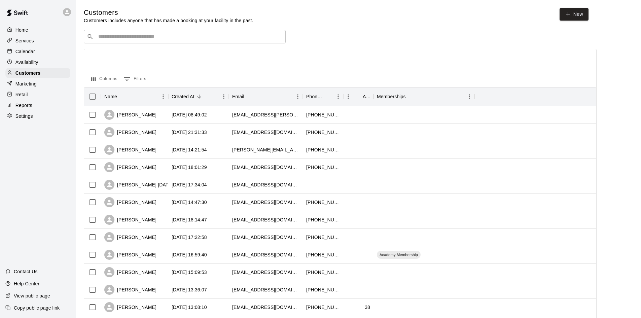
click at [200, 33] on div "​ ​" at bounding box center [185, 36] width 202 height 13
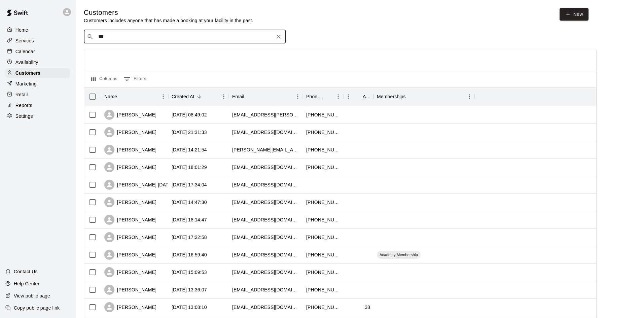
type input "****"
click at [148, 55] on div "Academy Membership" at bounding box center [168, 51] width 45 height 7
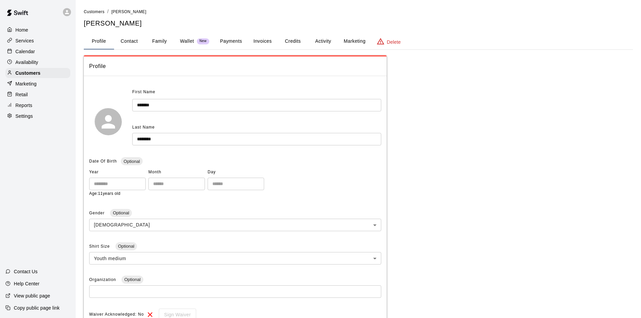
click at [157, 41] on button "Family" at bounding box center [159, 41] width 30 height 16
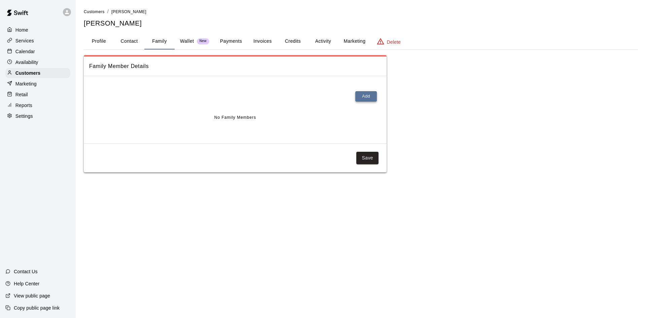
click at [358, 93] on button "Add" at bounding box center [366, 96] width 22 height 10
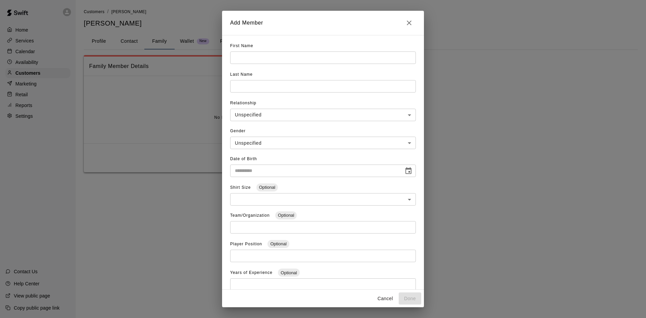
click at [256, 58] on input "text" at bounding box center [323, 58] width 186 height 12
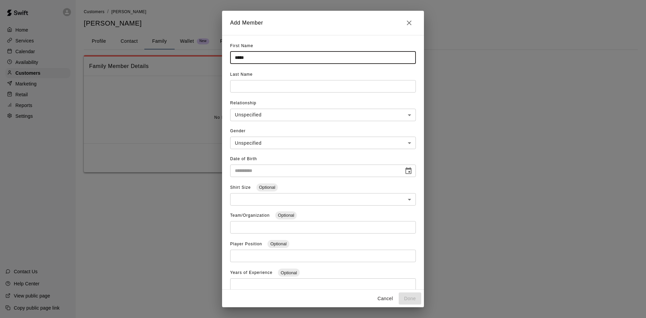
type input "*****"
click at [253, 64] on input "text" at bounding box center [323, 58] width 186 height 12
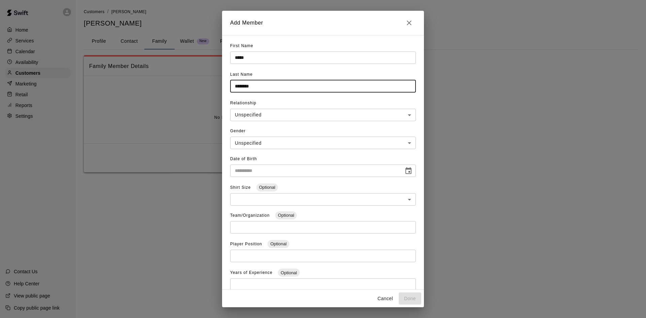
type input "********"
click at [262, 116] on body "**********" at bounding box center [323, 93] width 646 height 186
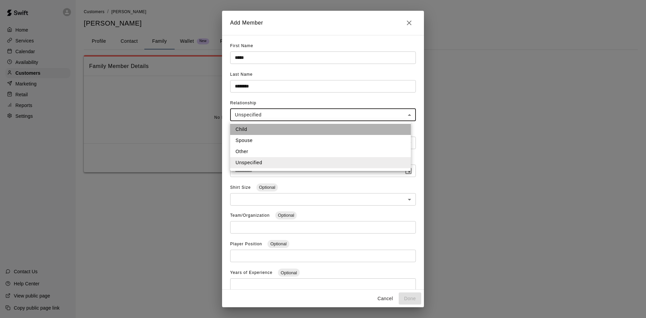
click at [253, 125] on li "Child" at bounding box center [320, 129] width 181 height 11
type input "*****"
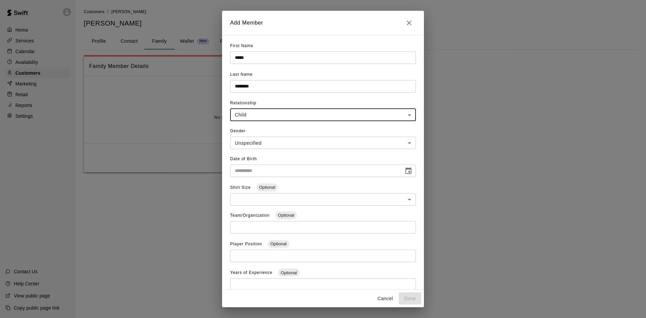
click at [254, 144] on body "**********" at bounding box center [323, 93] width 646 height 186
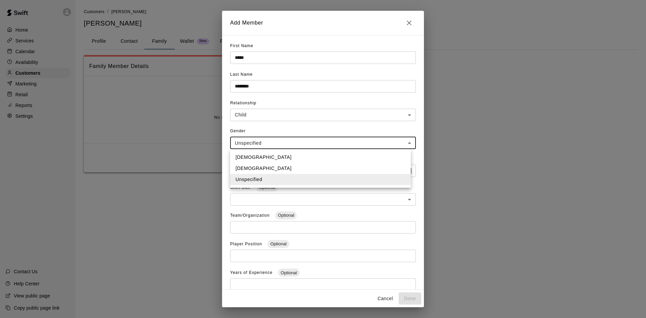
click at [259, 154] on li "[DEMOGRAPHIC_DATA]" at bounding box center [320, 157] width 181 height 11
type input "****"
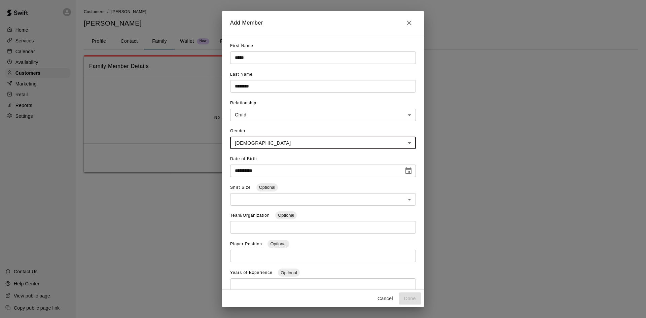
click at [273, 171] on input "**********" at bounding box center [314, 171] width 169 height 12
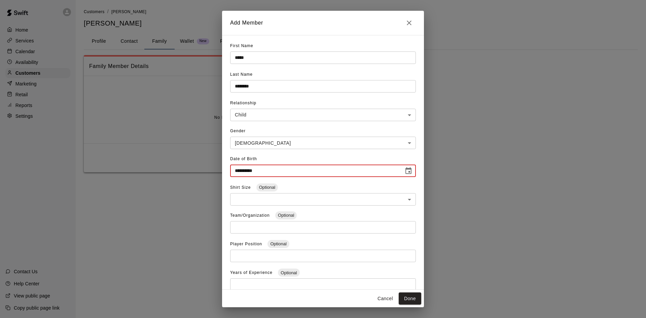
click at [277, 177] on input "**********" at bounding box center [314, 171] width 169 height 12
click at [277, 163] on div "**********" at bounding box center [323, 165] width 186 height 23
drag, startPoint x: 270, startPoint y: 168, endPoint x: 267, endPoint y: 170, distance: 4.2
click at [270, 169] on input "**********" at bounding box center [314, 171] width 169 height 12
click at [266, 171] on input "**********" at bounding box center [314, 171] width 169 height 12
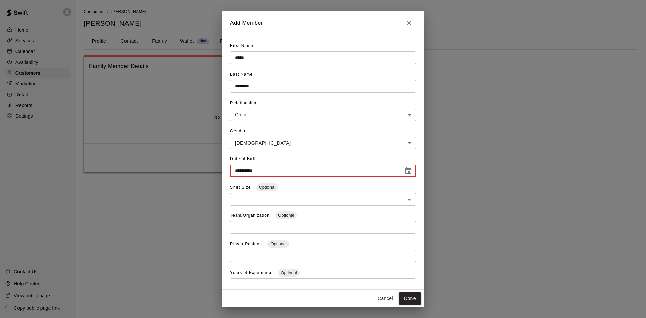
click at [253, 175] on input "**********" at bounding box center [314, 171] width 169 height 12
type input "**********"
click at [333, 187] on div "Shirt Size Optional ​ ​" at bounding box center [323, 196] width 186 height 28
click at [411, 298] on button "Done" at bounding box center [410, 299] width 23 height 12
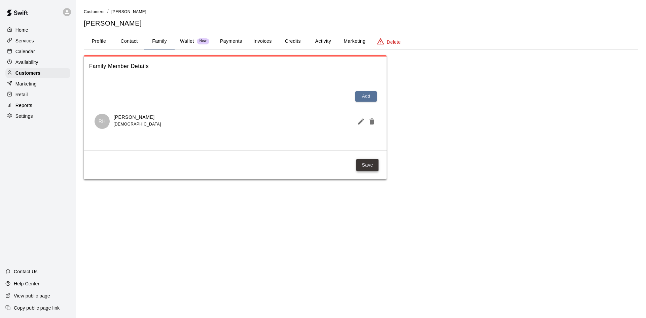
click at [371, 163] on button "Save" at bounding box center [367, 165] width 22 height 12
click at [28, 53] on p "Calendar" at bounding box center [25, 51] width 20 height 7
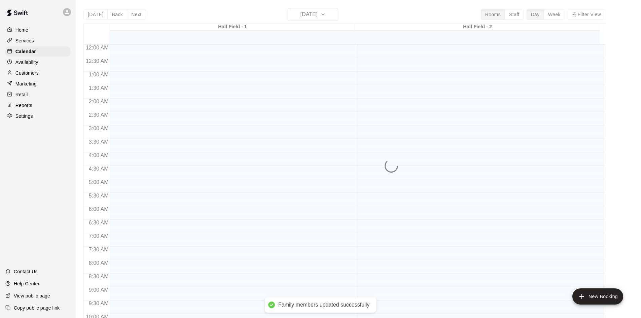
scroll to position [345, 0]
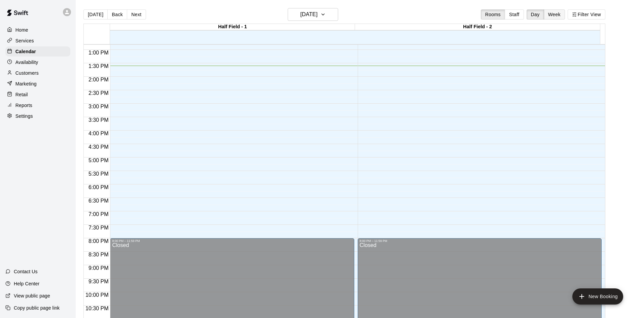
click at [565, 15] on button "Week" at bounding box center [554, 14] width 21 height 10
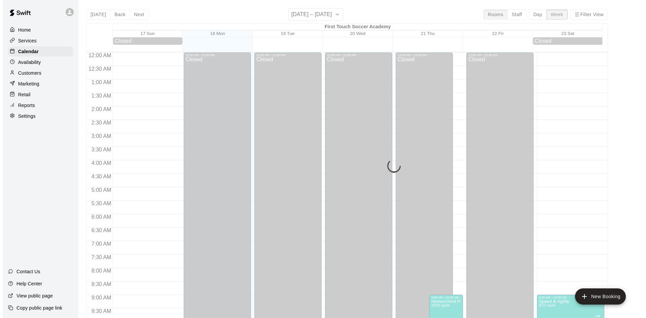
scroll to position [366, 0]
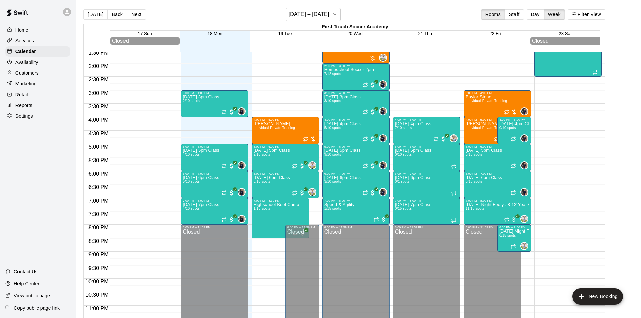
click at [412, 156] on div "[DATE] 5pm Class 0/10 spots" at bounding box center [413, 307] width 36 height 318
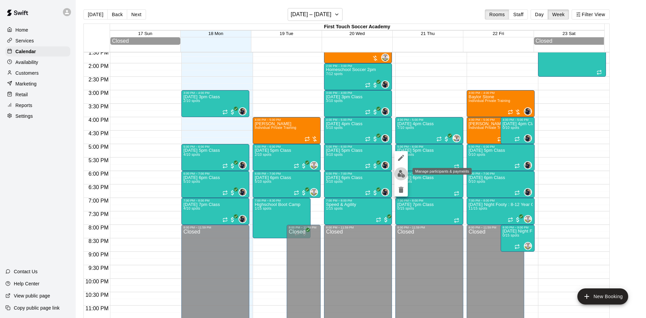
click at [400, 174] on img "edit" at bounding box center [402, 174] width 8 height 8
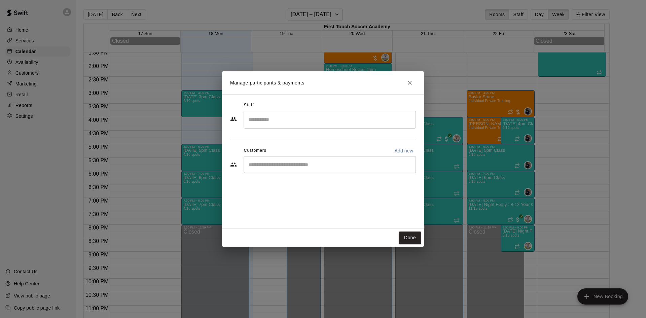
click at [282, 167] on input "Start typing to search customers..." at bounding box center [330, 164] width 166 height 7
type input "***"
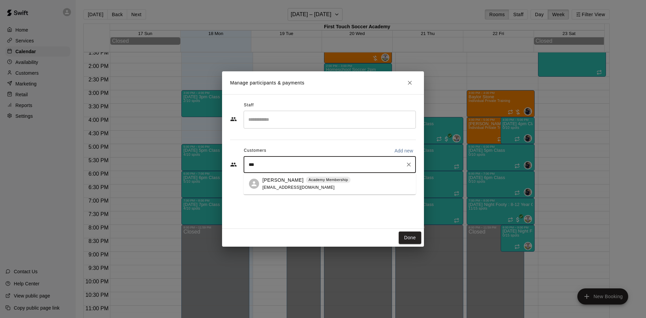
click at [282, 183] on p "[PERSON_NAME]" at bounding box center [283, 180] width 41 height 7
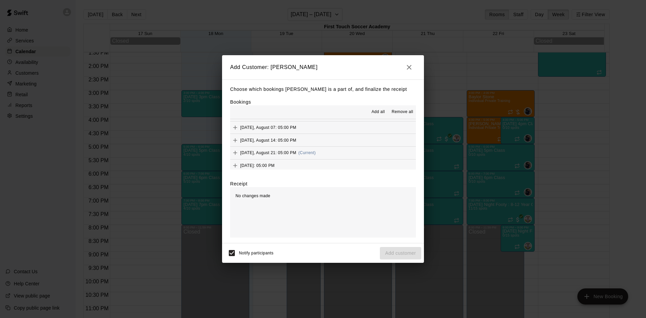
scroll to position [67, 0]
click at [233, 134] on icon "Add" at bounding box center [235, 134] width 7 height 7
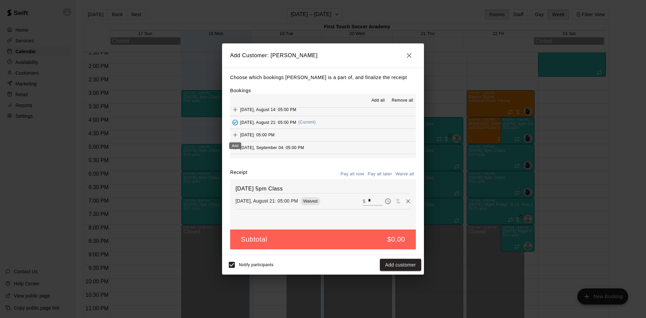
click at [233, 135] on icon "Add" at bounding box center [235, 135] width 7 height 7
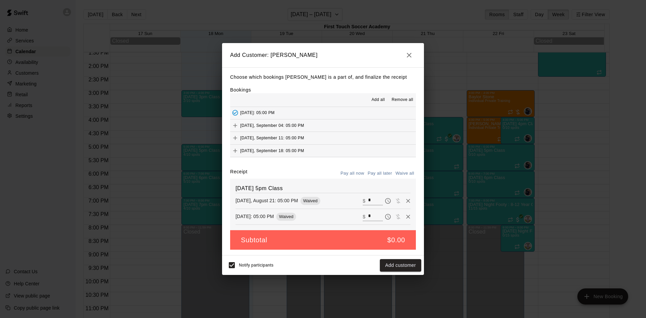
scroll to position [101, 0]
click at [234, 111] on icon "Add" at bounding box center [235, 113] width 7 height 7
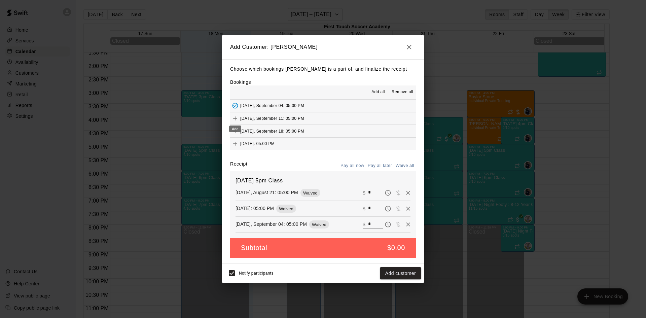
click at [234, 119] on icon "Add" at bounding box center [235, 118] width 4 height 4
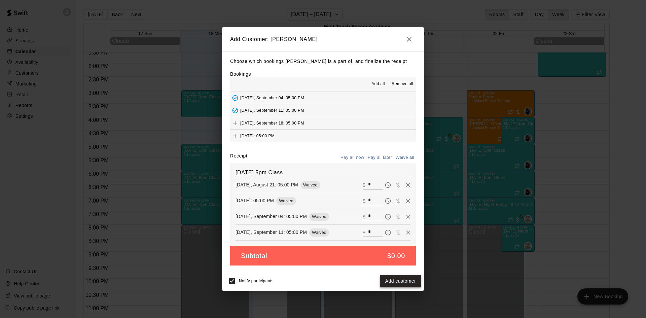
click at [401, 280] on button "Add customer" at bounding box center [400, 281] width 41 height 12
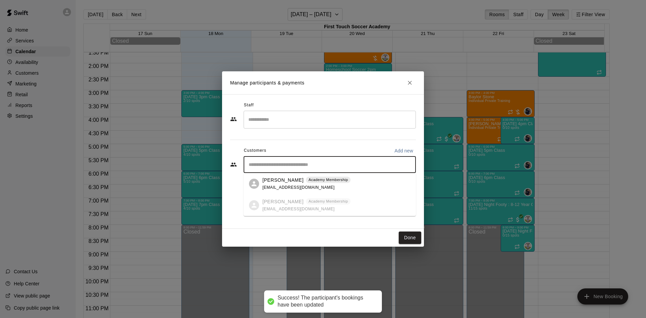
click at [321, 166] on input "Start typing to search customers..." at bounding box center [330, 164] width 166 height 7
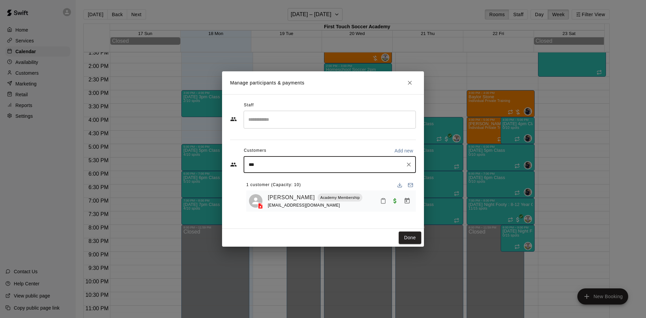
type input "****"
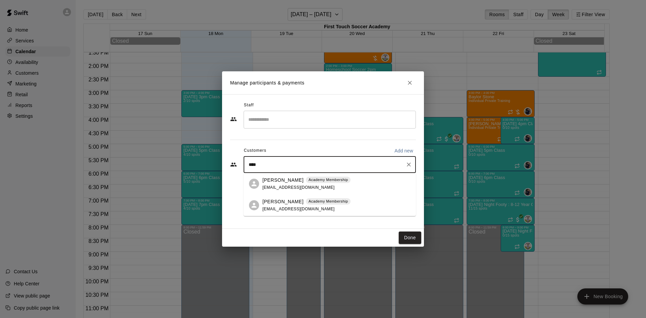
click at [294, 185] on span "[EMAIL_ADDRESS][DOMAIN_NAME]" at bounding box center [299, 187] width 72 height 5
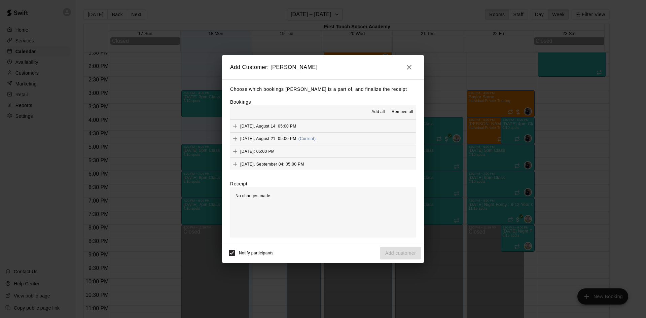
scroll to position [67, 0]
click at [236, 134] on icon "Add" at bounding box center [235, 134] width 7 height 7
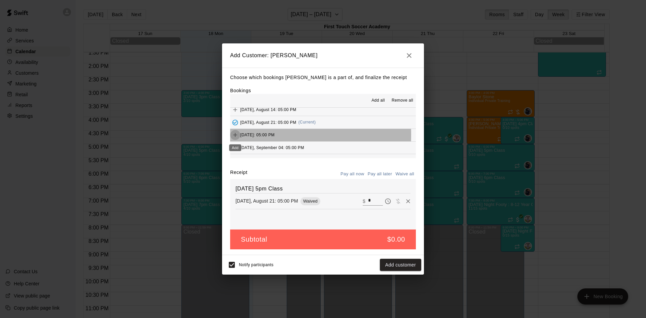
click at [235, 135] on icon "Add" at bounding box center [235, 135] width 4 height 4
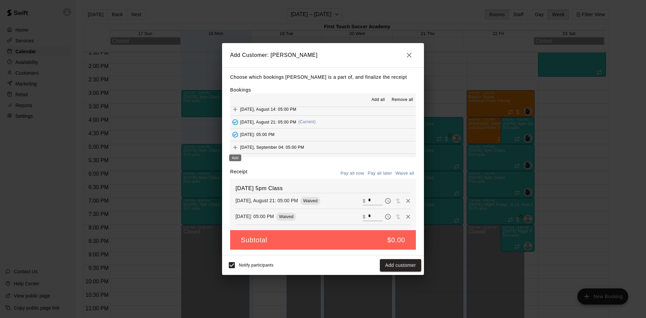
click at [236, 150] on div "Add" at bounding box center [235, 156] width 13 height 12
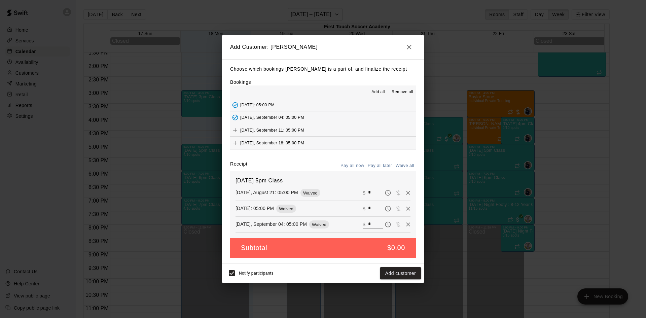
scroll to position [101, 0]
click at [234, 119] on icon "Add" at bounding box center [235, 118] width 7 height 7
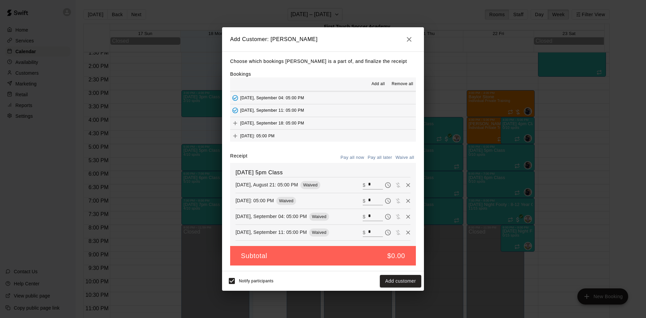
click at [403, 283] on button "Add customer" at bounding box center [400, 281] width 41 height 12
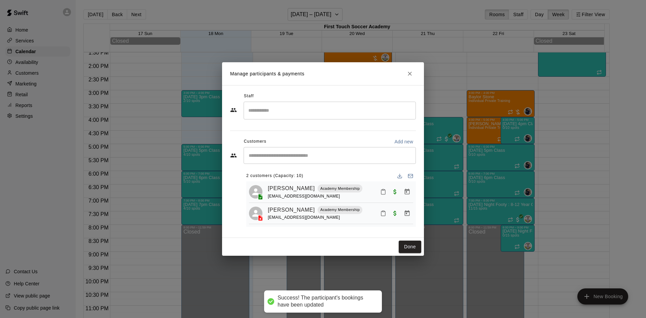
click at [328, 153] on input "Start typing to search customers..." at bounding box center [330, 155] width 166 height 7
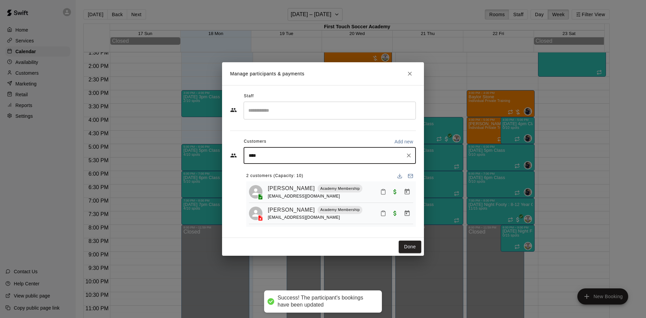
type input "*****"
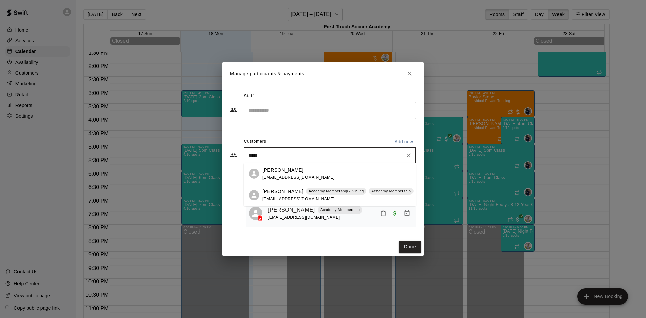
click at [281, 198] on span "[EMAIL_ADDRESS][DOMAIN_NAME]" at bounding box center [299, 199] width 72 height 5
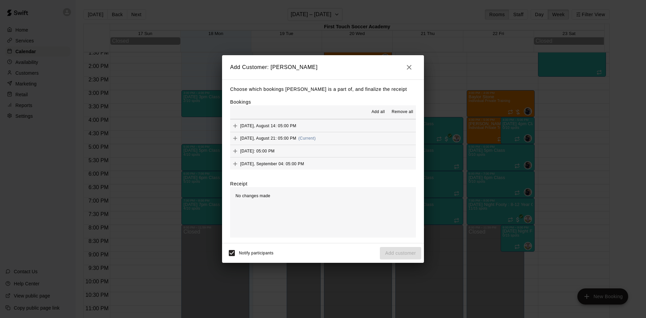
scroll to position [67, 0]
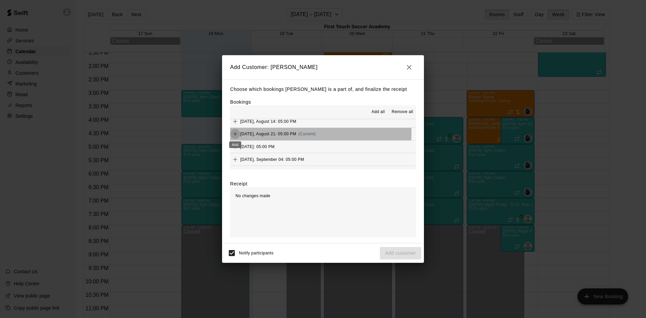
click at [232, 133] on icon "Add" at bounding box center [235, 134] width 7 height 7
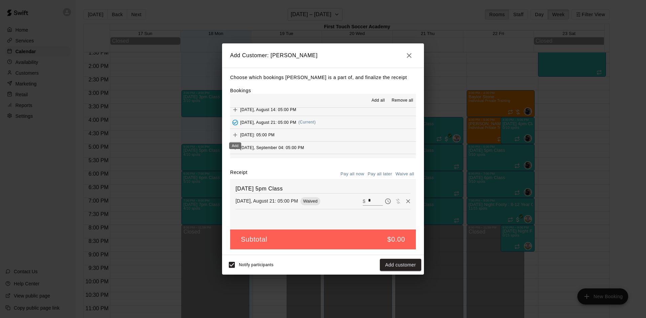
click at [237, 135] on icon "Add" at bounding box center [235, 135] width 7 height 7
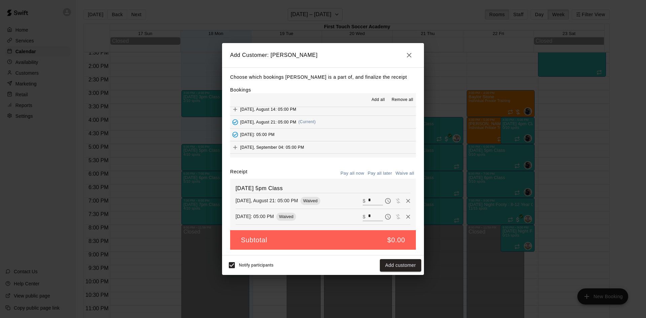
scroll to position [101, 0]
click at [233, 113] on icon "Add" at bounding box center [235, 113] width 7 height 7
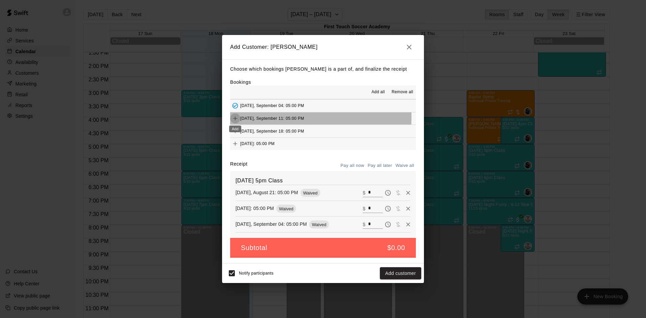
click at [237, 117] on icon "Add" at bounding box center [235, 118] width 7 height 7
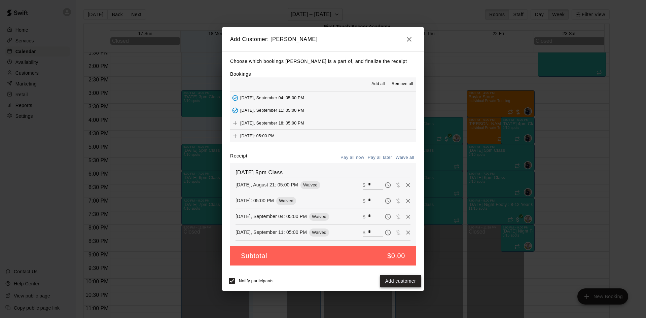
click at [412, 279] on button "Add customer" at bounding box center [400, 281] width 41 height 12
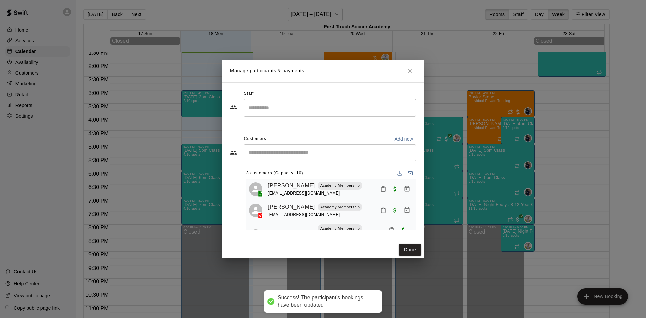
click at [275, 155] on input "Start typing to search customers..." at bounding box center [330, 152] width 166 height 7
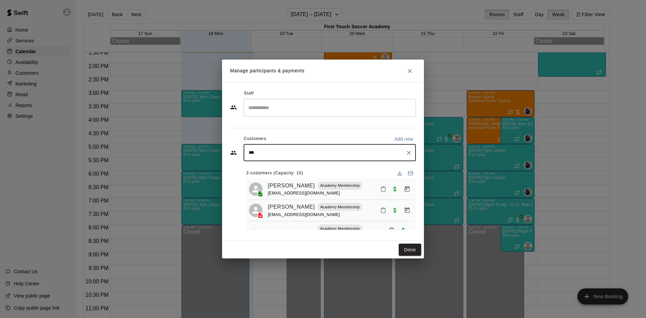
type input "****"
click at [280, 171] on p "[PERSON_NAME]" at bounding box center [283, 168] width 41 height 7
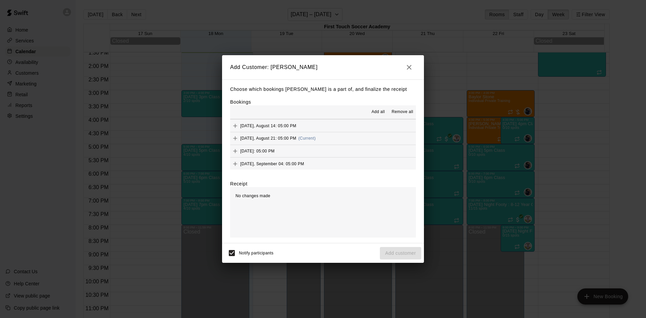
scroll to position [67, 0]
click at [235, 133] on icon "Add" at bounding box center [235, 134] width 4 height 4
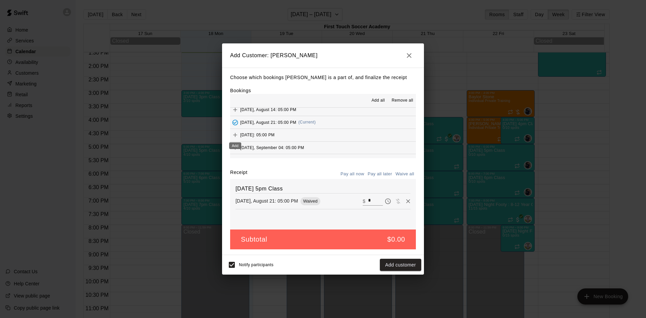
click at [236, 137] on icon "Add" at bounding box center [235, 135] width 7 height 7
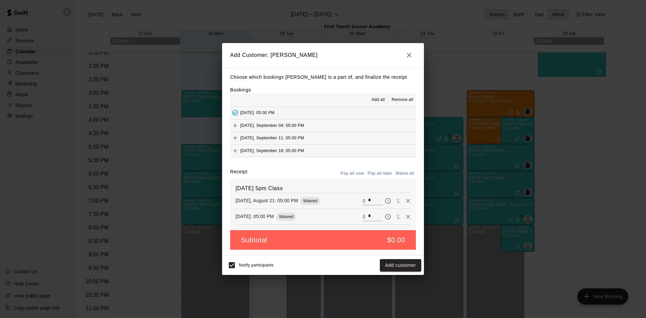
scroll to position [101, 0]
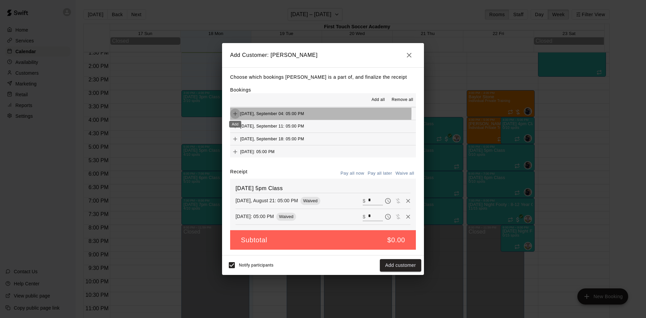
click at [237, 112] on icon "Add" at bounding box center [235, 113] width 7 height 7
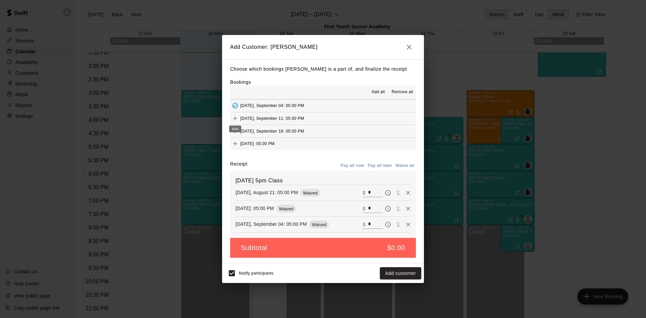
click at [236, 118] on icon "Add" at bounding box center [235, 118] width 7 height 7
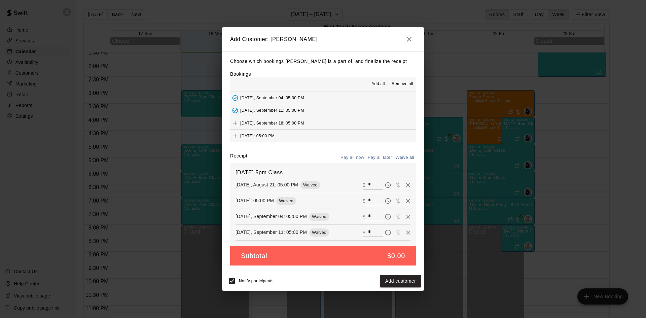
click at [401, 280] on button "Add customer" at bounding box center [400, 281] width 41 height 12
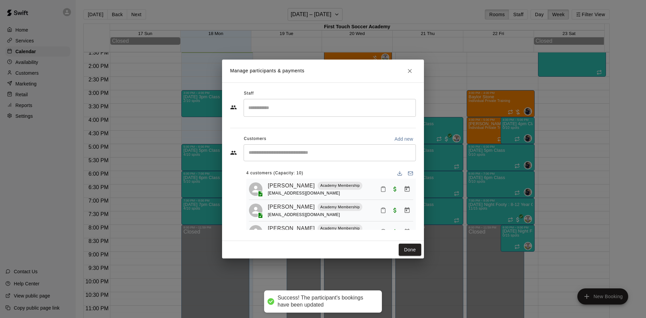
click at [284, 109] on input "Search staff" at bounding box center [330, 108] width 166 height 12
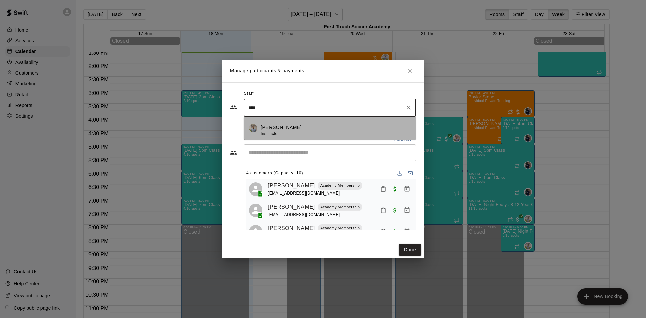
click at [282, 127] on p "[PERSON_NAME]" at bounding box center [281, 127] width 41 height 7
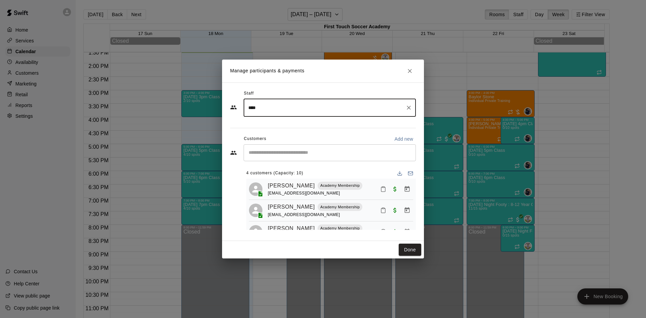
type input "****"
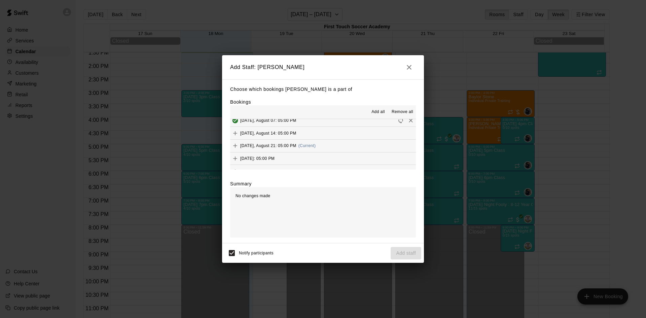
scroll to position [67, 0]
click at [237, 132] on icon "Add" at bounding box center [235, 134] width 7 height 7
click at [413, 257] on button "Add staff" at bounding box center [406, 253] width 31 height 12
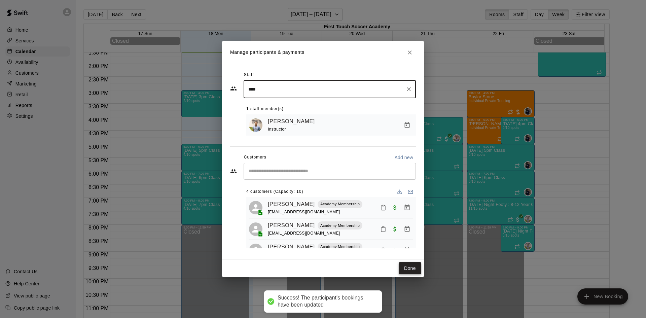
click at [411, 268] on button "Done" at bounding box center [410, 268] width 23 height 12
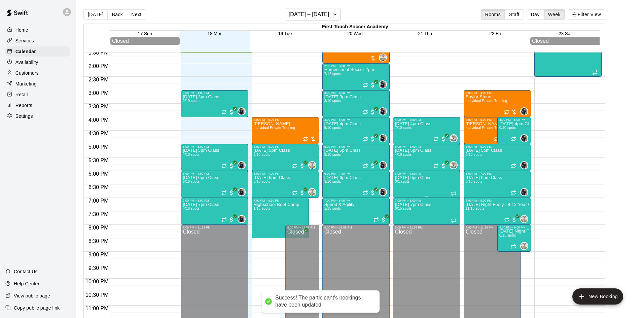
click at [426, 178] on p "[DATE] 6pm Class" at bounding box center [413, 178] width 36 height 0
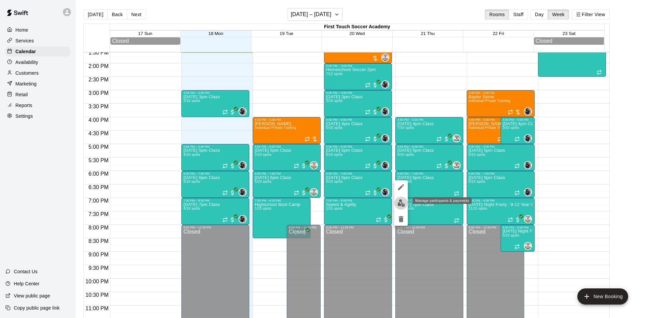
click at [401, 201] on img "edit" at bounding box center [402, 203] width 8 height 8
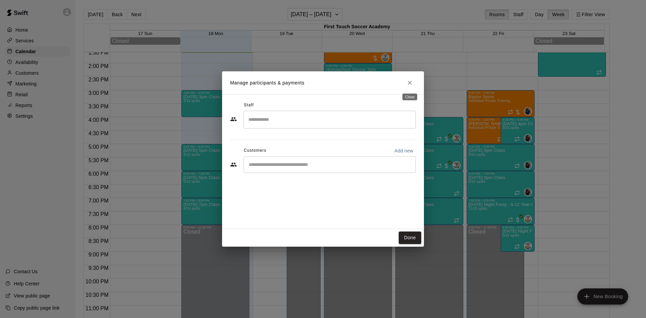
click at [410, 82] on icon "Close" at bounding box center [410, 82] width 7 height 7
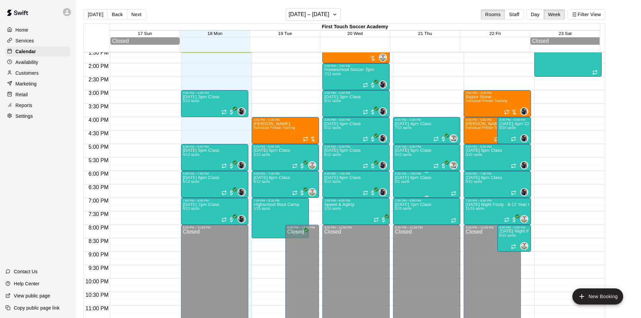
click at [422, 178] on p "[DATE] 6pm Class" at bounding box center [413, 178] width 36 height 0
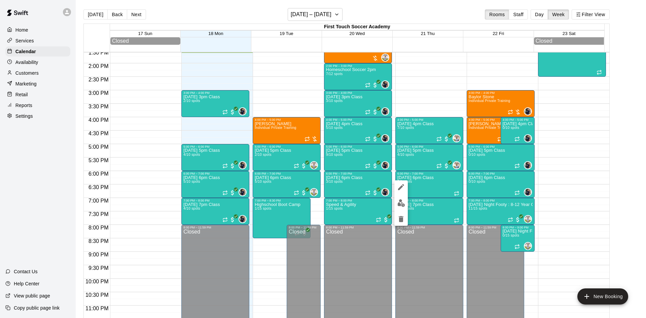
click at [412, 182] on div at bounding box center [323, 159] width 646 height 318
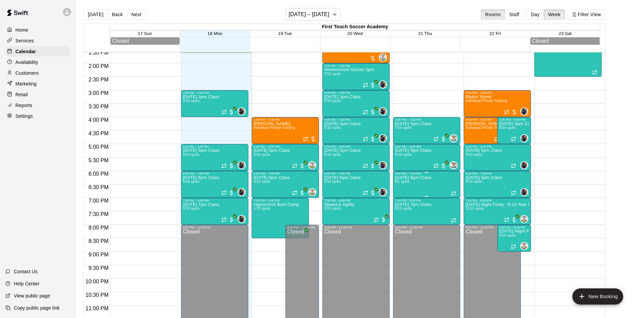
click at [406, 183] on span "0/1 spots" at bounding box center [402, 182] width 15 height 4
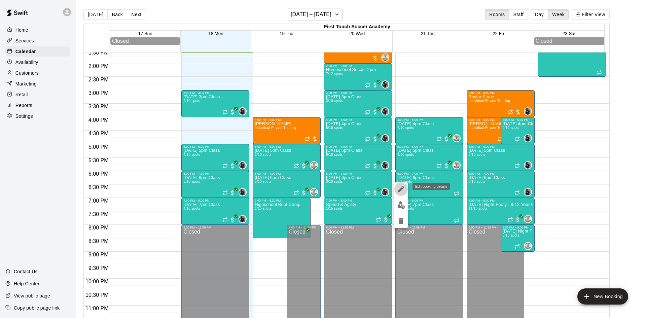
click at [401, 187] on icon "edit" at bounding box center [401, 189] width 8 height 8
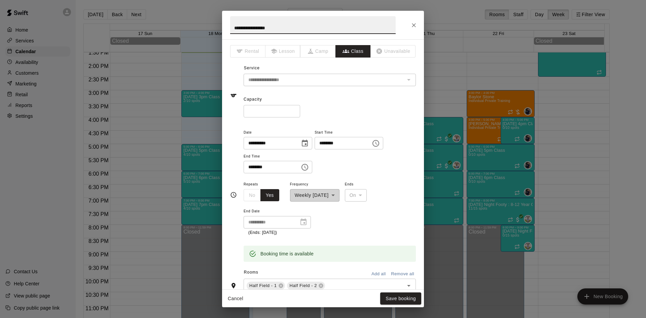
click at [279, 116] on input "*" at bounding box center [272, 111] width 57 height 12
type input "**"
click at [337, 113] on div "** ​" at bounding box center [330, 111] width 172 height 12
click at [387, 299] on button "Save booking" at bounding box center [400, 299] width 41 height 12
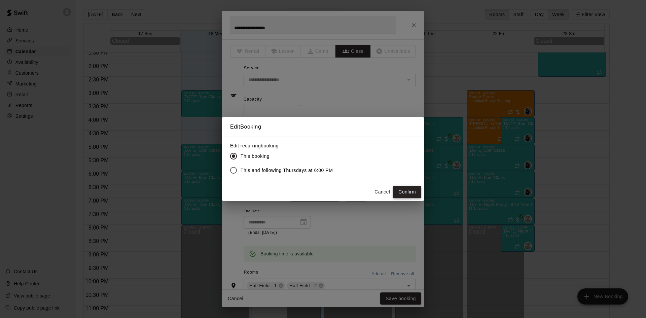
click at [403, 188] on button "Confirm" at bounding box center [407, 192] width 28 height 12
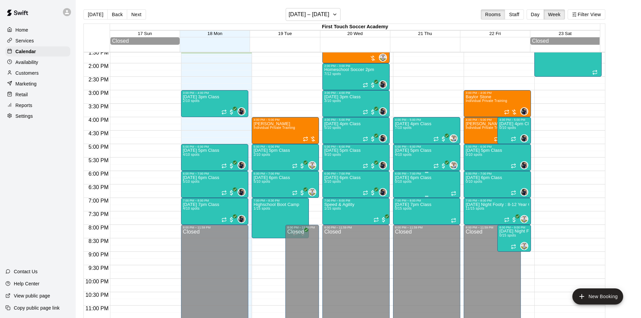
click at [429, 178] on p "[DATE] 6pm Class" at bounding box center [413, 178] width 36 height 0
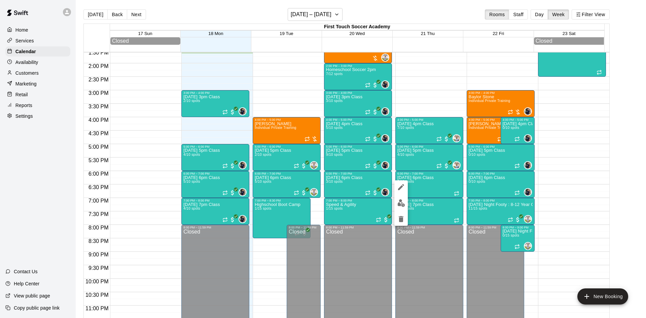
click at [405, 185] on icon "edit" at bounding box center [401, 187] width 8 height 8
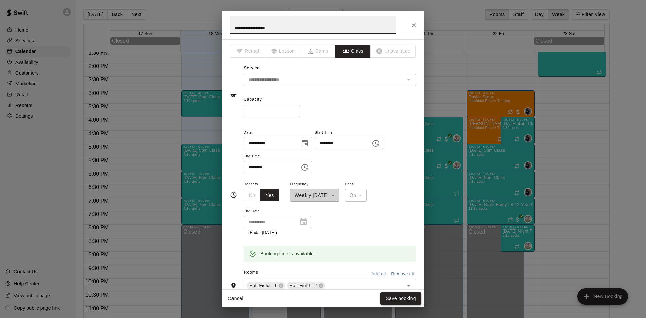
click at [391, 298] on button "Save booking" at bounding box center [400, 299] width 41 height 12
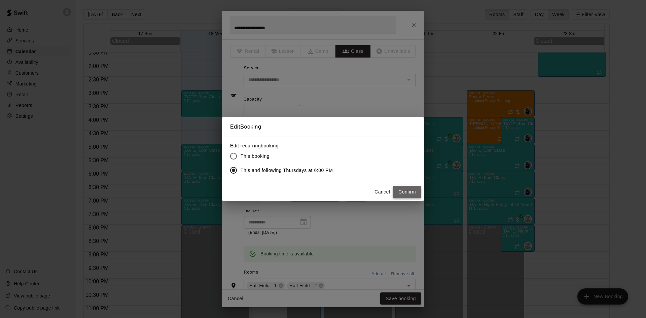
click at [408, 188] on button "Confirm" at bounding box center [407, 192] width 28 height 12
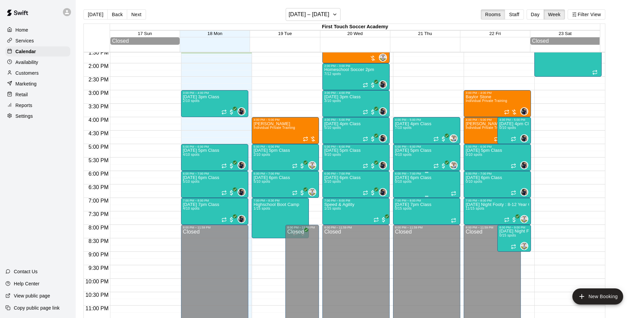
click at [411, 178] on p "[DATE] 6pm Class" at bounding box center [413, 178] width 36 height 0
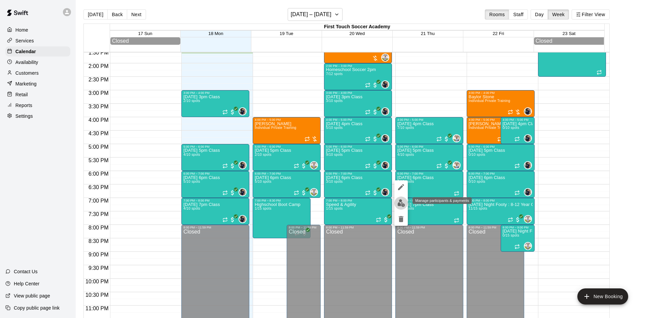
click at [397, 202] on button "edit" at bounding box center [401, 203] width 13 height 13
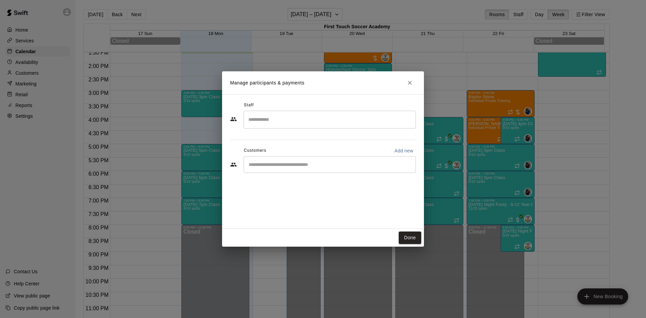
click at [337, 122] on input "Search staff" at bounding box center [330, 120] width 166 height 12
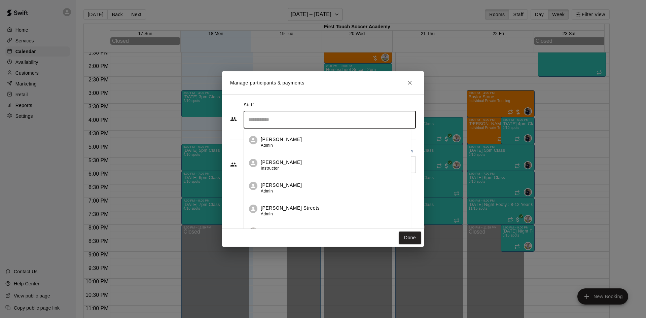
type input "*"
click at [236, 150] on div "Customers Add new" at bounding box center [323, 150] width 186 height 11
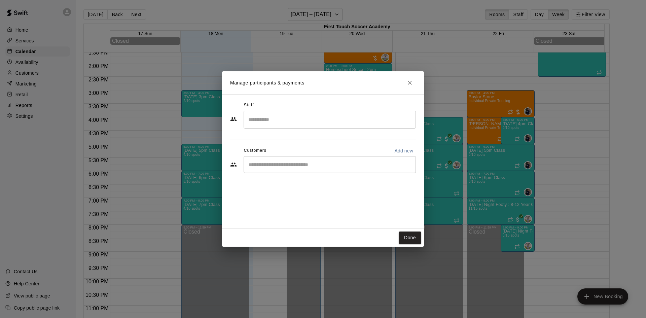
click at [269, 163] on input "Start typing to search customers..." at bounding box center [330, 164] width 166 height 7
type input "****"
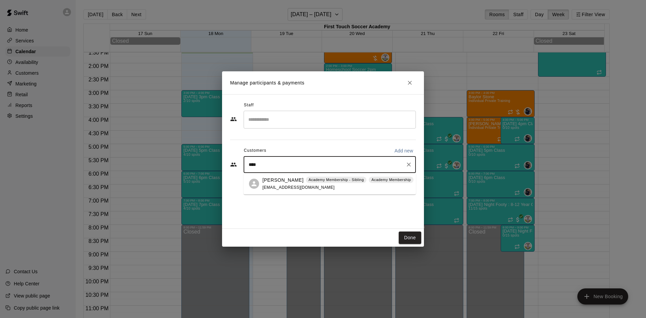
click at [284, 187] on span "[EMAIL_ADDRESS][DOMAIN_NAME]" at bounding box center [299, 187] width 72 height 5
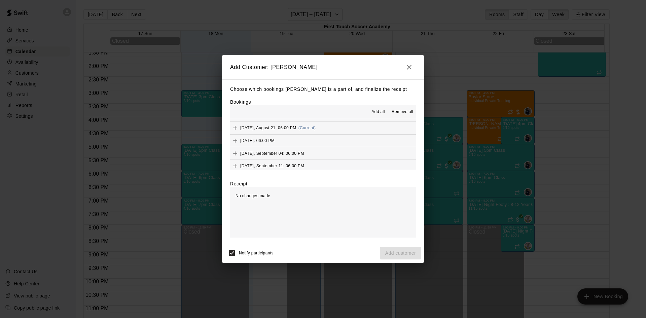
scroll to position [0, 0]
click at [236, 138] on icon "Add" at bounding box center [235, 138] width 7 height 7
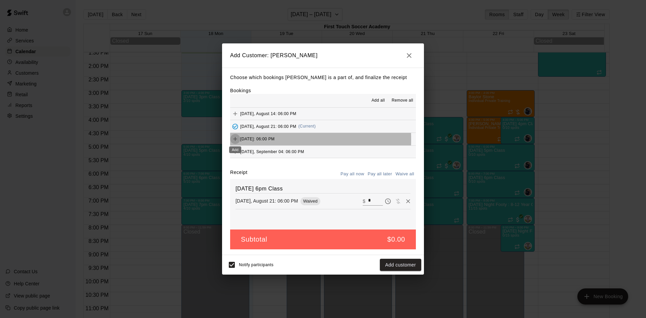
click at [233, 140] on icon "Add" at bounding box center [235, 139] width 7 height 7
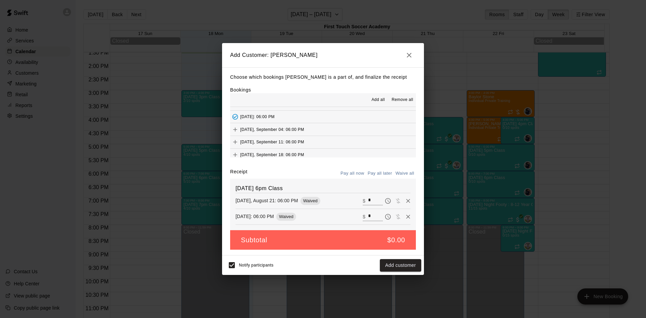
scroll to position [34, 0]
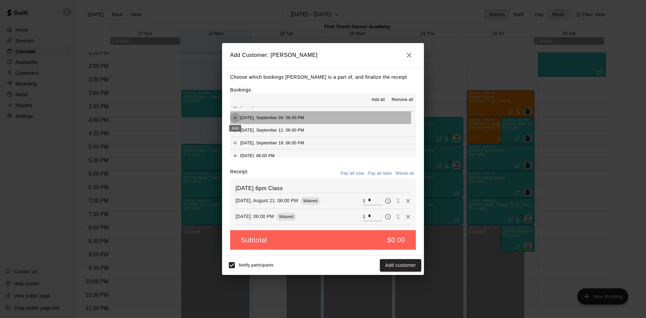
click at [233, 117] on icon "Add" at bounding box center [235, 117] width 7 height 7
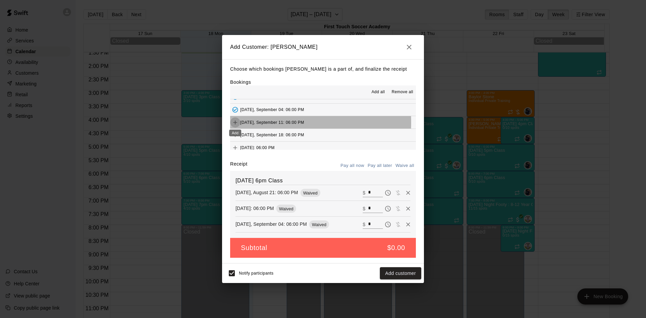
click at [235, 123] on icon "Add" at bounding box center [235, 123] width 4 height 4
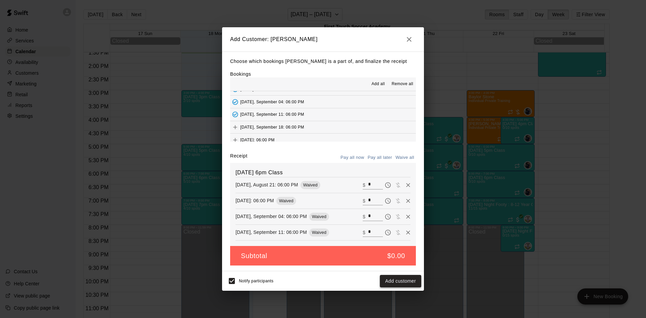
click at [399, 276] on button "Add customer" at bounding box center [400, 281] width 41 height 12
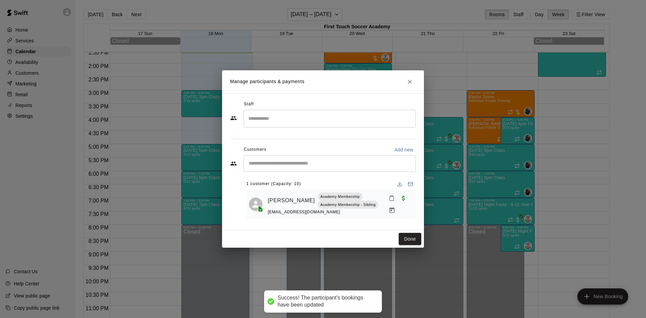
click at [284, 170] on div "​" at bounding box center [330, 163] width 172 height 17
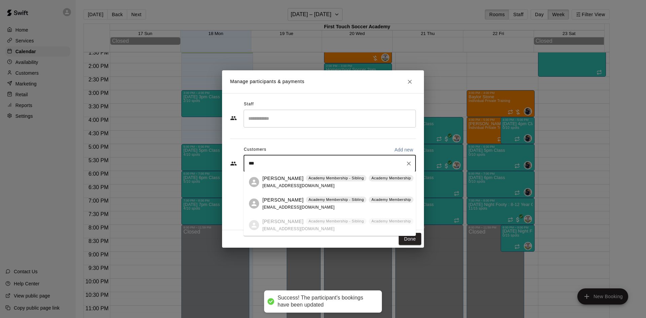
type input "****"
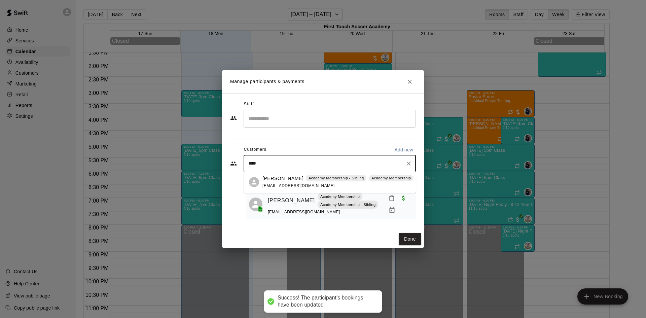
click at [287, 177] on p "[PERSON_NAME]" at bounding box center [283, 178] width 41 height 7
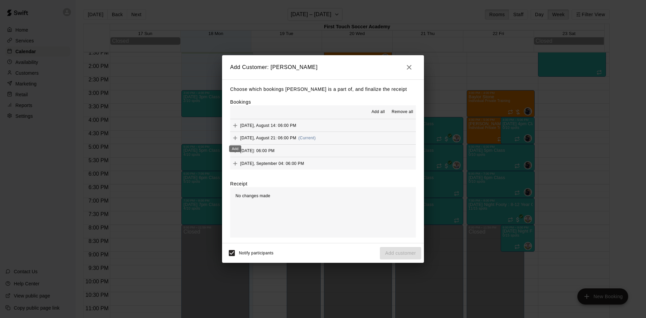
click at [235, 137] on icon "Add" at bounding box center [235, 138] width 7 height 7
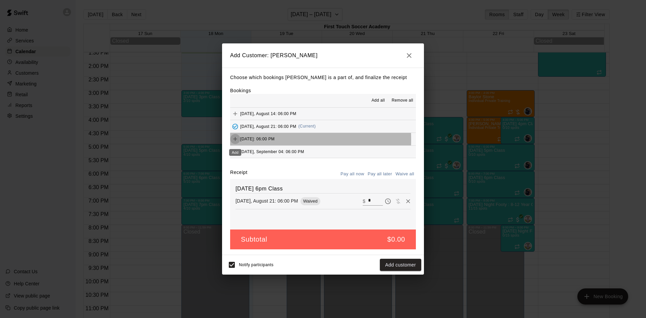
click at [235, 140] on icon "Add" at bounding box center [235, 139] width 7 height 7
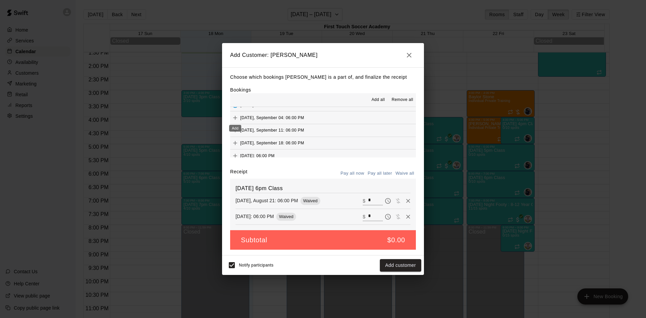
drag, startPoint x: 234, startPoint y: 116, endPoint x: 235, endPoint y: 121, distance: 4.4
click at [234, 116] on icon "Add" at bounding box center [235, 117] width 7 height 7
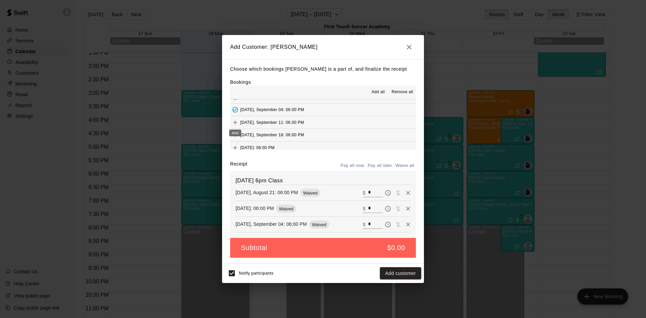
click at [236, 122] on icon "Add" at bounding box center [235, 122] width 7 height 7
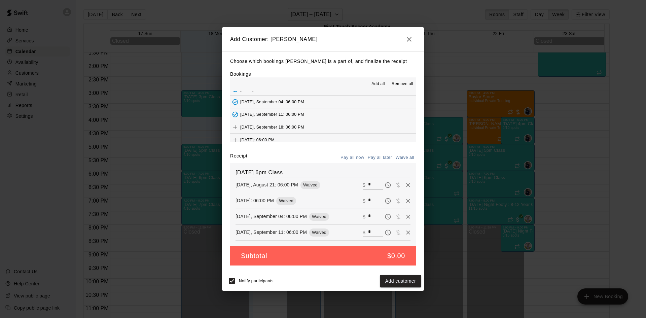
click at [403, 282] on button "Add customer" at bounding box center [400, 281] width 41 height 12
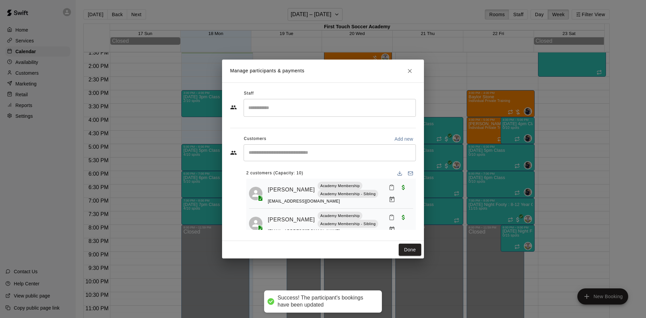
click at [295, 158] on div "​" at bounding box center [330, 152] width 172 height 17
type input "*******"
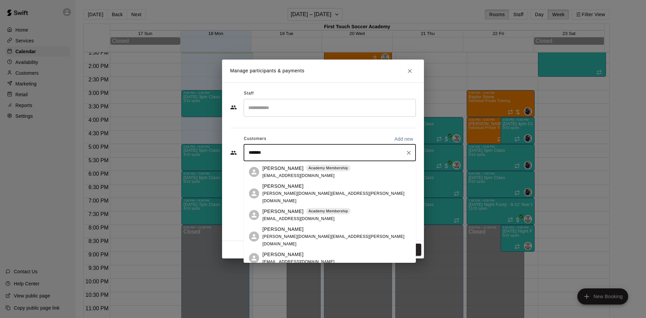
click at [300, 233] on div "[PERSON_NAME]" at bounding box center [337, 229] width 148 height 7
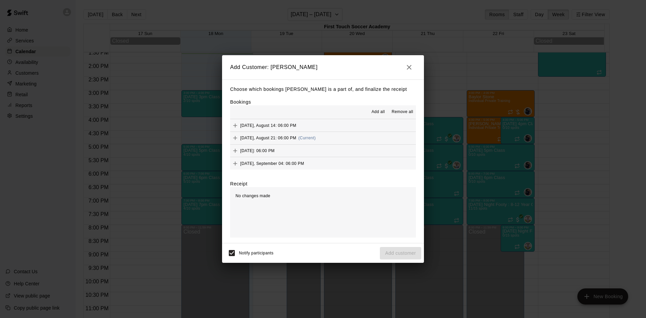
click at [410, 66] on icon "button" at bounding box center [409, 67] width 8 height 8
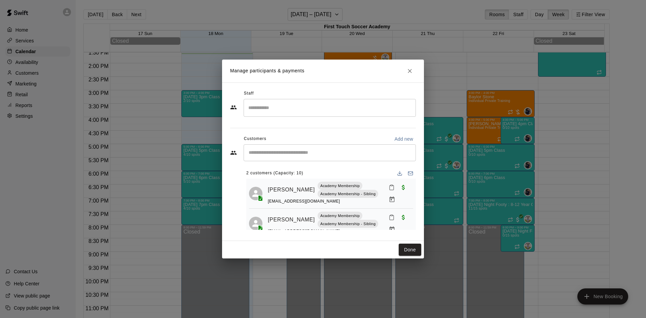
click at [322, 152] on input "Start typing to search customers..." at bounding box center [330, 152] width 166 height 7
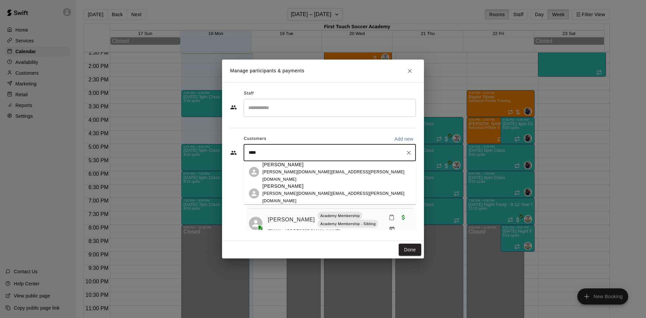
type input "*****"
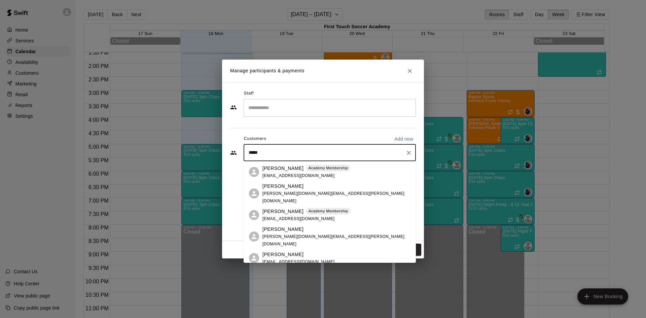
click at [296, 253] on p "[PERSON_NAME]" at bounding box center [283, 254] width 41 height 7
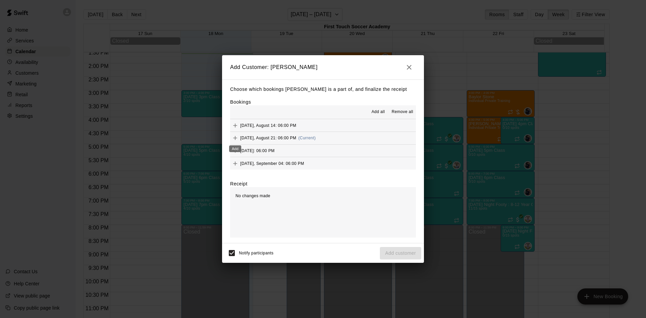
click at [236, 138] on icon "Add" at bounding box center [235, 138] width 7 height 7
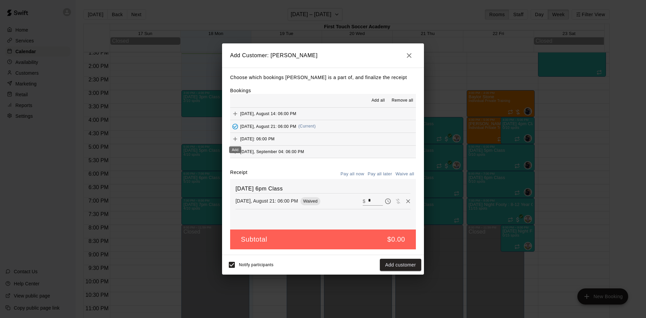
click at [234, 139] on icon "Add" at bounding box center [235, 139] width 7 height 7
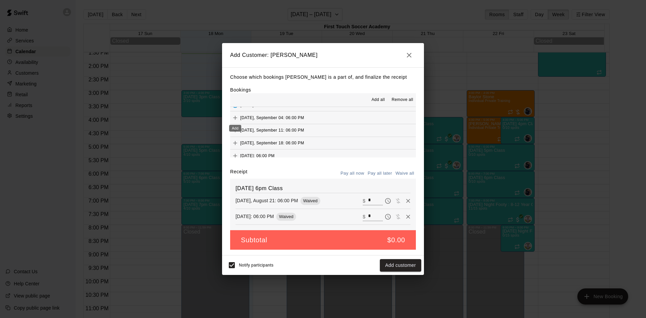
click at [235, 119] on icon "Add" at bounding box center [235, 117] width 7 height 7
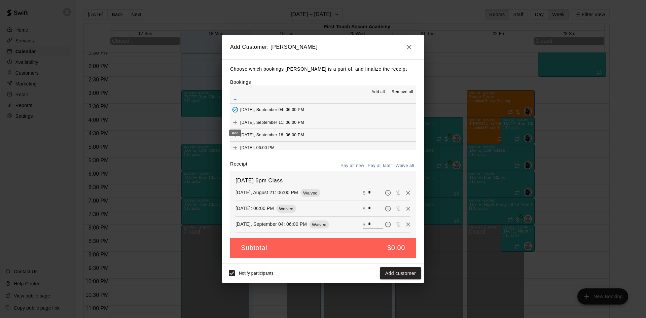
click at [237, 122] on icon "Add" at bounding box center [235, 122] width 7 height 7
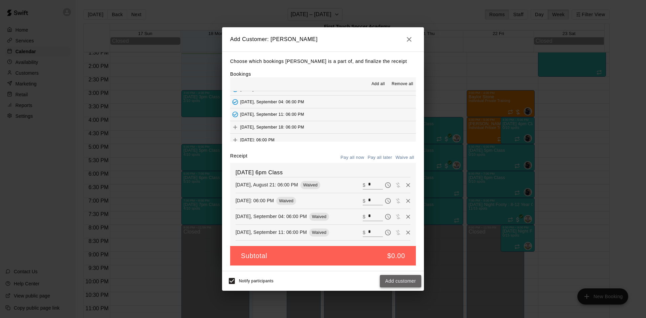
click at [401, 283] on button "Add customer" at bounding box center [400, 281] width 41 height 12
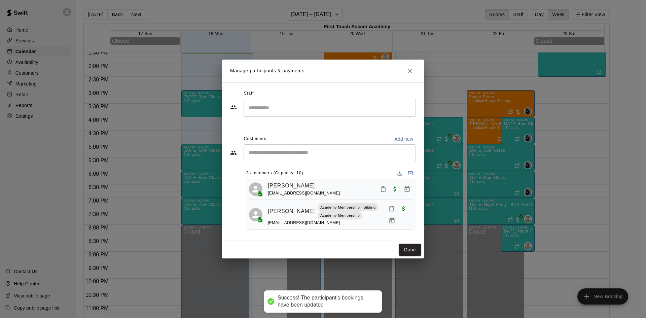
click at [310, 157] on div "​" at bounding box center [330, 152] width 172 height 17
type input "****"
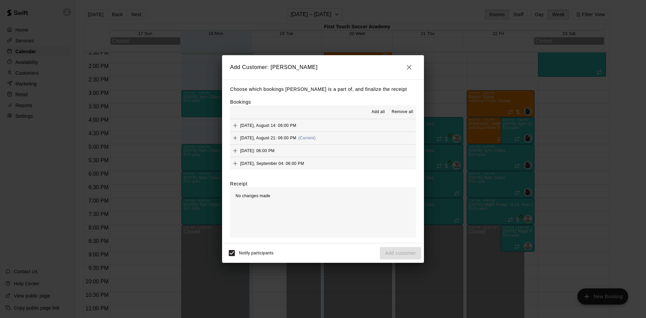
click at [235, 137] on icon "Add" at bounding box center [235, 138] width 7 height 7
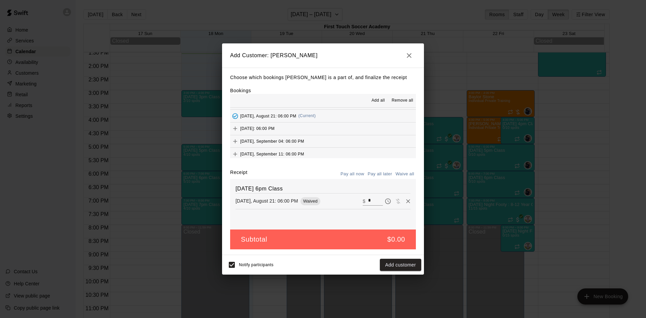
scroll to position [0, 0]
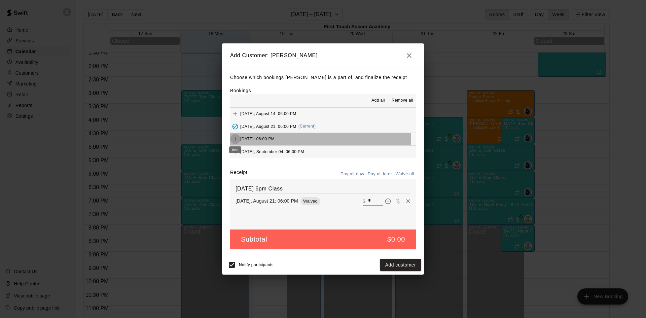
click at [234, 139] on icon "Add" at bounding box center [235, 139] width 4 height 4
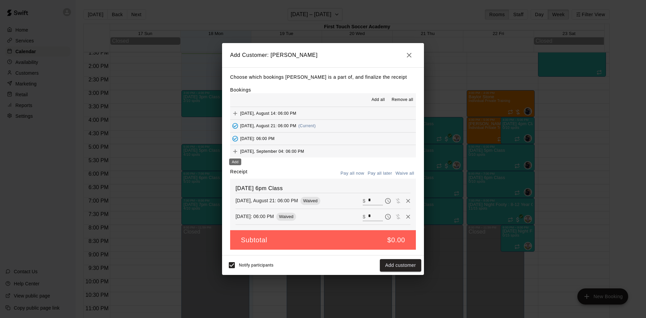
click at [236, 150] on icon "Add" at bounding box center [235, 151] width 7 height 7
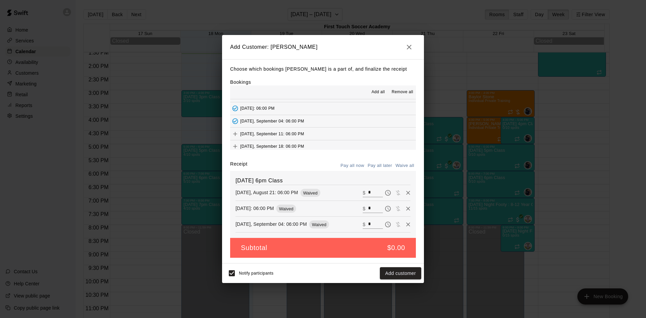
scroll to position [34, 0]
click at [233, 124] on icon "Add" at bounding box center [235, 122] width 7 height 7
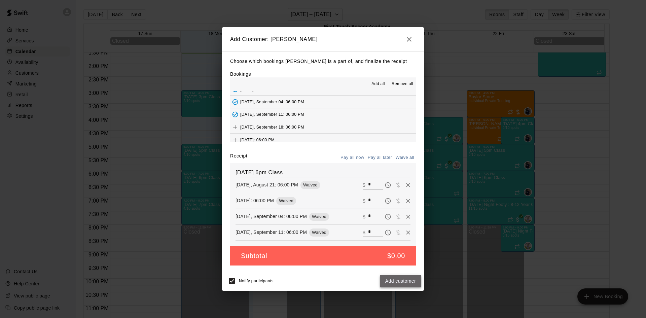
click at [396, 283] on button "Add customer" at bounding box center [400, 281] width 41 height 12
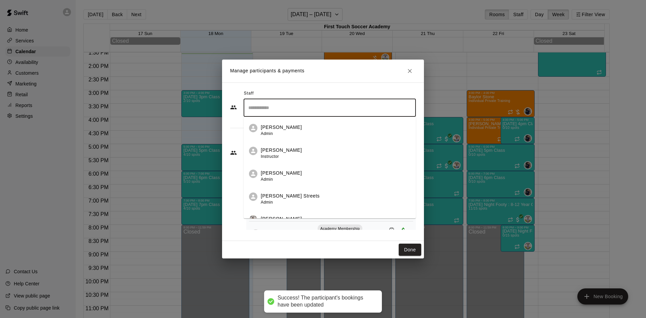
click at [311, 102] on input "Search staff" at bounding box center [330, 108] width 166 height 12
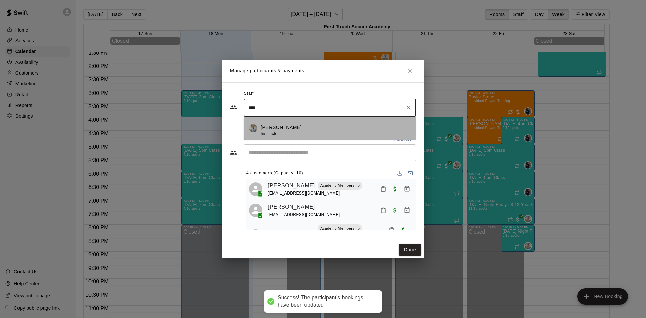
click at [292, 131] on div "[PERSON_NAME] Instructor" at bounding box center [336, 130] width 150 height 13
type input "****"
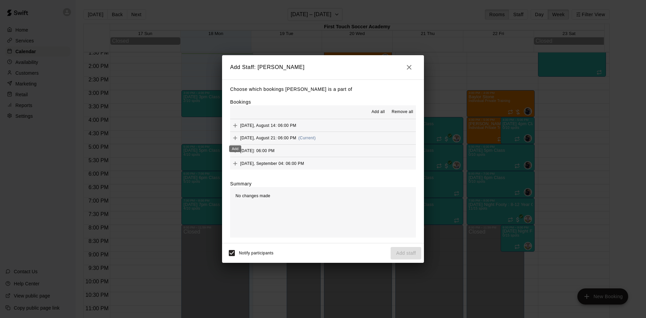
click at [233, 139] on icon "Add" at bounding box center [235, 138] width 7 height 7
click at [407, 254] on button "Add staff" at bounding box center [406, 253] width 31 height 12
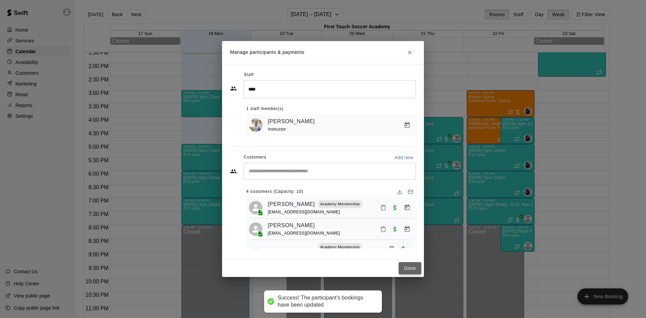
click at [411, 270] on button "Done" at bounding box center [410, 268] width 23 height 12
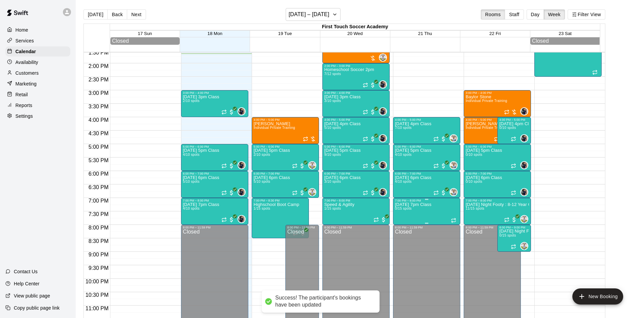
click at [413, 205] on p "[DATE] 7pm Class" at bounding box center [413, 205] width 36 height 0
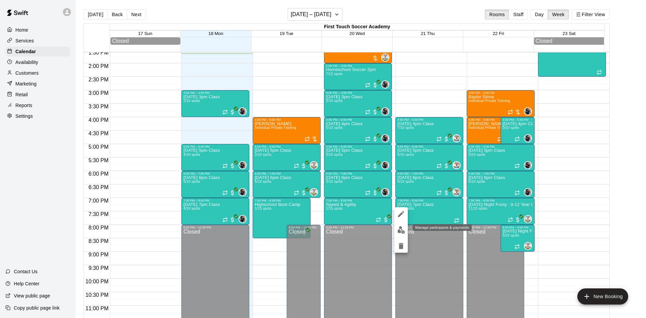
click at [402, 226] on button "edit" at bounding box center [401, 230] width 13 height 13
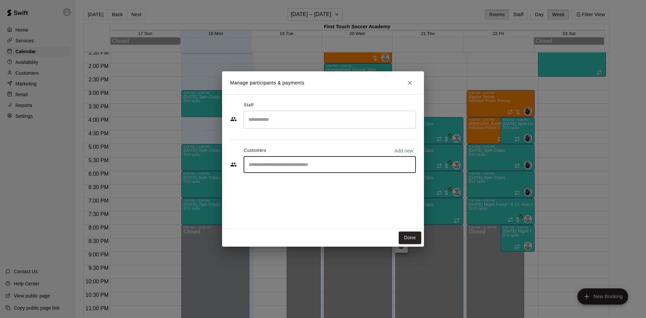
click at [289, 163] on input "Start typing to search customers..." at bounding box center [330, 164] width 166 height 7
type input "*****"
click at [297, 182] on p "[PERSON_NAME]" at bounding box center [283, 180] width 41 height 7
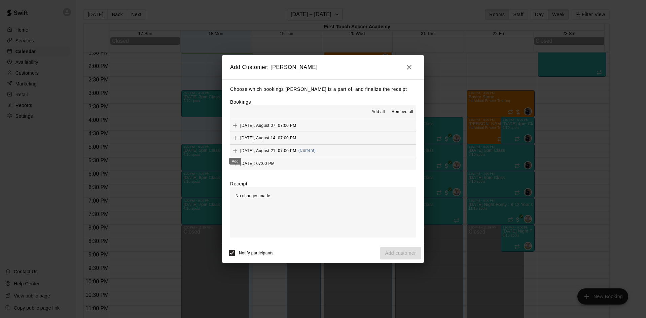
click at [239, 149] on button "Add" at bounding box center [235, 151] width 10 height 10
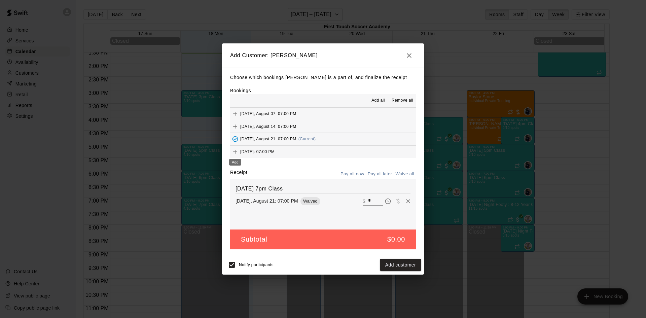
click at [236, 151] on icon "Add" at bounding box center [235, 151] width 7 height 7
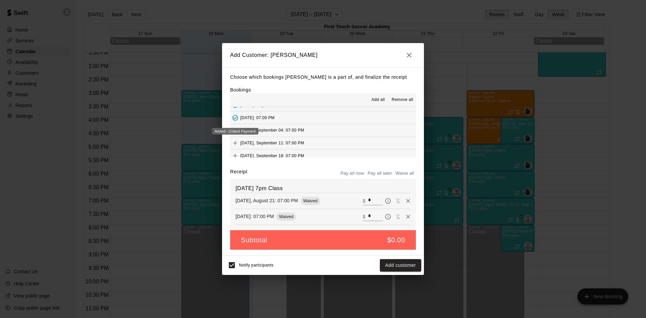
click at [236, 128] on div "Added - Collect Payment" at bounding box center [235, 131] width 46 height 7
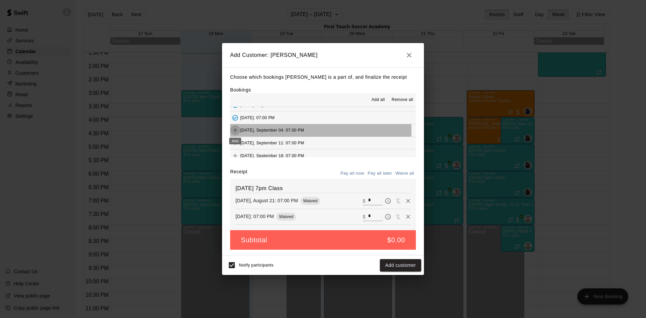
click at [233, 129] on icon "Add" at bounding box center [235, 130] width 7 height 7
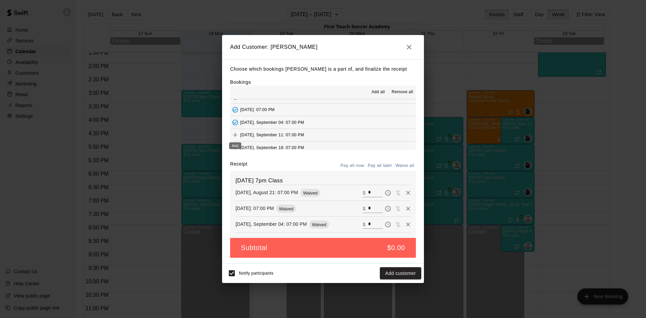
click at [238, 134] on icon "Add" at bounding box center [235, 135] width 7 height 7
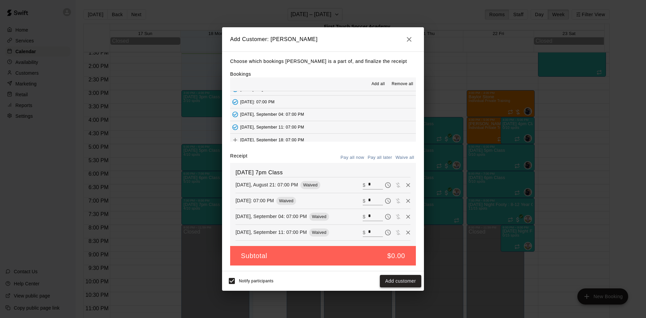
click at [406, 277] on button "Add customer" at bounding box center [400, 281] width 41 height 12
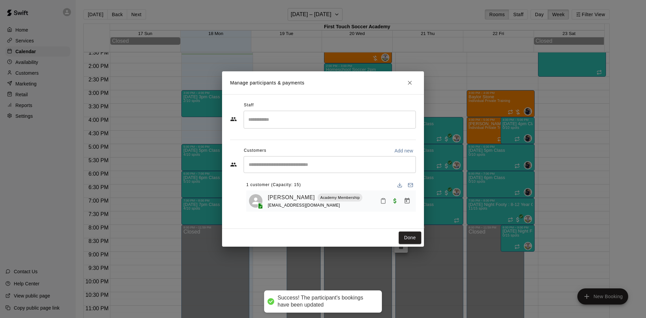
click at [327, 163] on input "Start typing to search customers..." at bounding box center [330, 164] width 166 height 7
type input "****"
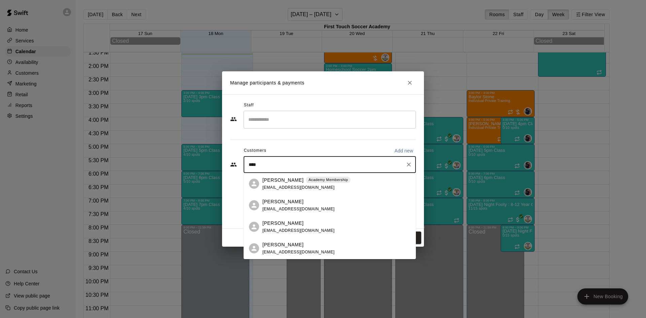
click at [296, 226] on div "[PERSON_NAME]" at bounding box center [299, 223] width 72 height 7
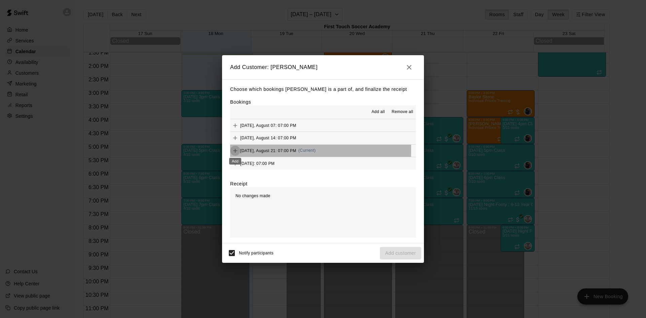
click at [236, 151] on icon "Add" at bounding box center [235, 150] width 7 height 7
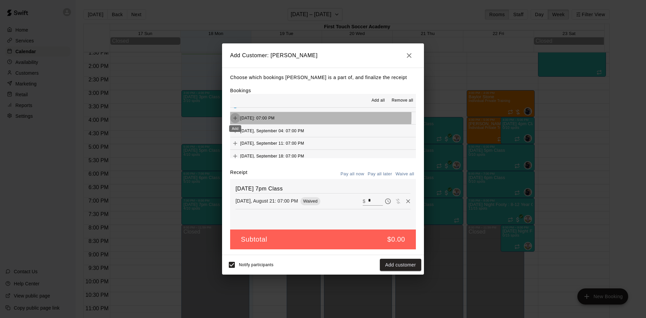
click at [236, 116] on icon "Add" at bounding box center [235, 118] width 7 height 7
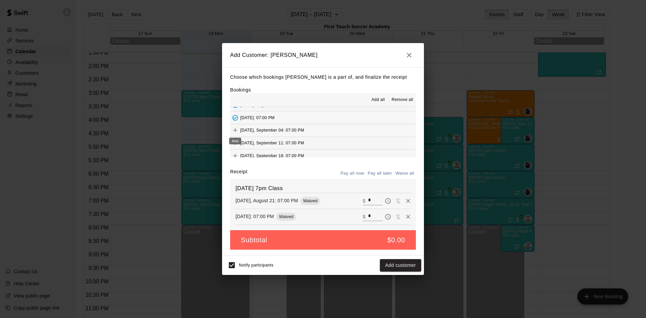
click at [235, 130] on icon "Add" at bounding box center [235, 130] width 7 height 7
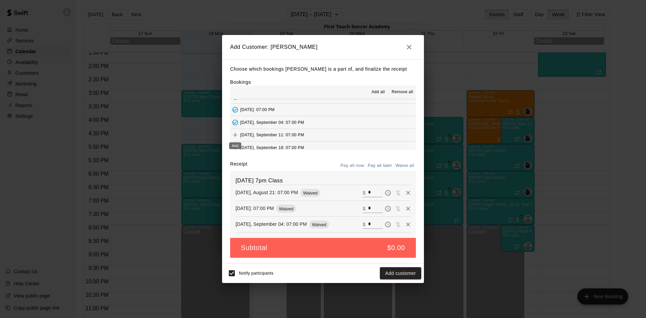
click at [235, 134] on icon "Add" at bounding box center [235, 135] width 4 height 4
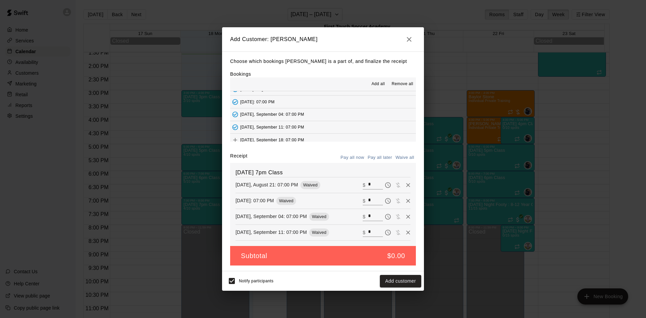
click at [409, 282] on button "Add customer" at bounding box center [400, 281] width 41 height 12
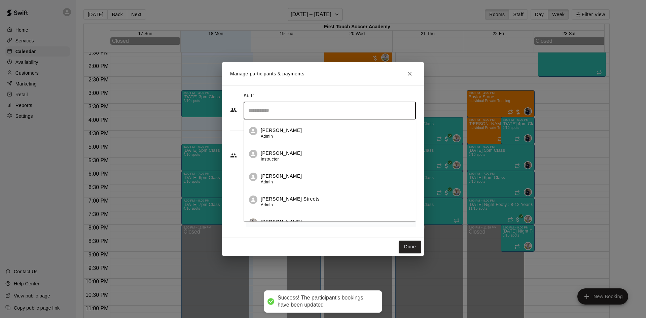
click at [302, 108] on input "Search staff" at bounding box center [330, 111] width 166 height 12
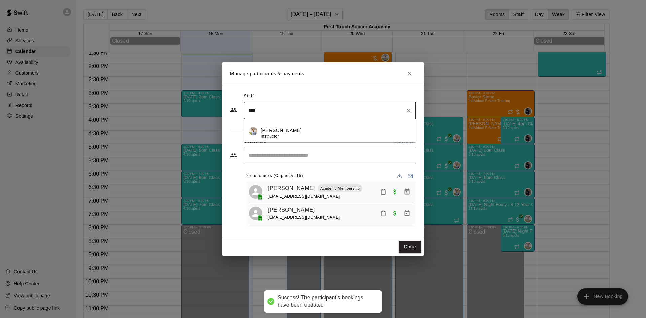
click at [318, 136] on div "[PERSON_NAME] Instructor" at bounding box center [336, 133] width 150 height 13
type input "****"
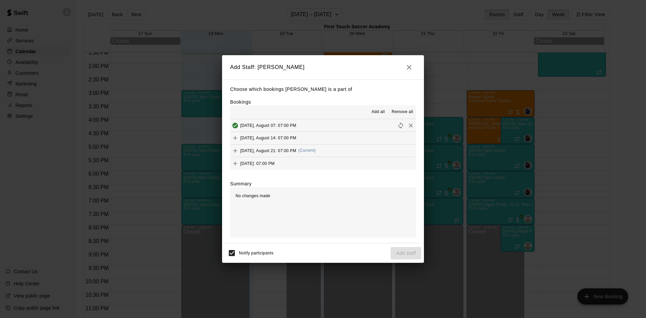
click at [237, 150] on icon "Add" at bounding box center [235, 150] width 7 height 7
click at [411, 254] on button "Add staff" at bounding box center [406, 253] width 31 height 12
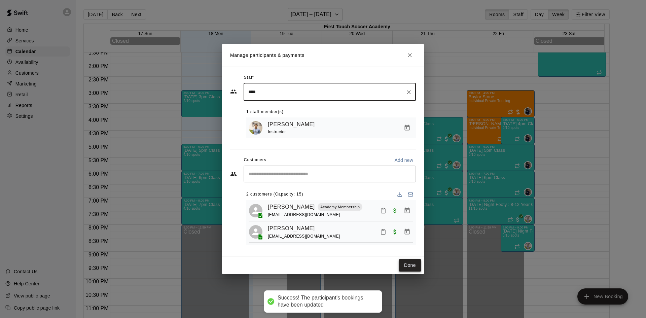
click at [403, 268] on button "Done" at bounding box center [410, 265] width 23 height 12
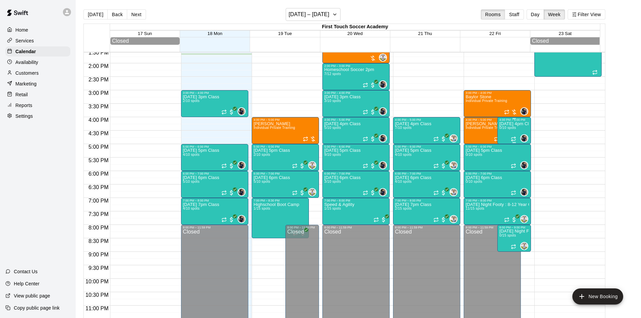
click at [513, 135] on div "[DATE] 4pm Class 0/10 spots" at bounding box center [515, 281] width 30 height 318
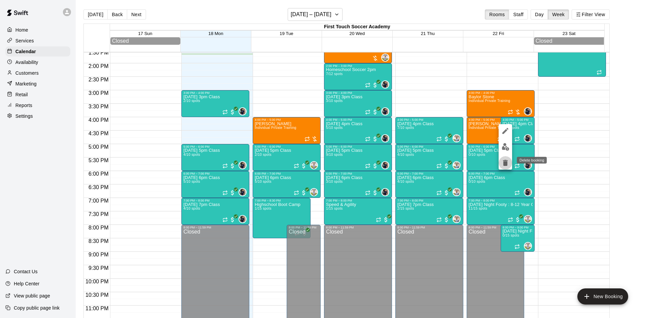
click at [505, 164] on icon "delete" at bounding box center [505, 163] width 5 height 6
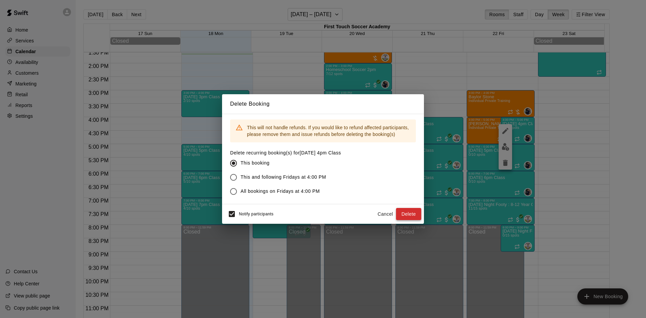
click at [409, 214] on button "Delete" at bounding box center [408, 214] width 25 height 12
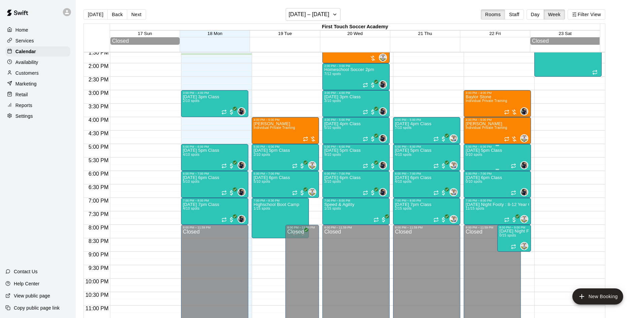
click at [487, 157] on div "[DATE] 5pm Class 0/10 spots" at bounding box center [484, 307] width 36 height 318
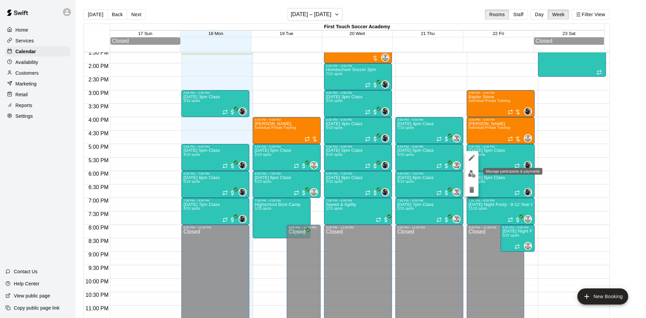
click at [467, 173] on button "edit" at bounding box center [471, 173] width 13 height 13
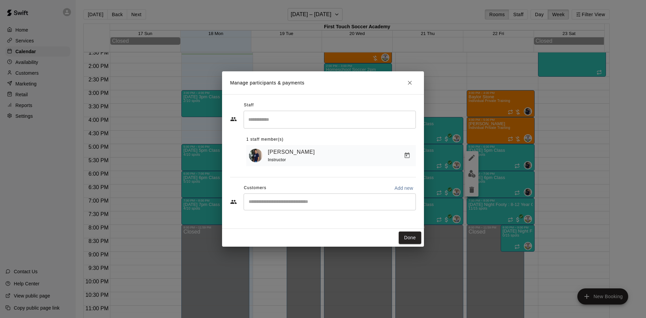
click at [322, 205] on input "Start typing to search customers..." at bounding box center [330, 202] width 166 height 7
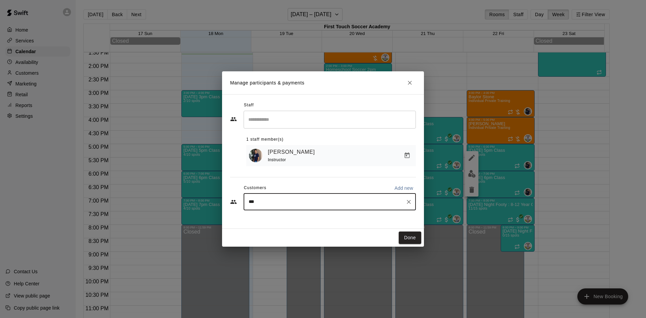
type input "****"
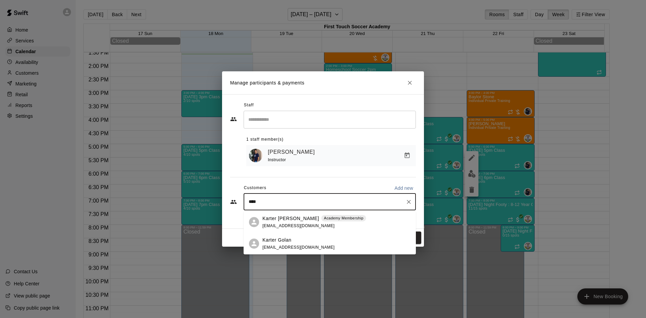
click at [287, 225] on span "[EMAIL_ADDRESS][DOMAIN_NAME]" at bounding box center [299, 226] width 72 height 5
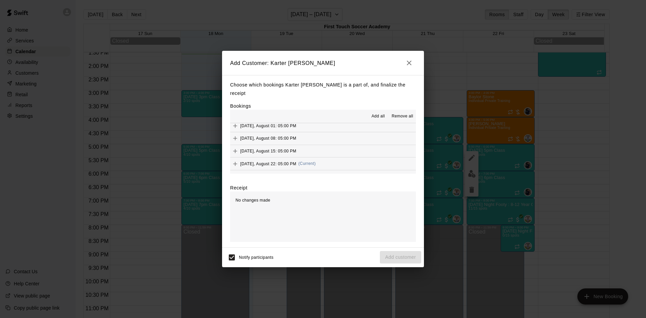
scroll to position [67, 0]
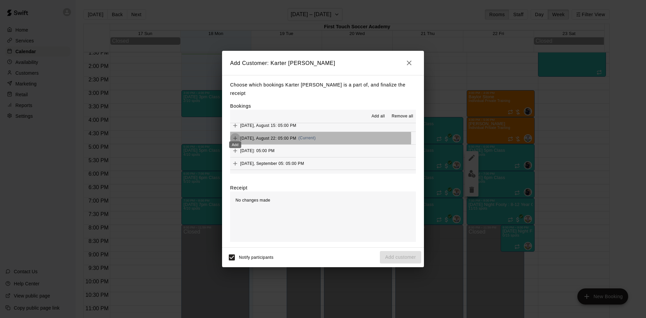
click at [233, 135] on icon "Add" at bounding box center [235, 138] width 7 height 7
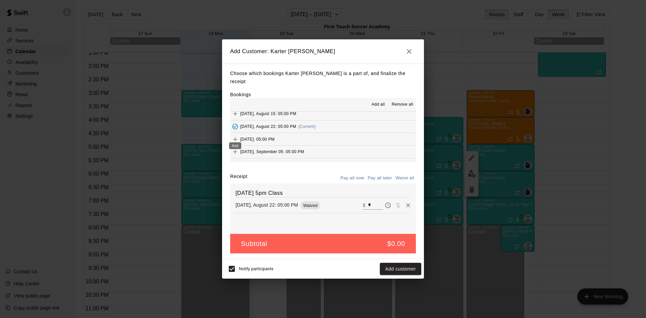
click at [234, 136] on icon "Add" at bounding box center [235, 139] width 7 height 7
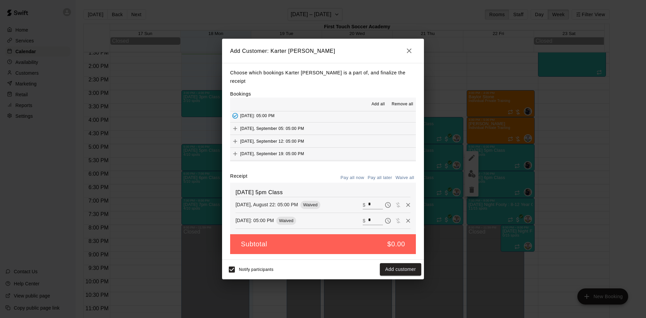
scroll to position [101, 0]
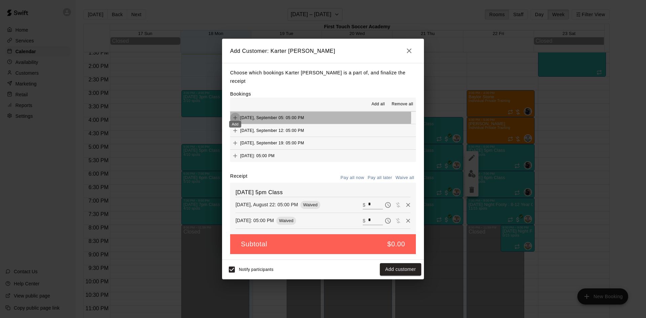
click at [234, 114] on icon "Add" at bounding box center [235, 117] width 7 height 7
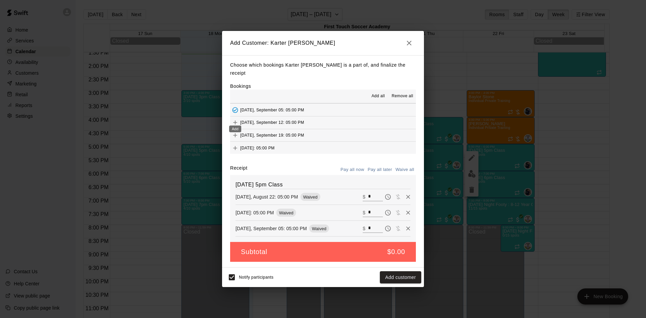
click at [235, 121] on icon "Add" at bounding box center [235, 123] width 4 height 4
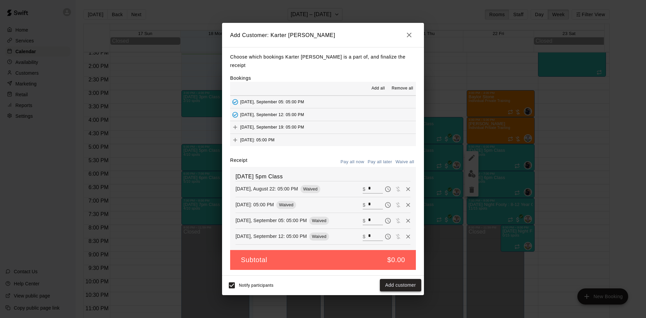
click at [408, 281] on button "Add customer" at bounding box center [400, 285] width 41 height 12
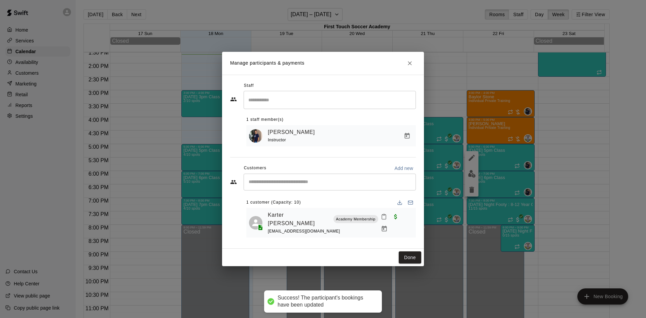
click at [313, 185] on input "Start typing to search customers..." at bounding box center [330, 182] width 166 height 7
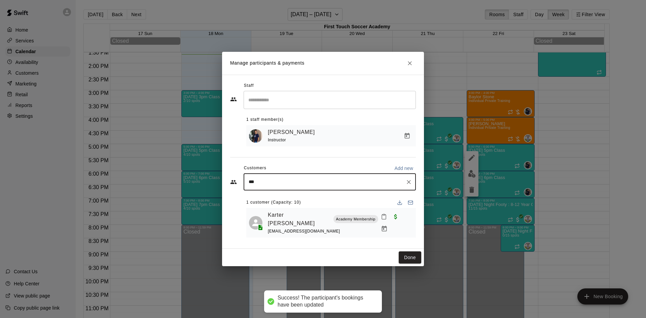
type input "****"
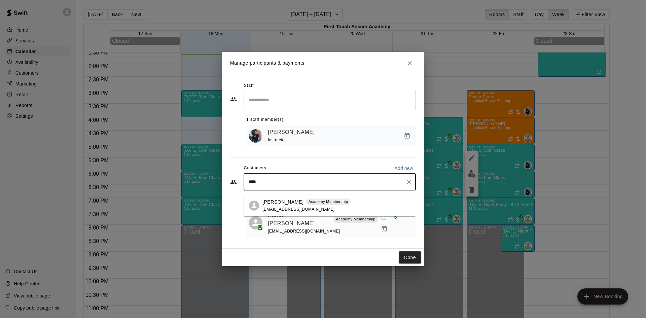
click at [278, 207] on span "[EMAIL_ADDRESS][DOMAIN_NAME]" at bounding box center [299, 209] width 72 height 5
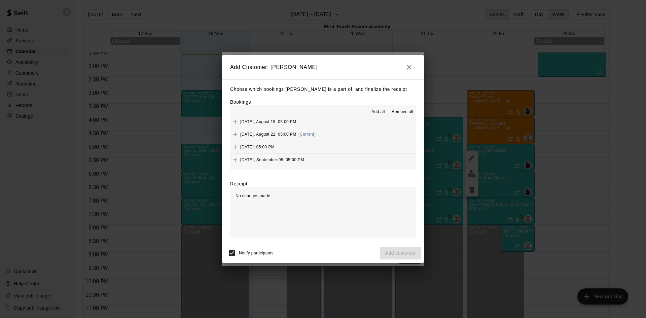
scroll to position [67, 0]
click at [237, 133] on icon "Add" at bounding box center [235, 134] width 7 height 7
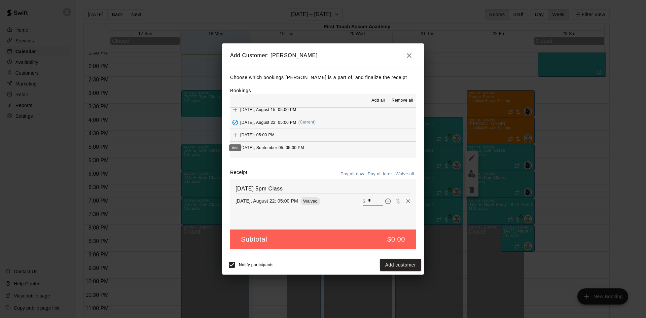
click at [236, 134] on icon "Add" at bounding box center [235, 135] width 7 height 7
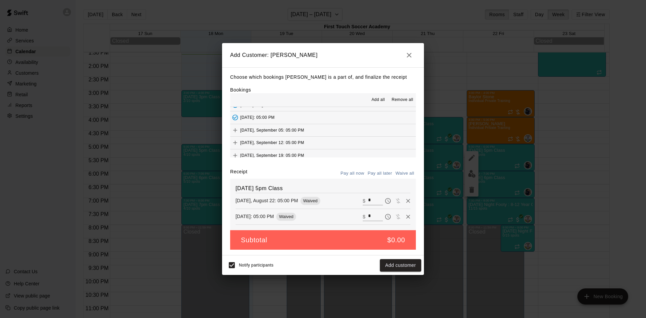
scroll to position [101, 0]
click at [234, 114] on icon "Add" at bounding box center [235, 114] width 4 height 4
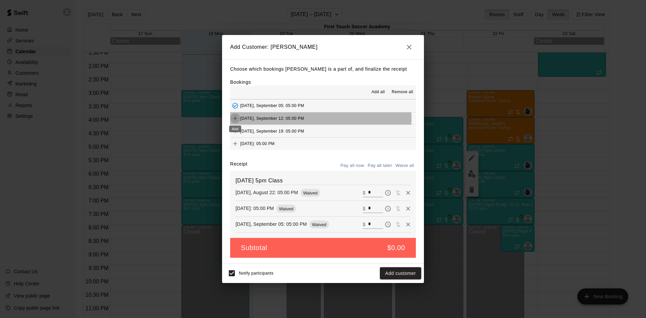
click at [236, 118] on icon "Add" at bounding box center [235, 118] width 7 height 7
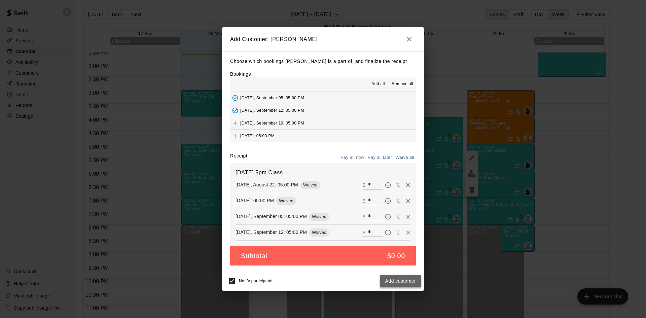
click at [410, 285] on button "Add customer" at bounding box center [400, 281] width 41 height 12
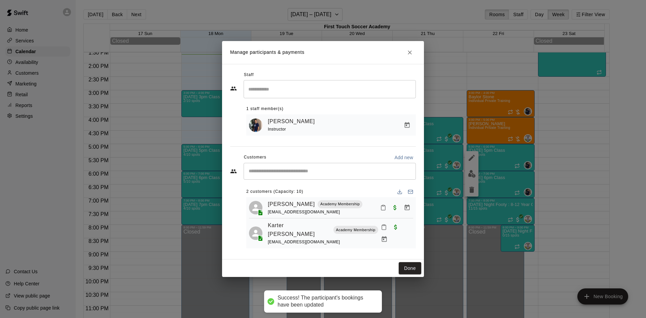
click at [288, 174] on input "Start typing to search customers..." at bounding box center [330, 171] width 166 height 7
type input "****"
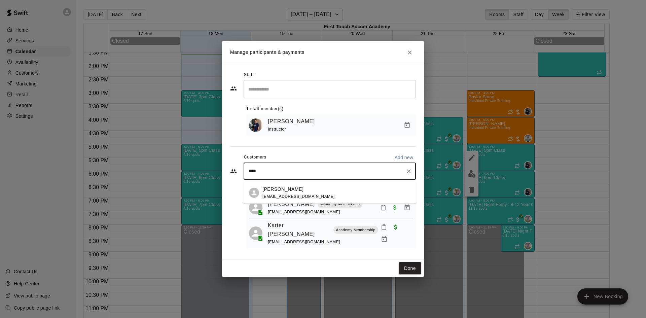
click at [284, 191] on p "[PERSON_NAME]" at bounding box center [283, 189] width 41 height 7
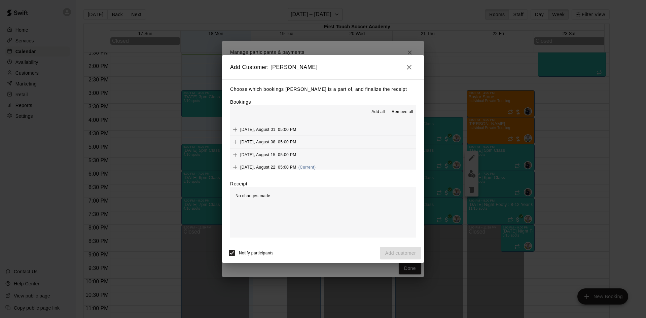
scroll to position [67, 0]
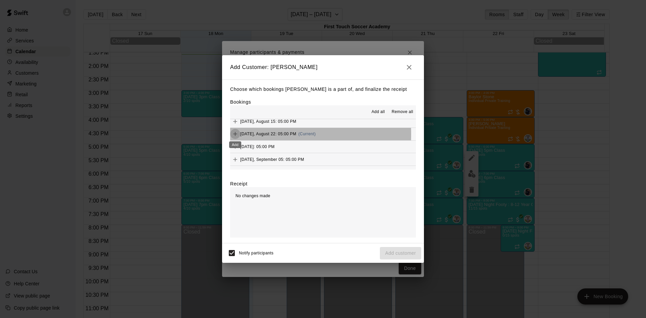
click at [236, 134] on icon "Add" at bounding box center [235, 134] width 4 height 4
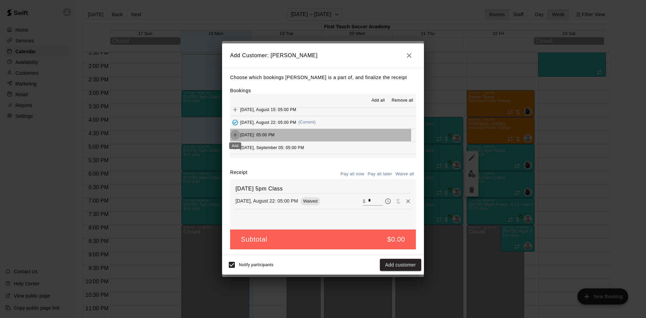
click at [236, 135] on icon "Add" at bounding box center [235, 135] width 7 height 7
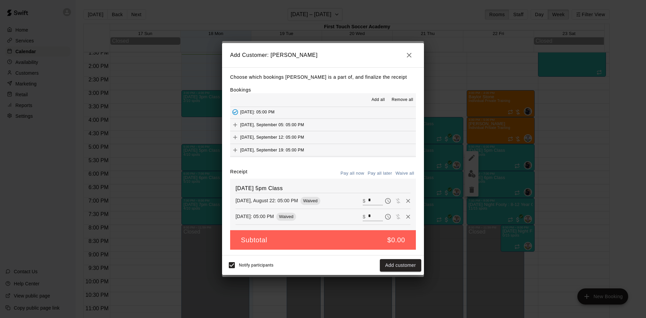
scroll to position [101, 0]
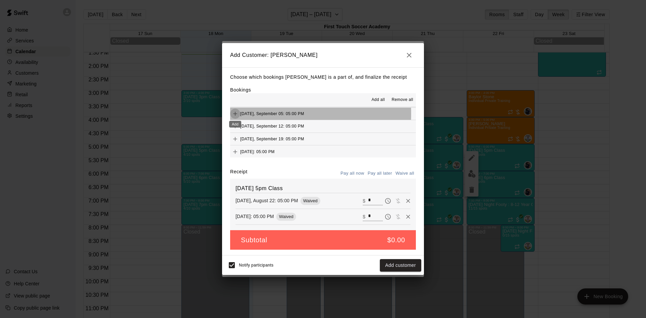
click at [234, 114] on icon "Add" at bounding box center [235, 114] width 4 height 4
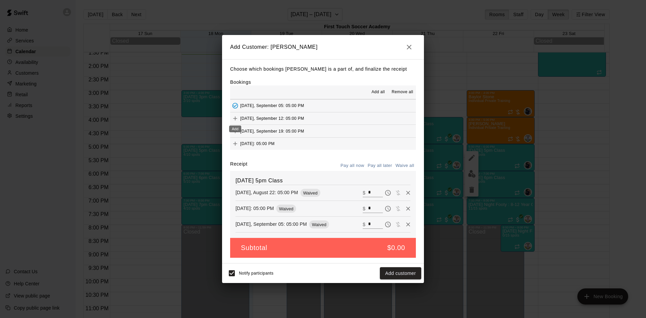
click at [233, 117] on icon "Add" at bounding box center [235, 118] width 7 height 7
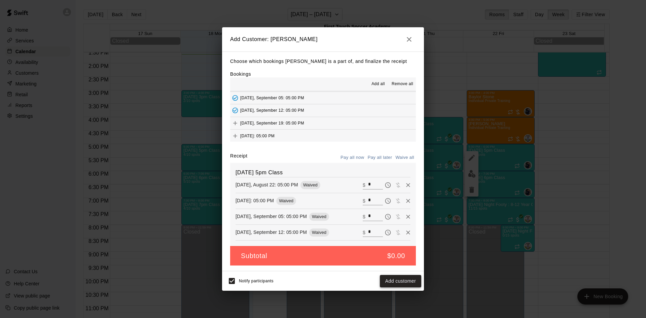
click at [405, 280] on button "Add customer" at bounding box center [400, 281] width 41 height 12
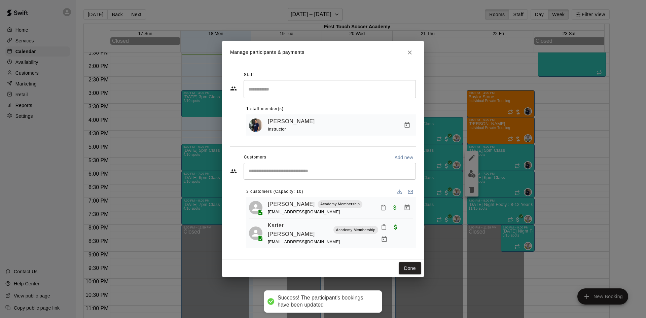
drag, startPoint x: 299, startPoint y: 171, endPoint x: 304, endPoint y: 169, distance: 5.1
click at [300, 171] on input "Start typing to search customers..." at bounding box center [330, 171] width 166 height 7
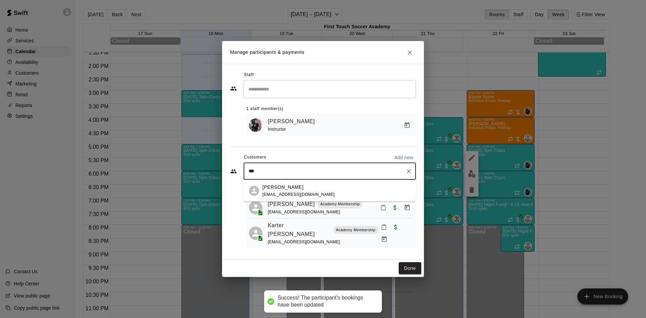
type input "****"
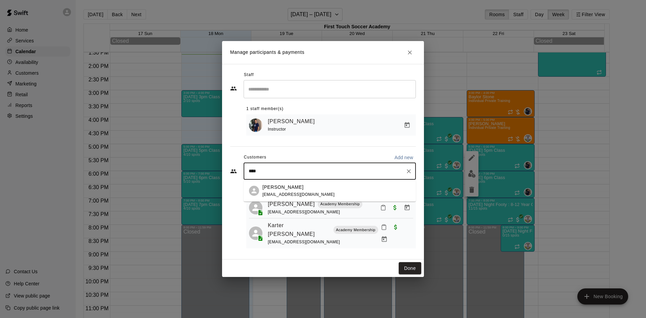
click at [278, 186] on p "[PERSON_NAME]" at bounding box center [283, 187] width 41 height 7
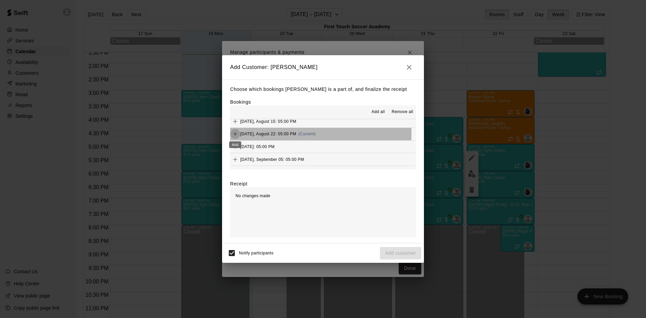
click at [234, 133] on icon "Add" at bounding box center [235, 134] width 7 height 7
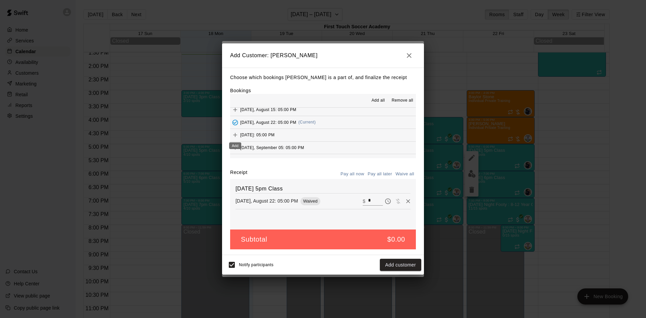
click at [236, 134] on icon "Add" at bounding box center [235, 135] width 7 height 7
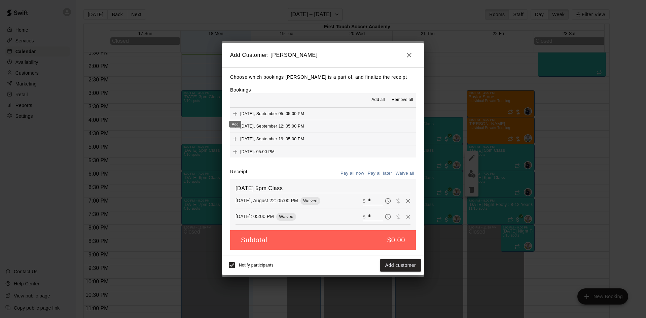
click at [235, 113] on icon "Add" at bounding box center [235, 113] width 7 height 7
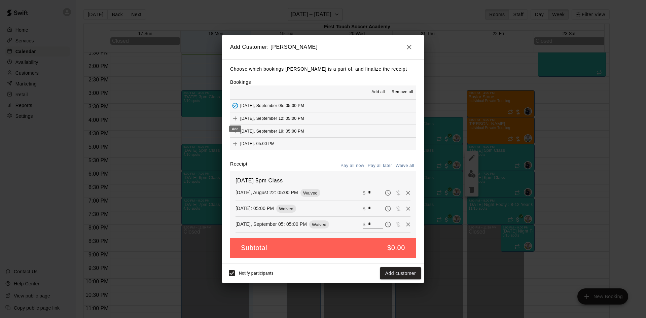
click at [234, 119] on icon "Add" at bounding box center [235, 118] width 7 height 7
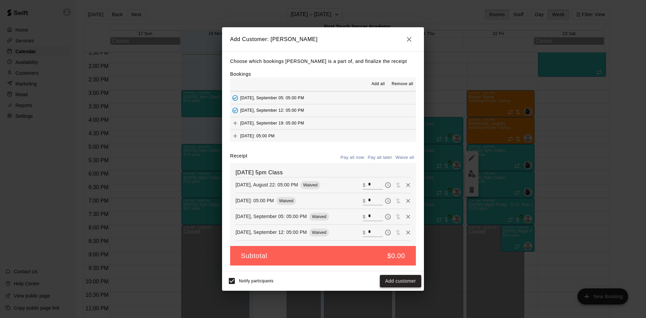
click at [407, 276] on button "Add customer" at bounding box center [400, 281] width 41 height 12
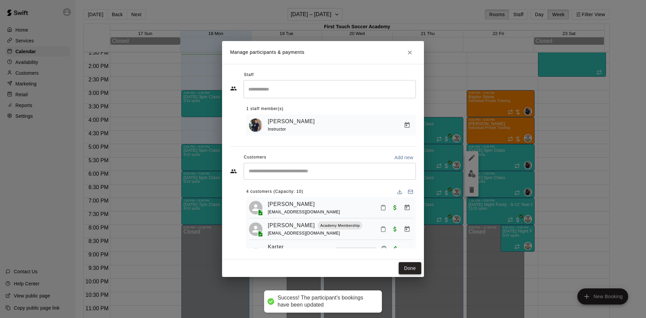
click at [409, 268] on button "Done" at bounding box center [410, 268] width 23 height 12
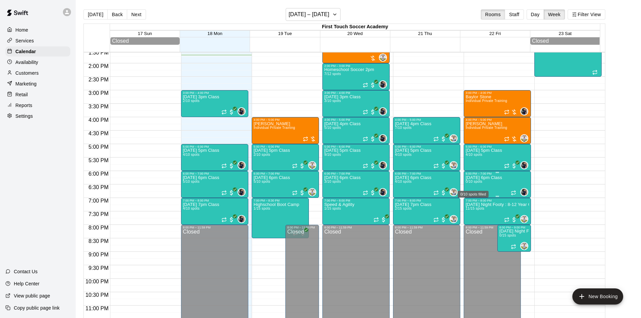
click at [480, 183] on span "0/10 spots" at bounding box center [474, 182] width 16 height 4
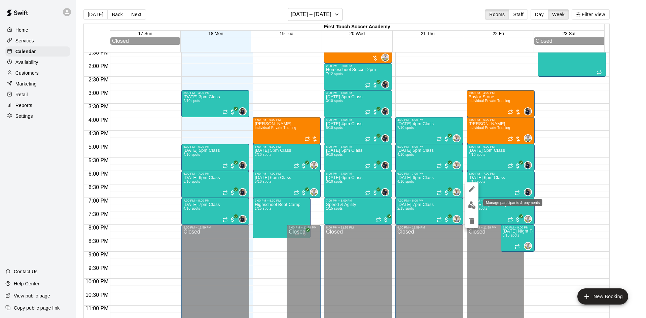
click at [471, 203] on img "edit" at bounding box center [472, 205] width 8 height 8
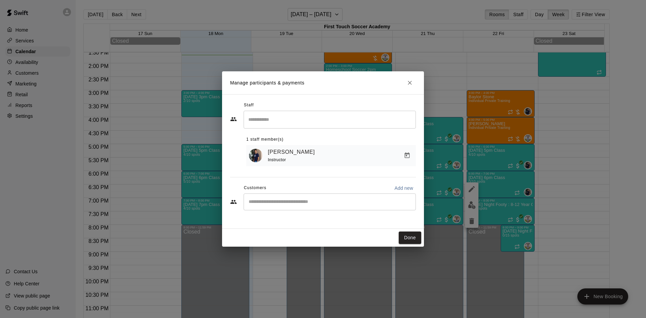
click at [295, 204] on input "Start typing to search customers..." at bounding box center [330, 202] width 166 height 7
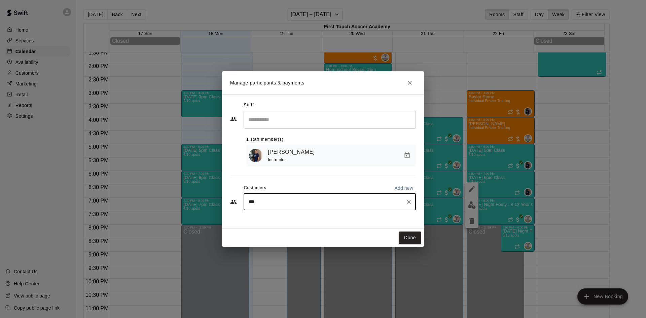
type input "****"
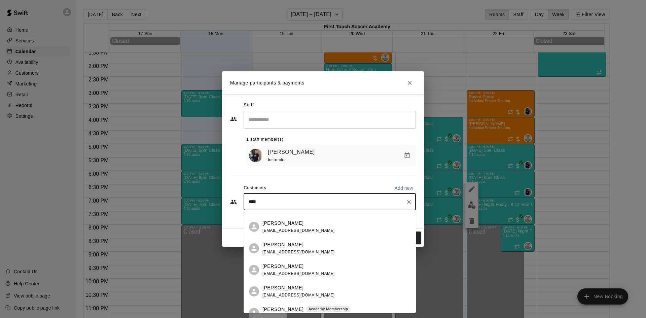
scroll to position [67, 0]
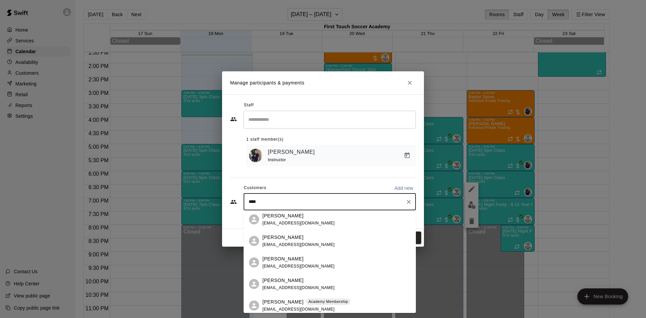
click at [314, 262] on div "[PERSON_NAME]" at bounding box center [299, 258] width 72 height 7
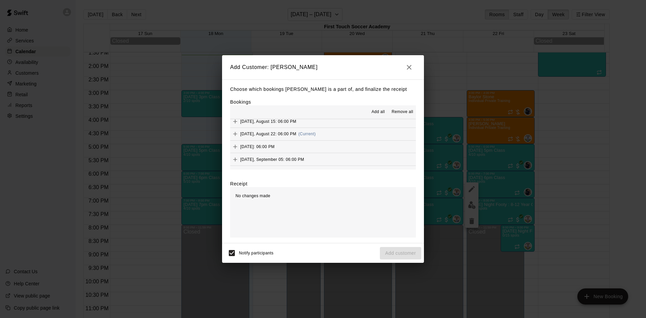
click at [236, 133] on icon "Add" at bounding box center [235, 134] width 7 height 7
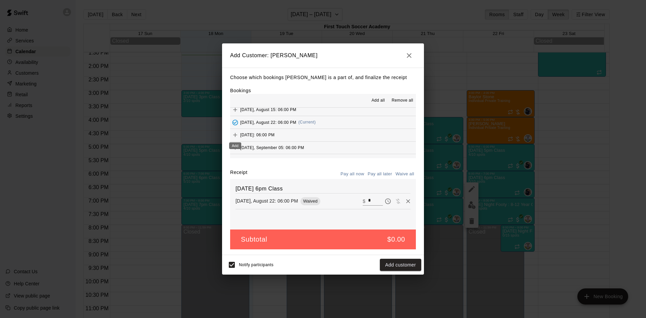
click at [232, 132] on icon "Add" at bounding box center [235, 135] width 7 height 7
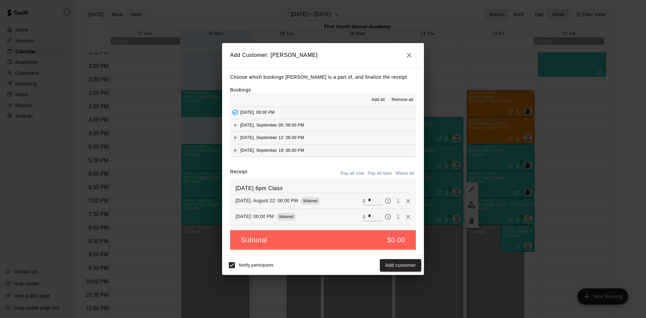
scroll to position [101, 0]
click at [238, 111] on icon "Add" at bounding box center [235, 113] width 7 height 7
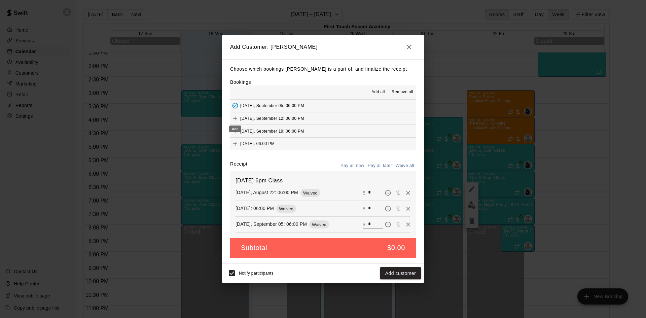
click at [235, 118] on icon "Add" at bounding box center [235, 118] width 7 height 7
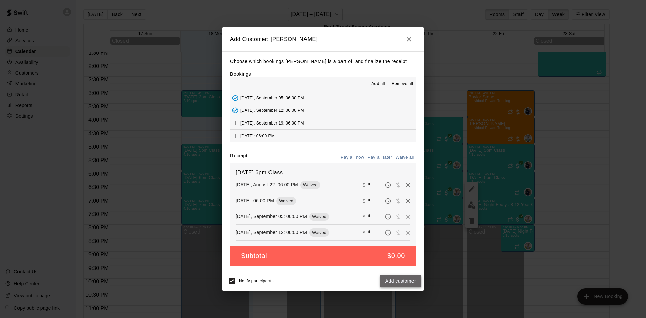
click at [411, 279] on button "Add customer" at bounding box center [400, 281] width 41 height 12
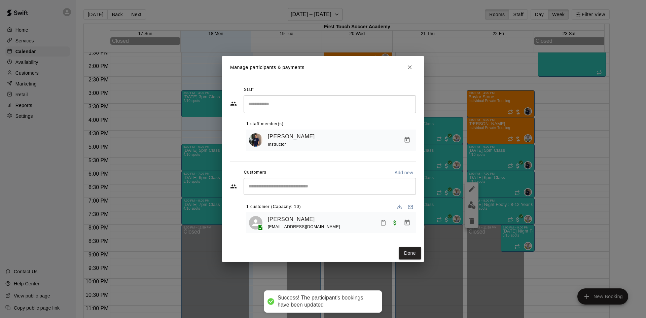
click at [285, 190] on div "​" at bounding box center [330, 186] width 172 height 17
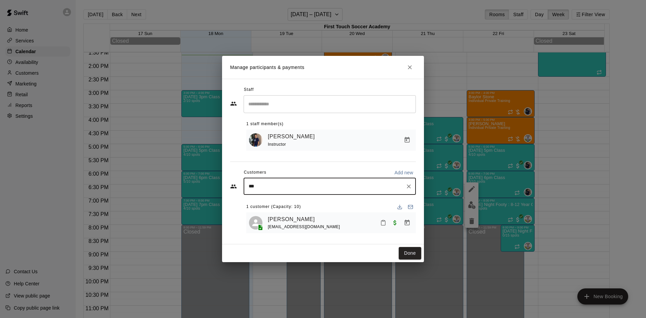
type input "****"
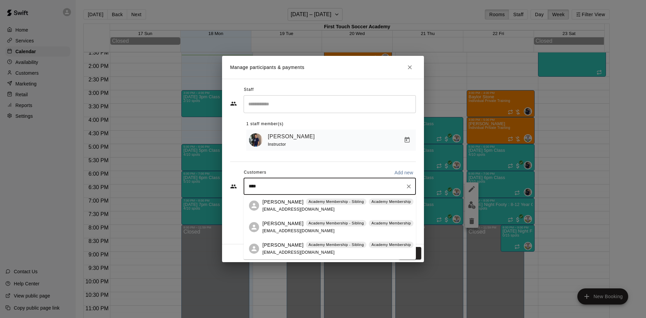
click at [287, 224] on p "[PERSON_NAME]" at bounding box center [283, 223] width 41 height 7
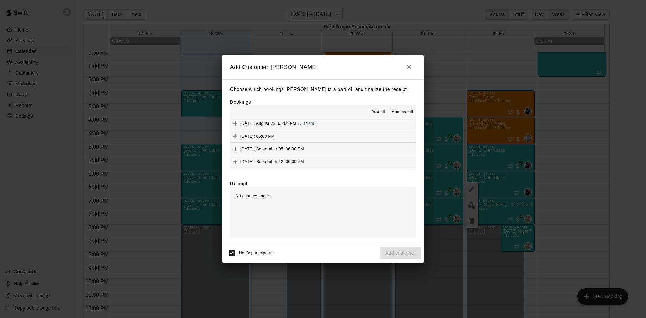
scroll to position [67, 0]
click at [233, 133] on icon "Add" at bounding box center [235, 134] width 7 height 7
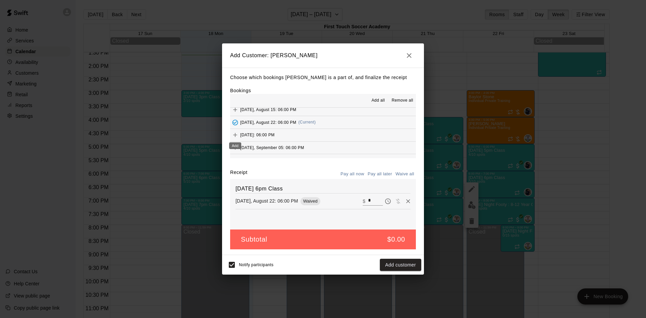
click at [234, 132] on icon "Add" at bounding box center [235, 135] width 7 height 7
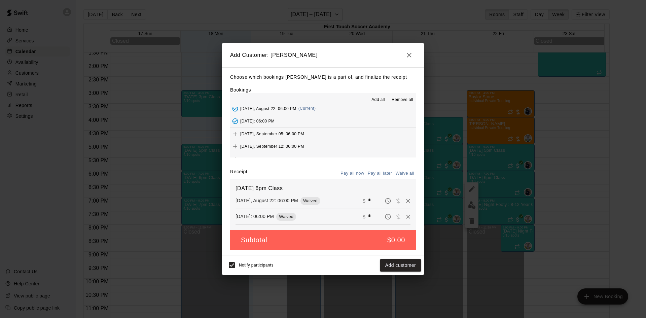
scroll to position [101, 0]
click at [234, 113] on icon "Add" at bounding box center [235, 113] width 7 height 7
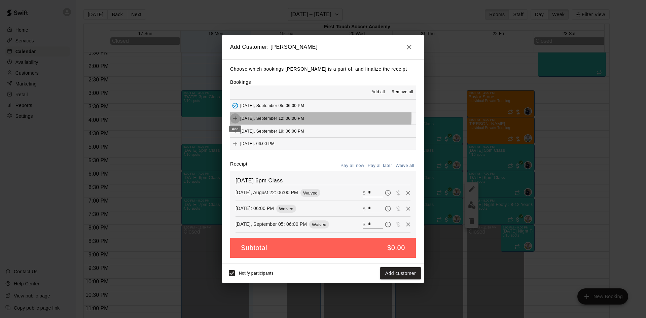
click at [236, 117] on icon "Add" at bounding box center [235, 118] width 7 height 7
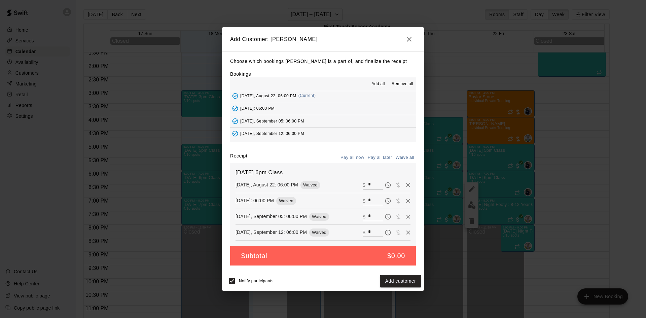
scroll to position [67, 0]
click at [393, 280] on button "Add customer" at bounding box center [400, 281] width 41 height 12
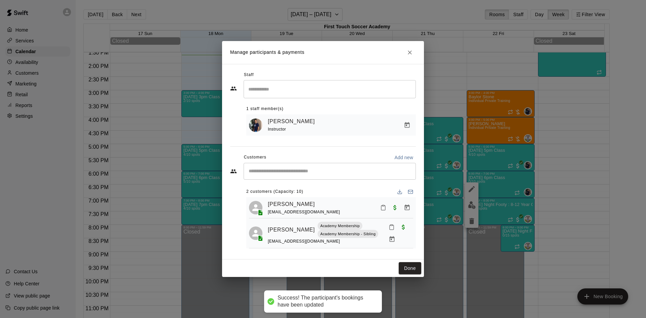
click at [301, 173] on input "Start typing to search customers..." at bounding box center [330, 171] width 166 height 7
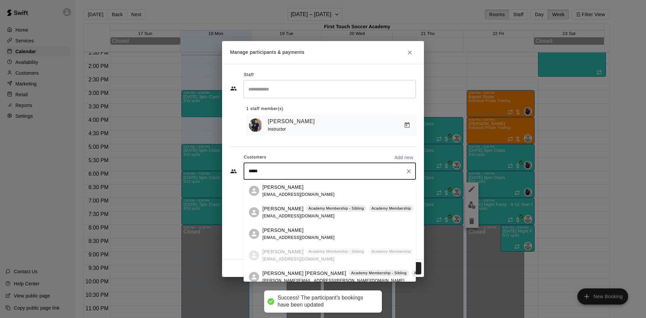
type input "******"
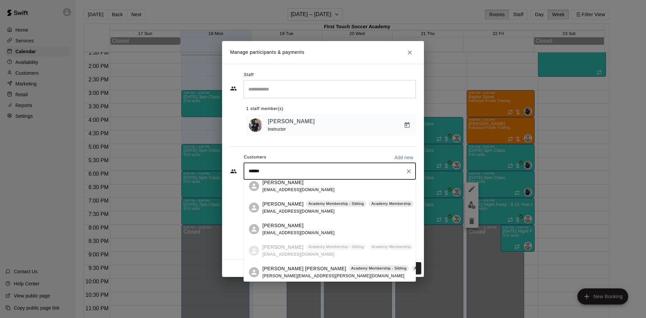
scroll to position [6, 0]
click at [301, 274] on span "[PERSON_NAME][EMAIL_ADDRESS][PERSON_NAME][DOMAIN_NAME]" at bounding box center [334, 274] width 142 height 5
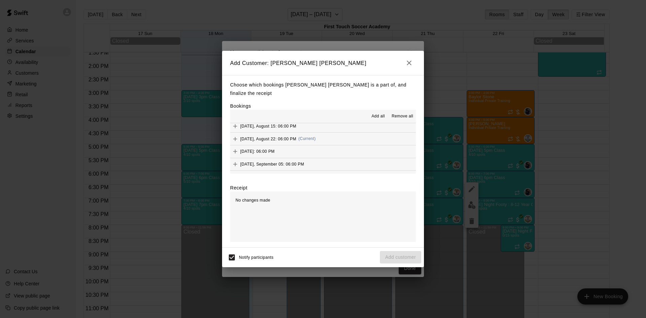
scroll to position [67, 0]
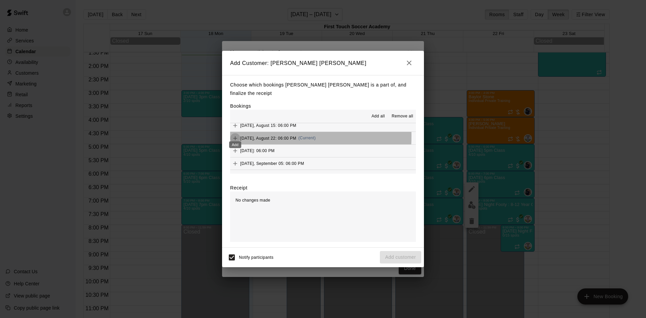
click at [232, 135] on icon "Add" at bounding box center [235, 138] width 7 height 7
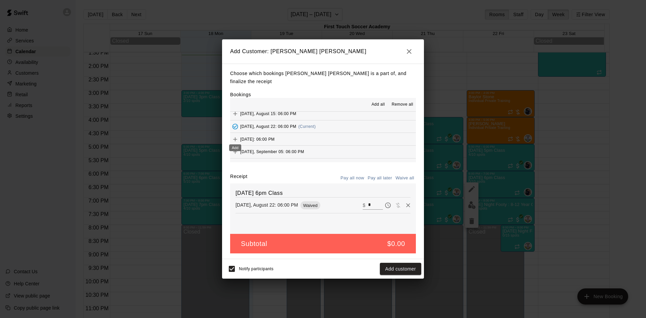
click at [237, 136] on icon "Add" at bounding box center [235, 139] width 7 height 7
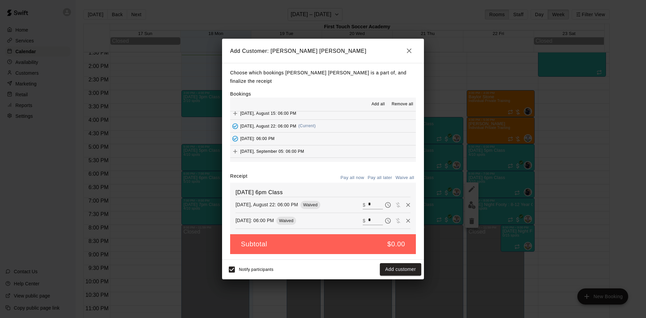
scroll to position [101, 0]
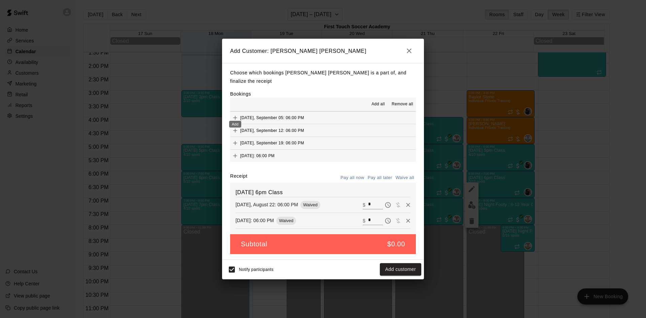
click at [235, 114] on icon "Add" at bounding box center [235, 117] width 7 height 7
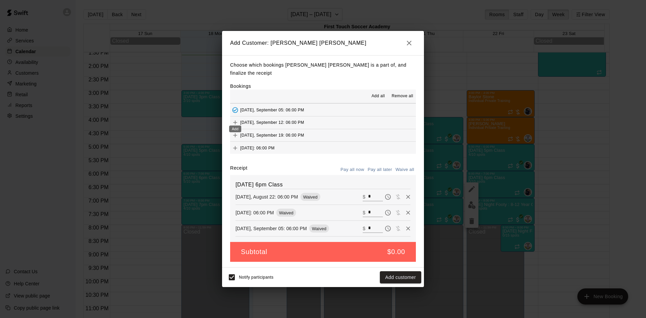
click at [235, 121] on icon "Add" at bounding box center [235, 123] width 4 height 4
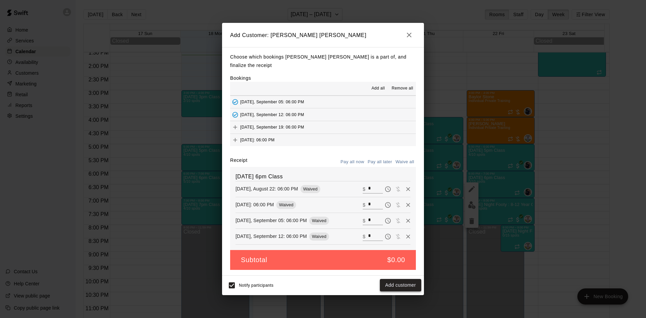
click at [398, 279] on button "Add customer" at bounding box center [400, 285] width 41 height 12
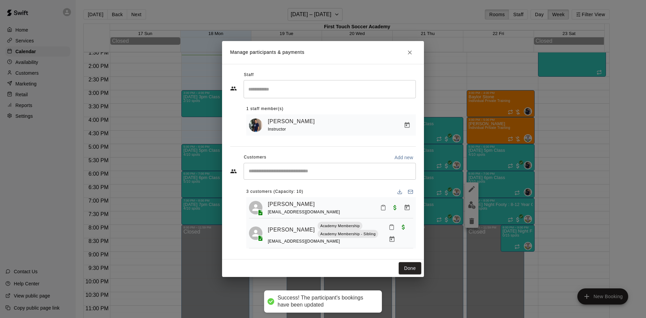
click at [316, 171] on input "Start typing to search customers..." at bounding box center [330, 171] width 166 height 7
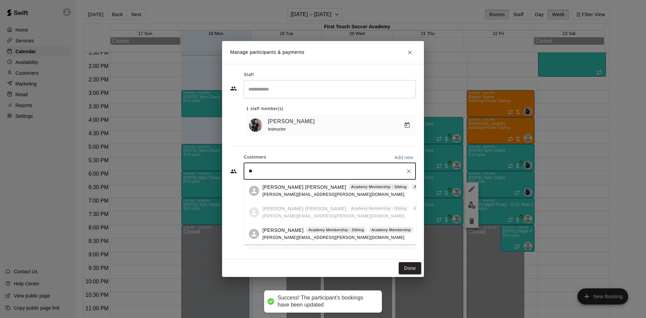
type input "***"
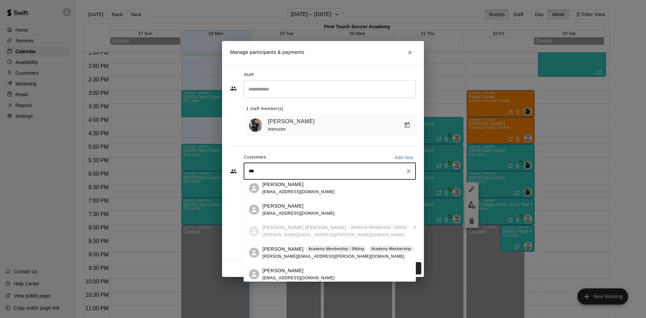
scroll to position [92, 0]
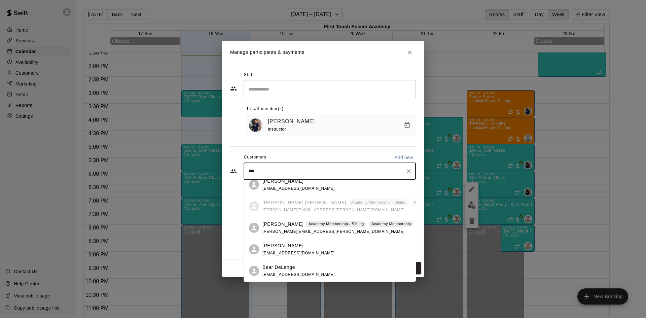
click at [279, 228] on div "Ava [PERSON_NAME] Academy Membership - Sibling Academy Membership [PERSON_NAME]…" at bounding box center [338, 228] width 151 height 14
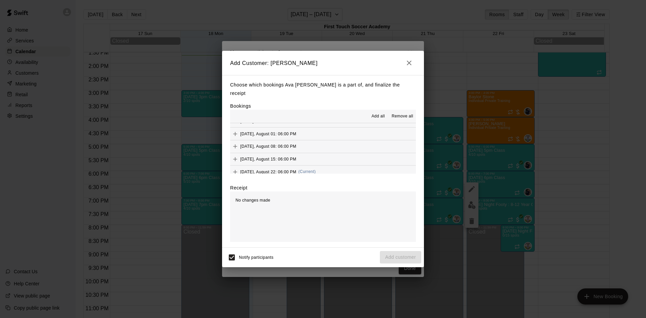
scroll to position [67, 0]
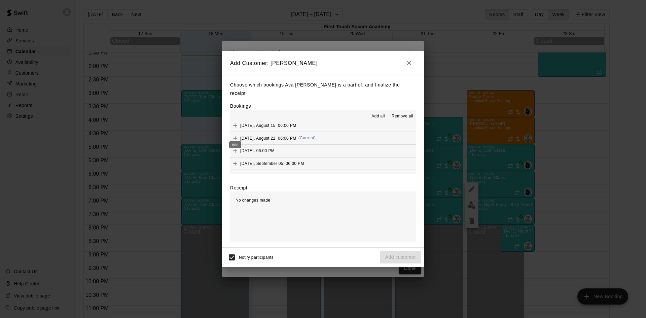
click at [236, 135] on icon "Add" at bounding box center [235, 138] width 7 height 7
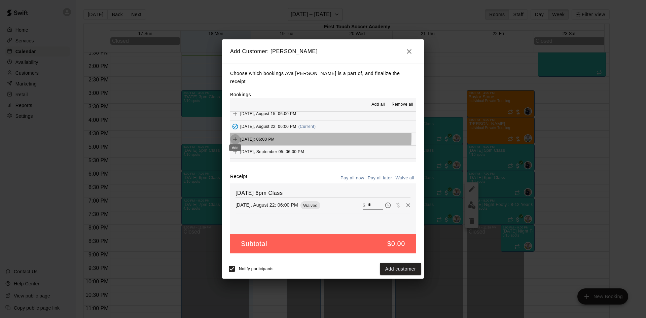
click at [235, 136] on icon "Add" at bounding box center [235, 139] width 7 height 7
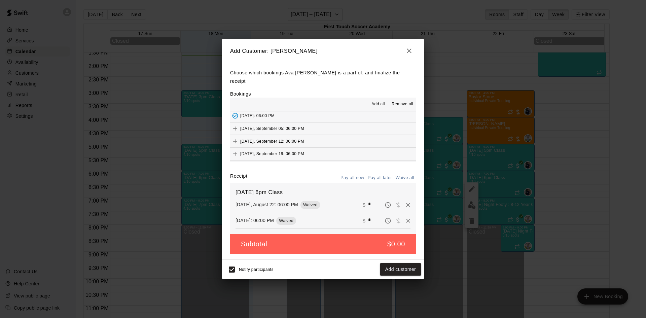
scroll to position [101, 0]
click at [235, 116] on icon "Add" at bounding box center [235, 118] width 4 height 4
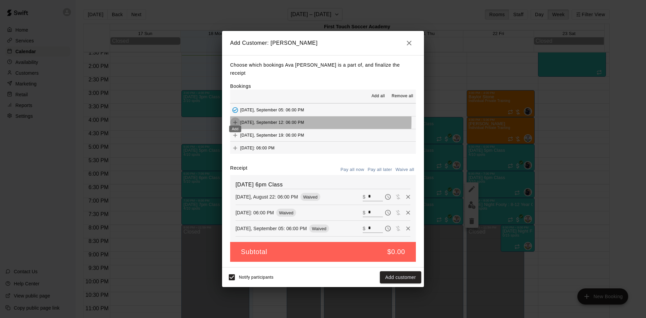
click at [235, 119] on icon "Add" at bounding box center [235, 122] width 7 height 7
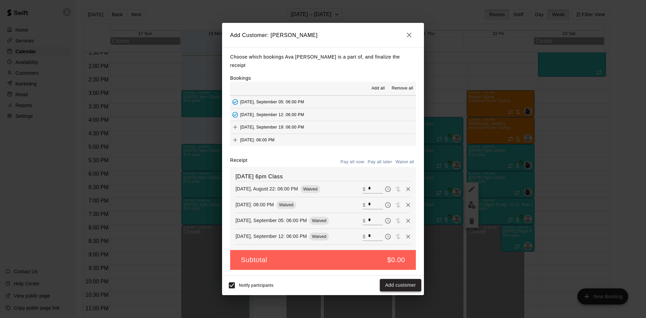
click at [395, 280] on button "Add customer" at bounding box center [400, 285] width 41 height 12
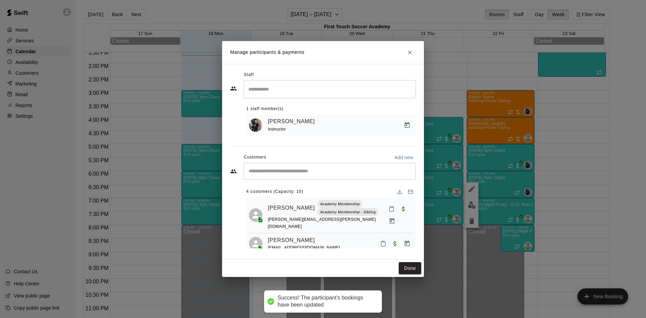
click at [315, 174] on input "Start typing to search customers..." at bounding box center [330, 171] width 166 height 7
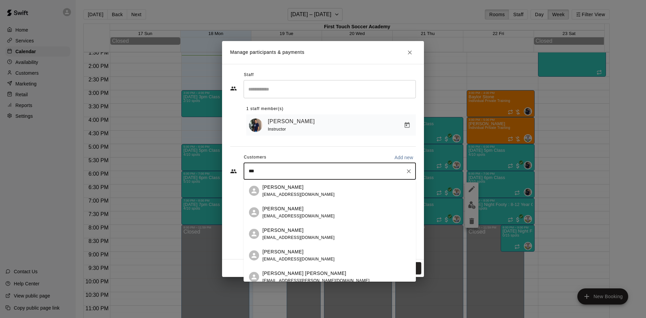
type input "****"
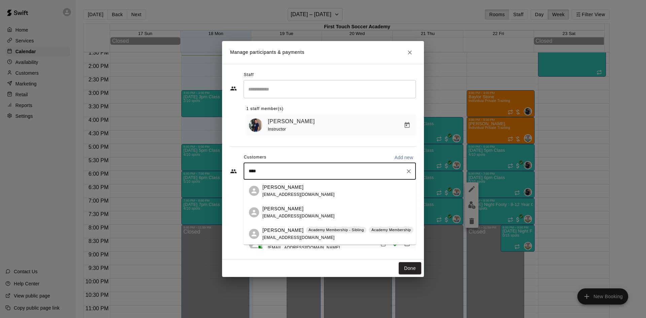
click at [288, 230] on p "[PERSON_NAME]" at bounding box center [283, 230] width 41 height 7
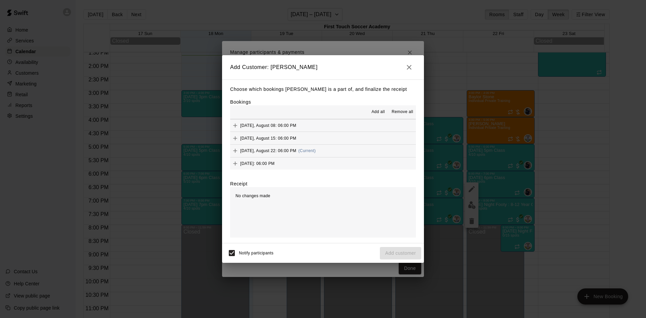
scroll to position [67, 0]
click at [235, 133] on icon "Add" at bounding box center [235, 134] width 7 height 7
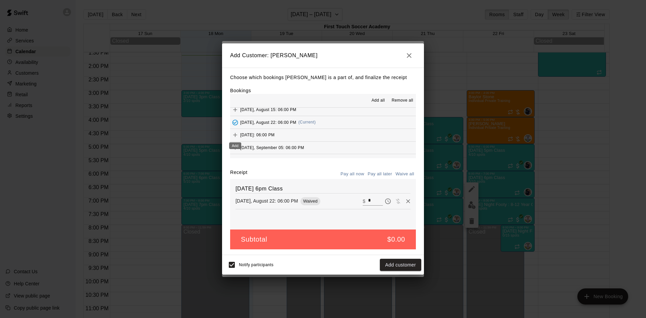
click at [233, 136] on icon "Add" at bounding box center [235, 135] width 7 height 7
click at [235, 145] on div "Added - Collect Payment" at bounding box center [235, 148] width 46 height 7
click at [235, 148] on icon "Add" at bounding box center [235, 147] width 4 height 4
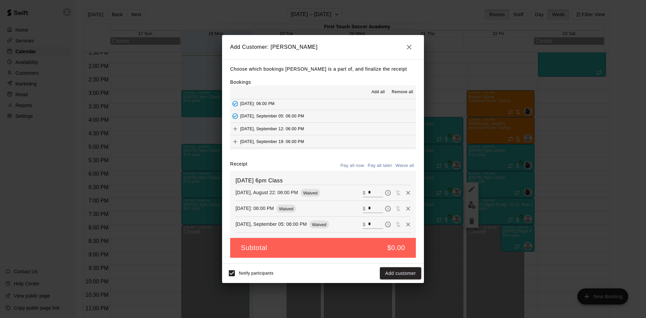
scroll to position [101, 0]
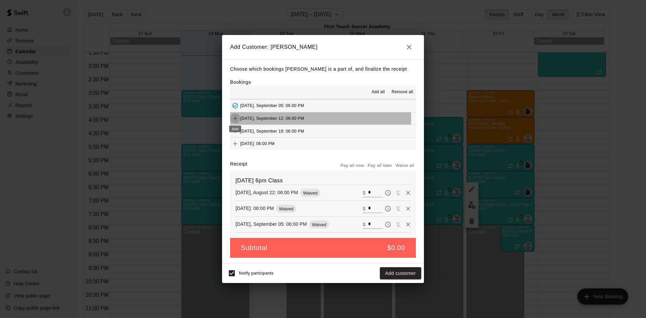
click at [234, 119] on icon "Add" at bounding box center [235, 118] width 7 height 7
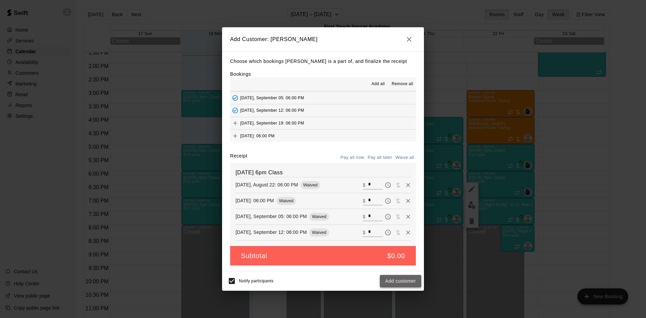
click at [388, 282] on button "Add customer" at bounding box center [400, 281] width 41 height 12
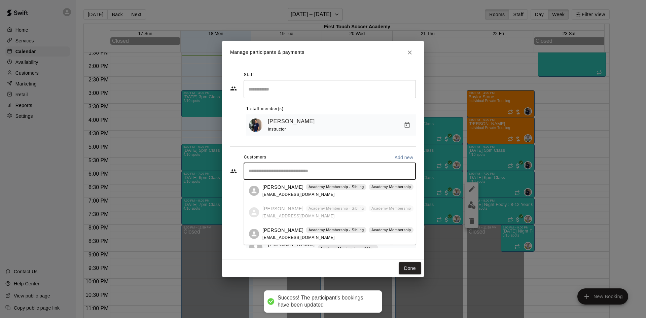
click at [306, 169] on input "Start typing to search customers..." at bounding box center [330, 171] width 166 height 7
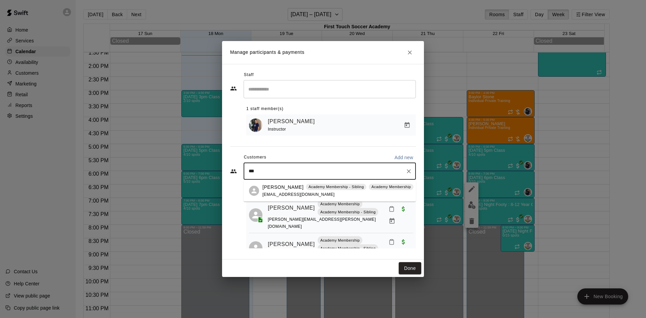
type input "****"
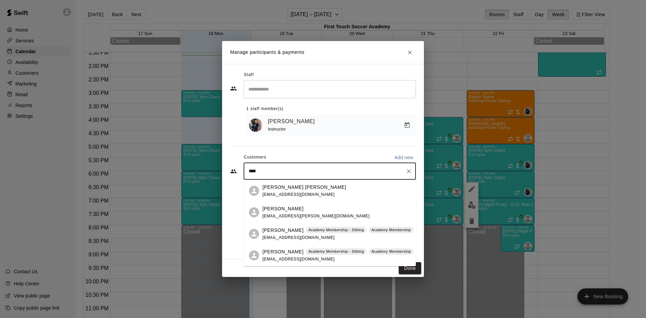
click at [285, 258] on span "[EMAIL_ADDRESS][DOMAIN_NAME]" at bounding box center [299, 259] width 72 height 5
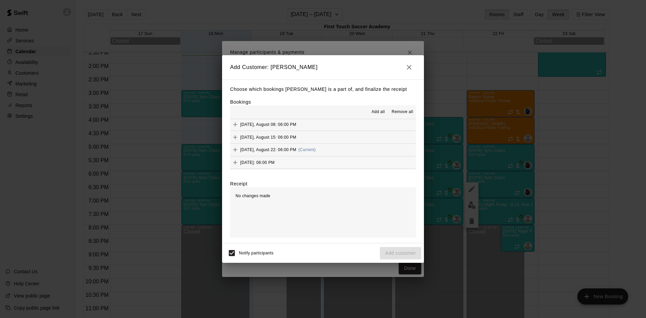
scroll to position [67, 0]
drag, startPoint x: 235, startPoint y: 131, endPoint x: 266, endPoint y: 134, distance: 30.7
click at [235, 132] on icon "Add" at bounding box center [235, 134] width 7 height 7
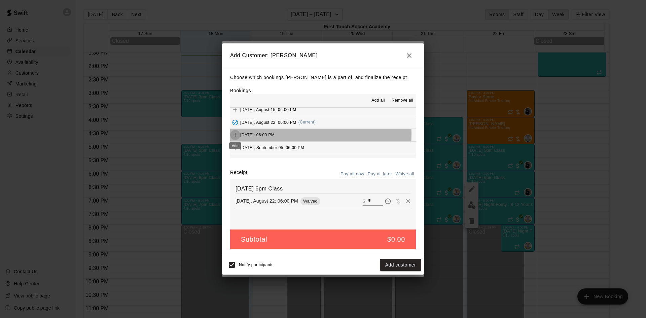
click at [238, 134] on icon "Add" at bounding box center [235, 135] width 7 height 7
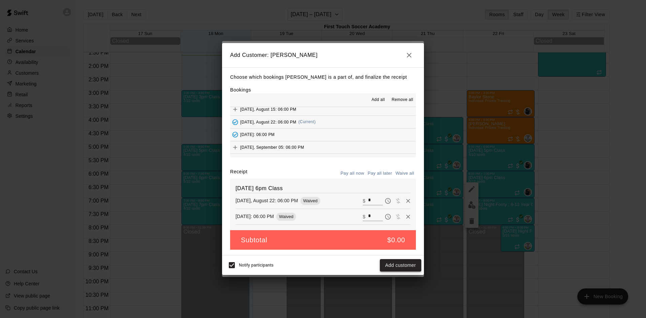
click at [409, 265] on button "Add customer" at bounding box center [400, 265] width 41 height 12
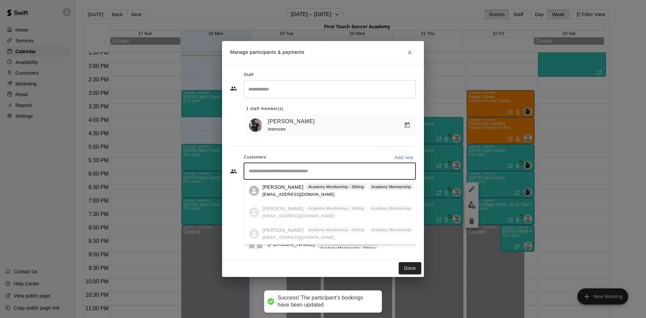
click at [323, 172] on input "Start typing to search customers..." at bounding box center [330, 171] width 166 height 7
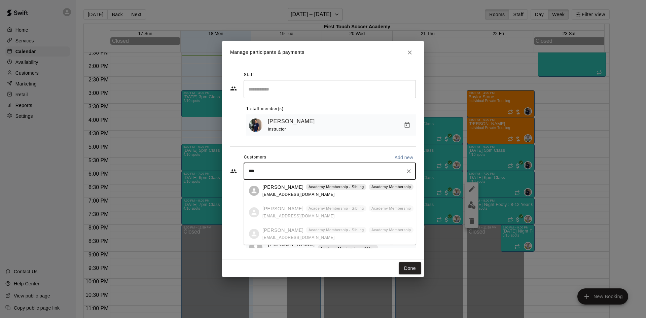
type input "****"
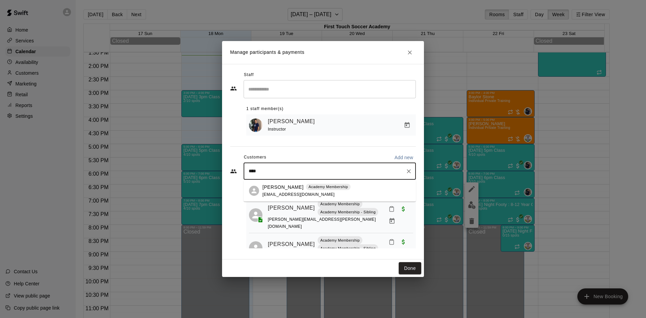
click at [285, 188] on p "[PERSON_NAME]" at bounding box center [283, 187] width 41 height 7
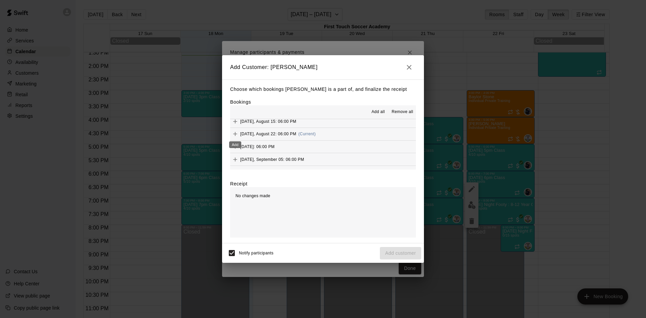
click at [236, 134] on icon "Add" at bounding box center [235, 134] width 7 height 7
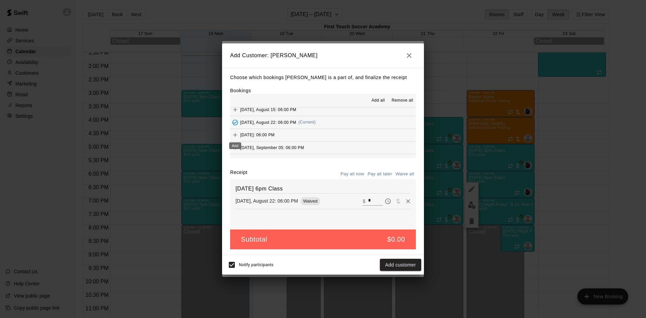
click at [236, 132] on button "Add" at bounding box center [235, 135] width 10 height 10
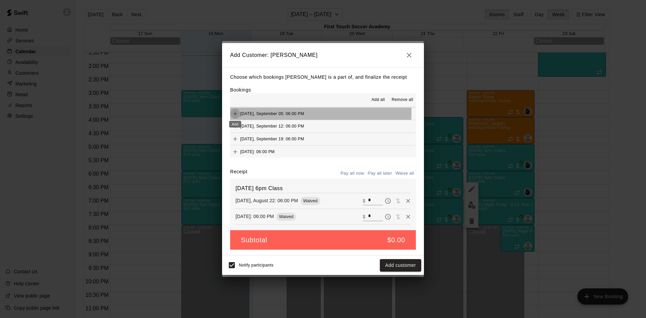
click at [237, 111] on icon "Add" at bounding box center [235, 113] width 7 height 7
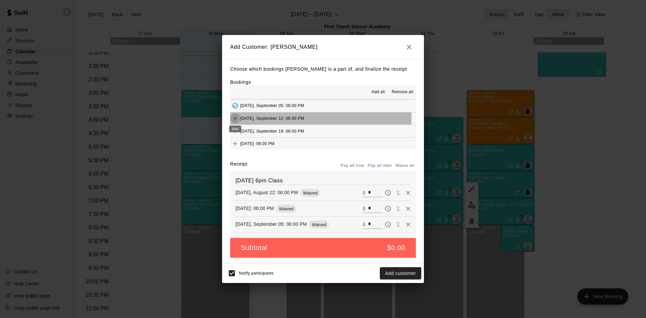
click at [234, 117] on icon "Add" at bounding box center [235, 118] width 7 height 7
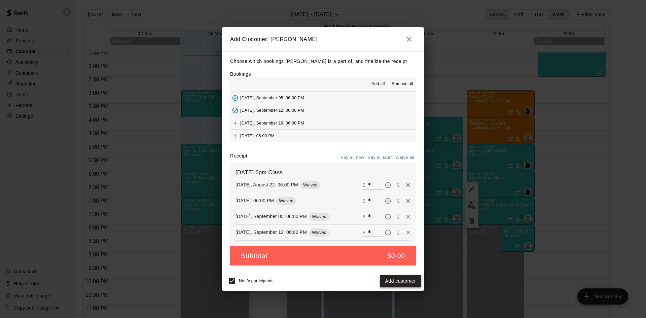
click at [394, 278] on button "Add customer" at bounding box center [400, 281] width 41 height 12
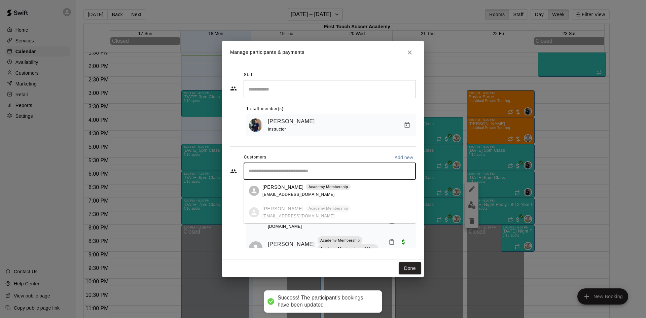
click at [298, 171] on input "Start typing to search customers..." at bounding box center [330, 171] width 166 height 7
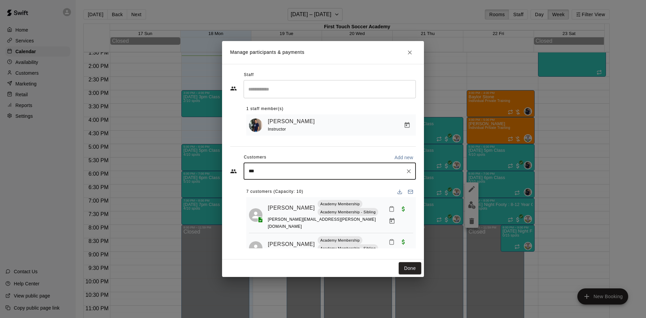
type input "****"
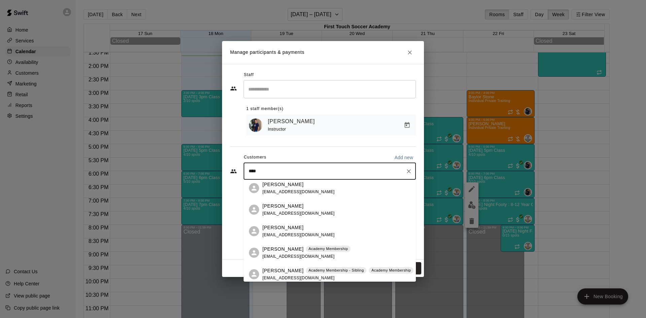
scroll to position [92, 0]
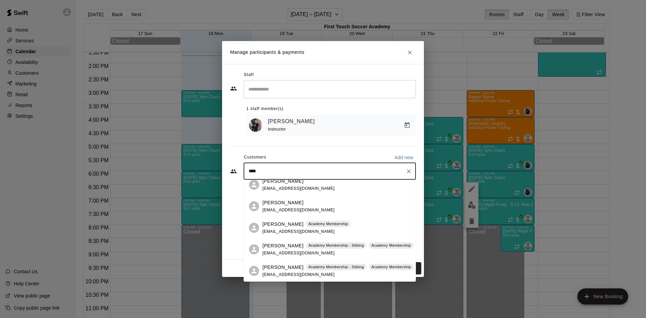
click at [292, 228] on div "[PERSON_NAME] Academy Membership [EMAIL_ADDRESS][DOMAIN_NAME]" at bounding box center [307, 228] width 88 height 14
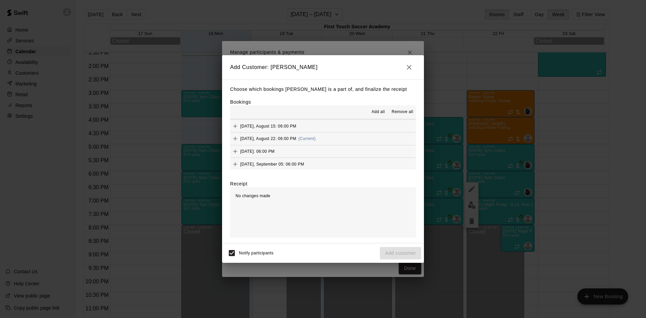
scroll to position [67, 0]
click at [234, 134] on icon "Add" at bounding box center [235, 134] width 4 height 4
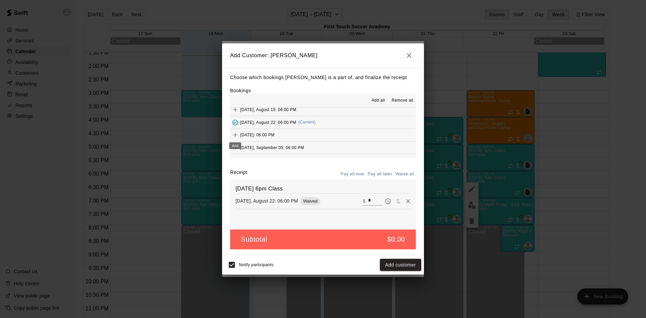
click at [235, 132] on button "Add" at bounding box center [235, 135] width 10 height 10
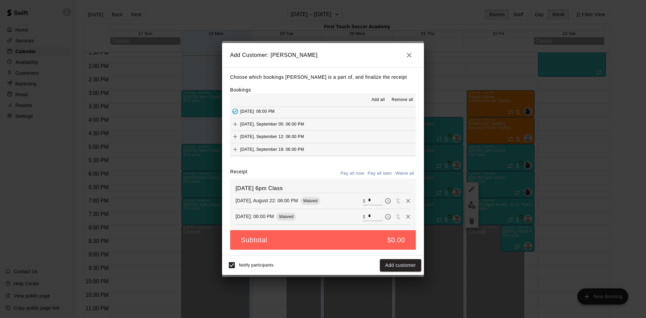
scroll to position [101, 0]
click at [236, 111] on icon "Add" at bounding box center [235, 113] width 7 height 7
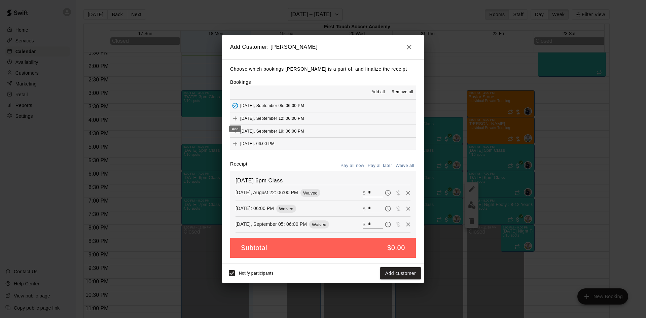
click at [236, 118] on icon "Add" at bounding box center [235, 118] width 7 height 7
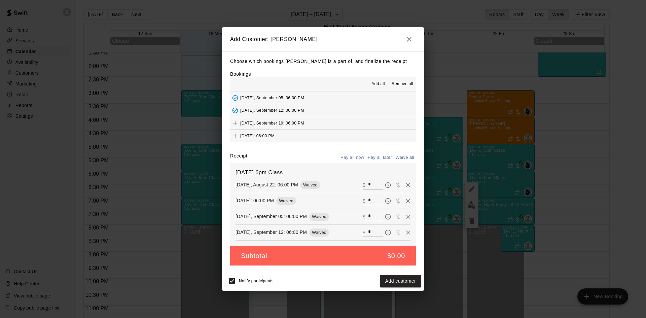
click at [395, 278] on button "Add customer" at bounding box center [400, 281] width 41 height 12
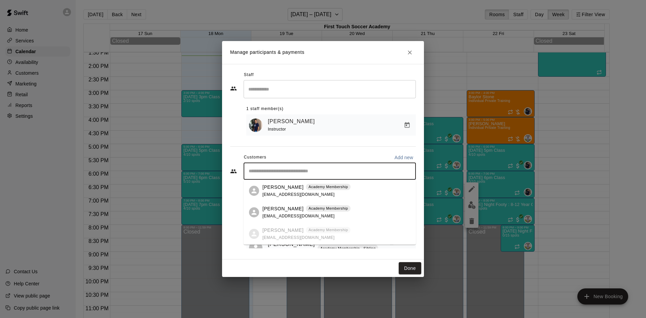
click at [332, 173] on input "Start typing to search customers..." at bounding box center [330, 171] width 166 height 7
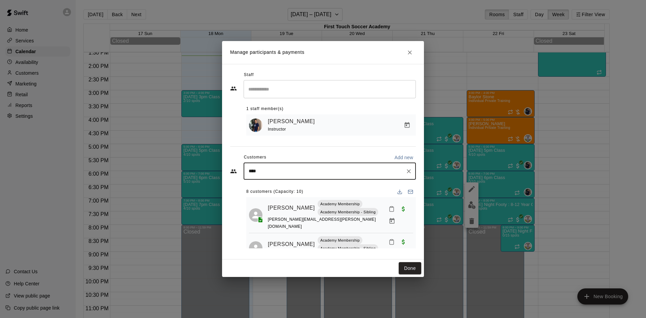
type input "*****"
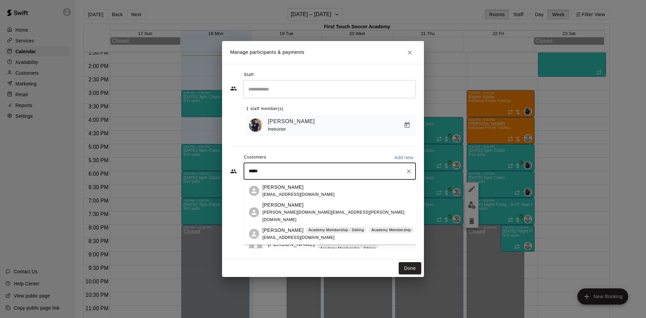
click at [283, 228] on p "[PERSON_NAME]" at bounding box center [283, 230] width 41 height 7
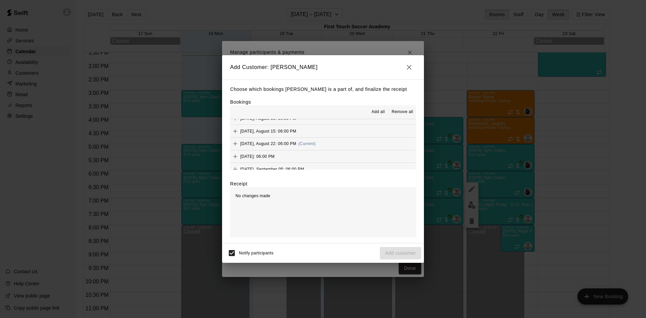
scroll to position [67, 0]
click at [235, 132] on icon "Add" at bounding box center [235, 134] width 7 height 7
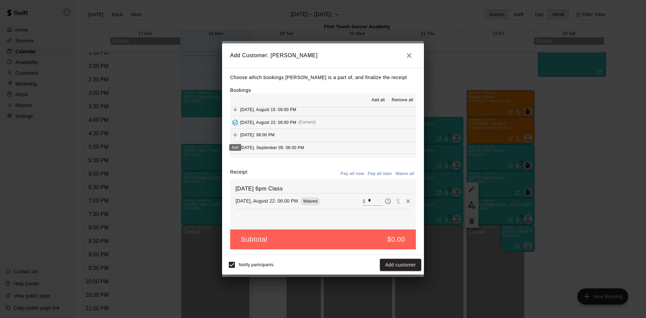
click at [235, 132] on icon "Add" at bounding box center [235, 135] width 7 height 7
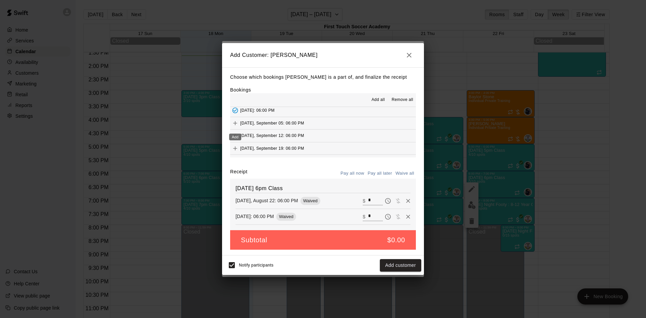
scroll to position [101, 0]
click at [234, 112] on icon "Add" at bounding box center [235, 113] width 7 height 7
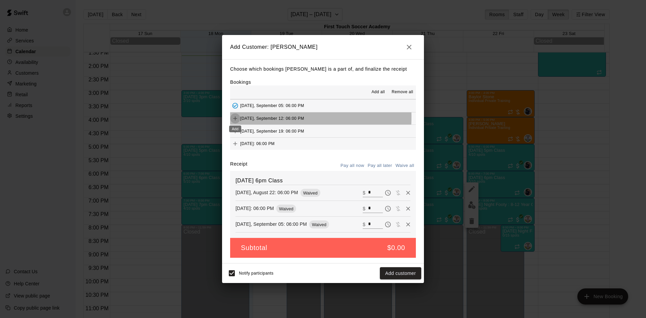
click at [235, 117] on icon "Add" at bounding box center [235, 118] width 4 height 4
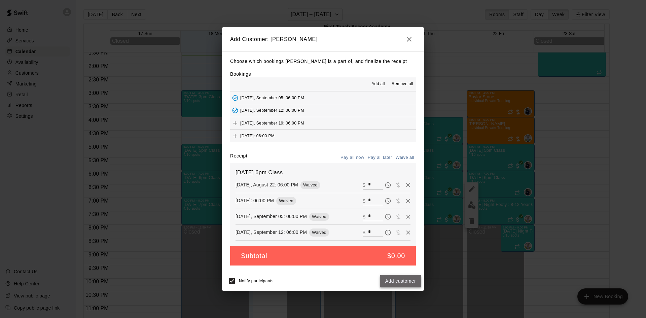
click at [410, 282] on button "Add customer" at bounding box center [400, 281] width 41 height 12
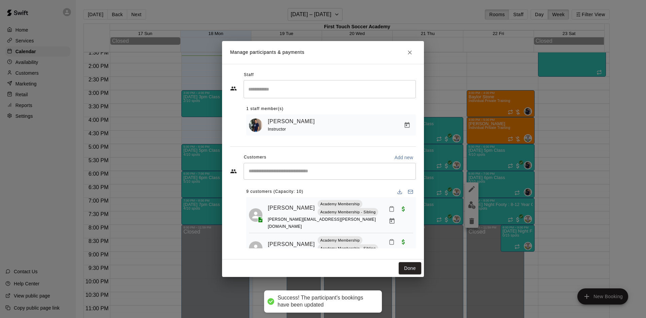
click at [333, 171] on input "Start typing to search customers..." at bounding box center [330, 171] width 166 height 7
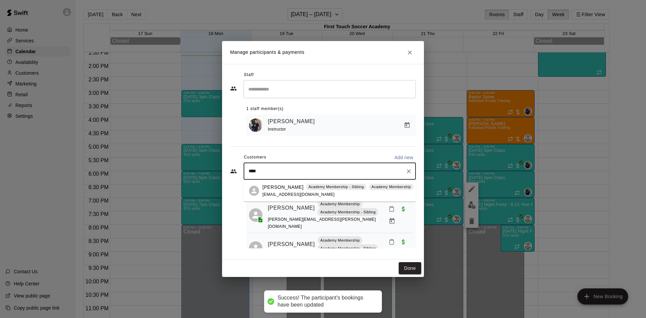
type input "*****"
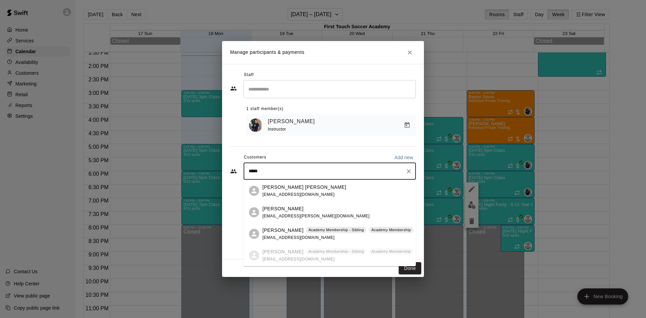
click at [282, 231] on p "[PERSON_NAME]" at bounding box center [283, 230] width 41 height 7
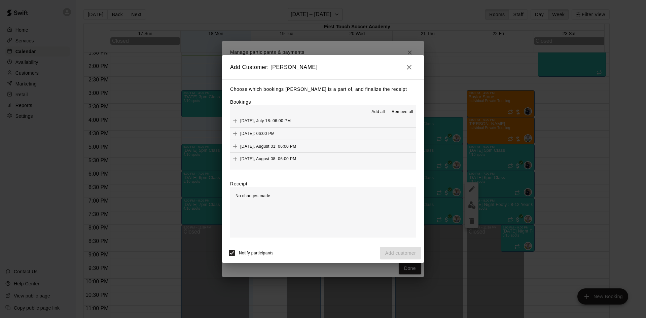
scroll to position [67, 0]
click at [237, 133] on icon "Add" at bounding box center [235, 134] width 7 height 7
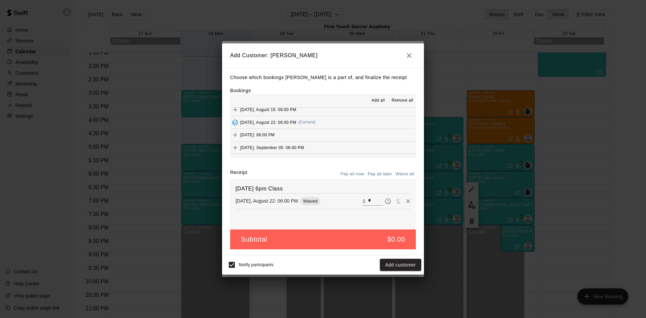
click at [236, 133] on icon "Add" at bounding box center [235, 135] width 7 height 7
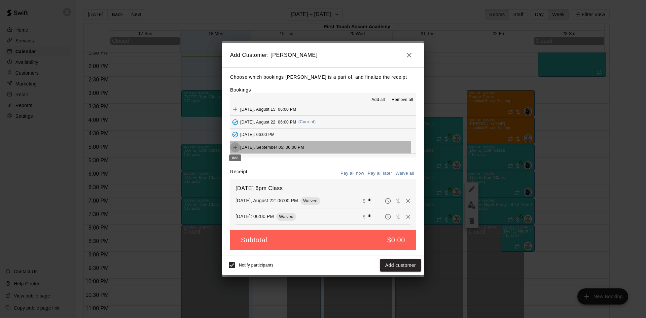
click at [236, 148] on icon "Add" at bounding box center [235, 147] width 7 height 7
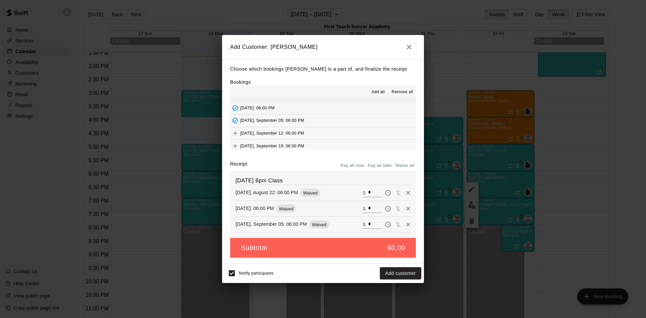
scroll to position [101, 0]
drag, startPoint x: 233, startPoint y: 118, endPoint x: 266, endPoint y: 140, distance: 39.5
click at [234, 117] on icon "Add" at bounding box center [235, 118] width 7 height 7
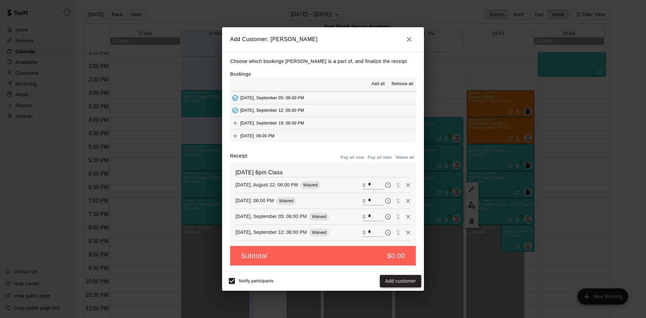
click at [398, 280] on button "Add customer" at bounding box center [400, 281] width 41 height 12
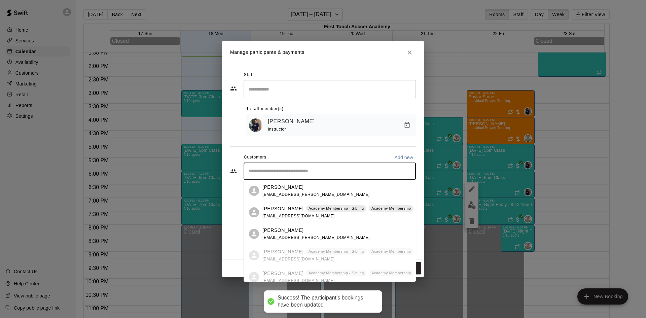
click at [285, 169] on input "Start typing to search customers..." at bounding box center [330, 171] width 166 height 7
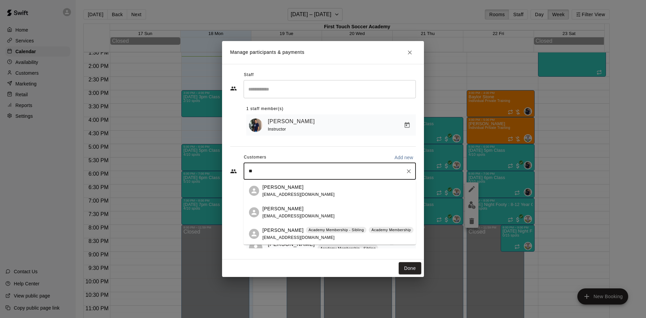
type input "*"
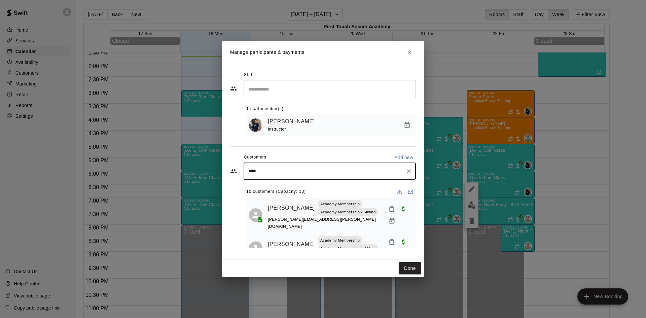
type input "*****"
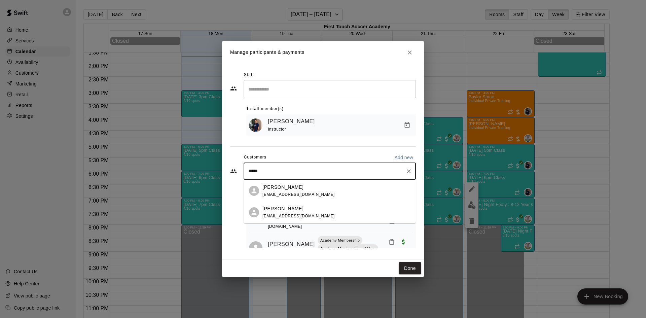
click at [287, 209] on div "[PERSON_NAME]" at bounding box center [299, 208] width 72 height 7
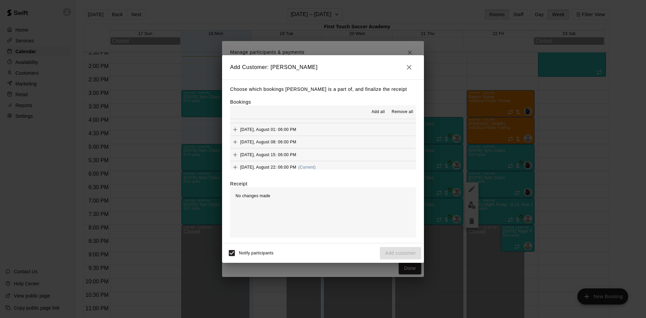
scroll to position [67, 0]
click at [235, 132] on icon "Add" at bounding box center [235, 134] width 7 height 7
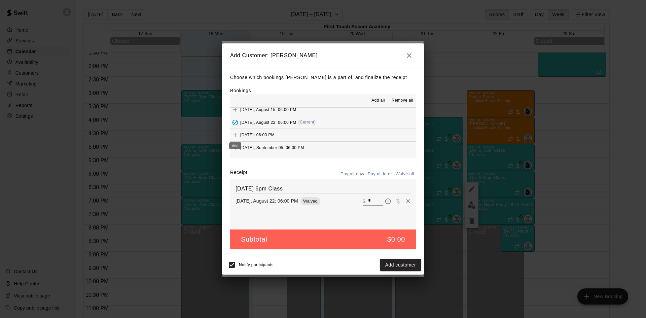
click at [233, 134] on icon "Add" at bounding box center [235, 135] width 7 height 7
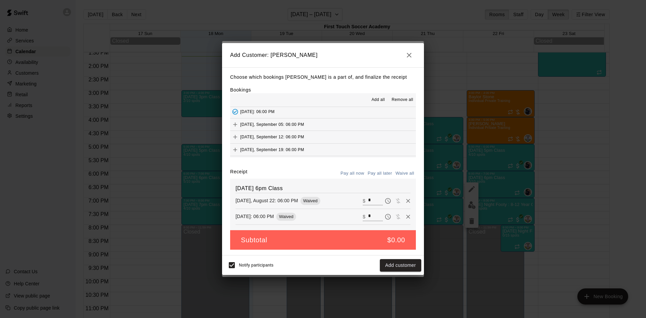
scroll to position [101, 0]
click at [236, 114] on icon "Add" at bounding box center [235, 113] width 7 height 7
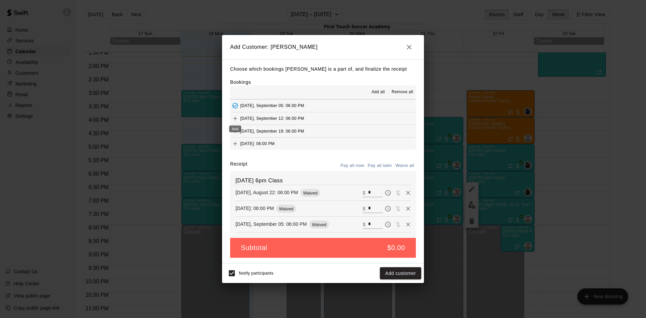
click at [236, 116] on icon "Add" at bounding box center [235, 118] width 7 height 7
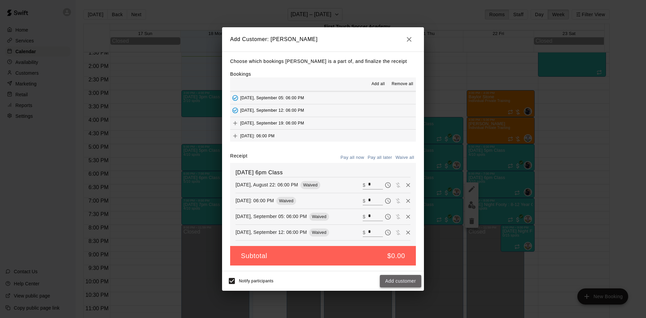
click at [393, 278] on button "Add customer" at bounding box center [400, 281] width 41 height 12
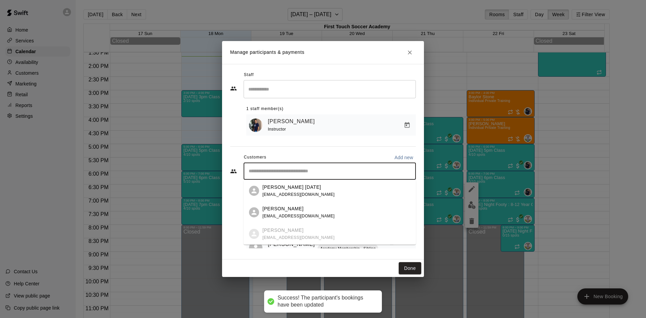
click at [304, 175] on input "Start typing to search customers..." at bounding box center [330, 171] width 166 height 7
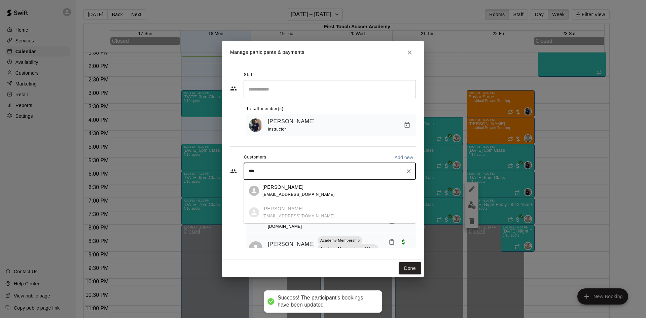
type input "****"
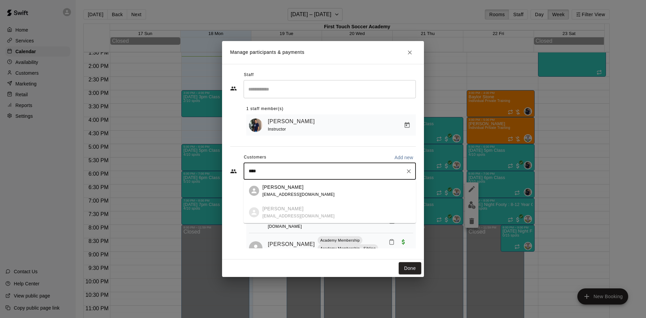
click at [307, 188] on div "[PERSON_NAME]" at bounding box center [299, 187] width 72 height 7
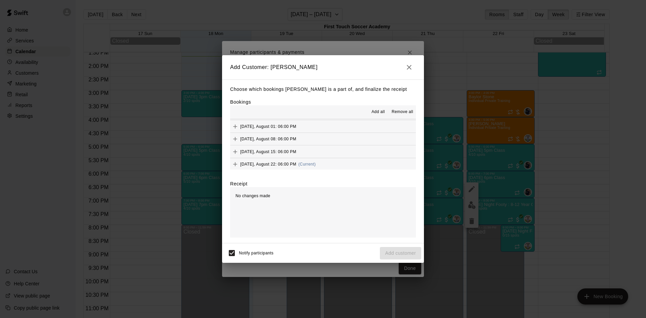
scroll to position [67, 0]
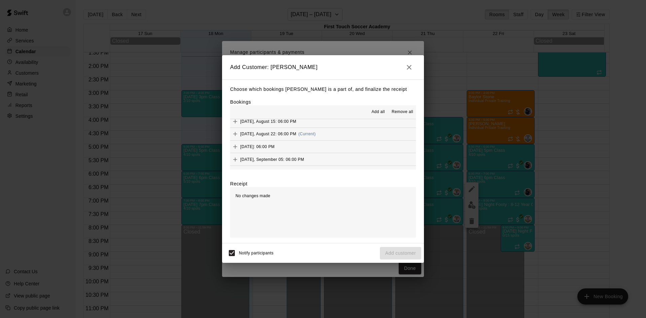
click at [235, 133] on icon "Add" at bounding box center [235, 134] width 7 height 7
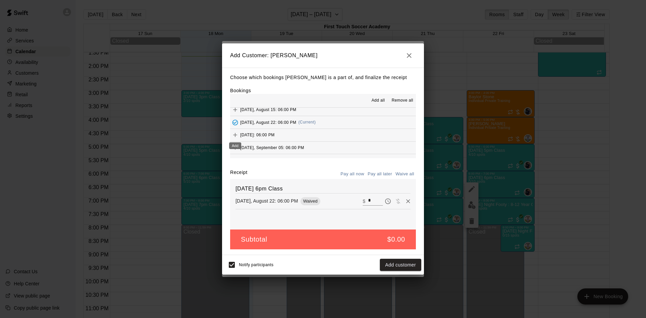
click at [234, 134] on icon "Add" at bounding box center [235, 135] width 7 height 7
click at [236, 148] on icon "Add" at bounding box center [235, 147] width 7 height 7
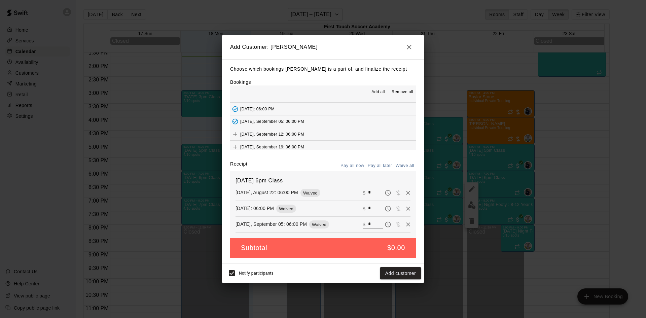
scroll to position [101, 0]
click at [235, 117] on icon "Add" at bounding box center [235, 118] width 7 height 7
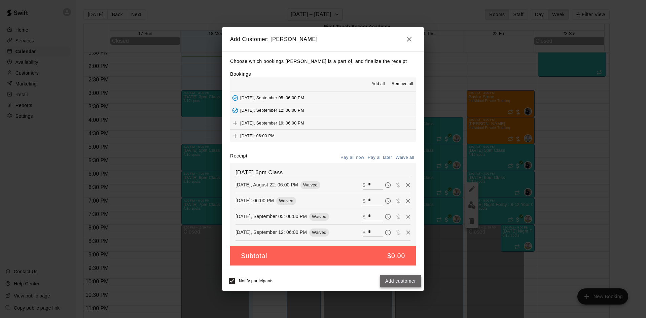
click at [387, 279] on button "Add customer" at bounding box center [400, 281] width 41 height 12
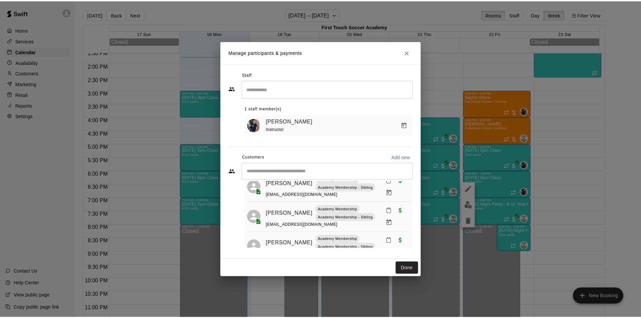
scroll to position [0, 0]
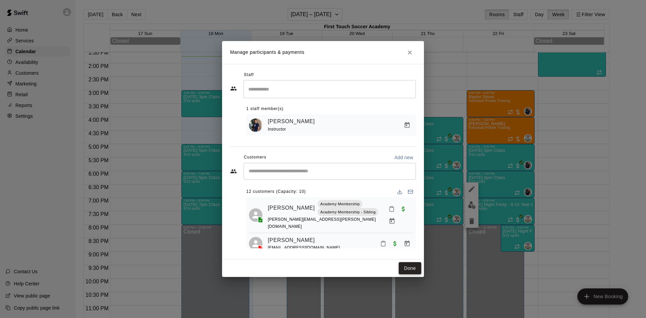
click at [413, 265] on button "Done" at bounding box center [410, 268] width 23 height 12
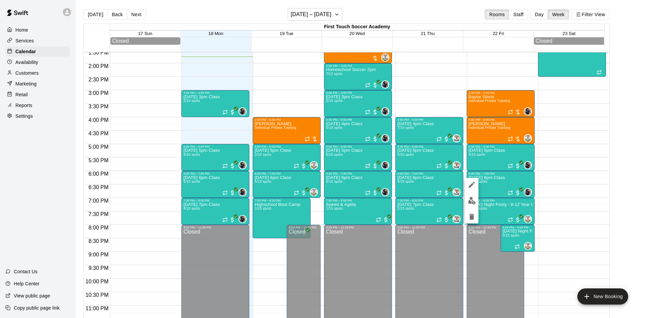
click at [473, 184] on icon "edit" at bounding box center [472, 185] width 6 height 6
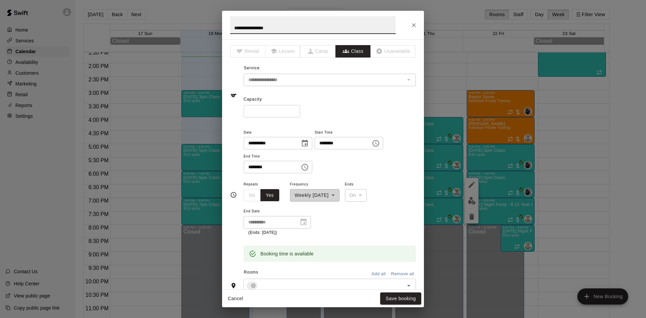
click at [281, 109] on input "**" at bounding box center [272, 111] width 57 height 12
type input "**"
click at [403, 303] on button "Save booking" at bounding box center [400, 299] width 41 height 12
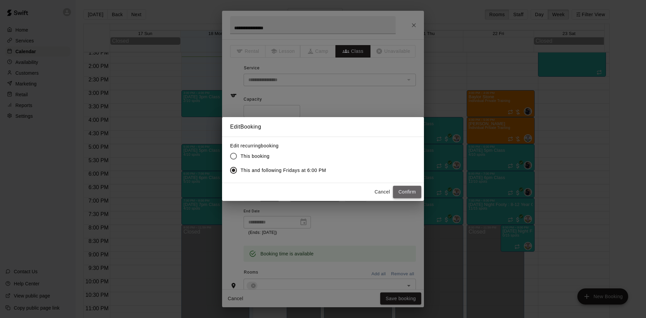
click at [414, 192] on button "Confirm" at bounding box center [407, 192] width 28 height 12
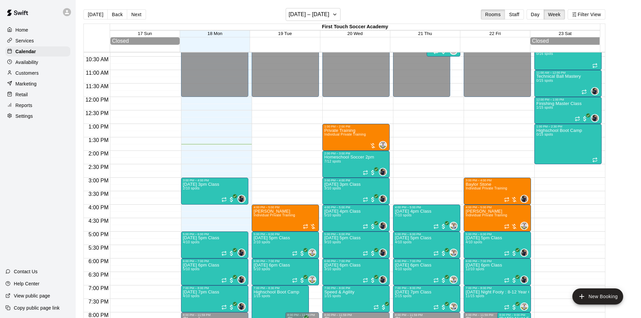
scroll to position [274, 0]
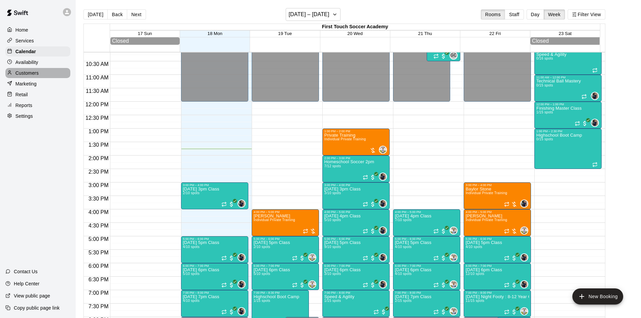
drag, startPoint x: 21, startPoint y: 76, endPoint x: 45, endPoint y: 68, distance: 25.8
click at [21, 76] on p "Customers" at bounding box center [26, 73] width 23 height 7
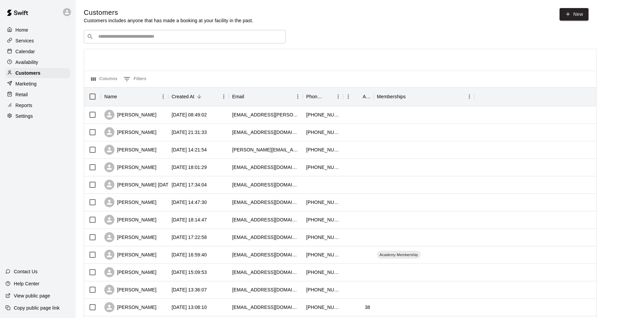
click at [236, 42] on div "​ ​" at bounding box center [185, 36] width 202 height 13
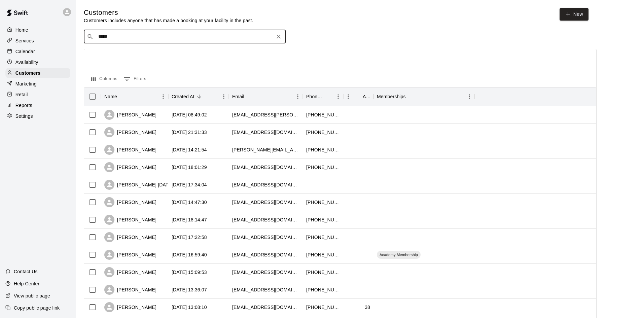
type input "******"
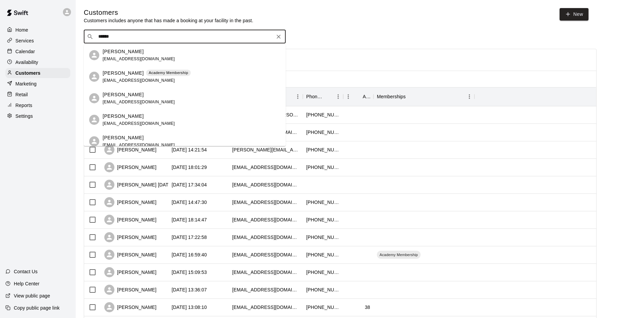
click at [120, 119] on p "[PERSON_NAME]" at bounding box center [123, 116] width 41 height 7
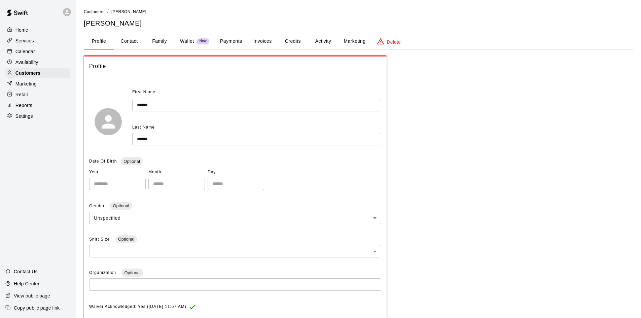
click at [325, 37] on button "Activity" at bounding box center [323, 41] width 30 height 16
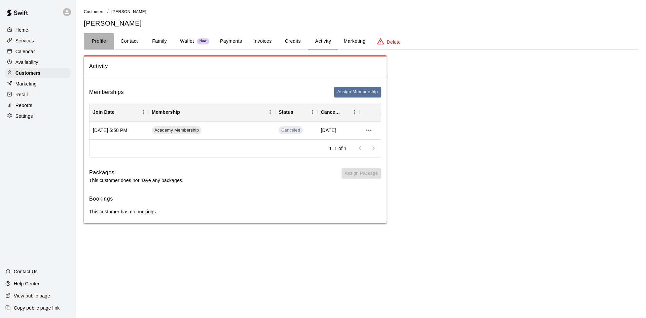
click at [104, 41] on button "Profile" at bounding box center [99, 41] width 30 height 16
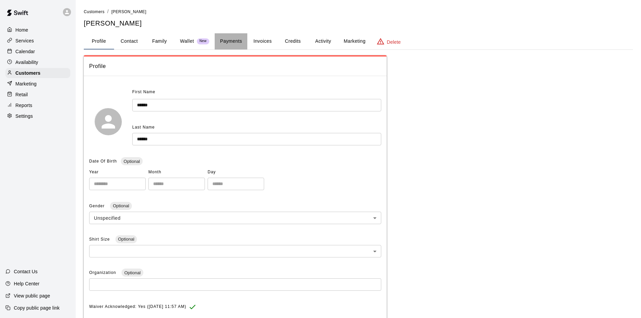
click at [228, 37] on button "Payments" at bounding box center [231, 41] width 33 height 16
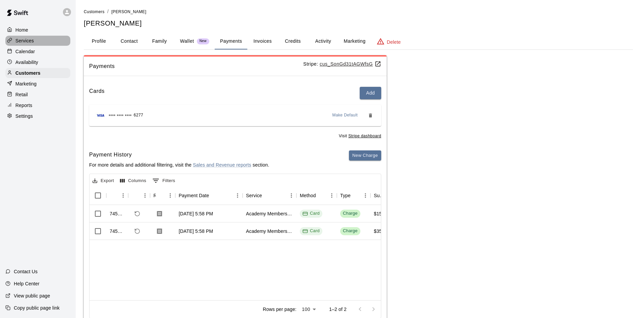
click at [30, 41] on p "Services" at bounding box center [24, 40] width 19 height 7
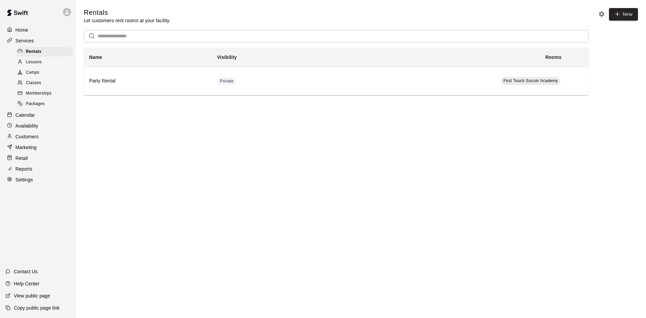
click at [38, 81] on div "Classes" at bounding box center [44, 82] width 57 height 9
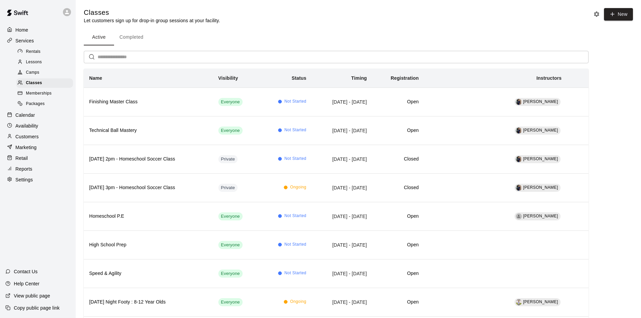
click at [28, 118] on p "Calendar" at bounding box center [25, 115] width 20 height 7
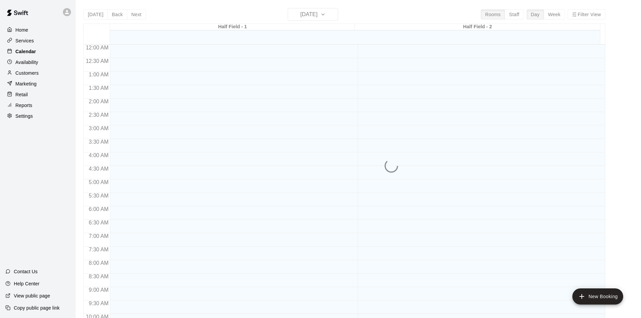
scroll to position [345, 0]
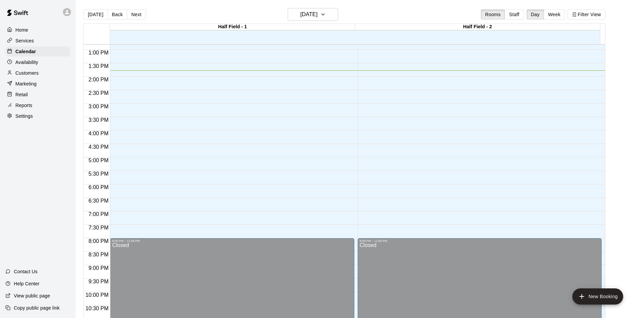
click at [564, 9] on div "[DATE] Back [DATE][DATE] Rooms Staff Day Week Filter View" at bounding box center [344, 15] width 522 height 15
click at [563, 12] on button "Week" at bounding box center [554, 14] width 21 height 10
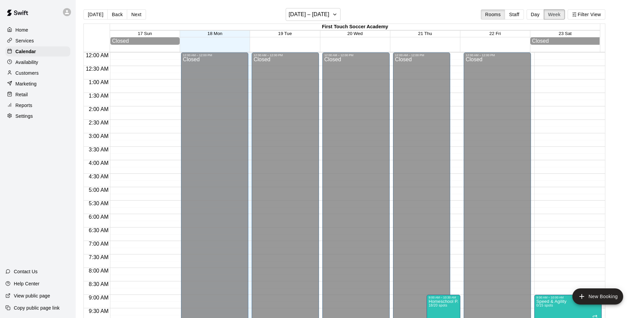
scroll to position [371, 0]
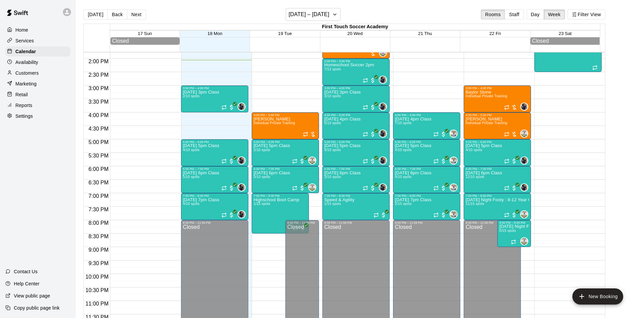
click at [27, 72] on p "Customers" at bounding box center [26, 73] width 23 height 7
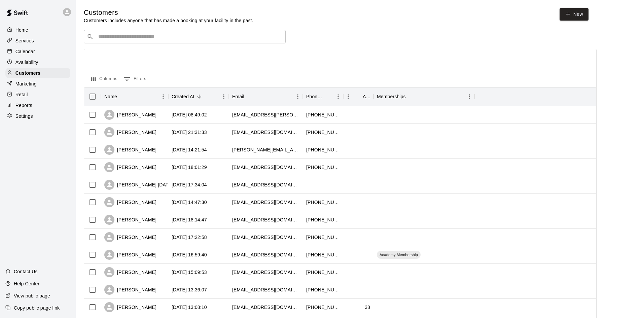
click at [260, 36] on input "Search customers by name or email" at bounding box center [189, 36] width 186 height 7
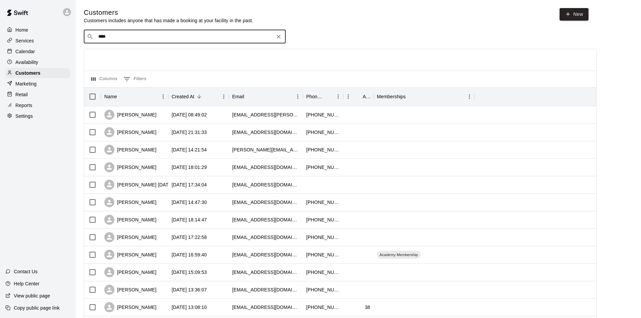
type input "*****"
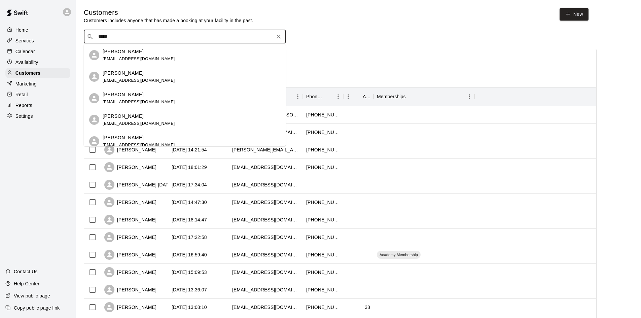
scroll to position [28, 0]
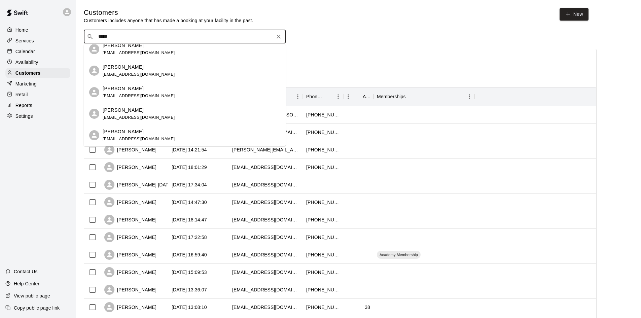
click at [198, 73] on div "[PERSON_NAME] [EMAIL_ADDRESS][DOMAIN_NAME]" at bounding box center [192, 71] width 178 height 14
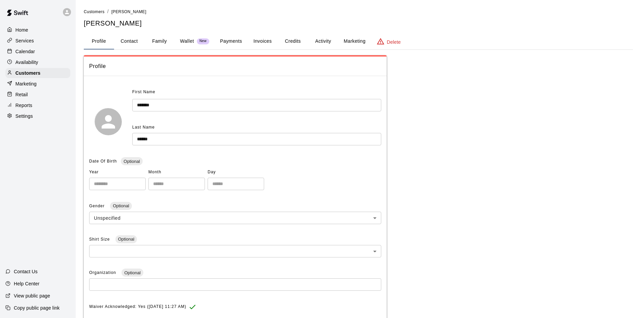
click at [165, 43] on button "Family" at bounding box center [159, 41] width 30 height 16
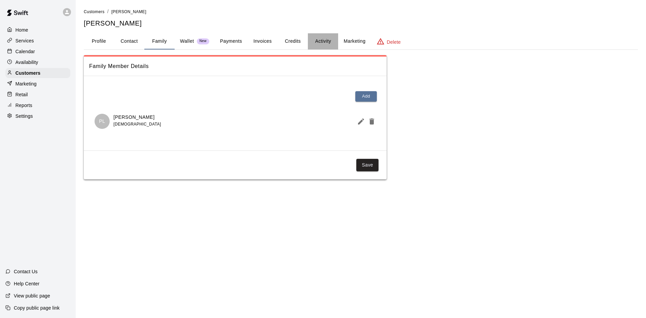
click at [320, 41] on button "Activity" at bounding box center [323, 41] width 30 height 16
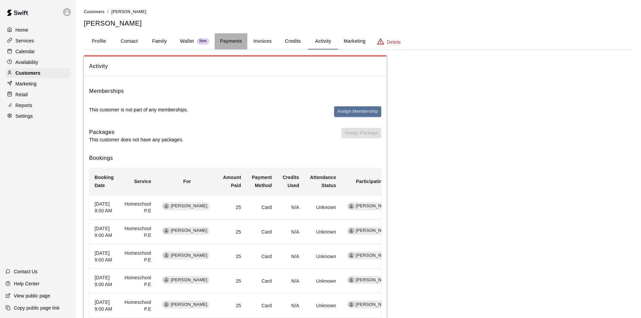
click at [232, 38] on button "Payments" at bounding box center [231, 41] width 33 height 16
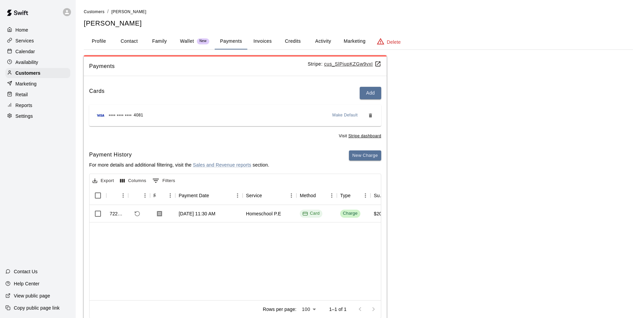
click at [27, 53] on p "Calendar" at bounding box center [25, 51] width 20 height 7
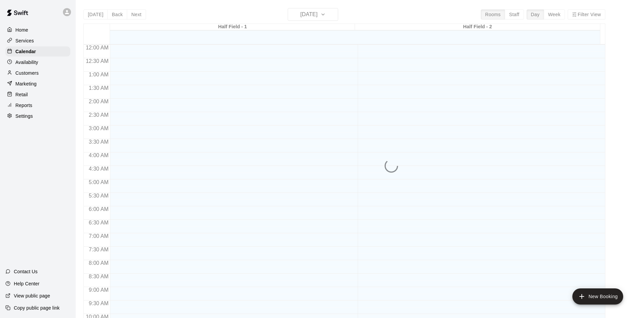
scroll to position [345, 0]
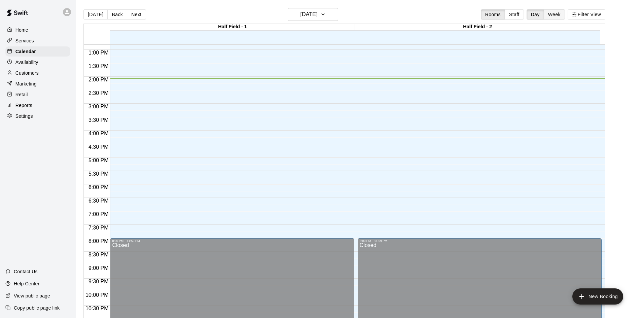
click at [564, 12] on button "Week" at bounding box center [554, 14] width 21 height 10
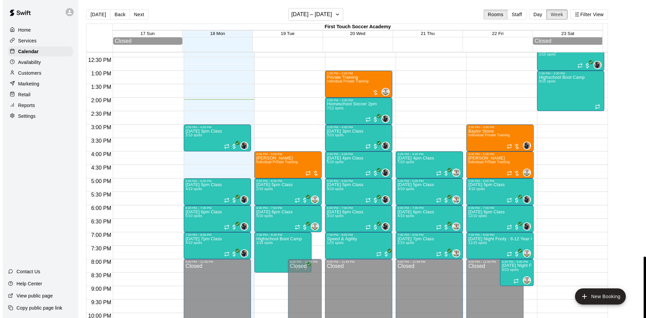
scroll to position [207, 0]
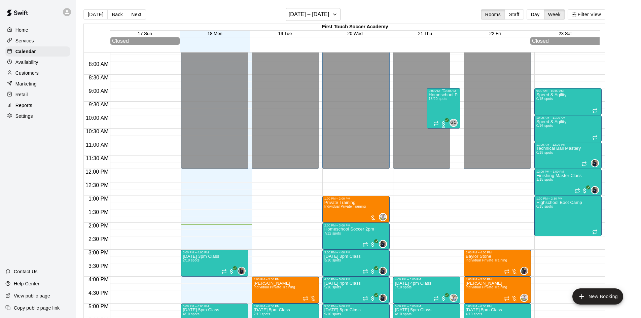
click at [437, 108] on div "Homeschool P.E 18/20 spots" at bounding box center [444, 252] width 30 height 318
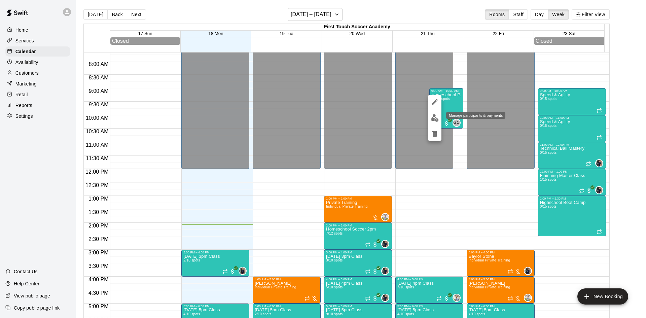
click at [434, 119] on img "edit" at bounding box center [435, 118] width 8 height 8
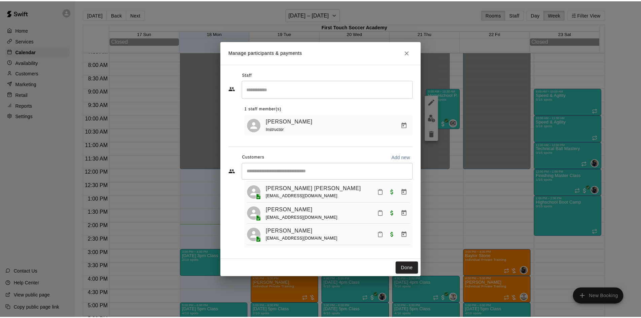
scroll to position [354, 0]
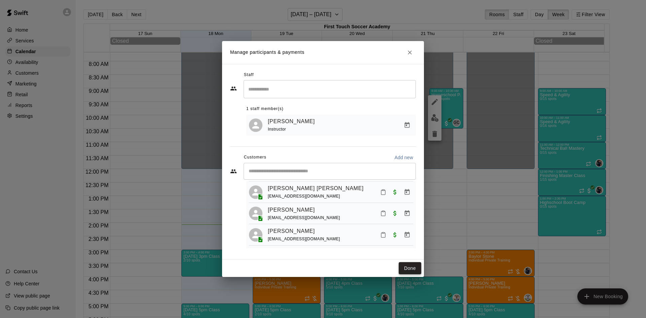
click at [415, 269] on button "Done" at bounding box center [410, 268] width 23 height 12
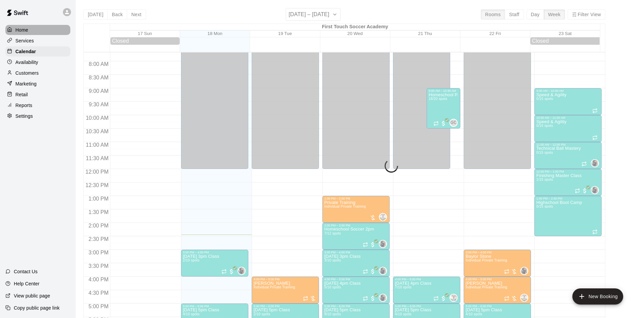
click at [23, 33] on p "Home" at bounding box center [21, 30] width 13 height 7
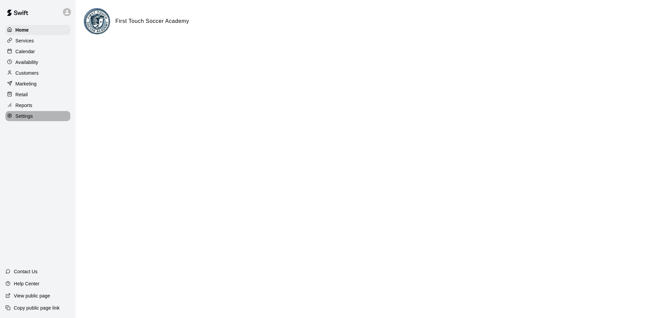
click at [23, 118] on p "Settings" at bounding box center [24, 116] width 18 height 7
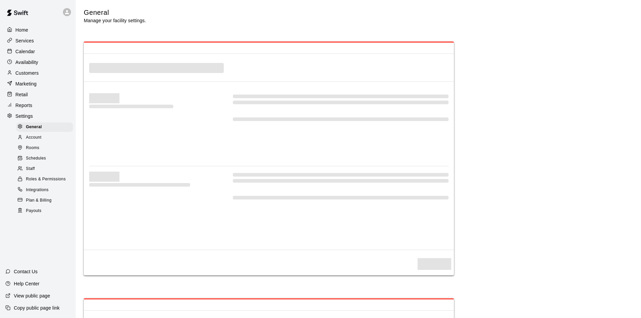
select select "**"
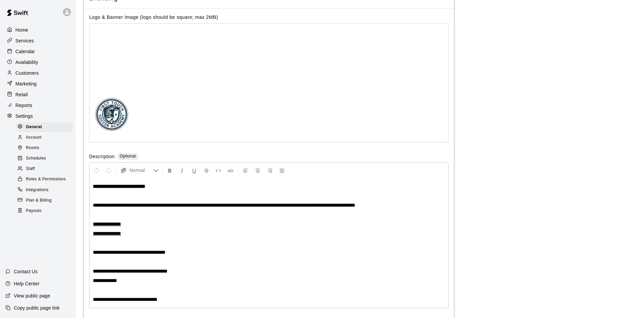
scroll to position [1344, 0]
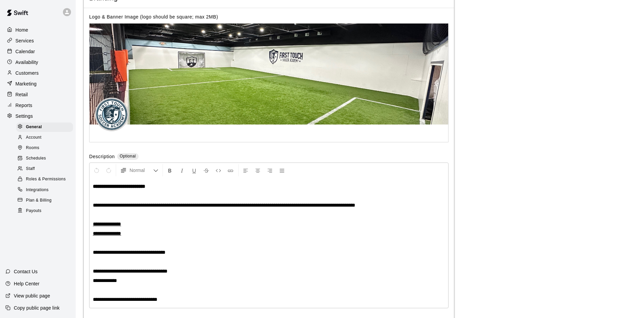
click at [33, 140] on span "Account" at bounding box center [33, 137] width 15 height 7
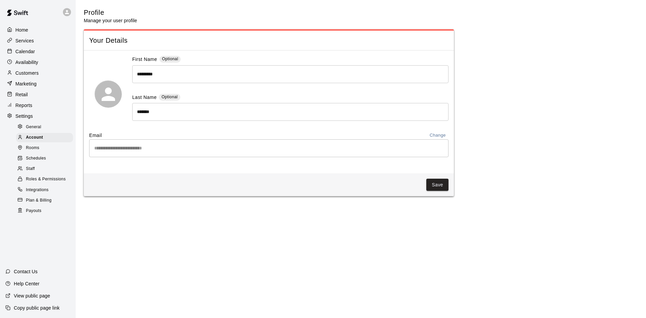
click at [30, 172] on span "Staff" at bounding box center [30, 169] width 9 height 7
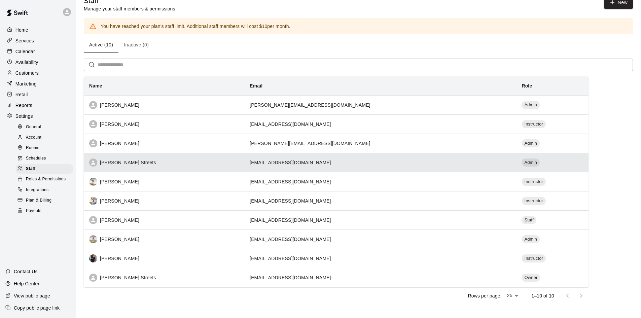
scroll to position [18, 0]
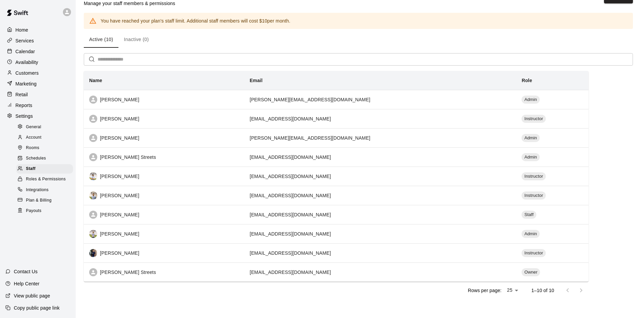
click at [33, 49] on p "Calendar" at bounding box center [25, 51] width 20 height 7
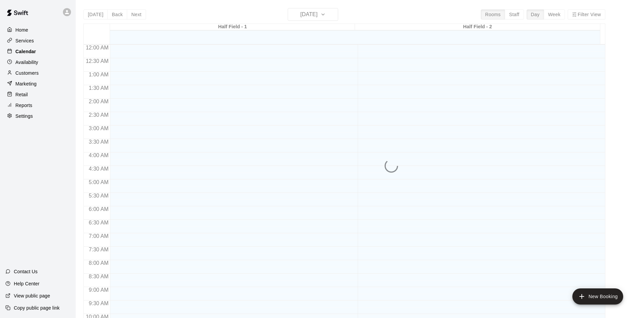
scroll to position [345, 0]
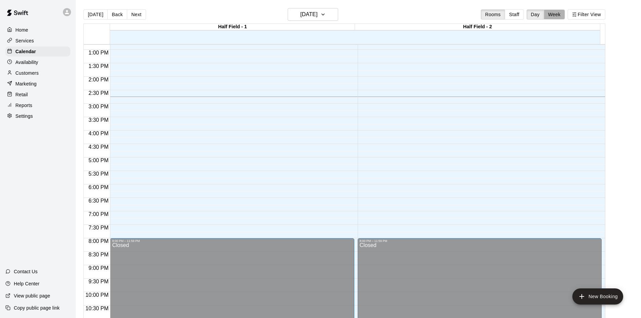
drag, startPoint x: 565, startPoint y: 13, endPoint x: 560, endPoint y: 15, distance: 4.5
click at [565, 13] on button "Week" at bounding box center [554, 14] width 21 height 10
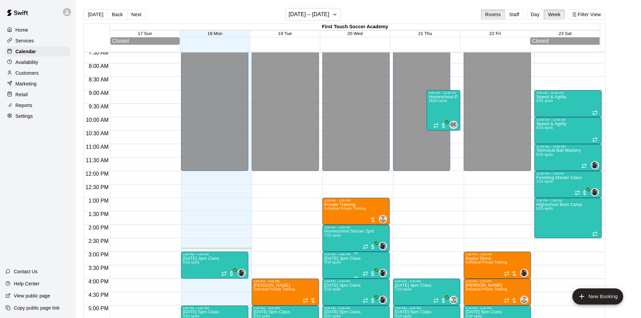
scroll to position [272, 0]
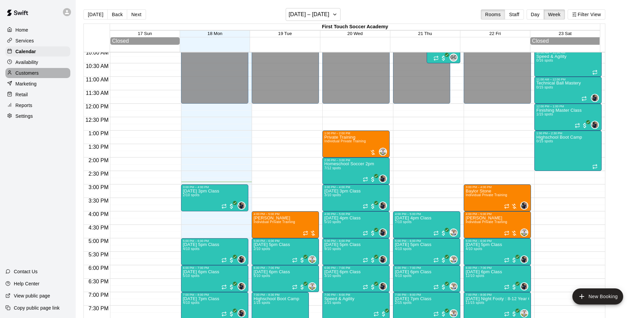
click at [30, 76] on p "Customers" at bounding box center [26, 73] width 23 height 7
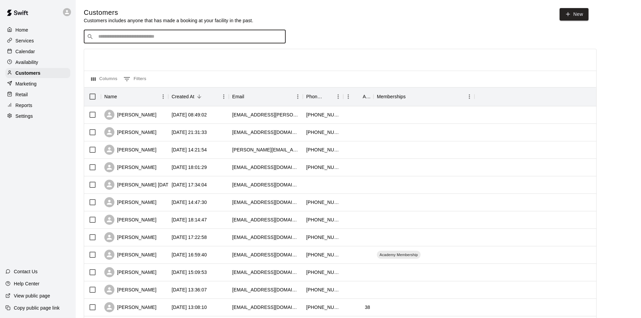
click at [110, 37] on input "Search customers by name or email" at bounding box center [189, 36] width 186 height 7
type input "*****"
click at [120, 57] on span "[EMAIL_ADDRESS][DOMAIN_NAME]" at bounding box center [139, 59] width 72 height 5
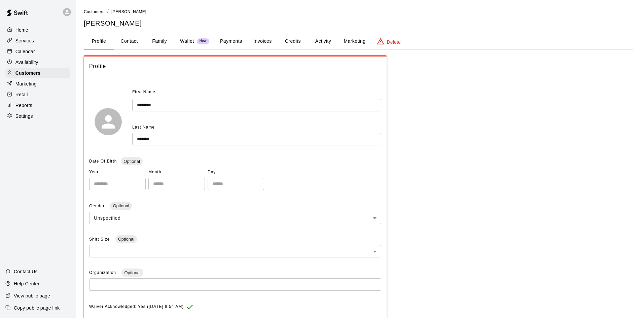
click at [254, 38] on button "Invoices" at bounding box center [262, 41] width 30 height 16
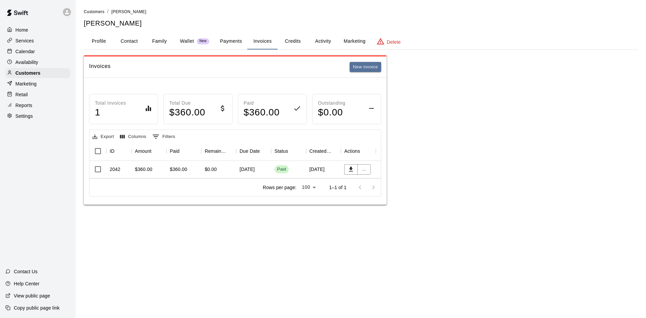
click at [32, 42] on p "Services" at bounding box center [24, 40] width 19 height 7
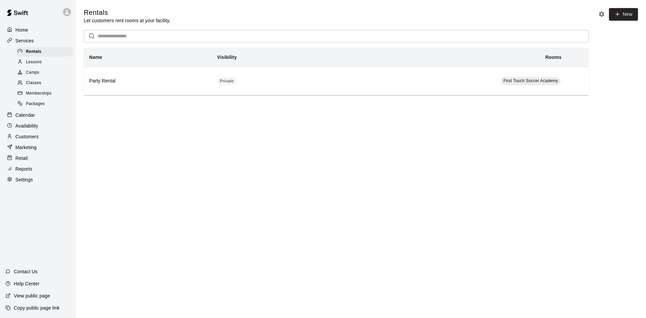
click at [39, 81] on div "Classes" at bounding box center [44, 82] width 57 height 9
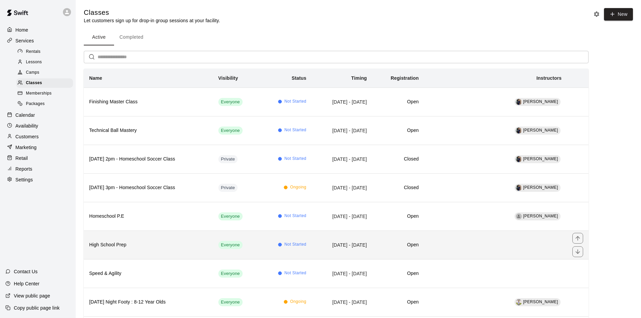
click at [145, 243] on h6 "High School Prep" at bounding box center [148, 244] width 118 height 7
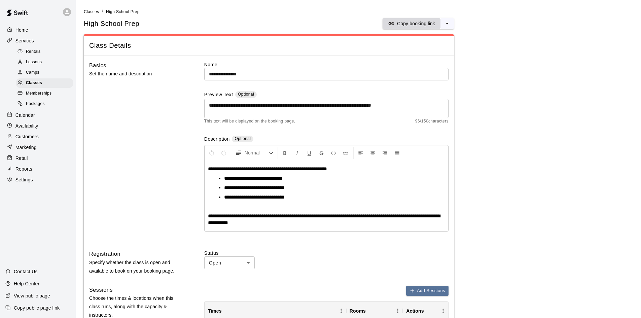
click at [415, 22] on p "Copy booking link" at bounding box center [416, 23] width 38 height 7
click at [25, 140] on p "Customers" at bounding box center [26, 136] width 23 height 7
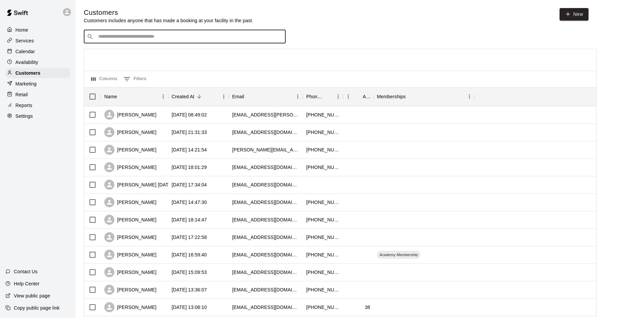
click at [219, 38] on input "Search customers by name or email" at bounding box center [189, 36] width 186 height 7
type input "*****"
click at [146, 53] on div "[PERSON_NAME] [PERSON_NAME]" at bounding box center [145, 51] width 84 height 7
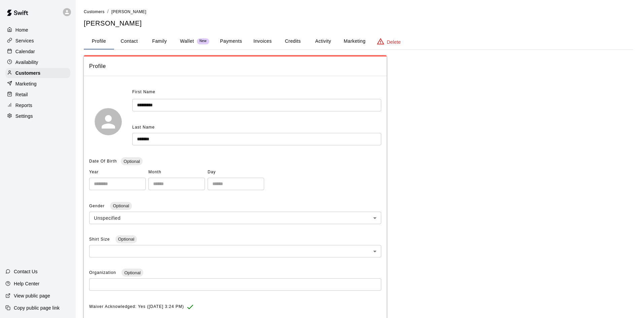
click at [330, 42] on button "Activity" at bounding box center [323, 41] width 30 height 16
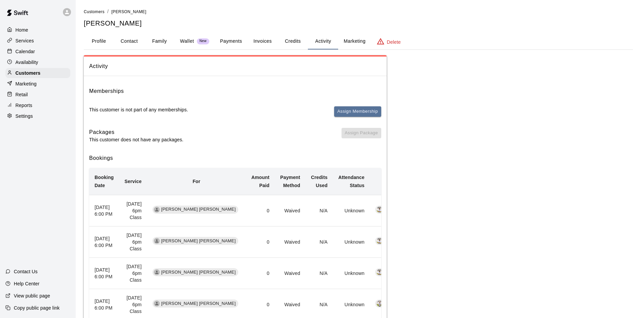
click at [30, 54] on p "Calendar" at bounding box center [25, 51] width 20 height 7
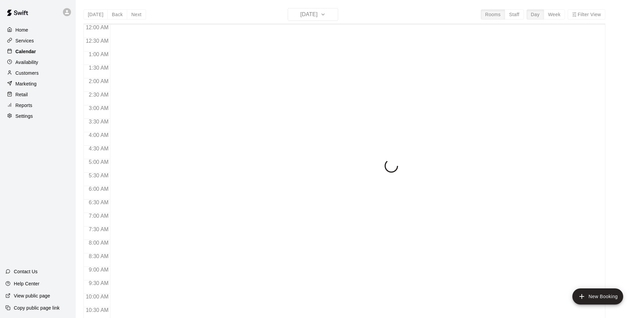
scroll to position [345, 0]
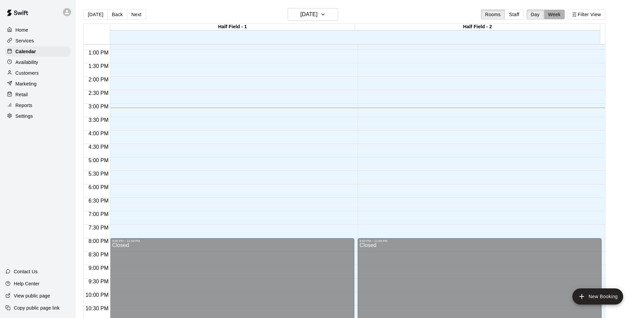
click at [560, 14] on button "Week" at bounding box center [554, 14] width 21 height 10
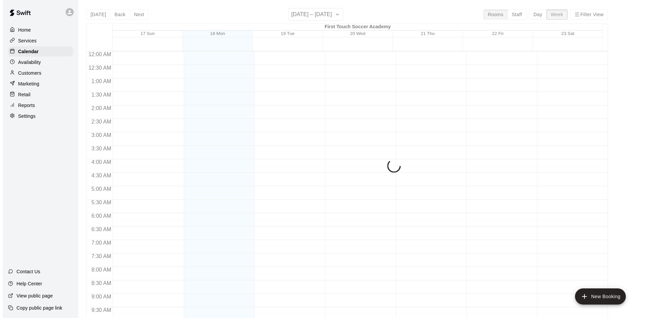
scroll to position [373, 0]
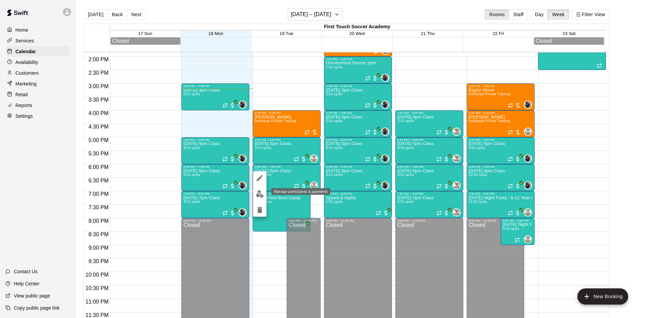
click at [255, 193] on button "edit" at bounding box center [259, 194] width 13 height 13
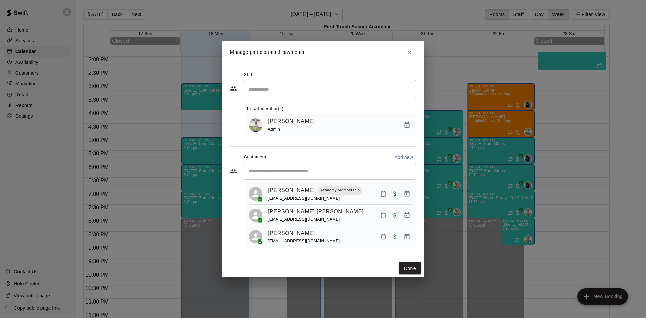
scroll to position [64, 0]
click at [405, 212] on icon "Manage bookings & payment" at bounding box center [407, 213] width 5 height 6
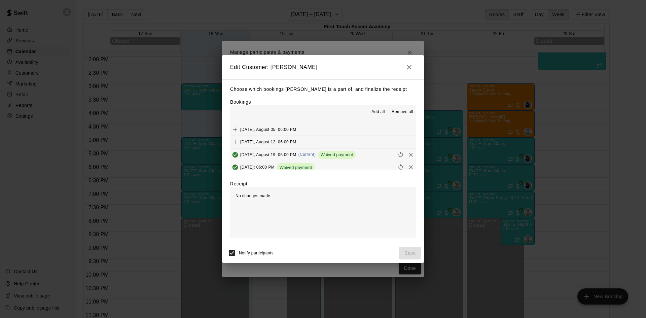
scroll to position [34, 0]
click at [408, 157] on icon "Remove" at bounding box center [411, 155] width 7 height 7
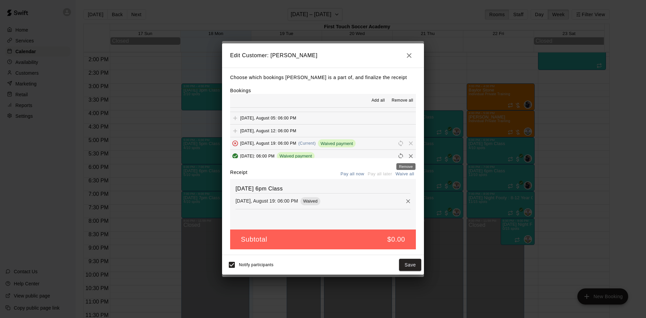
click at [409, 156] on icon "Remove" at bounding box center [411, 156] width 4 height 4
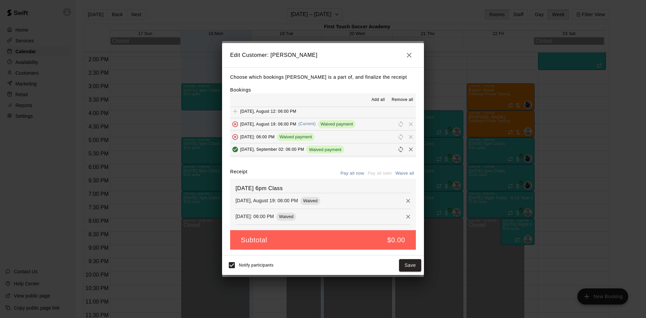
scroll to position [67, 0]
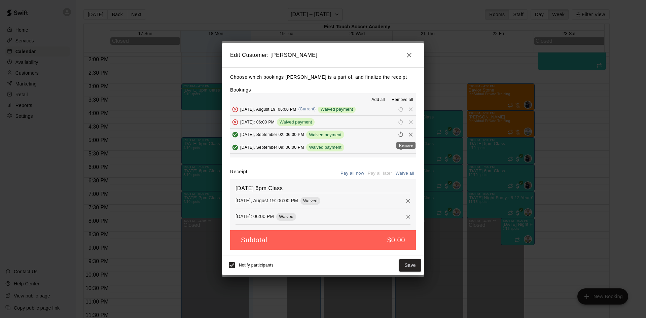
click at [408, 135] on icon "Remove" at bounding box center [411, 134] width 7 height 7
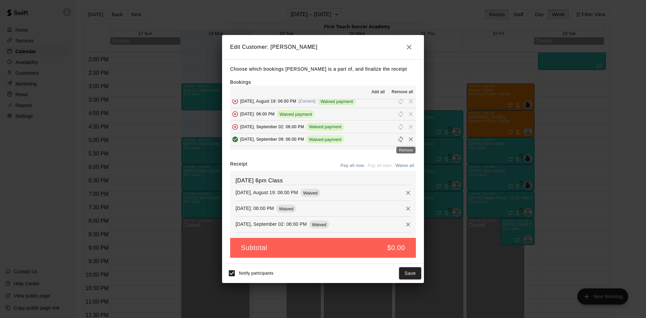
click at [408, 141] on icon "Remove" at bounding box center [411, 139] width 7 height 7
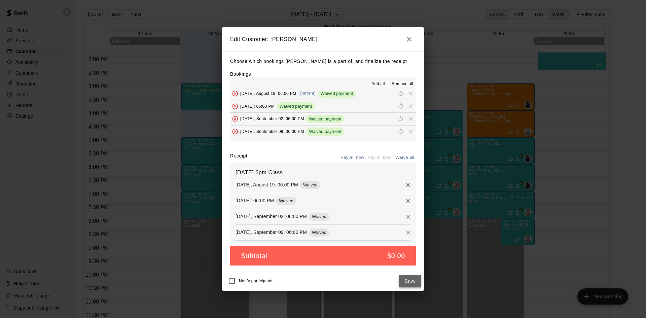
click at [419, 281] on button "Save" at bounding box center [410, 281] width 22 height 12
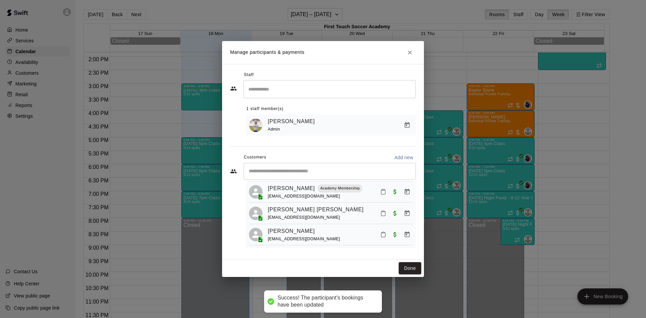
scroll to position [41, 0]
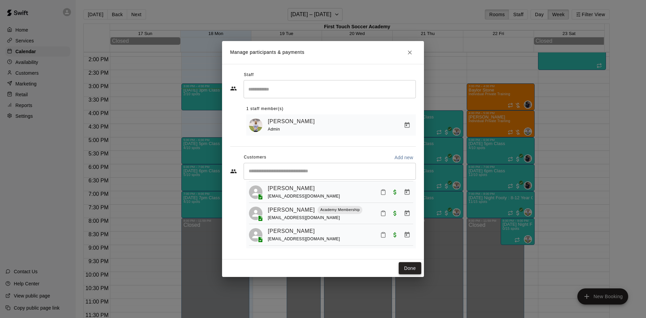
click at [413, 268] on button "Done" at bounding box center [410, 268] width 23 height 12
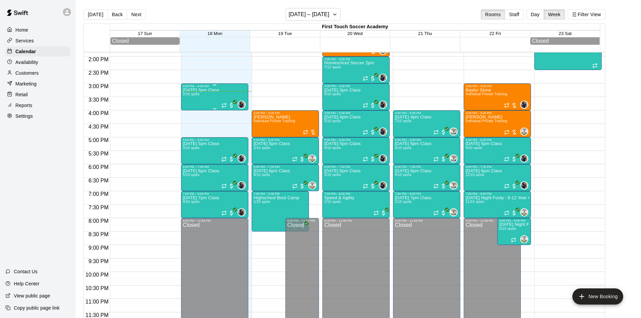
click at [217, 98] on div "[DATE] 3pm Class 2/10 spots" at bounding box center [201, 247] width 36 height 318
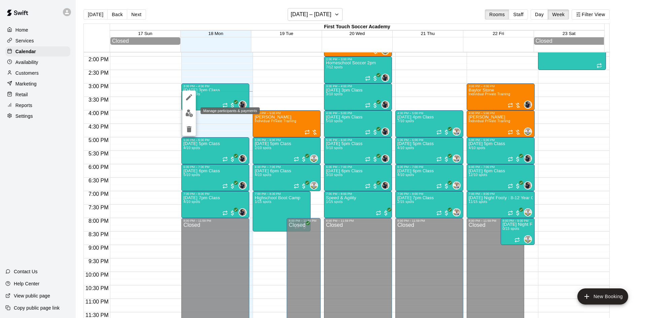
click at [185, 111] on img "edit" at bounding box center [189, 113] width 8 height 8
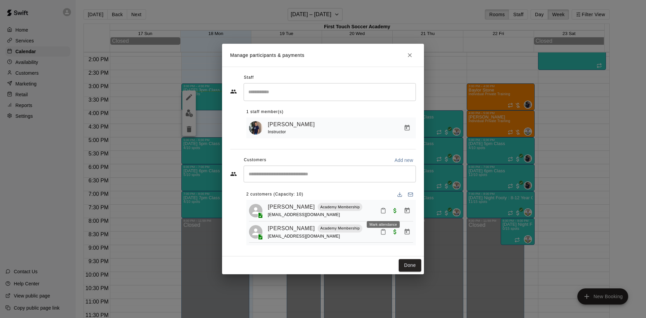
click at [384, 208] on icon "Mark attendance" at bounding box center [383, 211] width 6 height 6
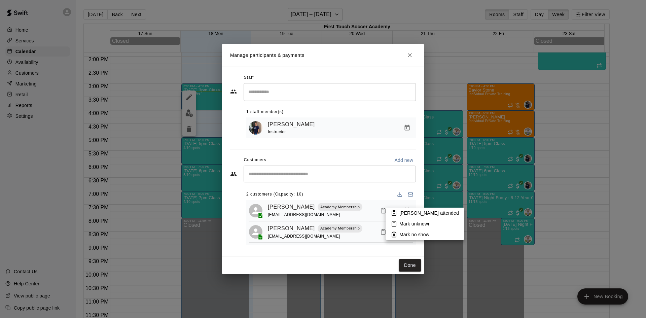
click at [423, 212] on p "[PERSON_NAME] attended" at bounding box center [430, 213] width 60 height 7
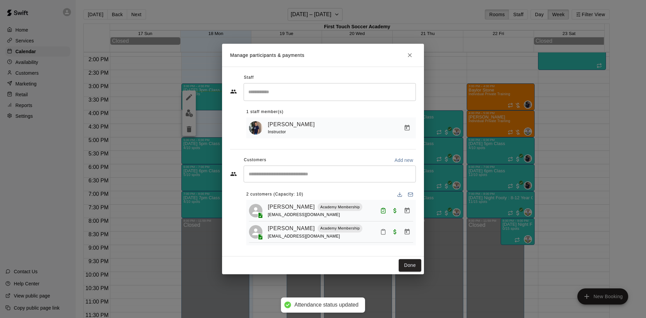
click at [385, 231] on icon "Mark attendance" at bounding box center [383, 232] width 6 height 6
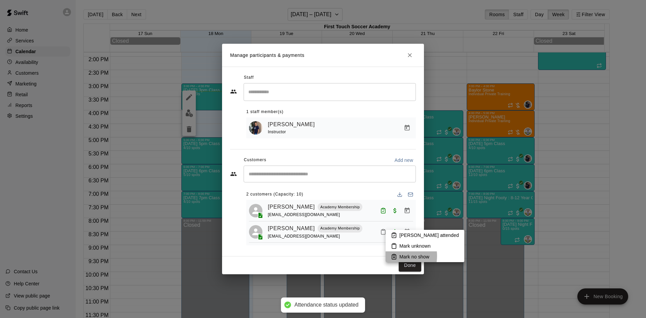
click at [394, 256] on icon at bounding box center [394, 257] width 6 height 6
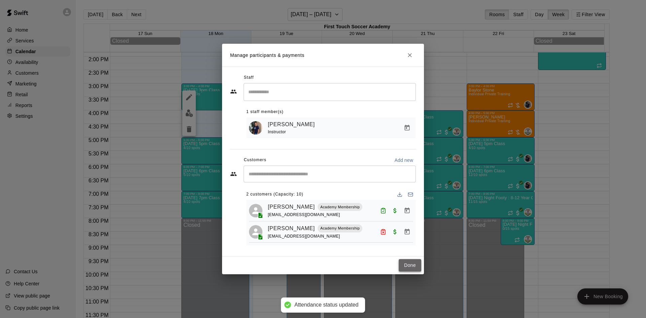
click at [405, 267] on button "Done" at bounding box center [410, 265] width 23 height 12
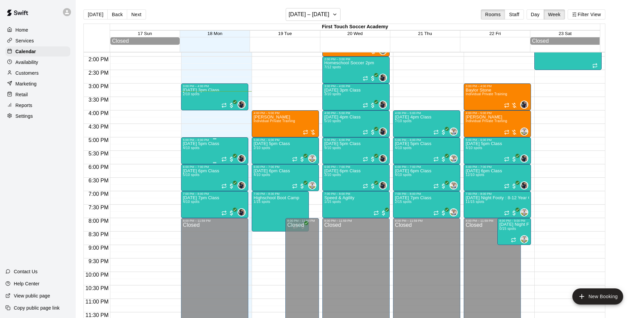
click at [205, 153] on div "[DATE] 5pm Class 4/10 spots" at bounding box center [201, 301] width 36 height 318
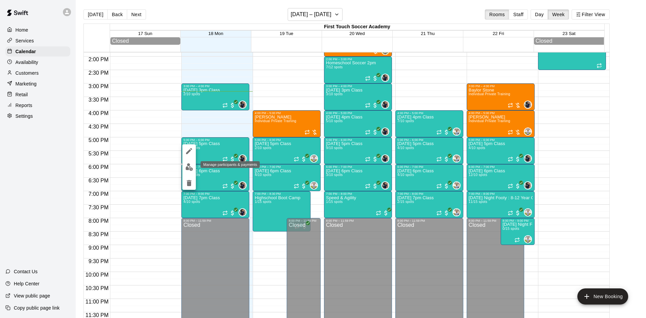
click at [186, 165] on img "edit" at bounding box center [189, 167] width 8 height 8
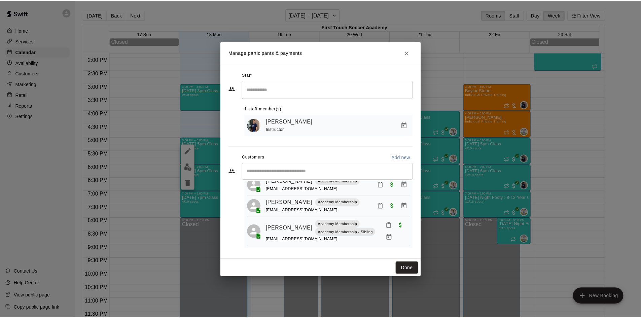
scroll to position [50, 0]
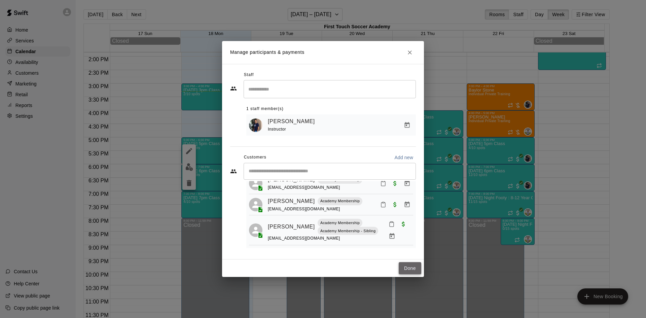
click at [405, 266] on button "Done" at bounding box center [410, 268] width 23 height 12
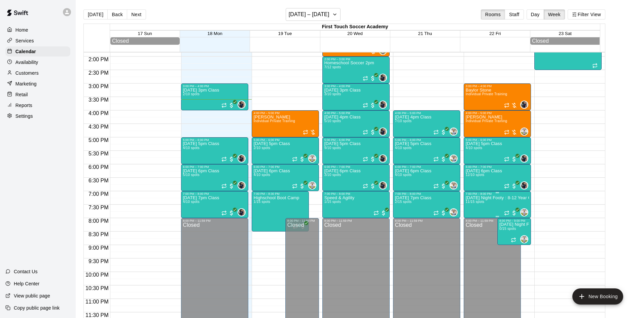
click at [478, 204] on span "11/15 spots" at bounding box center [475, 202] width 19 height 4
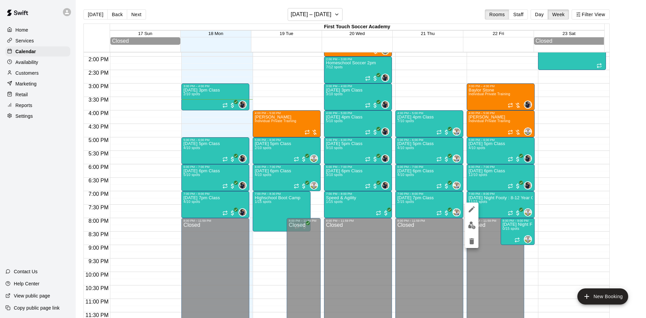
click at [25, 77] on div at bounding box center [323, 159] width 646 height 318
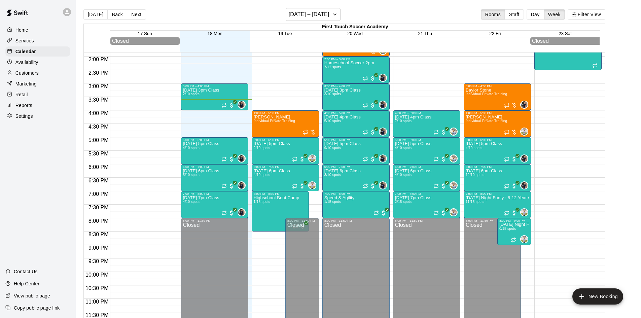
click at [23, 76] on p "Customers" at bounding box center [26, 73] width 23 height 7
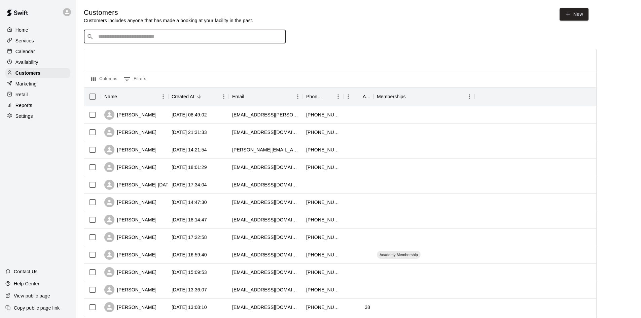
click at [232, 39] on input "Search customers by name or email" at bounding box center [189, 36] width 186 height 7
type input "******"
click at [124, 54] on p "[PERSON_NAME]" at bounding box center [123, 51] width 41 height 7
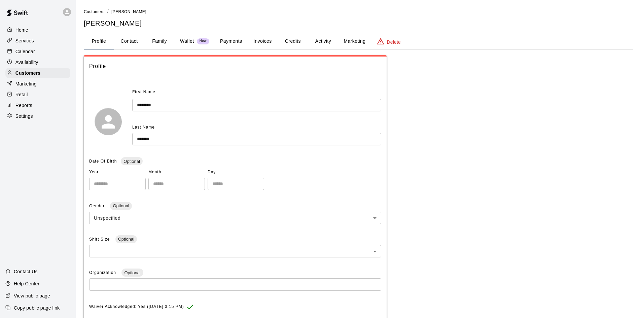
click at [158, 44] on button "Family" at bounding box center [159, 41] width 30 height 16
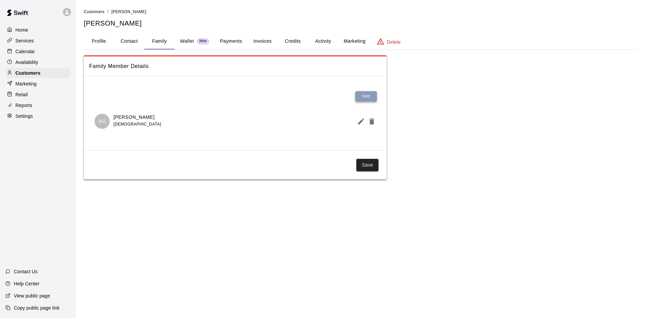
click at [362, 97] on button "Add" at bounding box center [366, 96] width 22 height 10
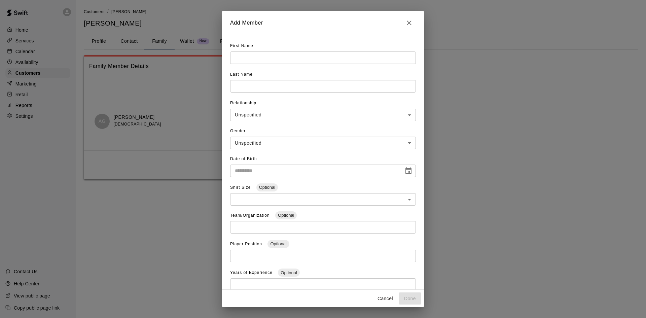
click at [253, 60] on input "text" at bounding box center [323, 58] width 186 height 12
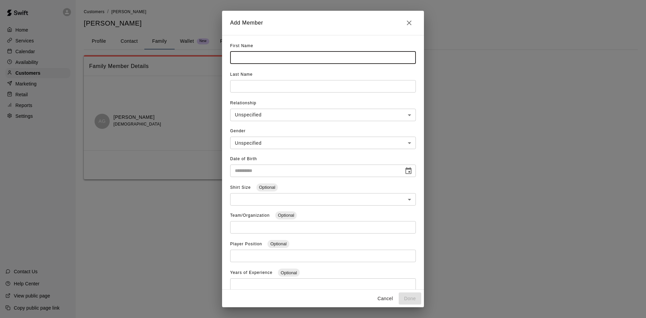
type input "*"
type input "****"
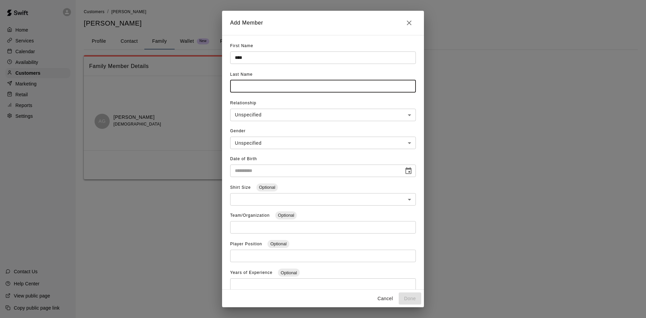
click at [273, 86] on input "text" at bounding box center [323, 86] width 186 height 12
type input "*"
type input "*******"
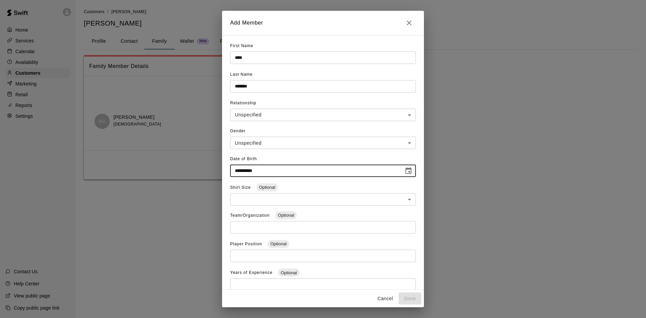
click at [240, 168] on input "**********" at bounding box center [314, 171] width 169 height 12
type input "**********"
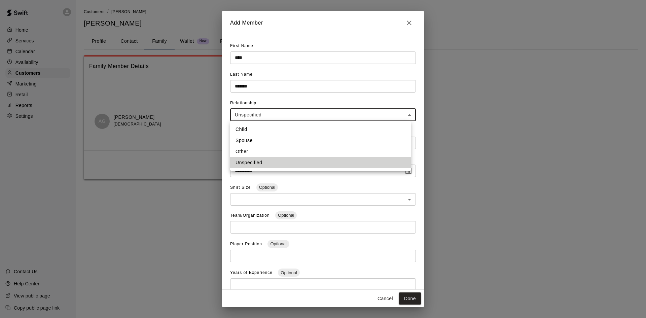
click at [316, 111] on body "**********" at bounding box center [323, 96] width 646 height 193
click at [247, 130] on li "Child" at bounding box center [320, 129] width 181 height 11
type input "*****"
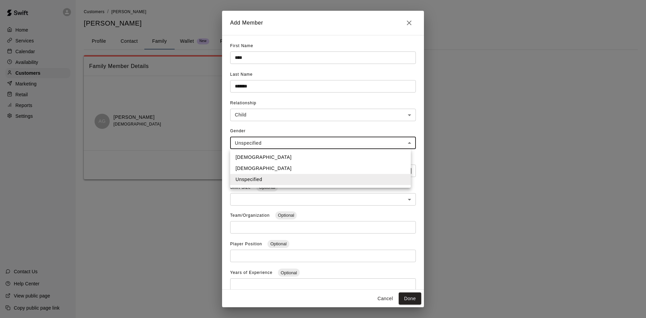
drag, startPoint x: 260, startPoint y: 140, endPoint x: 264, endPoint y: 144, distance: 6.0
click at [261, 140] on body "**********" at bounding box center [323, 96] width 646 height 193
click at [265, 160] on li "[DEMOGRAPHIC_DATA]" at bounding box center [320, 157] width 181 height 11
type input "****"
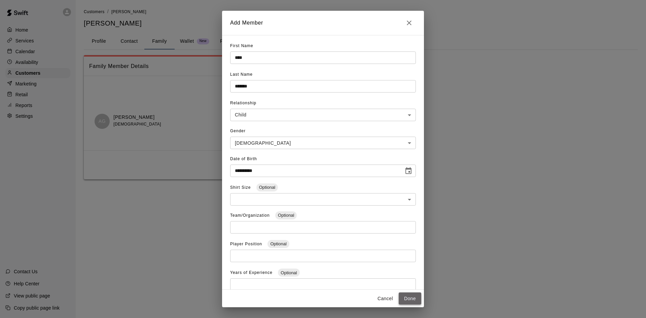
click at [410, 300] on button "Done" at bounding box center [410, 299] width 23 height 12
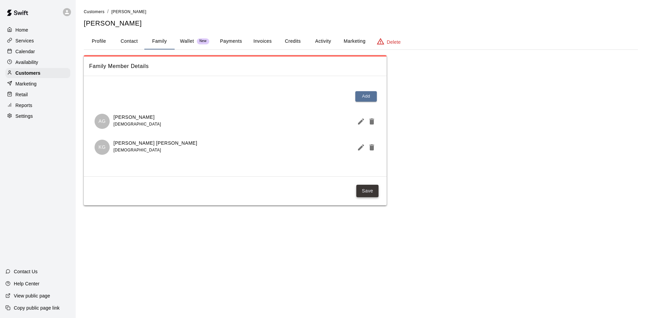
click at [368, 191] on button "Save" at bounding box center [367, 191] width 22 height 12
click at [28, 50] on p "Calendar" at bounding box center [25, 51] width 20 height 7
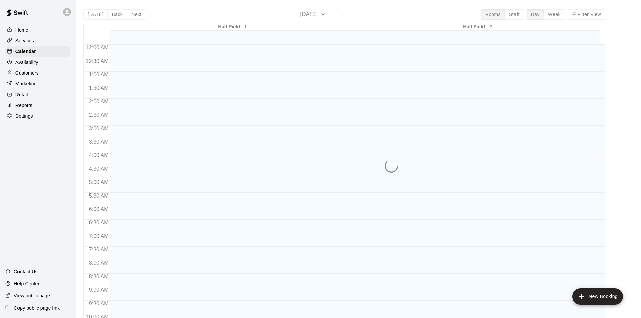
scroll to position [345, 0]
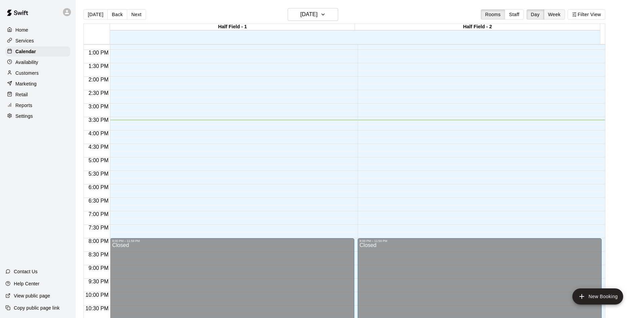
click at [556, 14] on button "Week" at bounding box center [554, 14] width 21 height 10
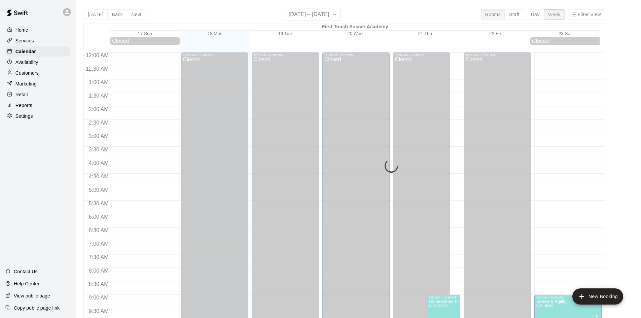
scroll to position [375, 0]
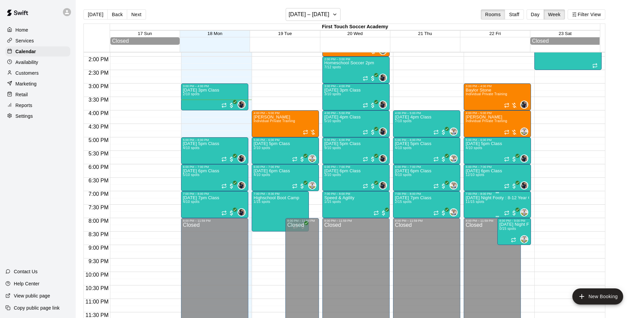
click at [481, 198] on p "[DATE] Night Footy : 8-12 Year Olds" at bounding box center [497, 198] width 63 height 0
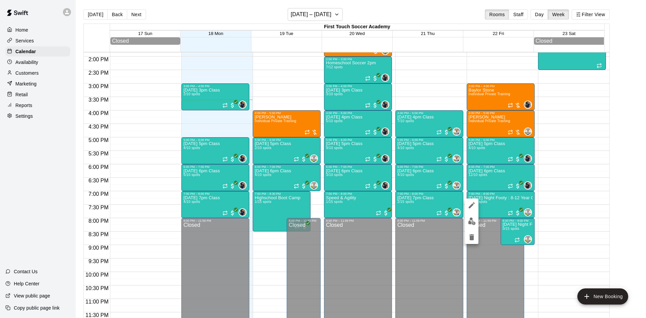
click at [467, 220] on button "edit" at bounding box center [471, 221] width 13 height 13
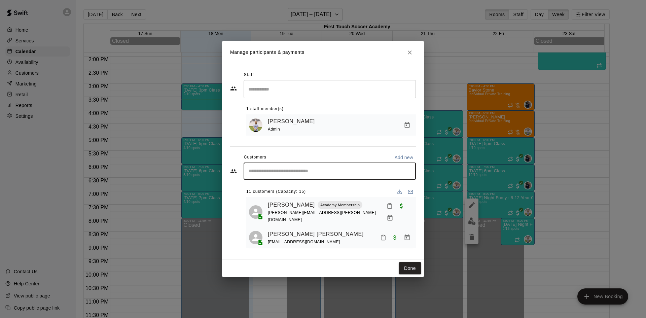
click at [271, 173] on input "Start typing to search customers..." at bounding box center [330, 171] width 166 height 7
type input "****"
drag, startPoint x: 282, startPoint y: 192, endPoint x: 279, endPoint y: 194, distance: 3.6
click at [283, 192] on span "[EMAIL_ADDRESS][DOMAIN_NAME]" at bounding box center [299, 194] width 72 height 5
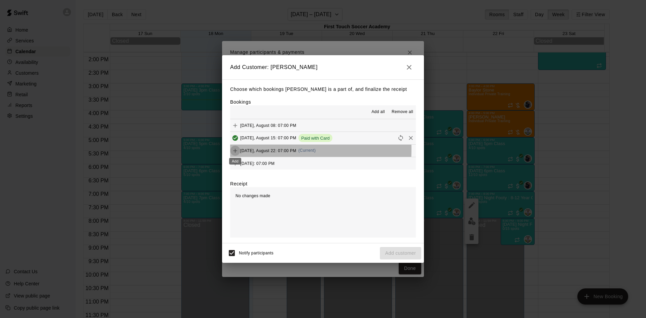
click at [234, 149] on icon "Add" at bounding box center [235, 150] width 7 height 7
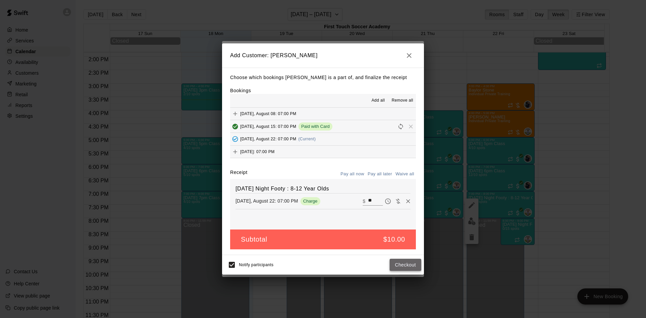
click at [399, 263] on button "Checkout" at bounding box center [406, 265] width 32 height 12
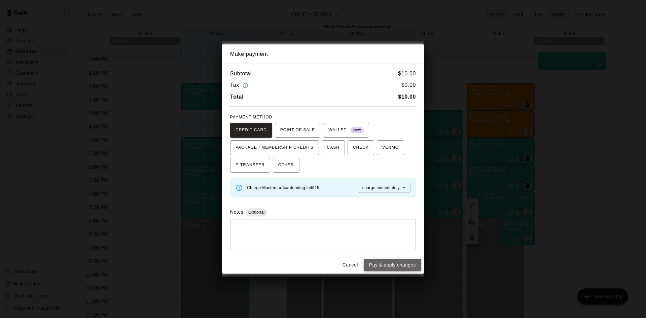
click at [380, 267] on button "Pay & apply changes" at bounding box center [393, 265] width 58 height 12
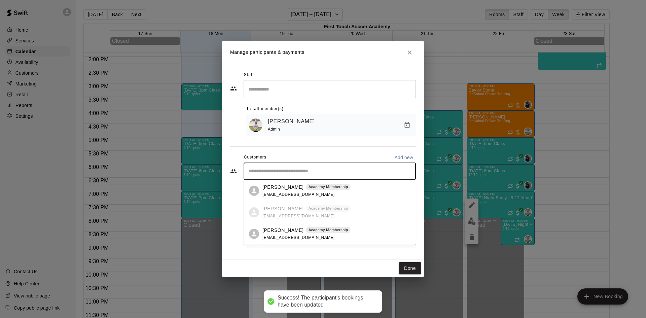
click at [313, 168] on div "​" at bounding box center [330, 171] width 172 height 17
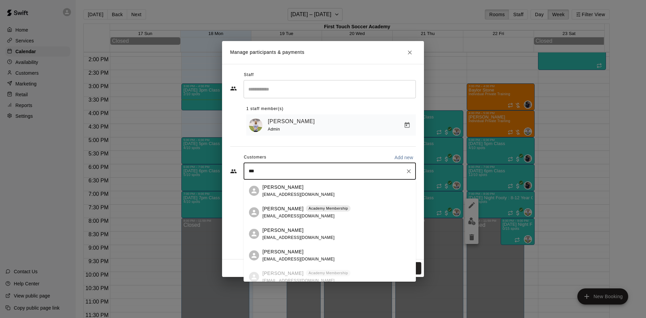
type input "****"
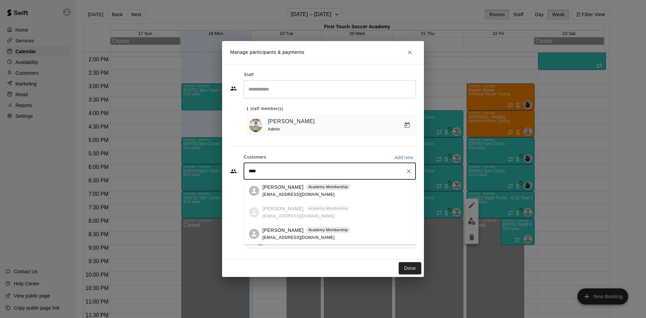
click at [296, 228] on p "[PERSON_NAME]" at bounding box center [283, 230] width 41 height 7
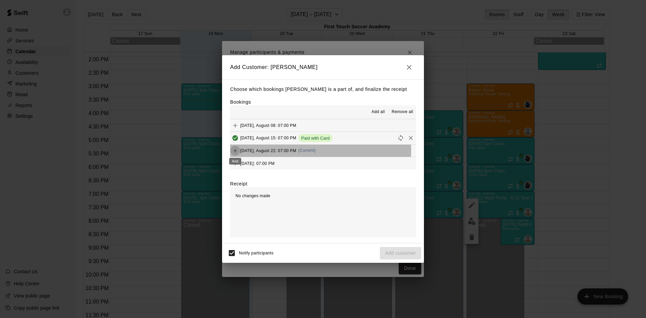
drag, startPoint x: 235, startPoint y: 151, endPoint x: 240, endPoint y: 153, distance: 5.4
click at [236, 151] on icon "Add" at bounding box center [235, 150] width 7 height 7
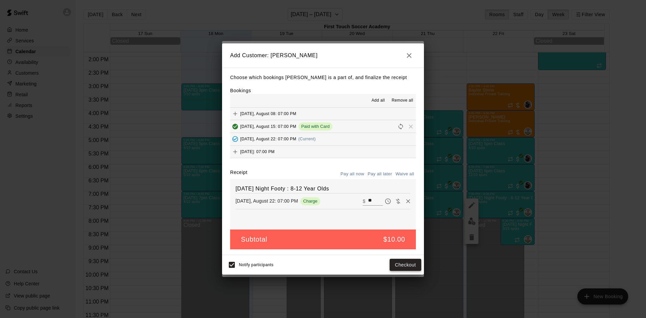
click at [407, 265] on button "Checkout" at bounding box center [406, 265] width 32 height 12
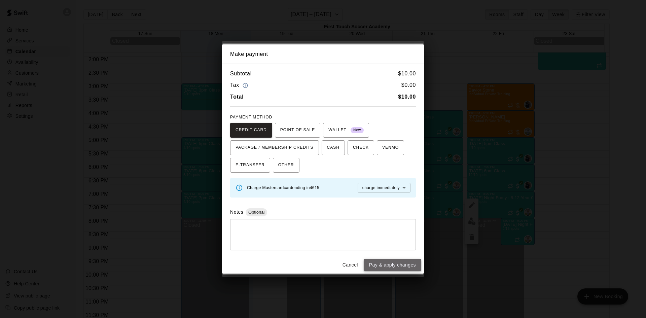
click at [406, 265] on button "Pay & apply changes" at bounding box center [393, 265] width 58 height 12
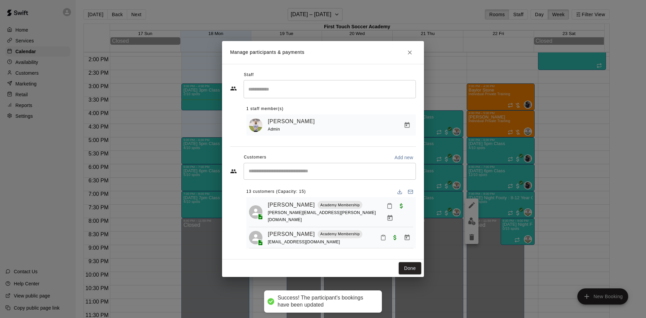
click at [313, 170] on input "Start typing to search customers..." at bounding box center [330, 171] width 166 height 7
type input "*******"
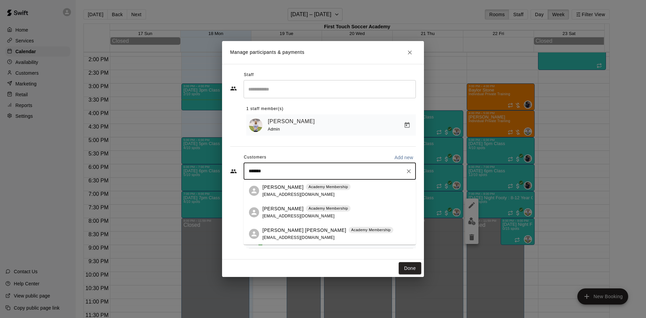
click at [279, 206] on p "[PERSON_NAME]" at bounding box center [283, 208] width 41 height 7
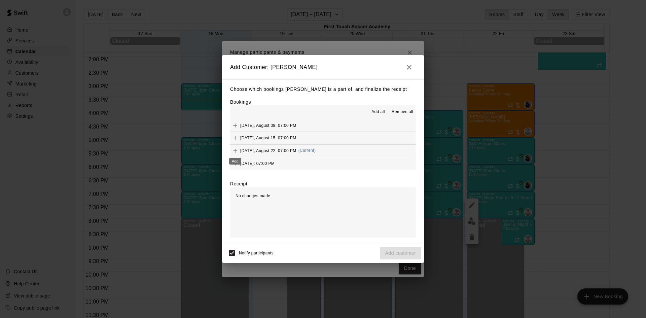
click at [236, 151] on icon "Add" at bounding box center [235, 150] width 7 height 7
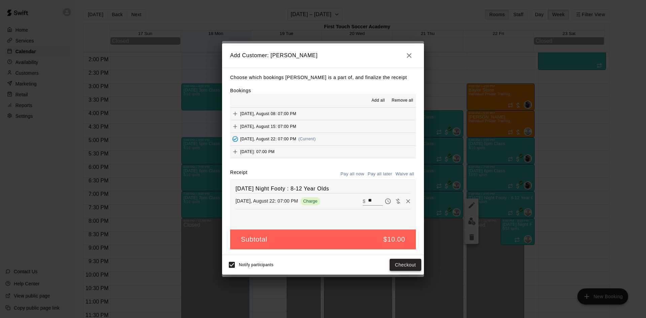
click at [404, 263] on button "Checkout" at bounding box center [406, 265] width 32 height 12
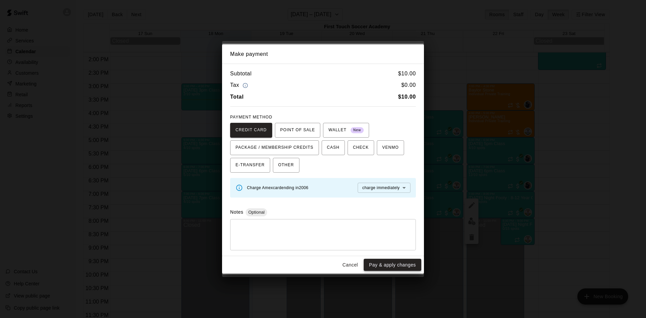
click at [404, 263] on button "Pay & apply changes" at bounding box center [393, 265] width 58 height 12
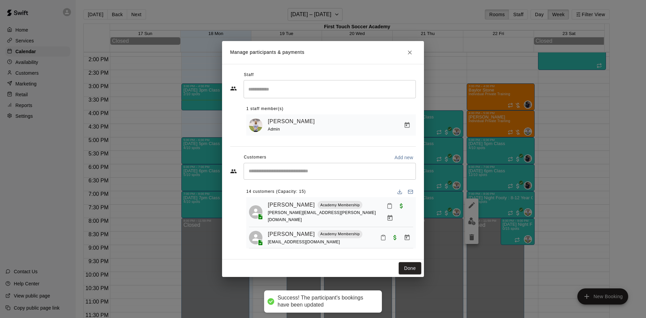
click at [275, 172] on input "Start typing to search customers..." at bounding box center [330, 171] width 166 height 7
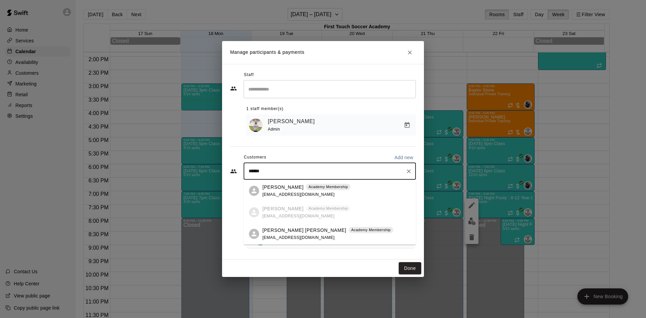
type input "*******"
click at [269, 230] on p "[PERSON_NAME] [PERSON_NAME]" at bounding box center [305, 230] width 84 height 7
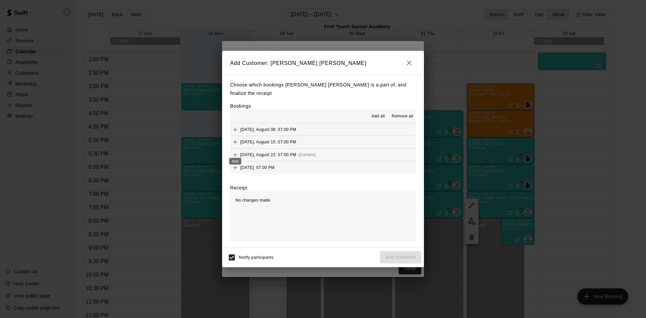
click at [236, 151] on icon "Add" at bounding box center [235, 154] width 7 height 7
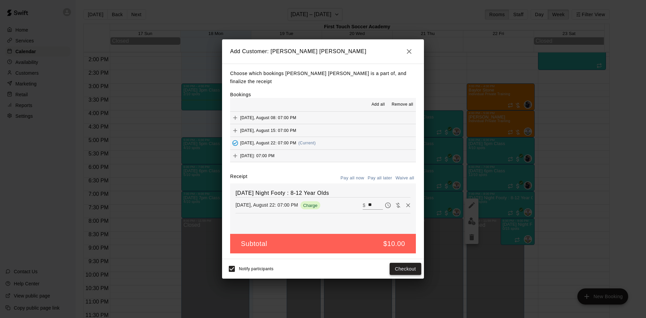
click at [400, 263] on button "Checkout" at bounding box center [406, 269] width 32 height 12
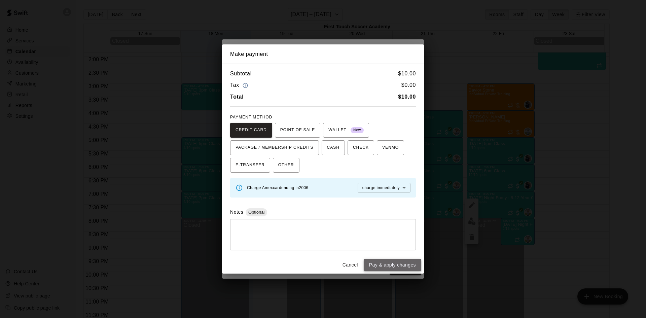
click at [400, 263] on button "Pay & apply changes" at bounding box center [393, 265] width 58 height 12
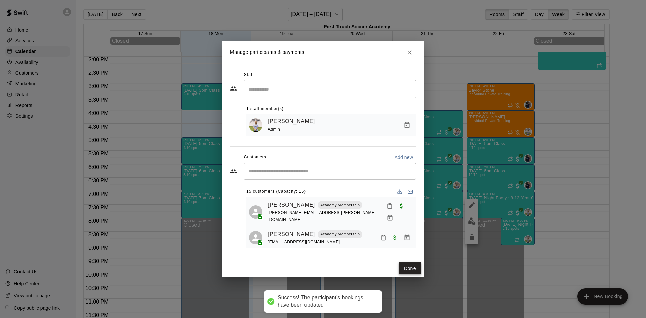
click at [410, 271] on button "Done" at bounding box center [410, 268] width 23 height 12
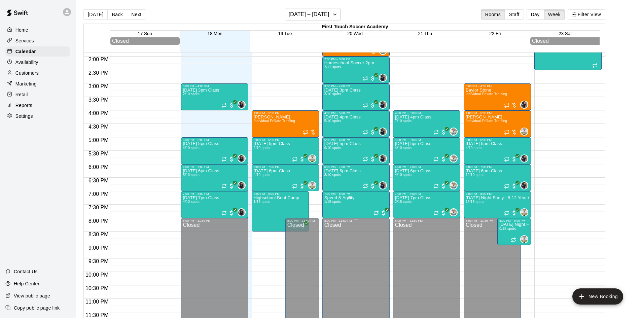
click at [374, 225] on div "Closed" at bounding box center [356, 275] width 63 height 105
click at [39, 40] on div "Services" at bounding box center [37, 41] width 65 height 10
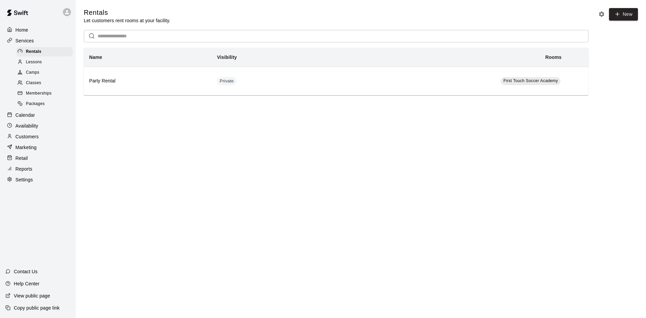
click at [26, 140] on p "Customers" at bounding box center [26, 136] width 23 height 7
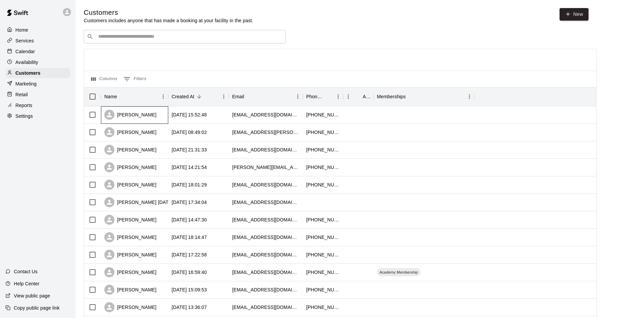
click at [135, 116] on div "[PERSON_NAME]" at bounding box center [130, 115] width 52 height 10
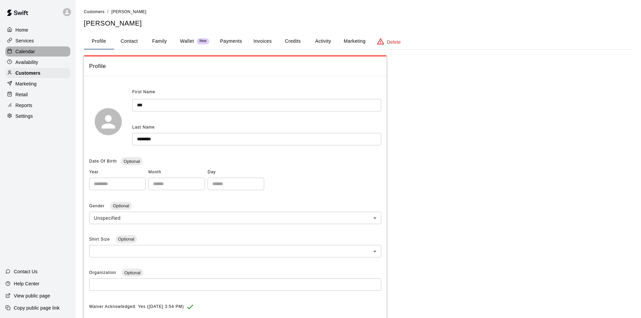
click at [30, 53] on p "Calendar" at bounding box center [25, 51] width 20 height 7
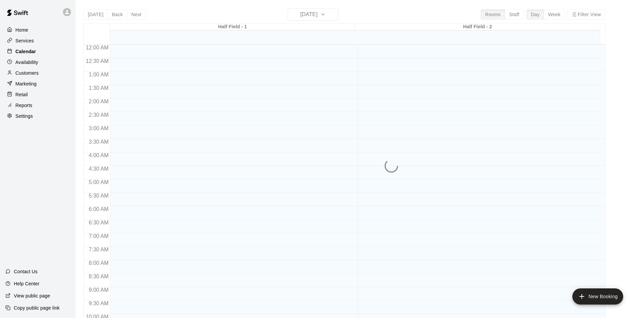
scroll to position [345, 0]
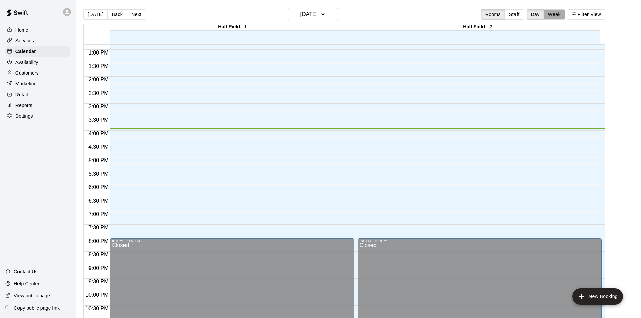
click at [560, 13] on button "Week" at bounding box center [554, 14] width 21 height 10
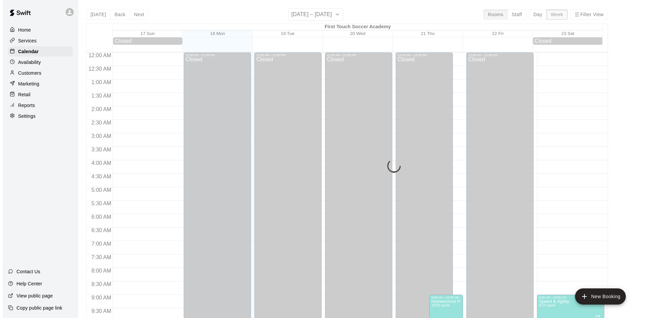
scroll to position [375, 0]
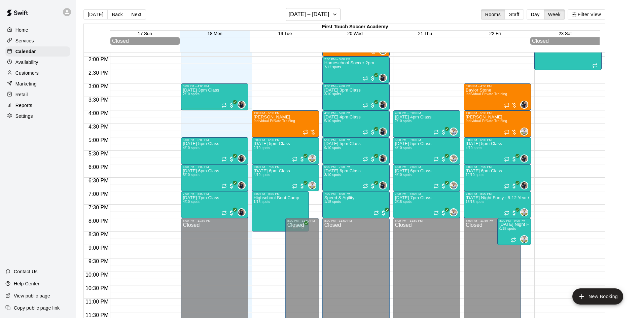
click at [182, 113] on div "12:00 AM – 12:00 PM Closed 3:00 PM – 4:00 PM [DATE] 3pm Class 2/10 spots 0 5:00…" at bounding box center [214, 3] width 67 height 646
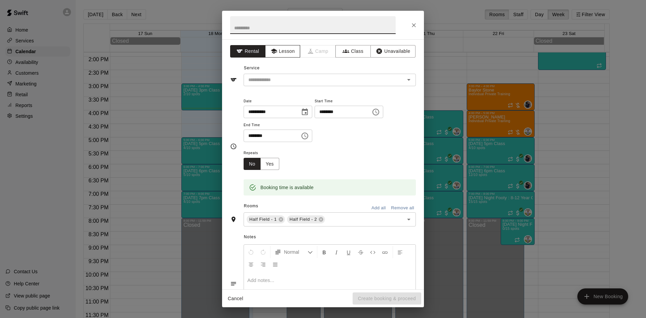
click at [287, 51] on button "Lesson" at bounding box center [282, 51] width 35 height 12
click at [300, 76] on input "text" at bounding box center [320, 80] width 148 height 8
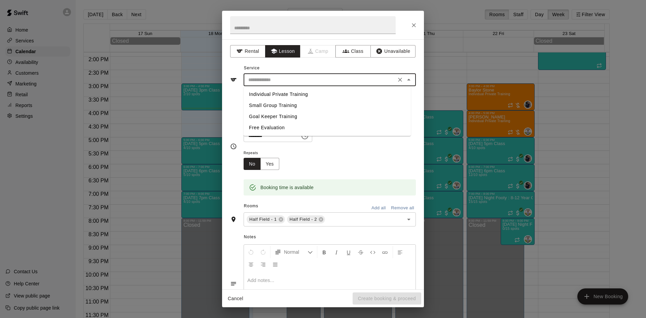
click at [279, 95] on li "Individual Private Training" at bounding box center [327, 94] width 167 height 11
type input "**********"
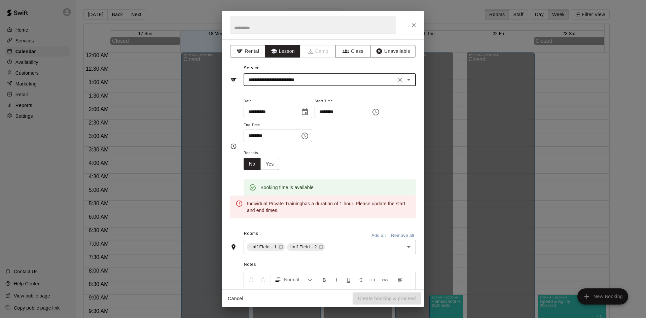
scroll to position [375, 0]
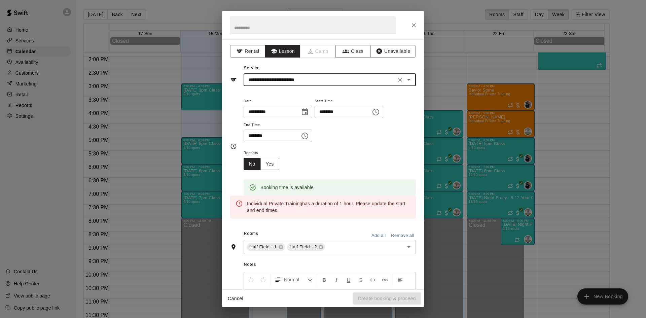
click at [308, 134] on icon "Choose time, selected time is 4:30 PM" at bounding box center [305, 136] width 7 height 7
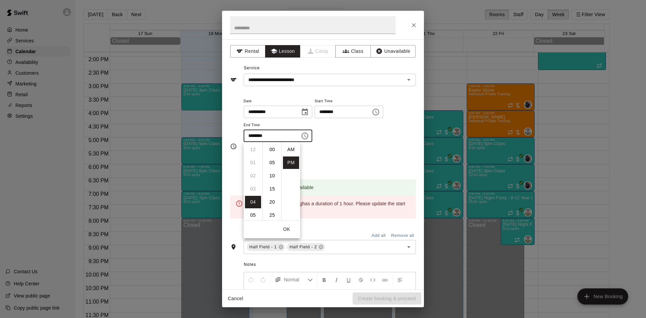
scroll to position [12, 0]
click at [253, 162] on li "05" at bounding box center [253, 163] width 16 height 12
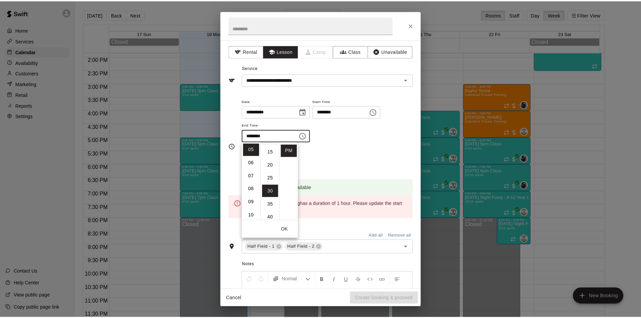
scroll to position [0, 0]
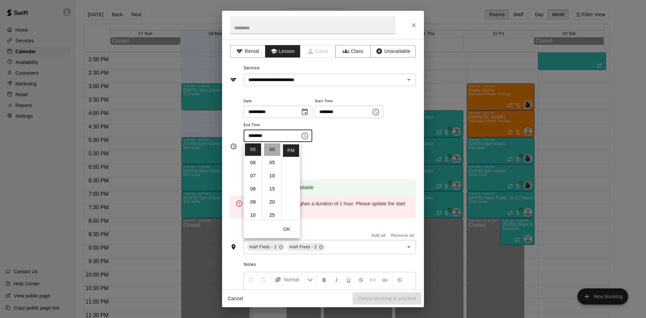
click at [271, 149] on li "00" at bounding box center [272, 149] width 16 height 12
type input "********"
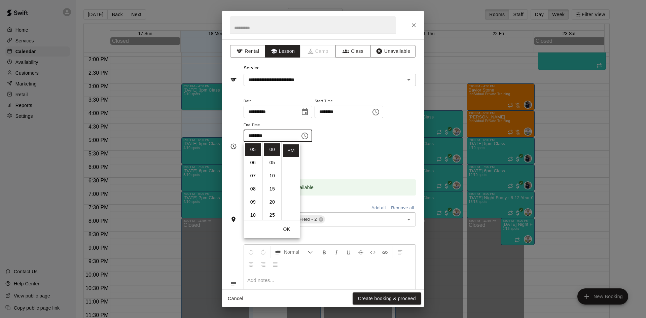
click at [342, 151] on div "Repeats No Yes" at bounding box center [330, 159] width 172 height 21
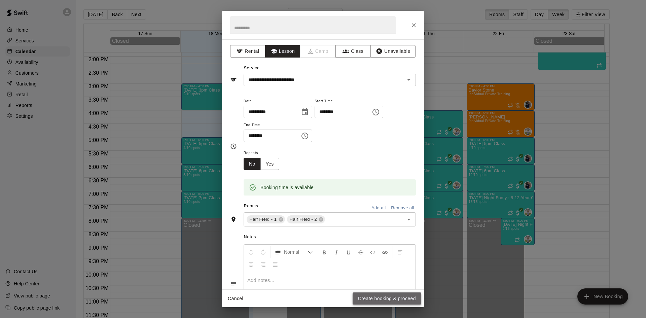
click at [365, 300] on button "Create booking & proceed" at bounding box center [387, 299] width 69 height 12
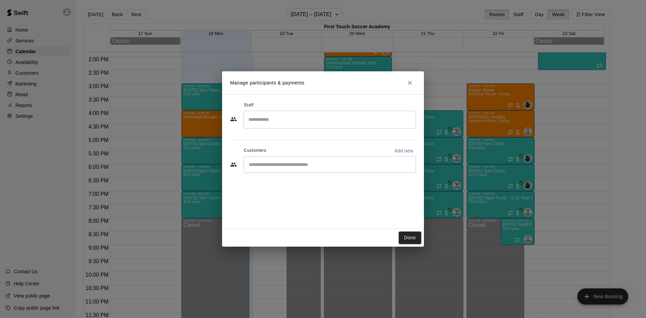
click at [272, 121] on input "Search staff" at bounding box center [330, 120] width 166 height 12
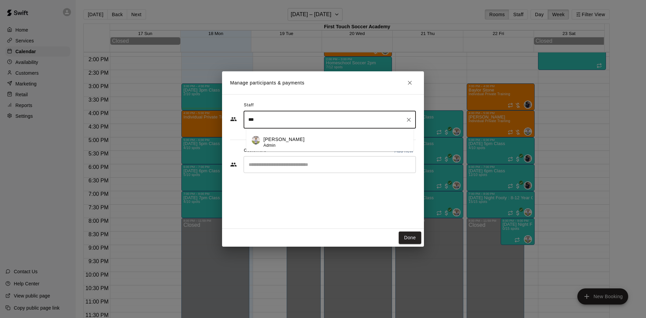
click at [278, 141] on p "[PERSON_NAME]" at bounding box center [284, 139] width 41 height 7
type input "***"
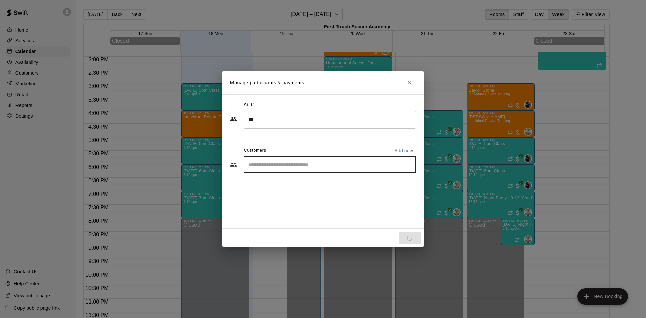
click at [277, 162] on input "Start typing to search customers..." at bounding box center [330, 164] width 166 height 7
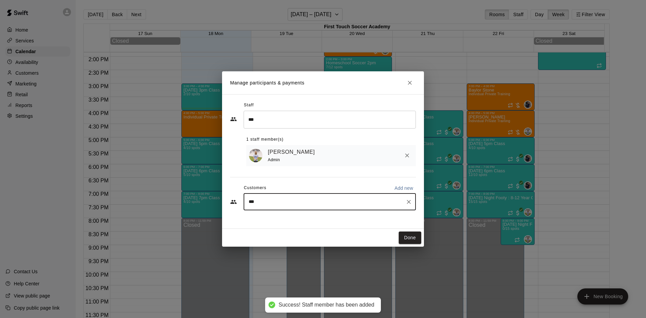
type input "****"
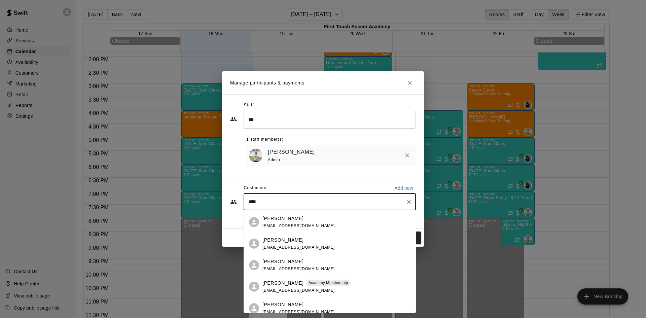
click at [294, 263] on p "Cameron Collette" at bounding box center [283, 261] width 41 height 7
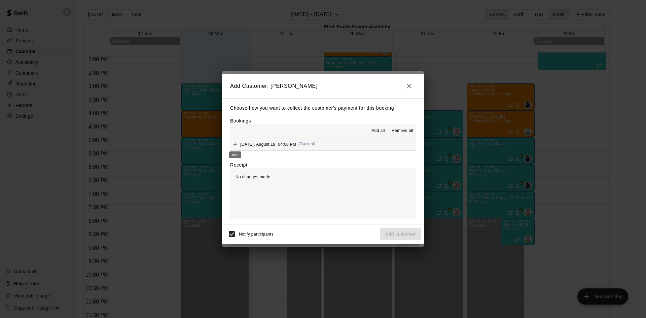
click at [236, 142] on icon "Add" at bounding box center [235, 144] width 7 height 7
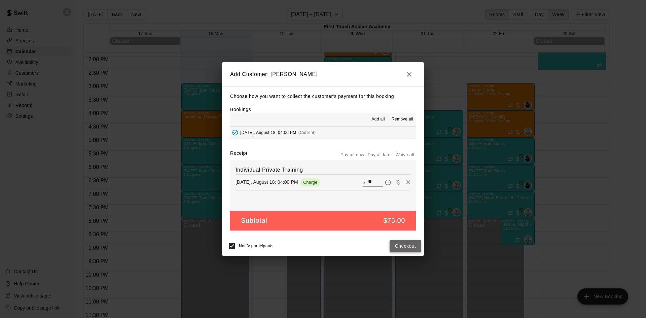
click at [410, 249] on button "Checkout" at bounding box center [406, 246] width 32 height 12
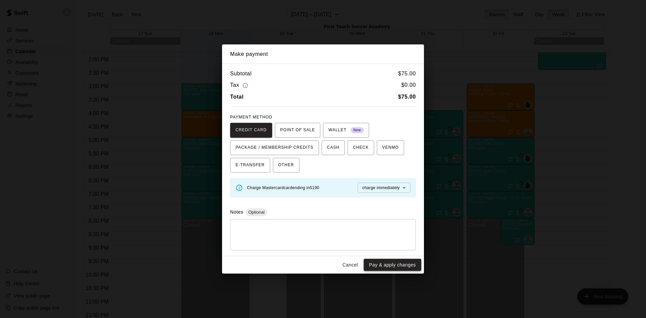
click at [384, 263] on button "Pay & apply changes" at bounding box center [393, 265] width 58 height 12
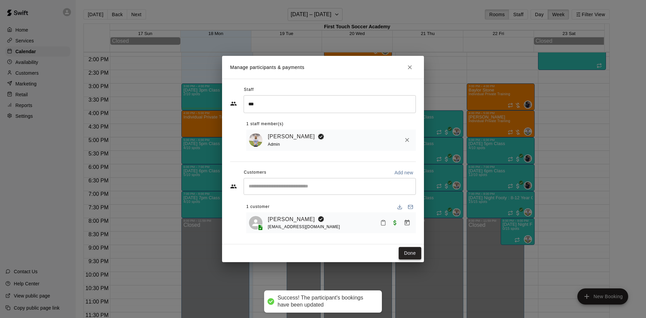
click at [411, 250] on button "Done" at bounding box center [410, 253] width 23 height 12
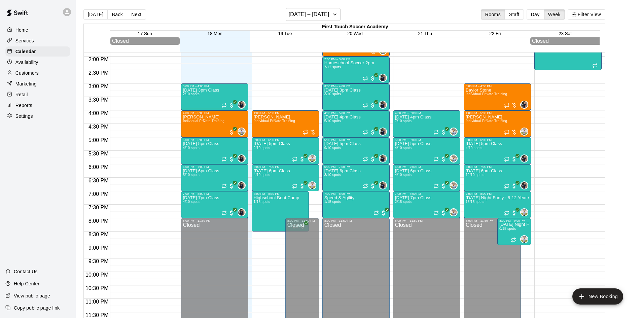
click at [35, 62] on p "Availability" at bounding box center [26, 62] width 23 height 7
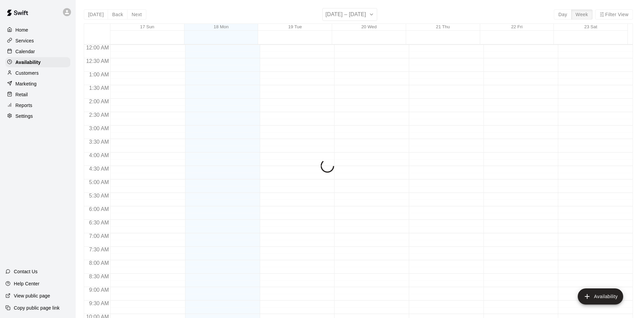
scroll to position [366, 0]
